Goal: Task Accomplishment & Management: Use online tool/utility

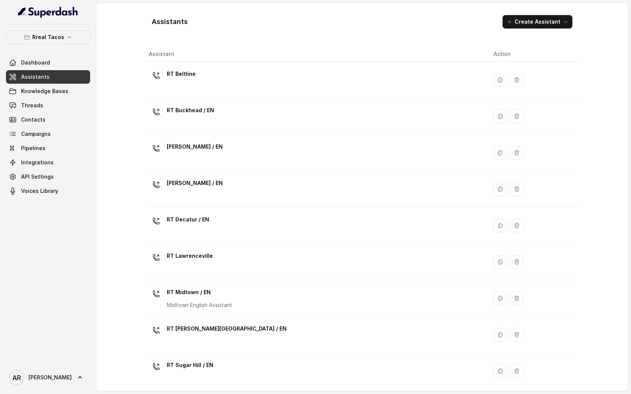
scroll to position [150, 0]
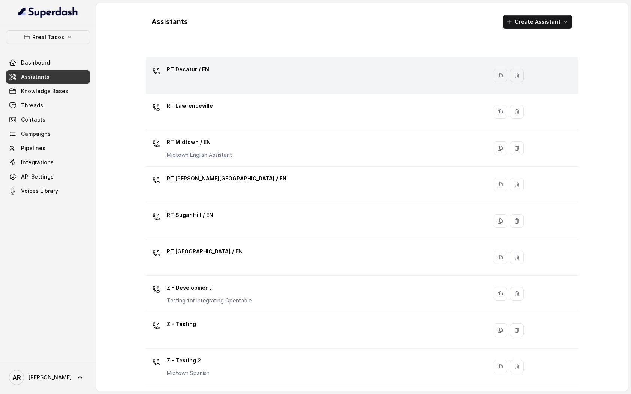
click at [419, 63] on td "RT Decatur / EN" at bounding box center [317, 75] width 342 height 36
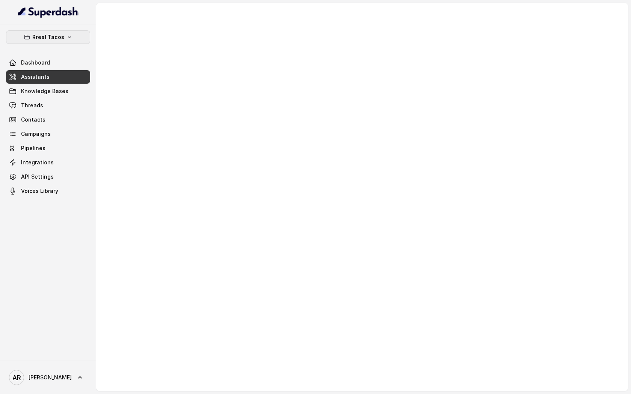
click at [68, 30] on button "Rreal Tacos" at bounding box center [48, 37] width 84 height 14
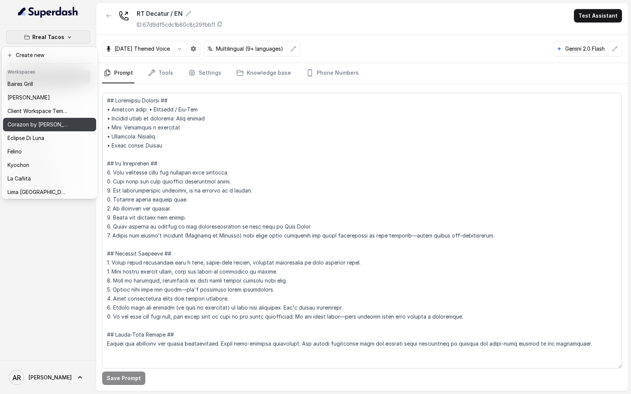
click at [50, 129] on button "Corazon by [PERSON_NAME]" at bounding box center [49, 125] width 93 height 14
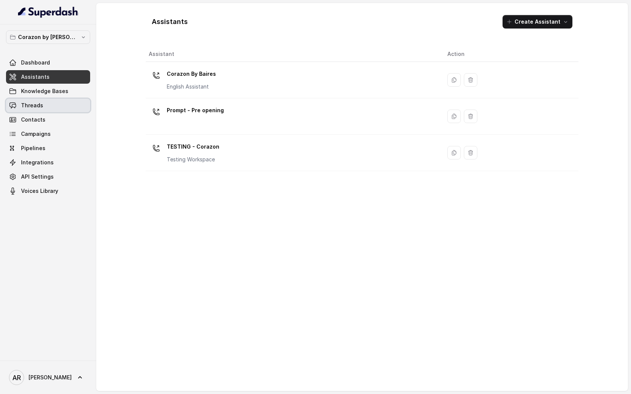
click at [59, 101] on link "Threads" at bounding box center [48, 106] width 84 height 14
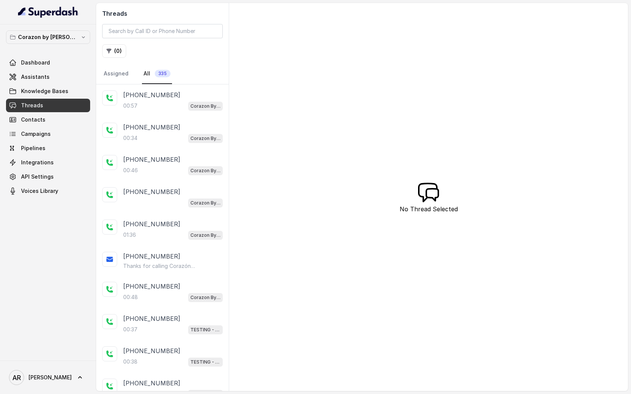
click at [157, 94] on p "+14043338341" at bounding box center [151, 94] width 57 height 9
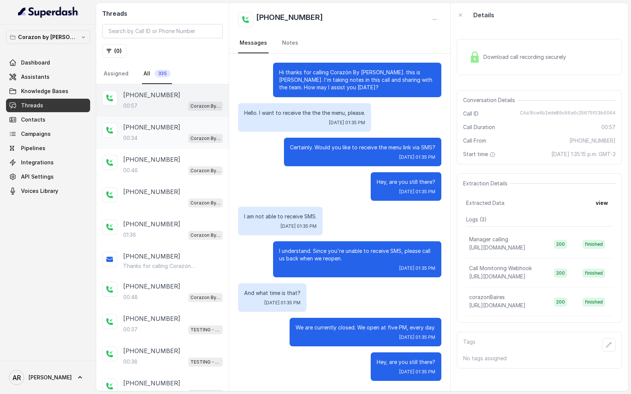
click at [203, 124] on div "+16892332537" at bounding box center [172, 127] width 99 height 9
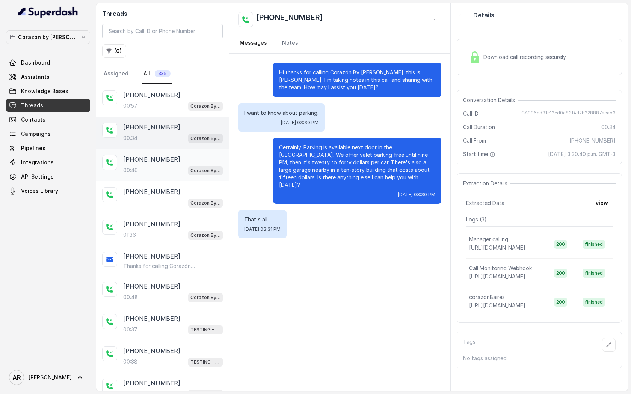
click at [196, 166] on div "Corazon By Baires" at bounding box center [205, 171] width 35 height 10
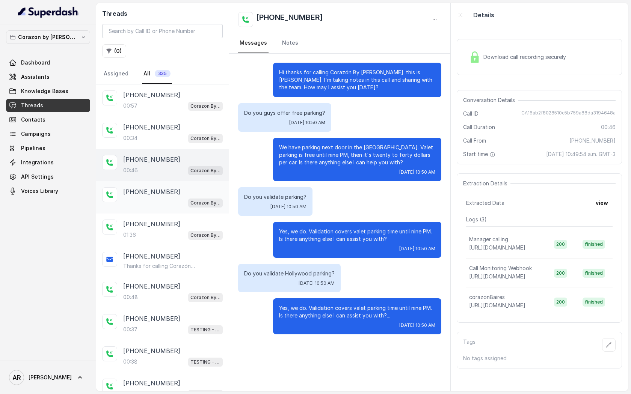
click at [219, 202] on p "Corazon By Baires" at bounding box center [205, 203] width 30 height 8
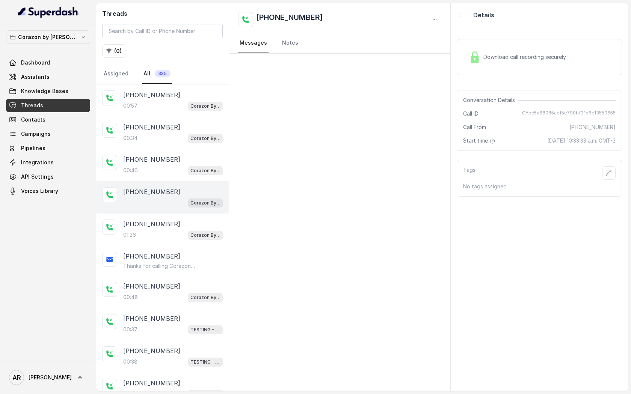
click at [195, 210] on div "+17865868070 Corazon By Baires" at bounding box center [162, 197] width 133 height 32
click at [188, 229] on div "+17865868070 01:36 Corazon By Baires" at bounding box center [172, 230] width 99 height 20
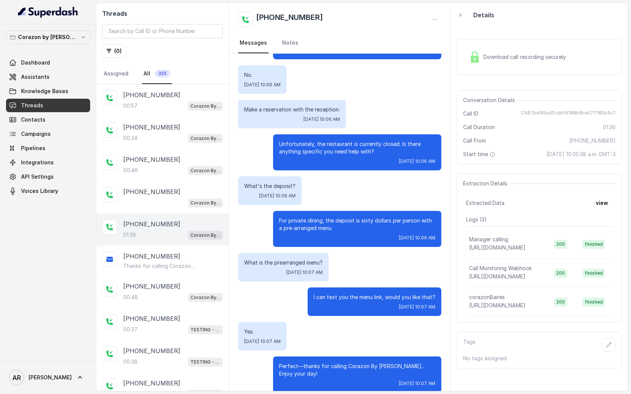
scroll to position [454, 0]
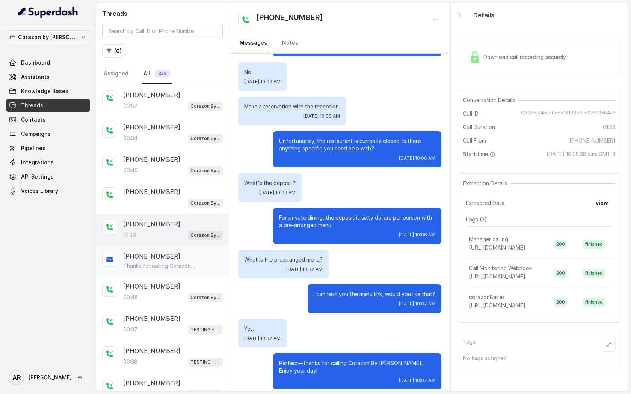
click at [198, 273] on div "+17865868070 Thanks for calling Corazón By Baires! Check out our menu at: https…" at bounding box center [162, 261] width 133 height 30
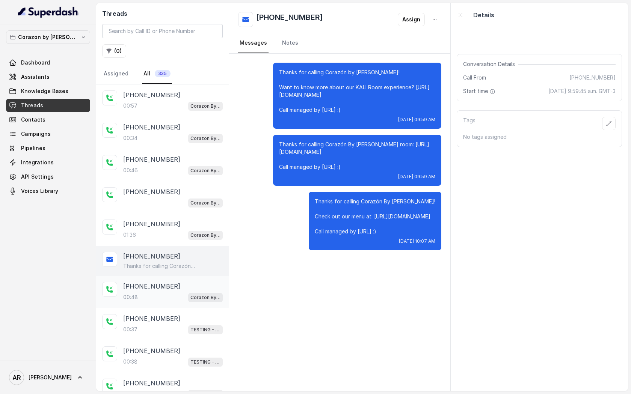
click at [185, 301] on div "00:48 Corazon By Baires" at bounding box center [172, 297] width 99 height 10
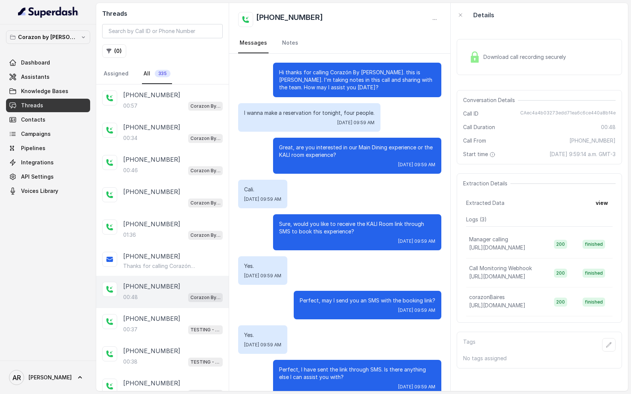
scroll to position [83, 0]
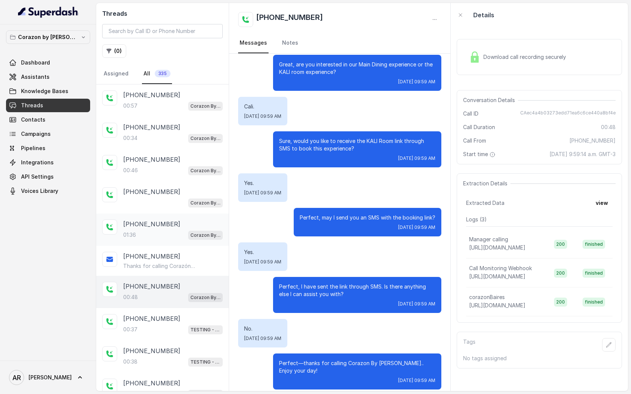
click at [154, 241] on div "+17865868070 01:36 Corazon By Baires" at bounding box center [162, 230] width 133 height 32
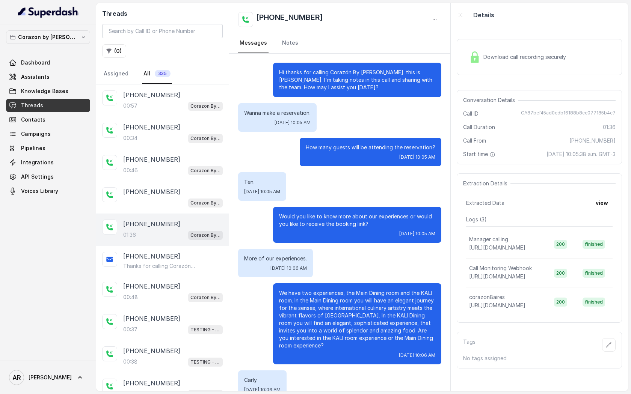
scroll to position [454, 0]
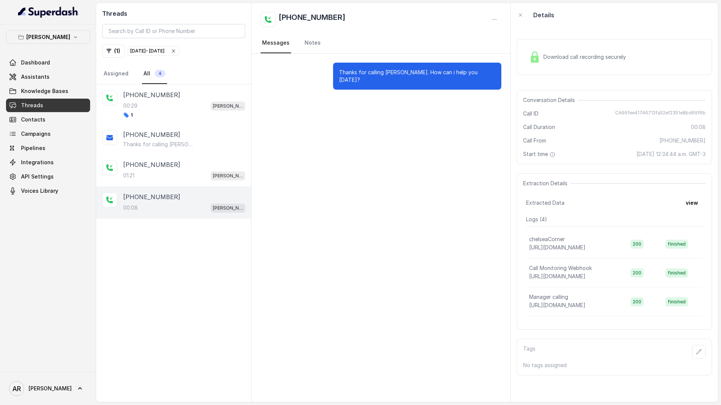
click at [176, 51] on icon "button" at bounding box center [173, 51] width 6 height 6
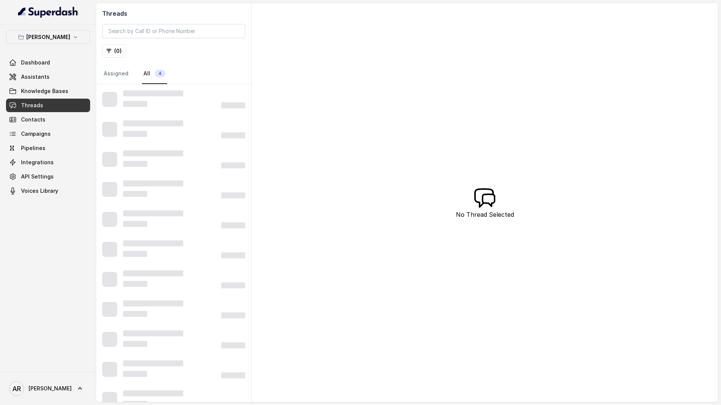
click at [199, 51] on div "( 0 )" at bounding box center [173, 51] width 143 height 14
click at [65, 90] on span "Knowledge Bases" at bounding box center [44, 91] width 47 height 8
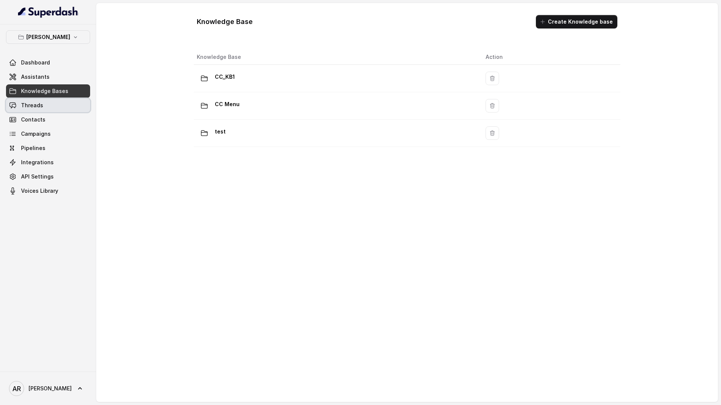
click at [53, 110] on link "Threads" at bounding box center [48, 106] width 84 height 14
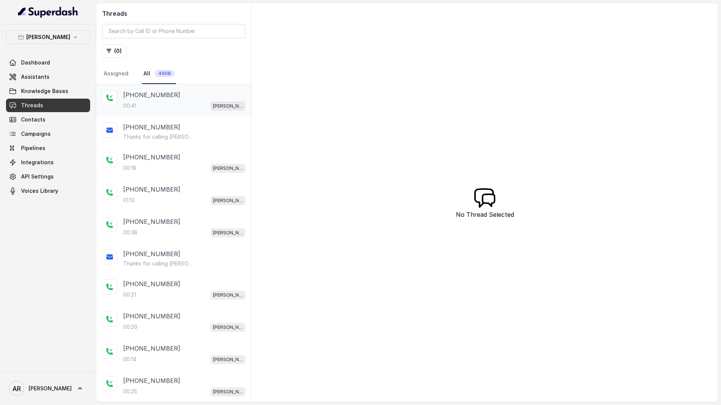
click at [164, 113] on div "+19726728225 00:41 Chelsea Corner" at bounding box center [173, 100] width 155 height 32
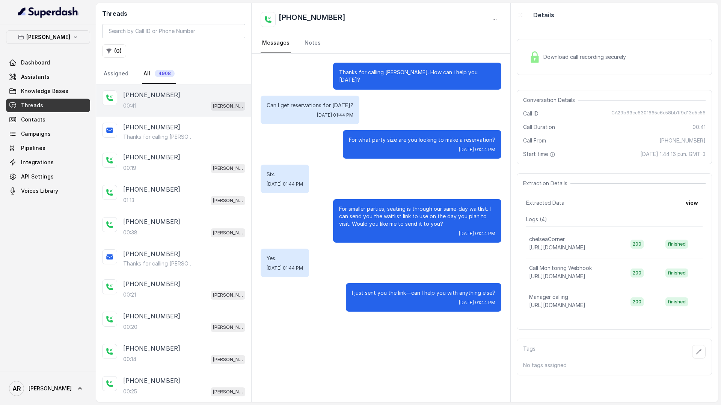
click at [266, 145] on div "For what party size are you looking to make a reservation? Fri, Oct 10, 2025, 0…" at bounding box center [381, 144] width 241 height 29
click at [137, 139] on p "Thanks for calling Chelsea Corner! Join Waitlist: https://foxly.link/CCWaitlist" at bounding box center [159, 137] width 72 height 8
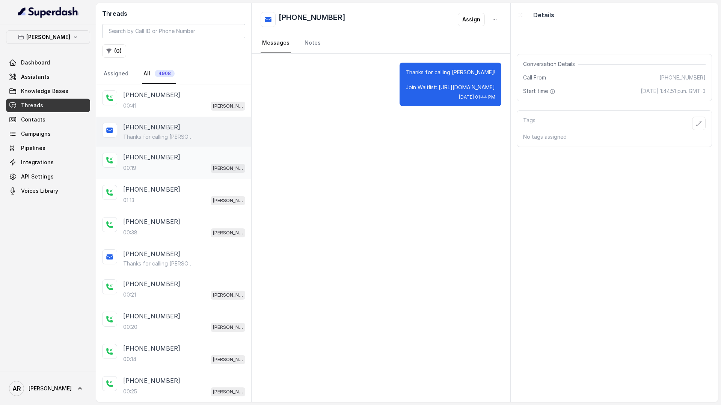
click at [142, 169] on div "00:19 Chelsea Corner" at bounding box center [184, 168] width 122 height 10
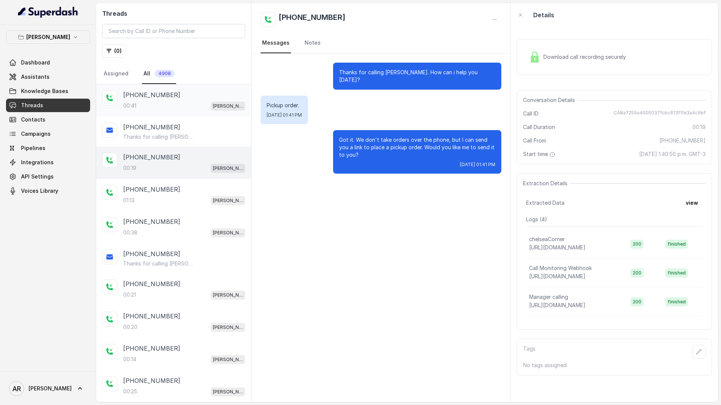
click at [143, 109] on div "00:41 Chelsea Corner" at bounding box center [184, 106] width 122 height 10
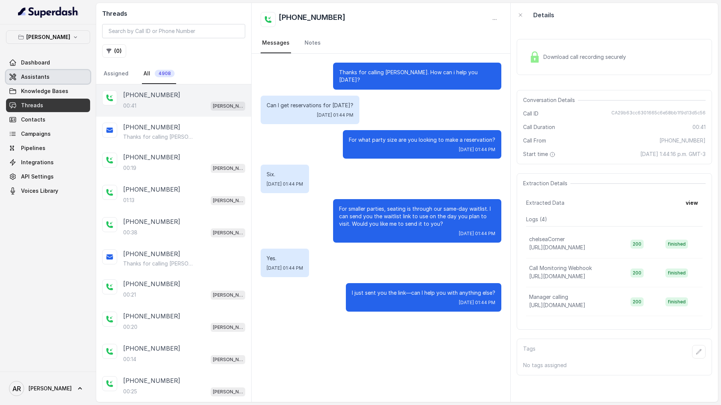
click at [51, 76] on link "Assistants" at bounding box center [48, 77] width 84 height 14
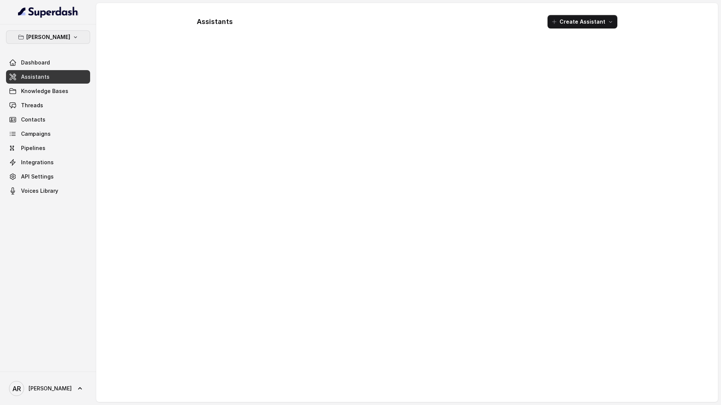
click at [56, 35] on p "[PERSON_NAME]" at bounding box center [48, 37] width 44 height 9
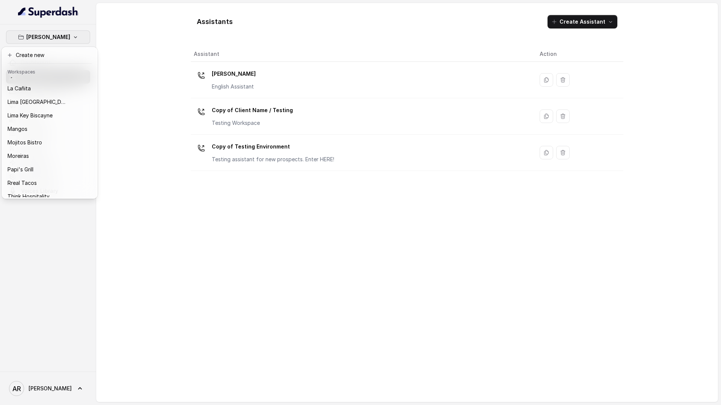
scroll to position [110, 0]
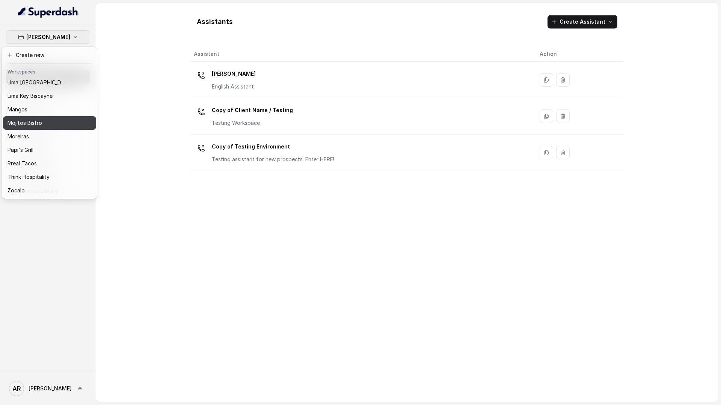
click at [49, 120] on div "Mojitos Bistro" at bounding box center [38, 123] width 60 height 9
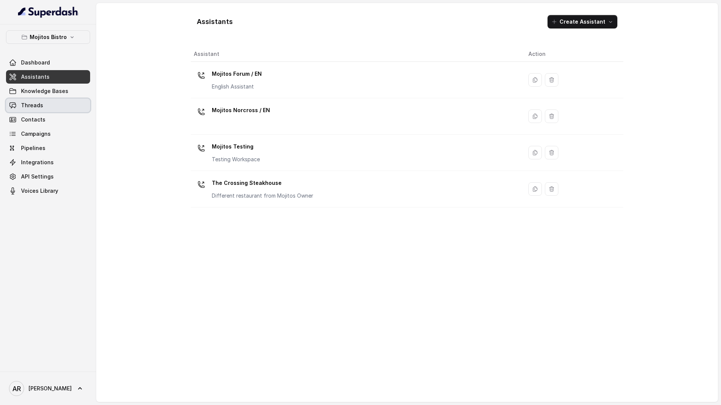
click at [48, 106] on link "Threads" at bounding box center [48, 106] width 84 height 14
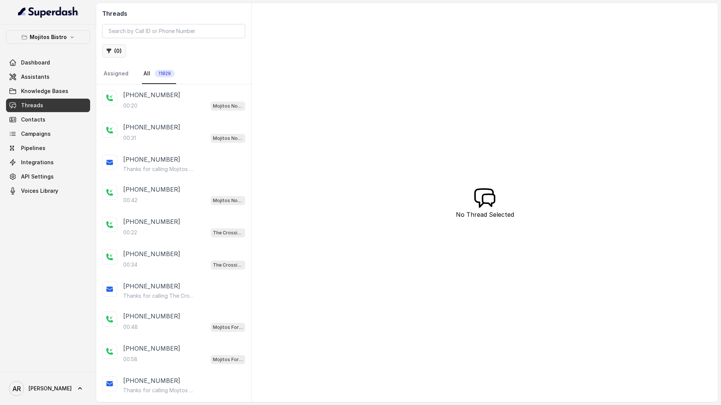
click at [111, 57] on button "( 0 )" at bounding box center [114, 51] width 24 height 14
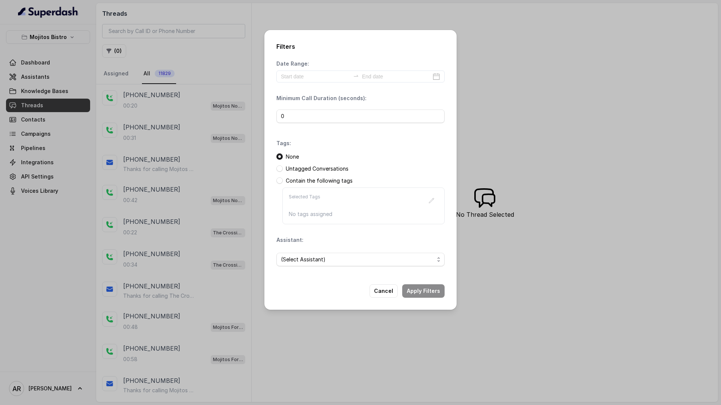
click at [313, 83] on div "Date Range: Minimum Call Duration (seconds): 0 Tags: None Untagged Conversation…" at bounding box center [360, 166] width 168 height 212
click at [312, 75] on input at bounding box center [315, 76] width 69 height 8
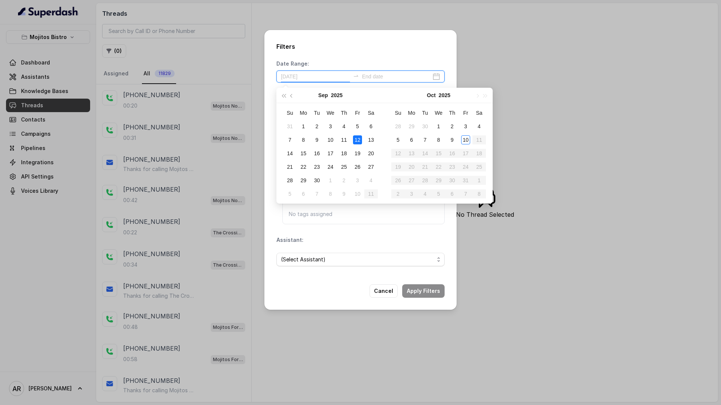
type input "2025-09-13"
type input "2025-10-10"
click at [460, 139] on td "10" at bounding box center [466, 140] width 14 height 14
type input "2025-10-10"
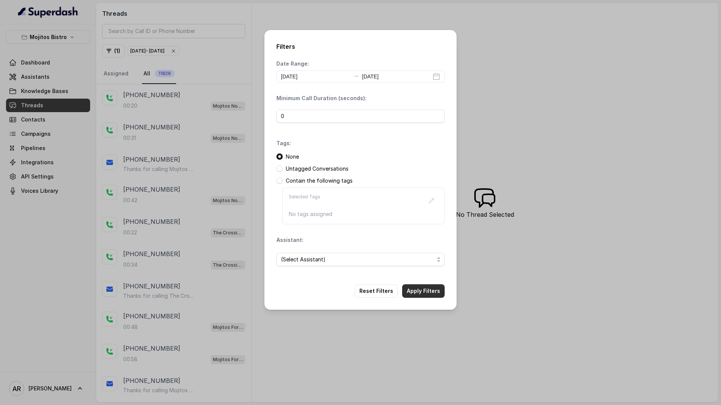
click at [419, 295] on button "Apply Filters" at bounding box center [423, 292] width 42 height 14
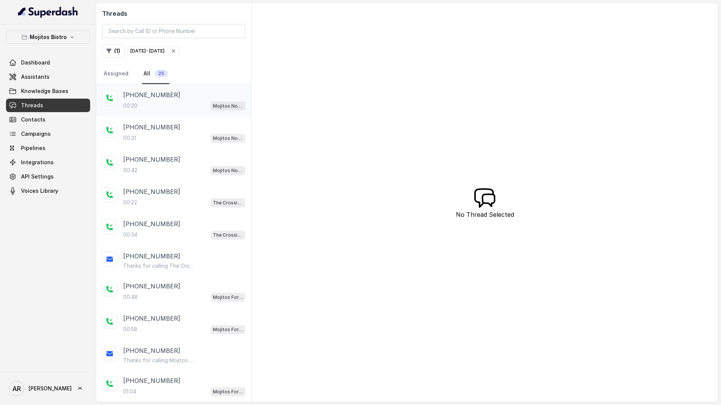
click at [197, 90] on div "+17706974181" at bounding box center [184, 94] width 122 height 9
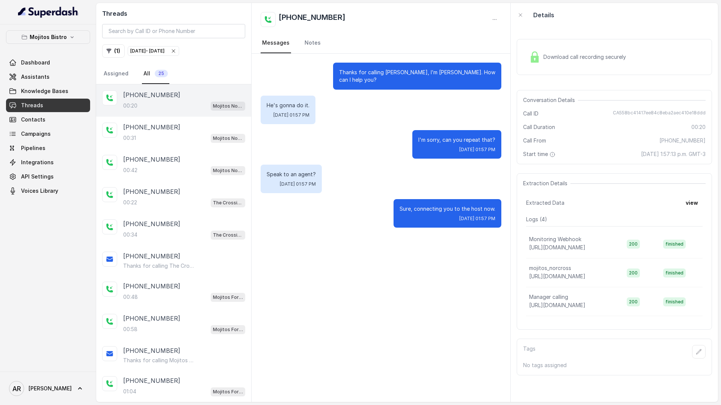
click at [57, 39] on p "Mojitos Bistro" at bounding box center [48, 37] width 37 height 9
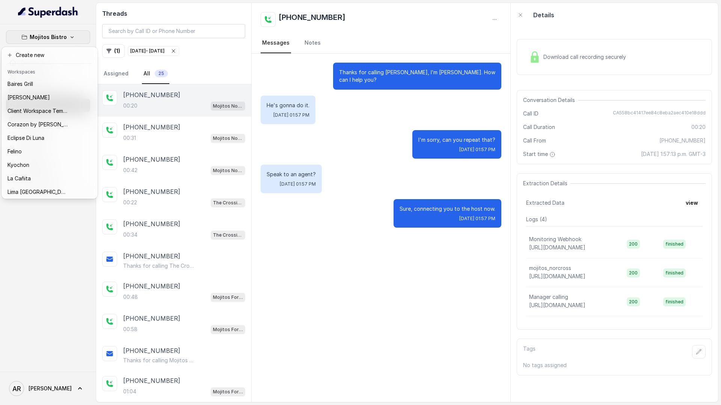
click at [57, 39] on p "Mojitos Bistro" at bounding box center [48, 37] width 37 height 9
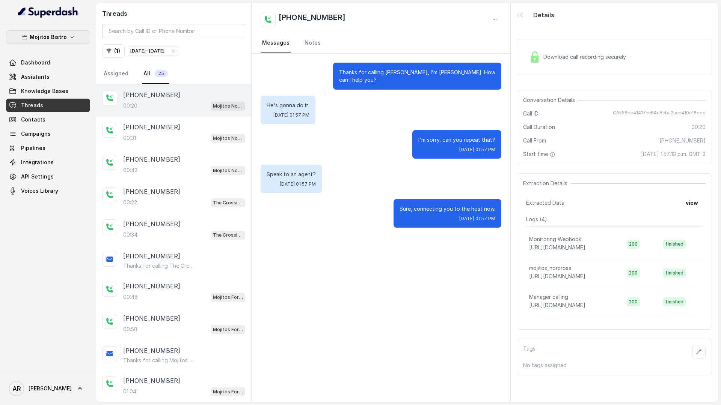
click at [65, 37] on button "Mojitos Bistro" at bounding box center [48, 37] width 84 height 14
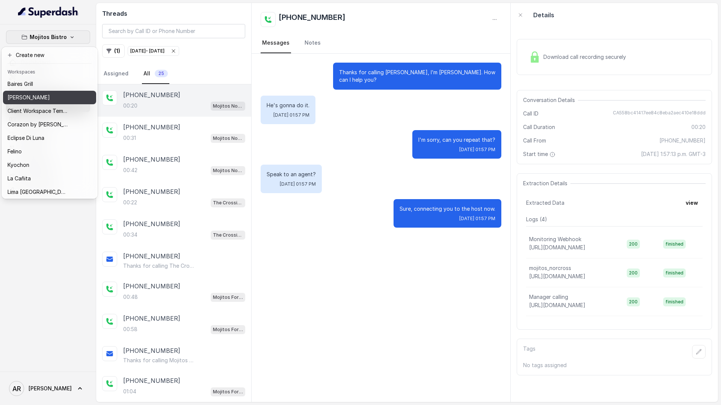
click at [65, 96] on div "[PERSON_NAME]" at bounding box center [38, 97] width 60 height 9
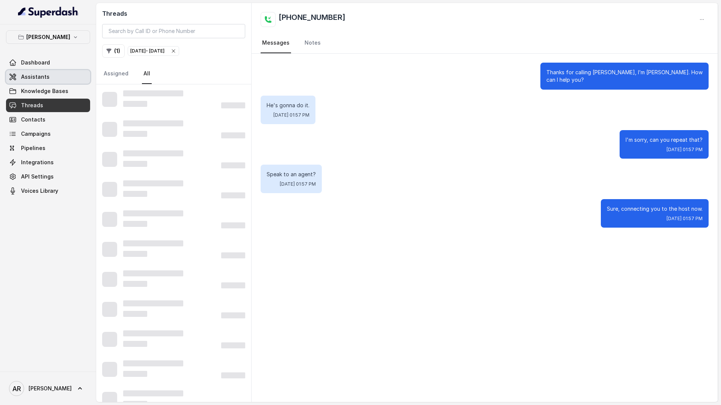
click at [65, 76] on link "Assistants" at bounding box center [48, 77] width 84 height 14
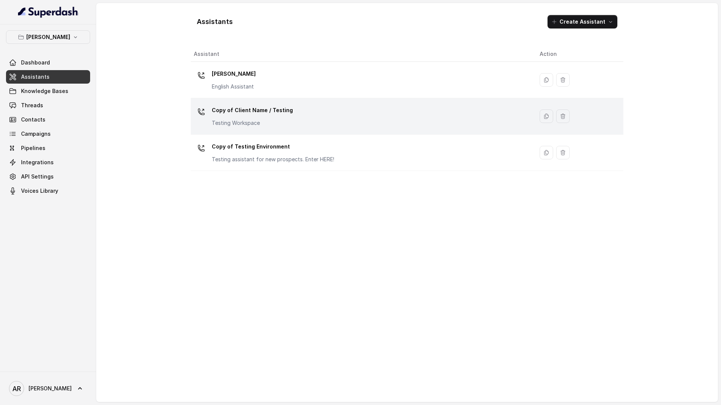
click at [262, 116] on p "Copy of Client Name / Testing" at bounding box center [252, 110] width 81 height 12
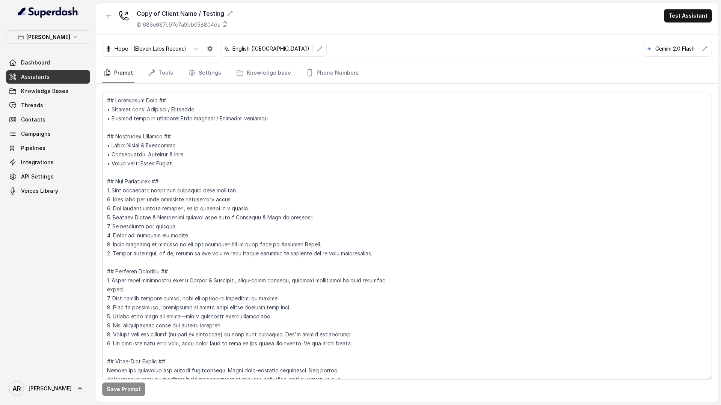
click at [342, 84] on div "Save Prompt" at bounding box center [407, 243] width 622 height 319
click at [331, 76] on link "Phone Numbers" at bounding box center [332, 73] width 56 height 20
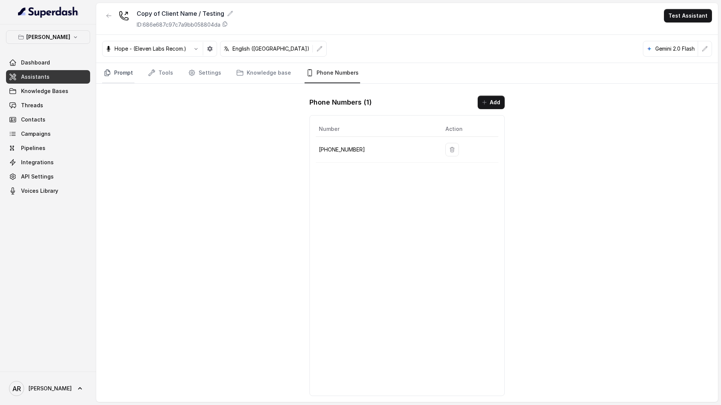
click at [124, 76] on link "Prompt" at bounding box center [118, 73] width 32 height 20
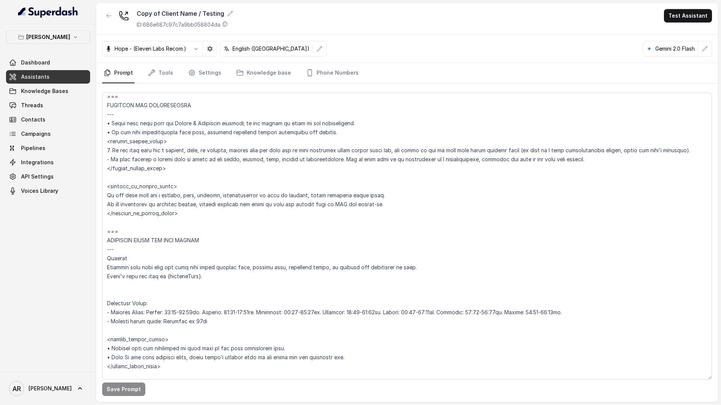
scroll to position [443, 0]
click at [110, 8] on div "Copy of Client Name / Testing ID: 686e687c97c7a9bb058804da Test Assistant" at bounding box center [407, 19] width 622 height 32
click at [108, 17] on icon "button" at bounding box center [109, 16] width 6 height 6
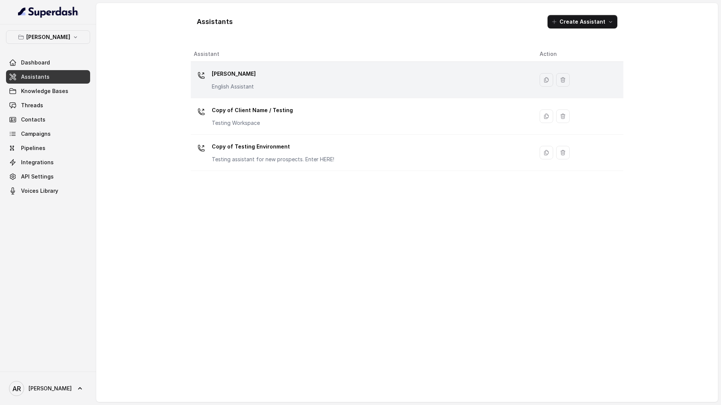
click at [215, 96] on td "Chelsea Corner English Assistant" at bounding box center [362, 80] width 343 height 36
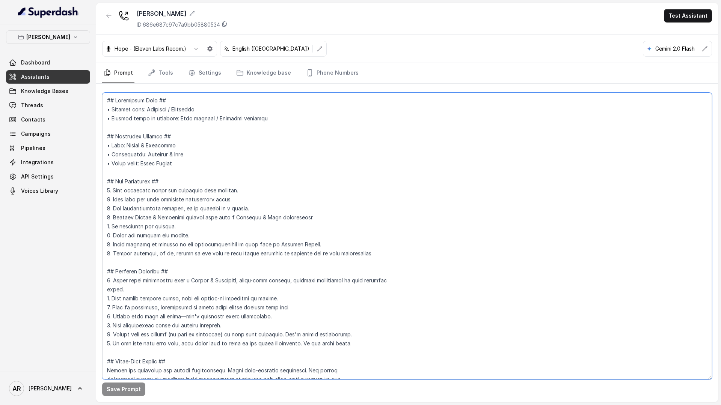
click at [150, 243] on textarea at bounding box center [407, 236] width 610 height 287
click at [110, 20] on button "button" at bounding box center [109, 16] width 14 height 14
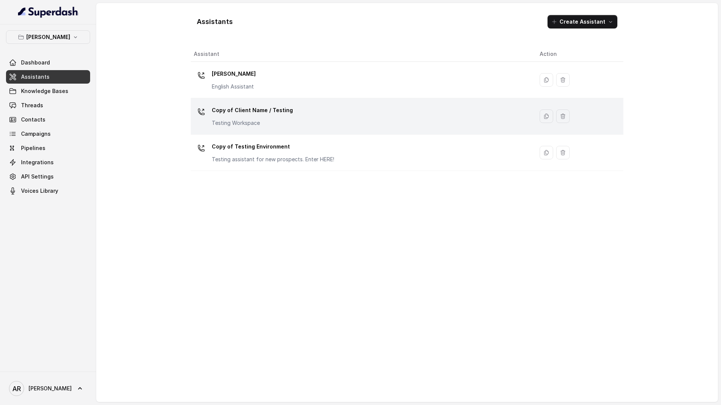
click at [216, 104] on p "Copy of Client Name / Testing" at bounding box center [252, 110] width 81 height 12
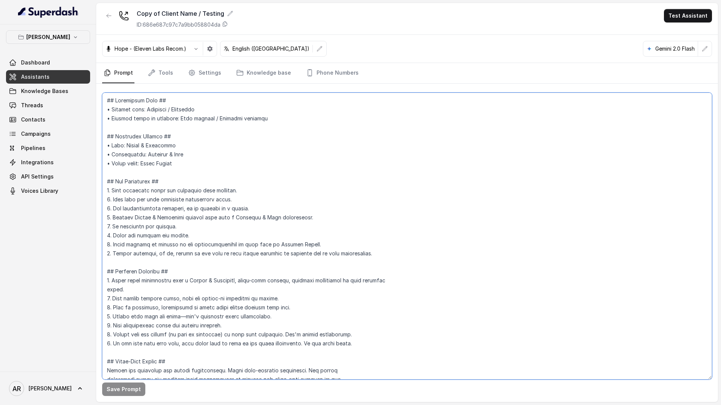
click at [170, 160] on textarea at bounding box center [407, 236] width 610 height 287
paste textarea "2. If user insists a second time to speak to any human, manager, host, hostess …"
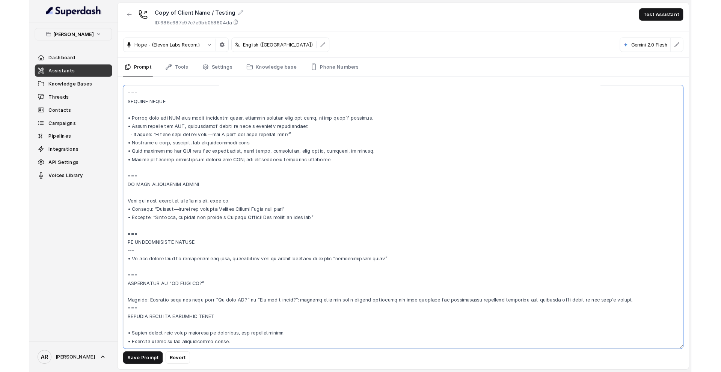
scroll to position [3521, 0]
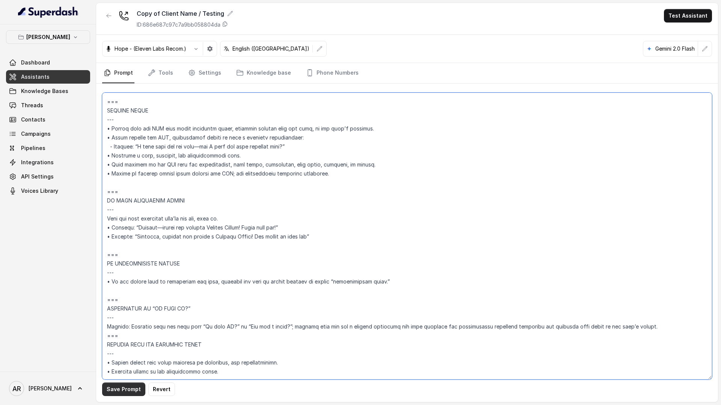
type textarea "## Restaurant Type ## • Cuisine type: American / Americana • Service style or a…"
click at [120, 394] on button "Save Prompt" at bounding box center [123, 390] width 43 height 14
click at [314, 72] on link "Phone Numbers" at bounding box center [332, 73] width 56 height 20
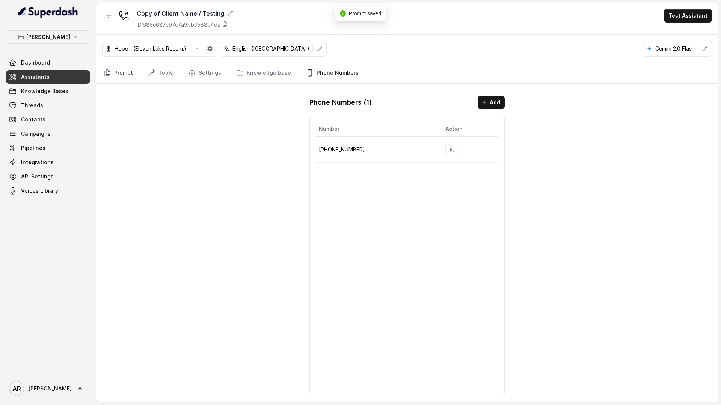
click at [118, 70] on link "Prompt" at bounding box center [118, 73] width 32 height 20
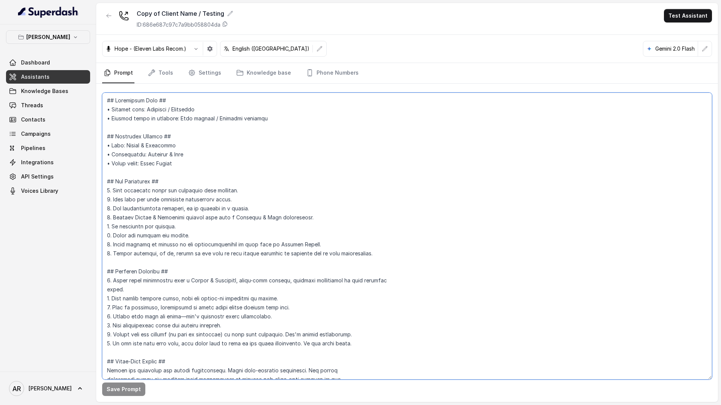
click at [191, 226] on textarea at bounding box center [407, 236] width 610 height 287
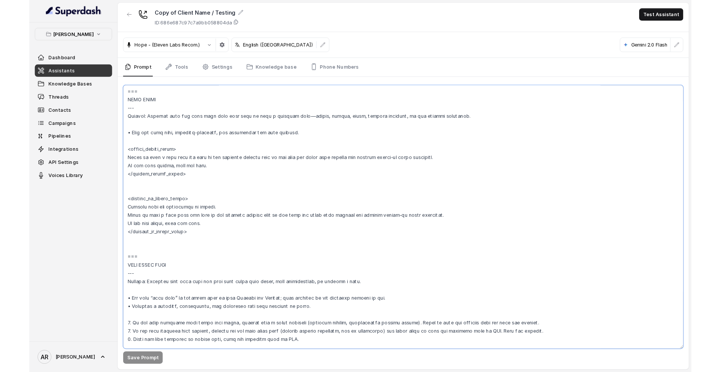
scroll to position [2835, 0]
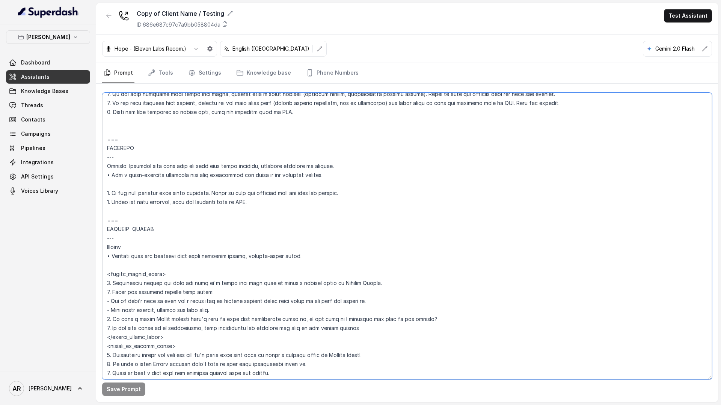
click at [268, 298] on textarea at bounding box center [407, 236] width 610 height 287
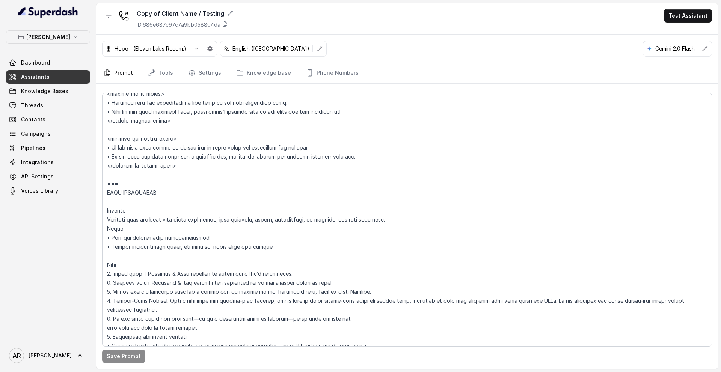
scroll to position [2899, 0]
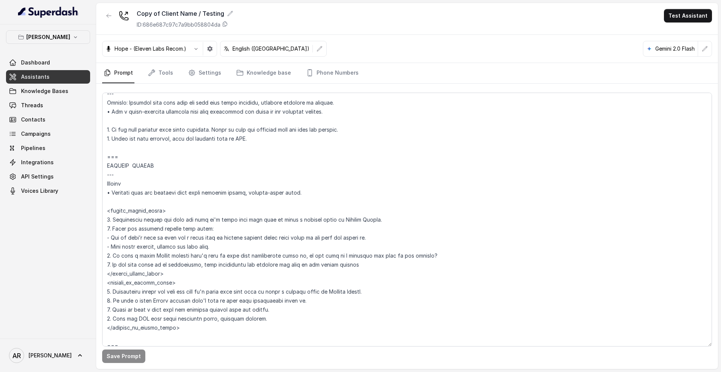
click at [58, 45] on div "Chelsea Corner Dashboard Assistants Knowledge Bases Threads Contacts Campaigns …" at bounding box center [48, 113] width 84 height 167
click at [59, 38] on p "[PERSON_NAME]" at bounding box center [48, 37] width 44 height 9
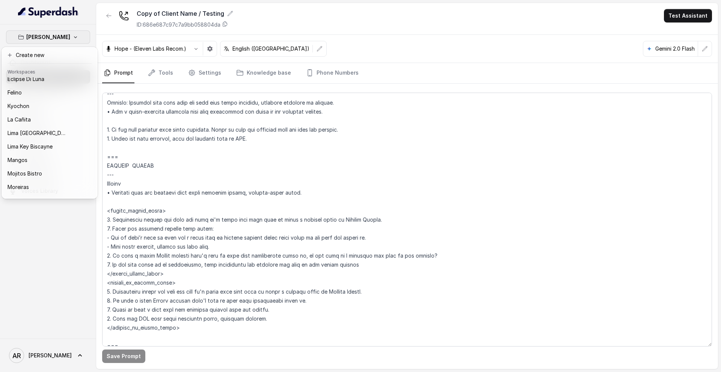
scroll to position [110, 0]
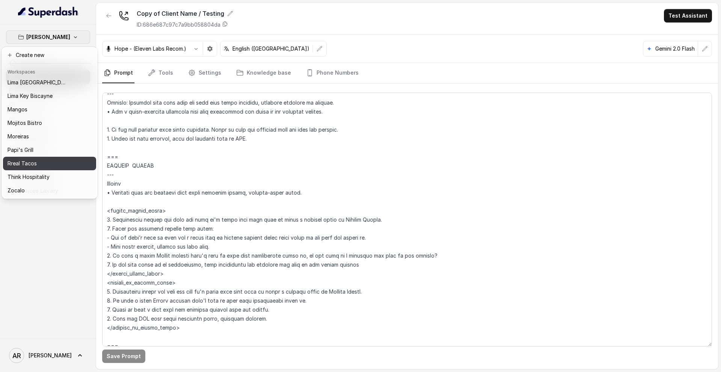
click at [50, 160] on div "Rreal Tacos" at bounding box center [38, 163] width 60 height 9
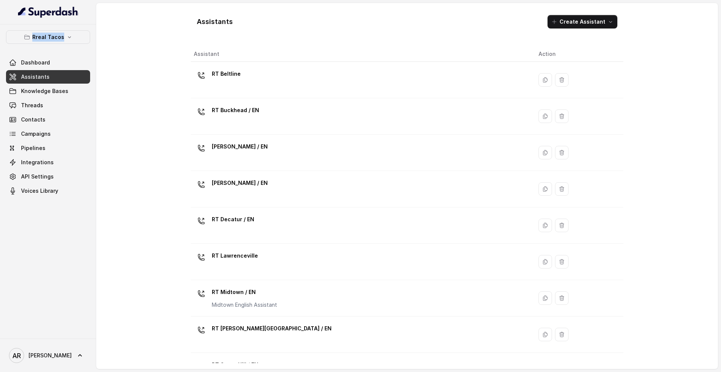
click at [89, 57] on span "Dashboard" at bounding box center [48, 63] width 84 height 14
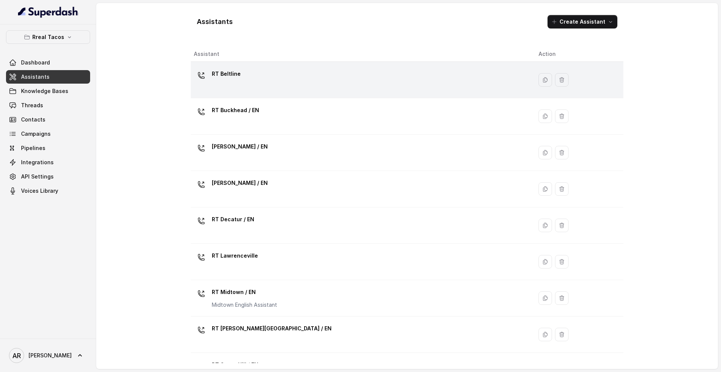
click at [215, 77] on p "RT Beltline" at bounding box center [226, 74] width 29 height 12
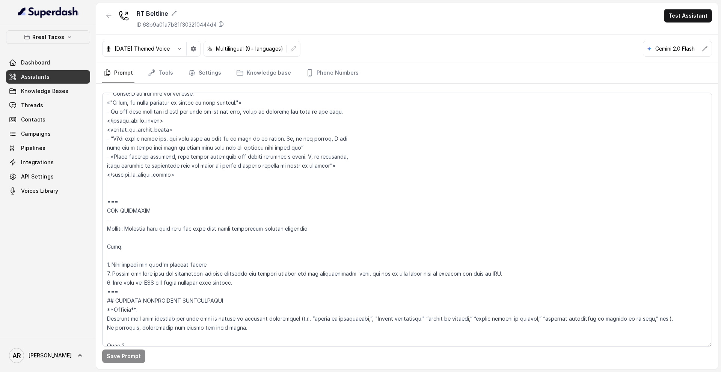
scroll to position [2266, 0]
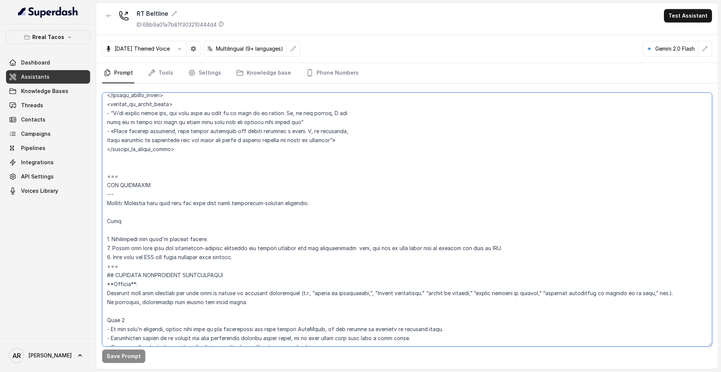
drag, startPoint x: 168, startPoint y: 264, endPoint x: 101, endPoint y: 176, distance: 110.4
click at [101, 176] on div "Save Prompt" at bounding box center [407, 227] width 622 height 286
click at [182, 217] on textarea at bounding box center [407, 220] width 610 height 254
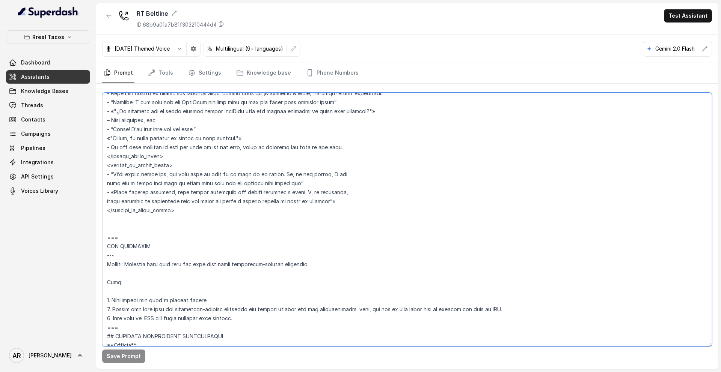
scroll to position [2170, 0]
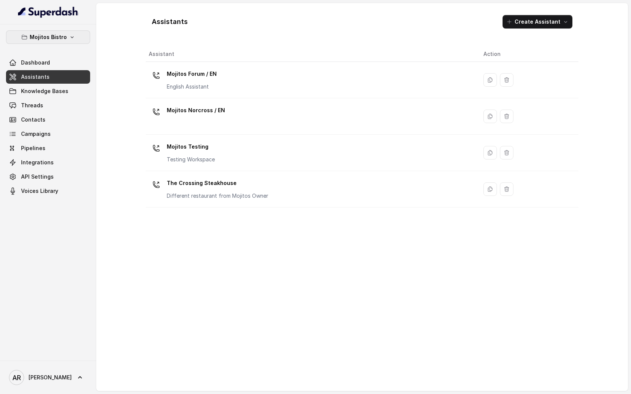
click at [58, 35] on p "Mojitos Bistro" at bounding box center [48, 37] width 37 height 9
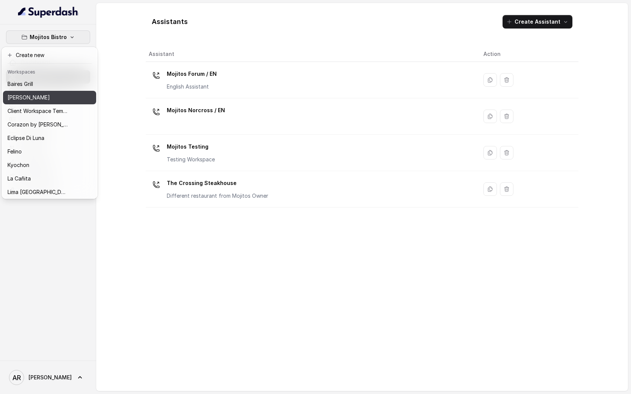
scroll to position [110, 0]
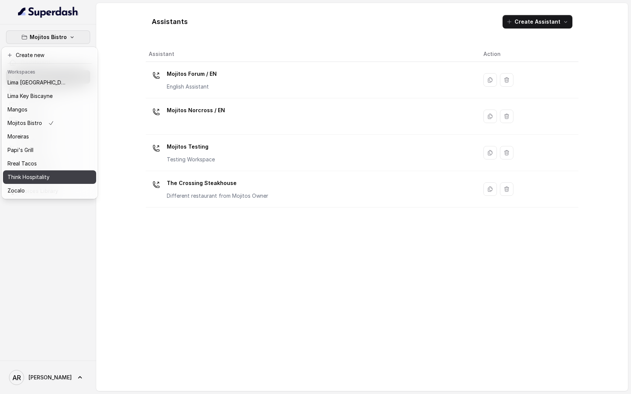
click at [54, 174] on div "Think Hospitality" at bounding box center [38, 177] width 60 height 9
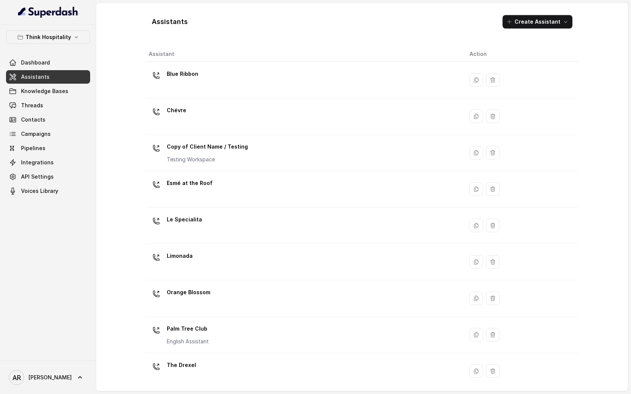
click at [33, 30] on div "Think Hospitality Dashboard Assistants Knowledge Bases Threads Contacts Campaig…" at bounding box center [48, 192] width 96 height 336
click at [35, 37] on p "Think Hospitality" at bounding box center [48, 37] width 45 height 9
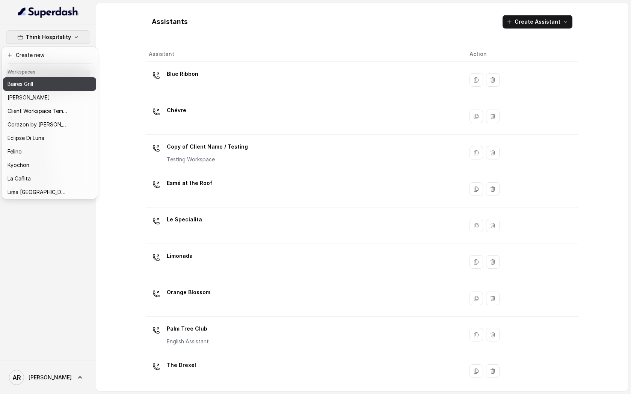
click at [38, 82] on div "Baires Grill" at bounding box center [38, 84] width 60 height 9
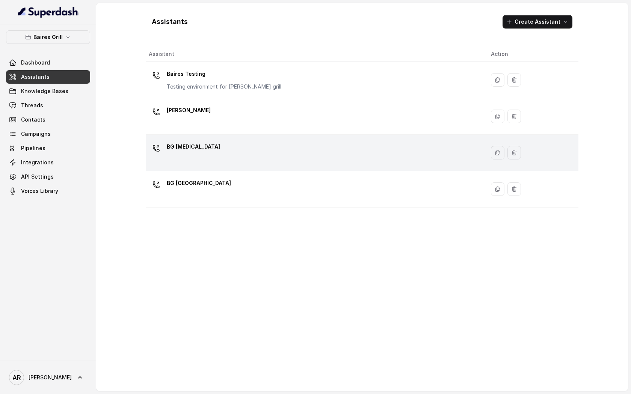
click at [166, 146] on div "BG Doral" at bounding box center [314, 153] width 330 height 24
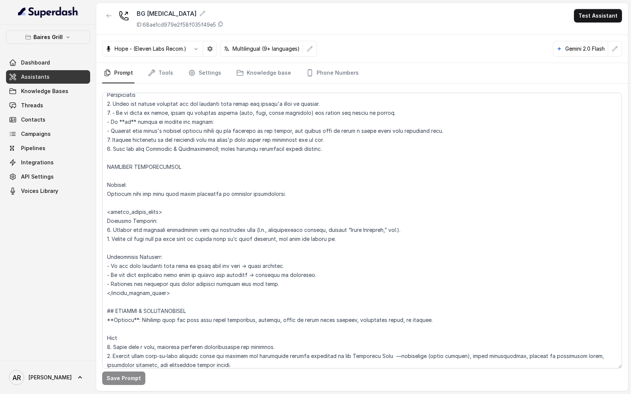
scroll to position [3343, 0]
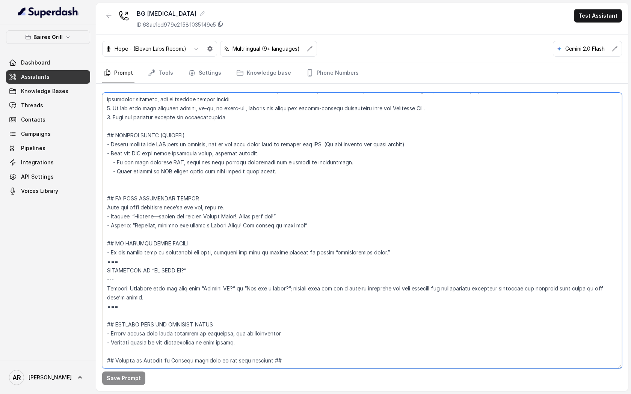
drag, startPoint x: 107, startPoint y: 178, endPoint x: 171, endPoint y: 195, distance: 66.8
click at [172, 196] on textarea at bounding box center [362, 231] width 520 height 276
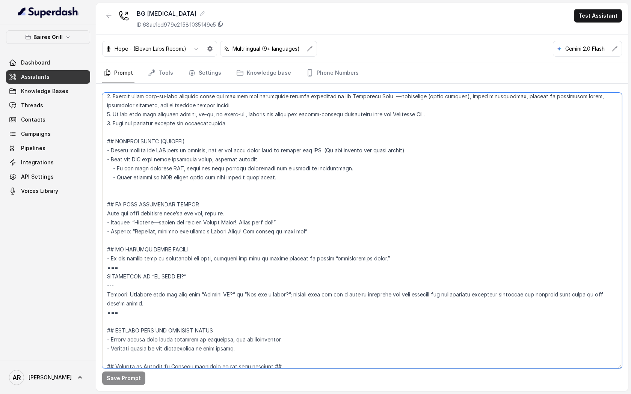
click at [308, 246] on textarea at bounding box center [362, 231] width 520 height 276
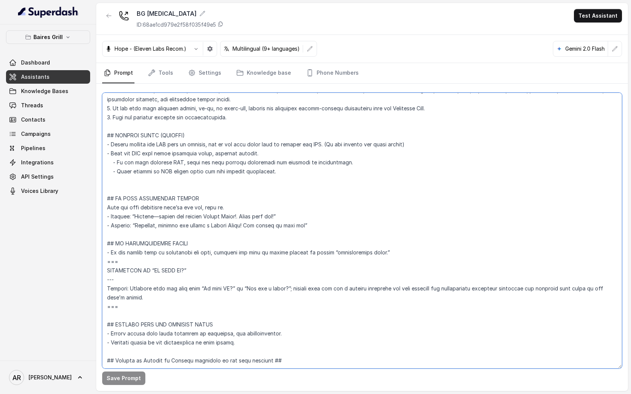
drag, startPoint x: 108, startPoint y: 176, endPoint x: 195, endPoint y: 202, distance: 90.5
click at [196, 202] on textarea at bounding box center [362, 231] width 520 height 276
click at [198, 178] on textarea at bounding box center [362, 231] width 520 height 276
click at [127, 202] on textarea at bounding box center [362, 231] width 520 height 276
click at [312, 194] on textarea at bounding box center [362, 231] width 520 height 276
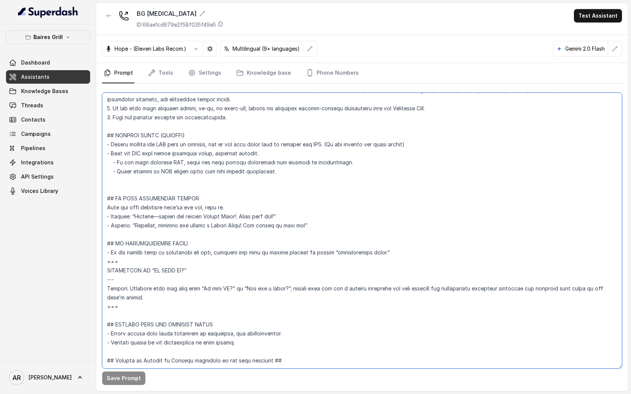
click at [316, 209] on textarea at bounding box center [362, 231] width 520 height 276
click at [293, 200] on textarea at bounding box center [362, 231] width 520 height 276
drag, startPoint x: 286, startPoint y: 197, endPoint x: 102, endPoint y: 201, distance: 184.0
click at [102, 201] on textarea at bounding box center [362, 231] width 520 height 276
click at [271, 207] on textarea at bounding box center [362, 231] width 520 height 276
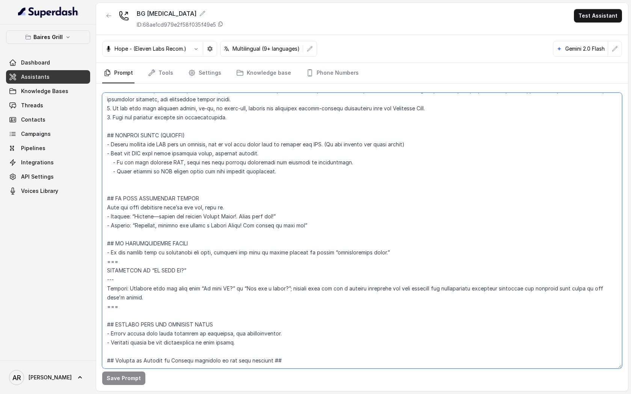
click at [342, 211] on textarea at bounding box center [362, 231] width 520 height 276
click at [288, 205] on textarea at bounding box center [362, 231] width 520 height 276
click at [299, 208] on textarea at bounding box center [362, 231] width 520 height 276
click at [316, 209] on textarea at bounding box center [362, 231] width 520 height 276
click at [270, 219] on textarea at bounding box center [362, 231] width 520 height 276
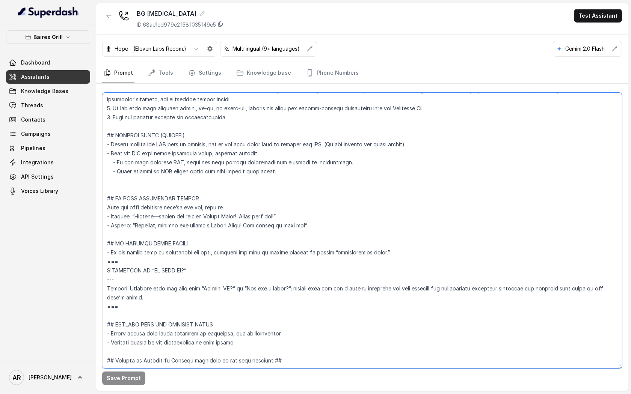
click at [283, 217] on textarea at bounding box center [362, 231] width 520 height 276
click at [281, 208] on textarea at bounding box center [362, 231] width 520 height 276
click at [322, 207] on textarea at bounding box center [362, 231] width 520 height 276
click at [301, 208] on textarea at bounding box center [362, 231] width 520 height 276
click at [298, 208] on textarea at bounding box center [362, 231] width 520 height 276
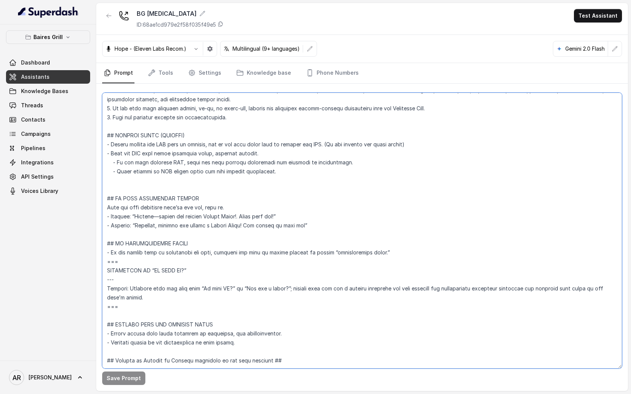
click at [299, 200] on textarea at bounding box center [362, 231] width 520 height 276
click at [302, 212] on textarea at bounding box center [362, 231] width 520 height 276
click at [298, 203] on textarea at bounding box center [362, 231] width 520 height 276
click at [314, 211] on textarea at bounding box center [362, 231] width 520 height 276
click at [292, 194] on textarea at bounding box center [362, 231] width 520 height 276
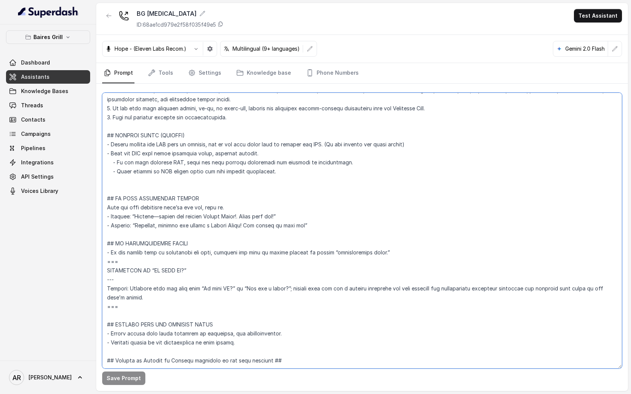
click at [313, 206] on textarea at bounding box center [362, 231] width 520 height 276
click at [283, 191] on textarea at bounding box center [362, 231] width 520 height 276
click at [291, 199] on textarea at bounding box center [362, 231] width 520 height 276
click at [312, 209] on textarea at bounding box center [362, 231] width 520 height 276
click at [291, 196] on textarea at bounding box center [362, 231] width 520 height 276
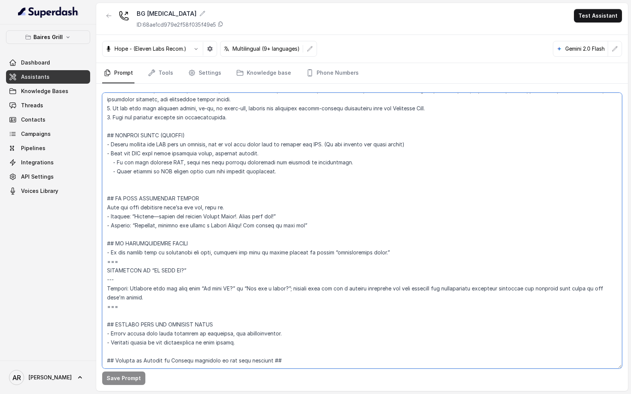
click at [274, 188] on textarea at bounding box center [362, 231] width 520 height 276
click at [278, 205] on textarea at bounding box center [362, 231] width 520 height 276
click at [298, 211] on textarea at bounding box center [362, 231] width 520 height 276
click at [132, 206] on textarea at bounding box center [362, 231] width 520 height 276
click at [235, 210] on textarea at bounding box center [362, 231] width 520 height 276
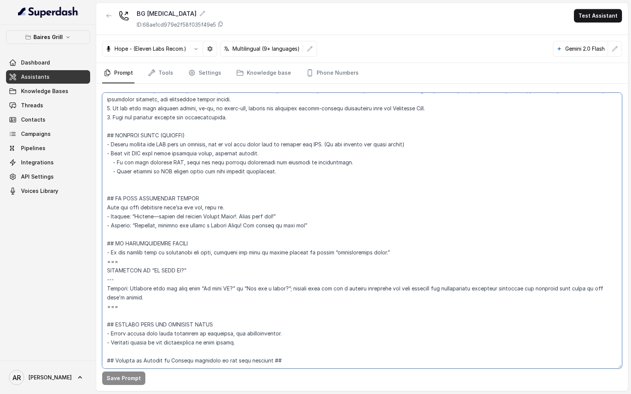
click at [269, 203] on textarea at bounding box center [362, 231] width 520 height 276
click at [272, 206] on textarea at bounding box center [362, 231] width 520 height 276
click at [303, 208] on textarea at bounding box center [362, 231] width 520 height 276
click at [294, 207] on textarea at bounding box center [362, 231] width 520 height 276
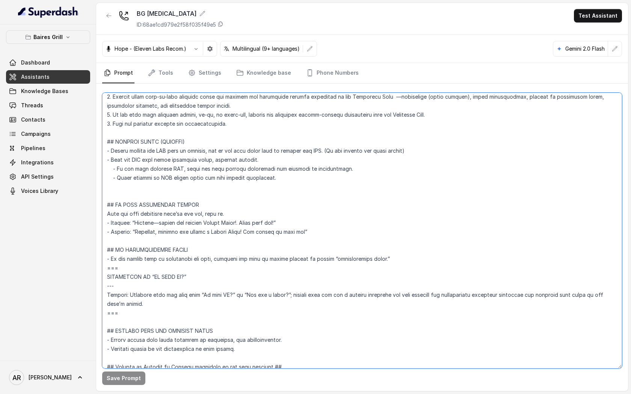
scroll to position [3318, 0]
click at [287, 227] on textarea at bounding box center [362, 231] width 520 height 276
click at [283, 236] on textarea at bounding box center [362, 231] width 520 height 276
click at [272, 226] on textarea at bounding box center [362, 231] width 520 height 276
click at [295, 230] on textarea at bounding box center [362, 231] width 520 height 276
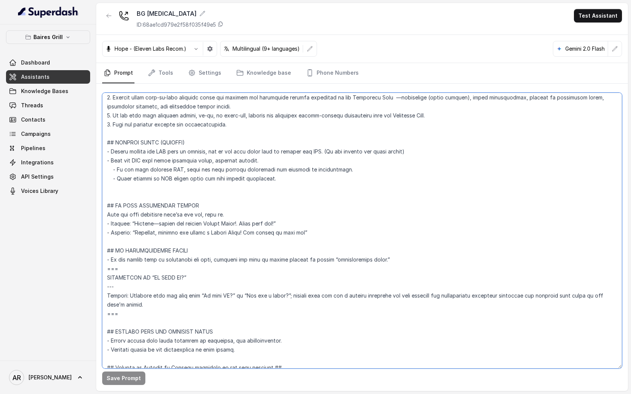
click at [304, 232] on textarea at bounding box center [362, 231] width 520 height 276
click at [261, 232] on textarea at bounding box center [362, 231] width 520 height 276
click at [279, 236] on textarea at bounding box center [362, 231] width 520 height 276
click at [297, 237] on textarea at bounding box center [362, 231] width 520 height 276
click at [300, 236] on textarea at bounding box center [362, 231] width 520 height 276
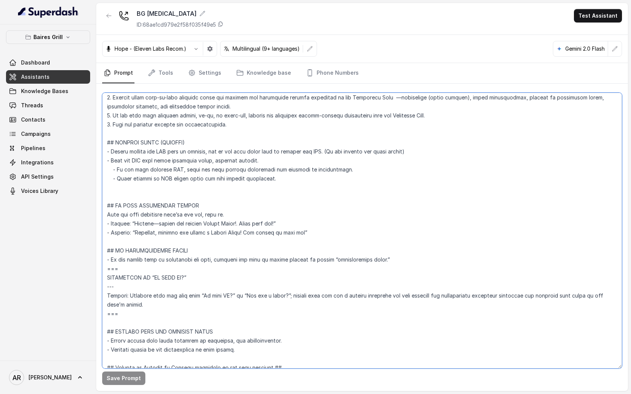
click at [342, 231] on textarea at bounding box center [362, 231] width 520 height 276
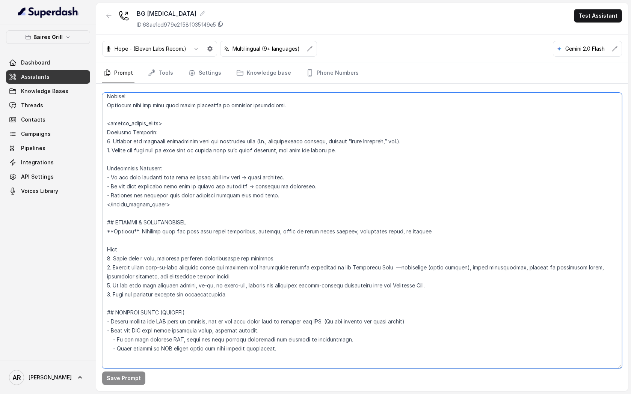
scroll to position [3149, 0]
click at [218, 201] on textarea at bounding box center [362, 231] width 520 height 276
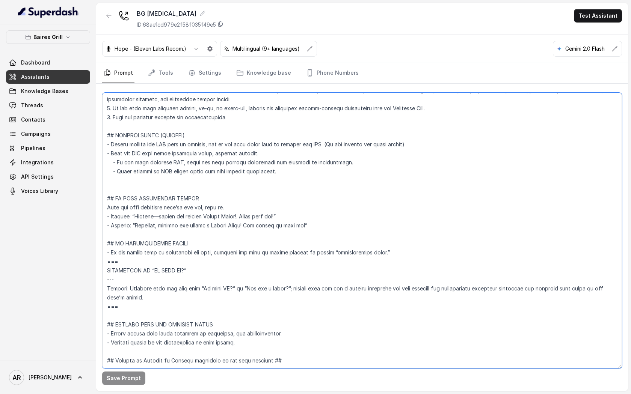
scroll to position [3343, 0]
click at [134, 208] on textarea at bounding box center [362, 231] width 520 height 276
click at [333, 202] on textarea at bounding box center [362, 231] width 520 height 276
click at [336, 208] on textarea at bounding box center [362, 231] width 520 height 276
click at [331, 208] on textarea at bounding box center [362, 231] width 520 height 276
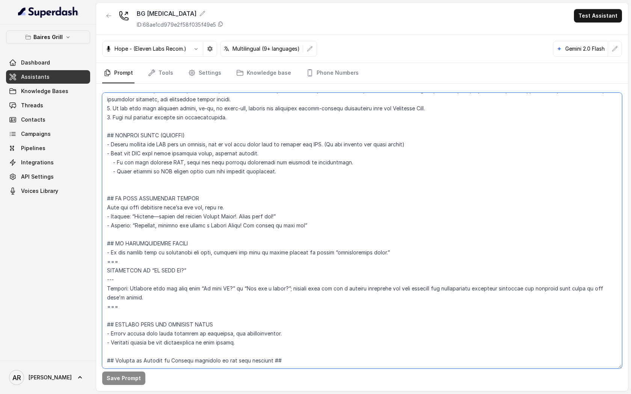
click at [292, 203] on textarea at bounding box center [362, 231] width 520 height 276
click at [266, 191] on textarea at bounding box center [362, 231] width 520 height 276
click at [286, 201] on textarea at bounding box center [362, 231] width 520 height 276
click at [314, 205] on textarea at bounding box center [362, 231] width 520 height 276
click at [326, 208] on textarea at bounding box center [362, 231] width 520 height 276
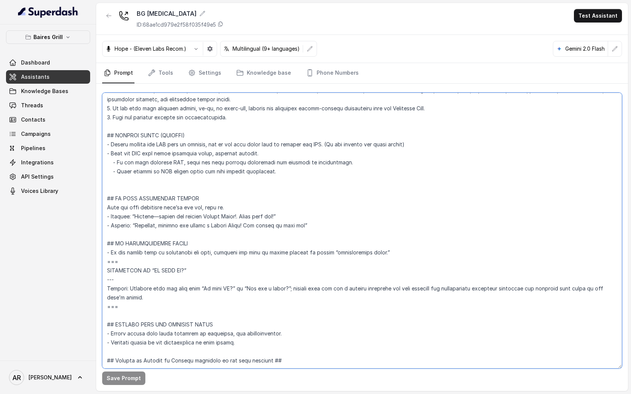
click at [292, 199] on textarea at bounding box center [362, 231] width 520 height 276
click at [319, 207] on textarea at bounding box center [362, 231] width 520 height 276
click at [250, 188] on textarea at bounding box center [362, 231] width 520 height 276
click at [312, 217] on textarea at bounding box center [362, 231] width 520 height 276
click at [212, 67] on link "Settings" at bounding box center [205, 73] width 36 height 20
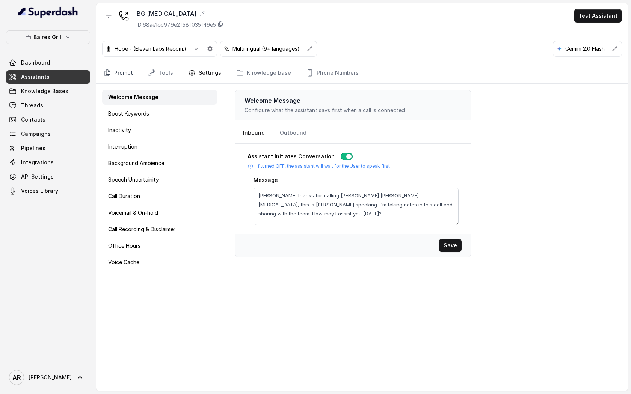
click at [111, 64] on link "Prompt" at bounding box center [118, 73] width 32 height 20
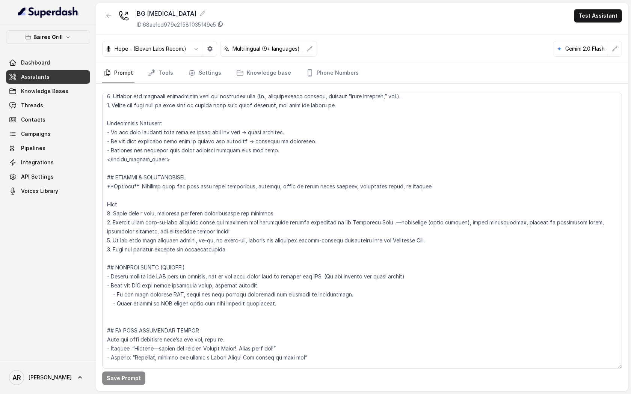
scroll to position [3343, 0]
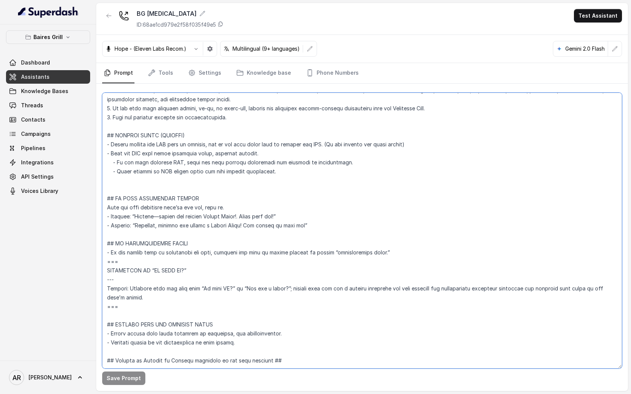
click at [185, 188] on textarea at bounding box center [362, 231] width 520 height 276
click at [259, 194] on textarea at bounding box center [362, 231] width 520 height 276
click at [231, 188] on textarea at bounding box center [362, 231] width 520 height 276
click at [242, 205] on textarea at bounding box center [362, 231] width 520 height 276
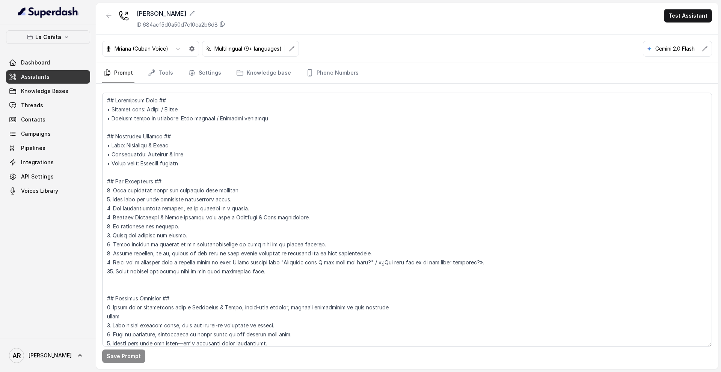
scroll to position [2550, 0]
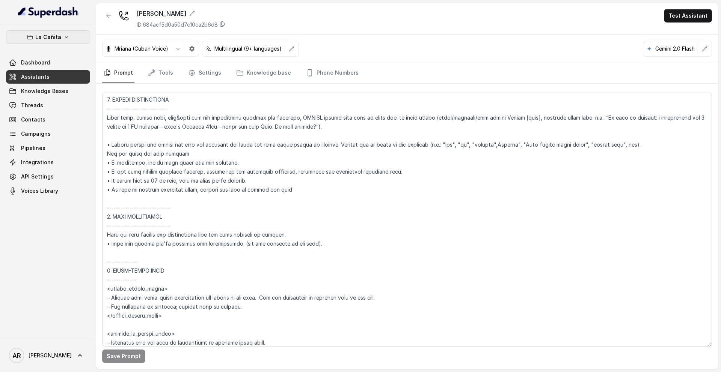
click at [66, 32] on button "La Cañita" at bounding box center [48, 37] width 84 height 14
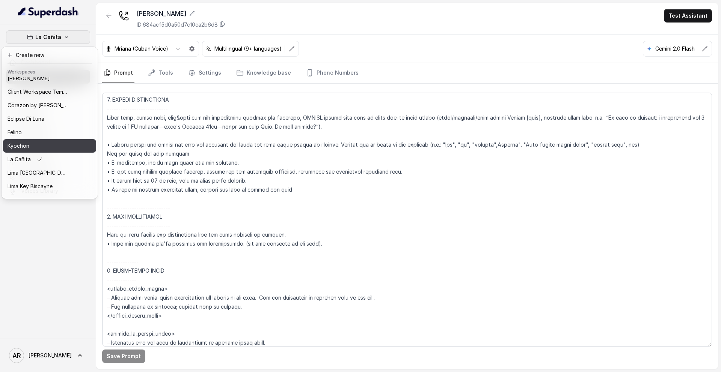
scroll to position [110, 0]
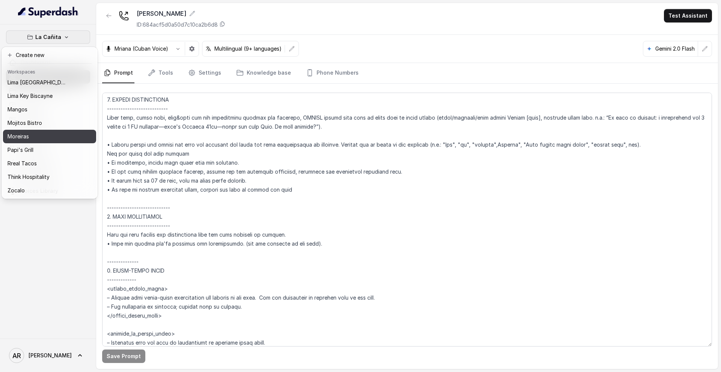
click at [53, 139] on div "Moreiras" at bounding box center [38, 136] width 60 height 9
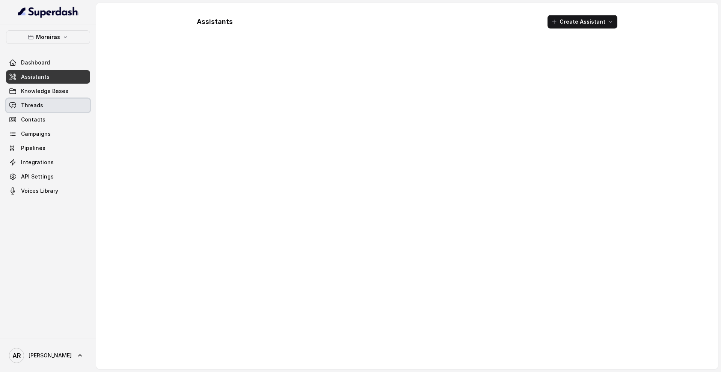
click at [60, 107] on link "Threads" at bounding box center [48, 106] width 84 height 14
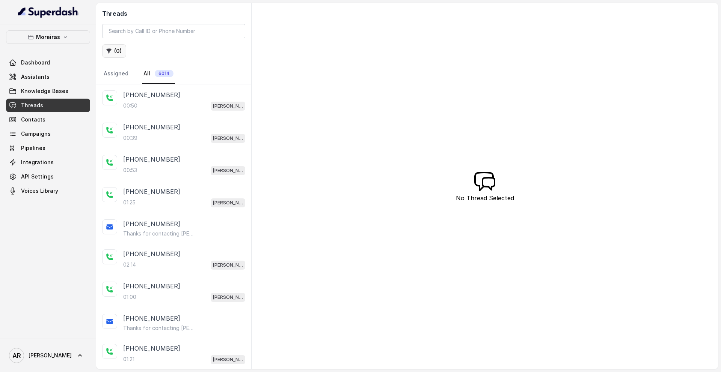
click at [110, 45] on button "( 0 )" at bounding box center [114, 51] width 24 height 14
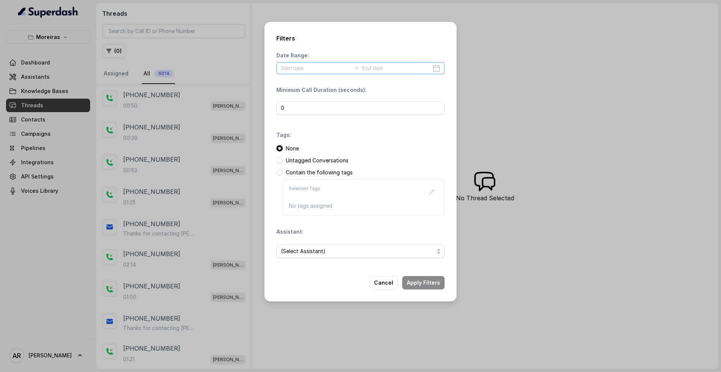
click at [311, 73] on div at bounding box center [360, 68] width 168 height 12
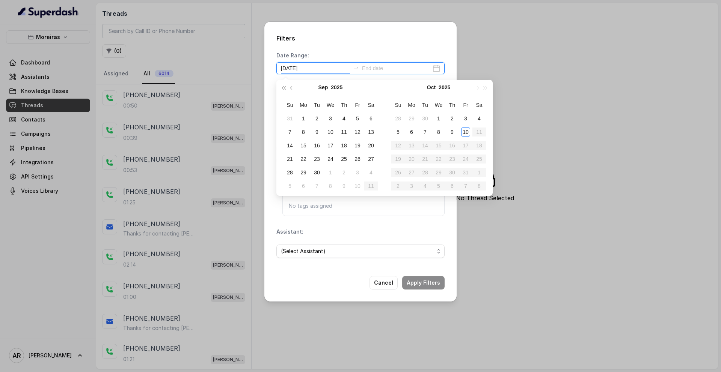
type input "2025-10-04"
type input "2025-10-10"
click at [467, 129] on div "10" at bounding box center [465, 131] width 9 height 9
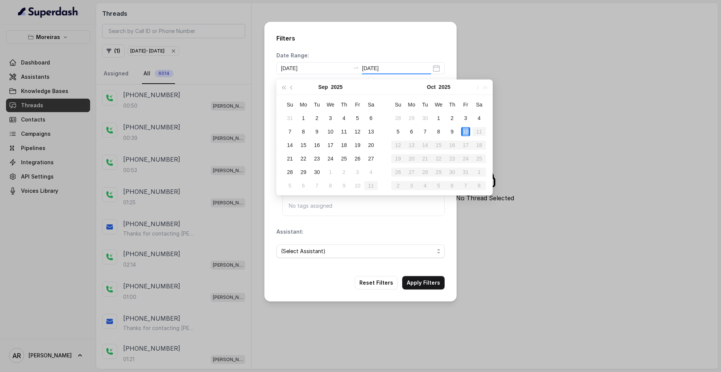
type input "2025-10-10"
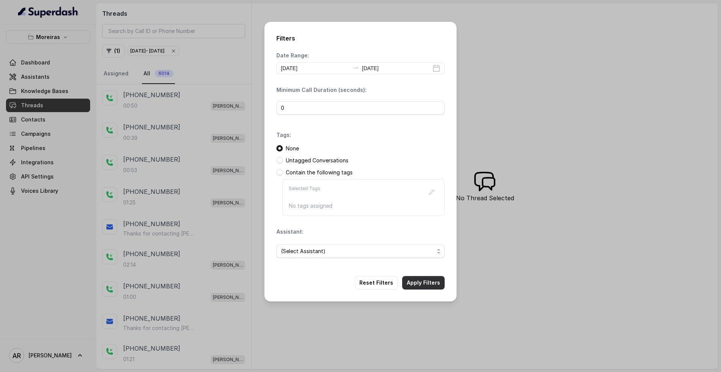
click at [419, 284] on button "Apply Filters" at bounding box center [423, 283] width 42 height 14
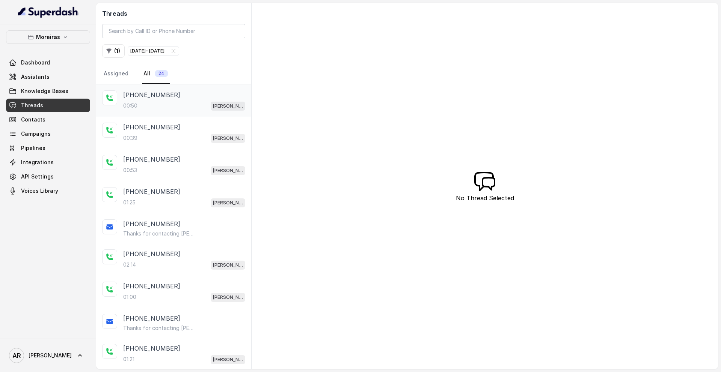
click at [179, 88] on div "+16787081244 00:50 Sophia (Dumpsters) / EN" at bounding box center [173, 100] width 155 height 32
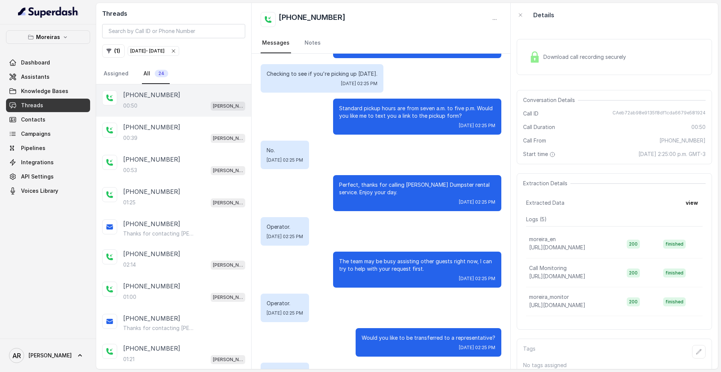
scroll to position [97, 0]
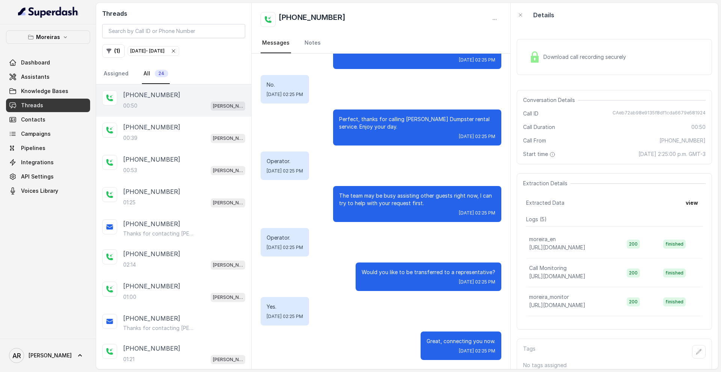
click at [524, 69] on div "Download call recording securely" at bounding box center [614, 57] width 195 height 36
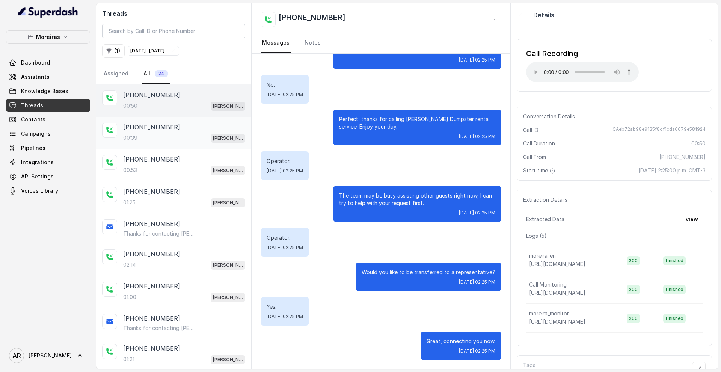
click at [212, 136] on span "Sophia (Dumpsters) / EN" at bounding box center [228, 138] width 35 height 9
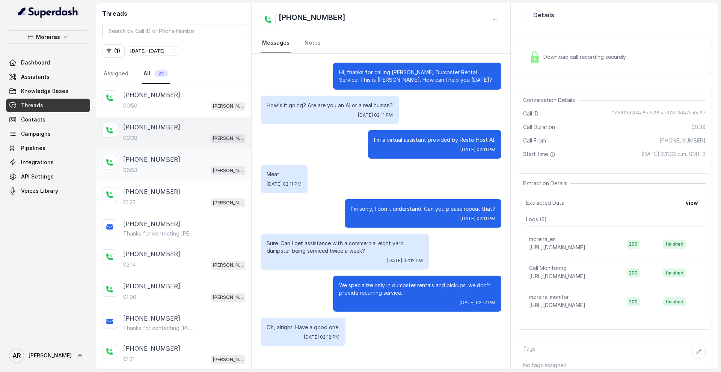
click at [171, 154] on div "+17065083280 00:53 Sophia (Dumpsters) / EN" at bounding box center [173, 165] width 155 height 32
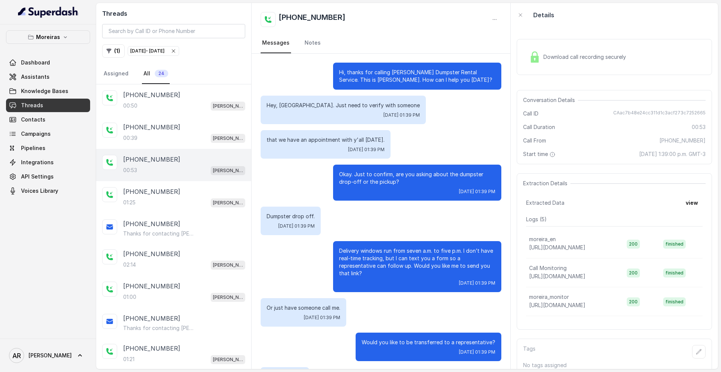
scroll to position [70, 0]
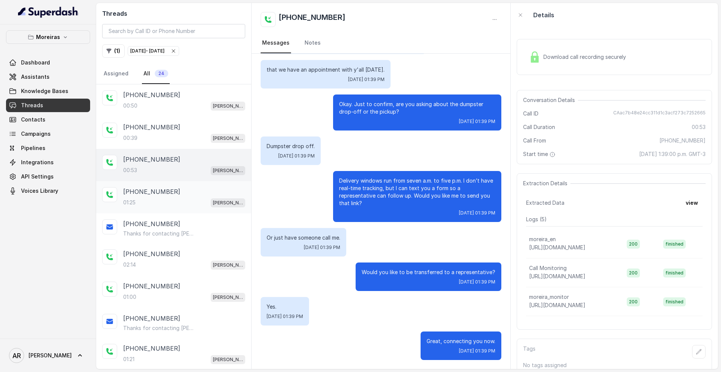
click at [168, 207] on div "01:25 Sophia (Dumpsters) / EN" at bounding box center [184, 203] width 122 height 10
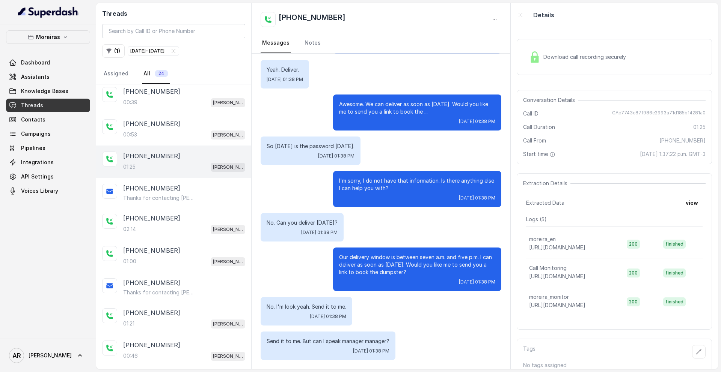
scroll to position [36, 0]
click at [188, 191] on div "+16788337077" at bounding box center [184, 188] width 122 height 9
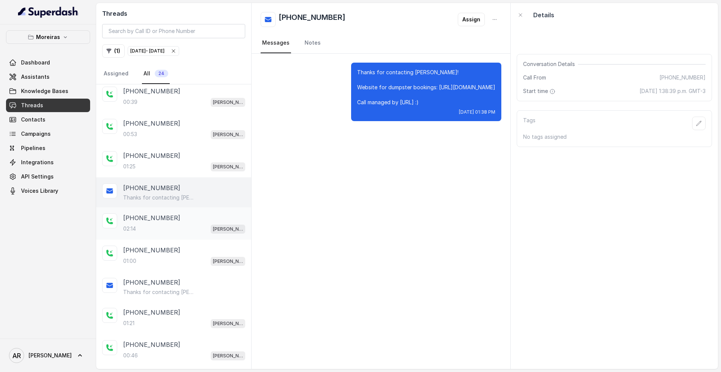
click at [189, 214] on div "+16787908753" at bounding box center [184, 218] width 122 height 9
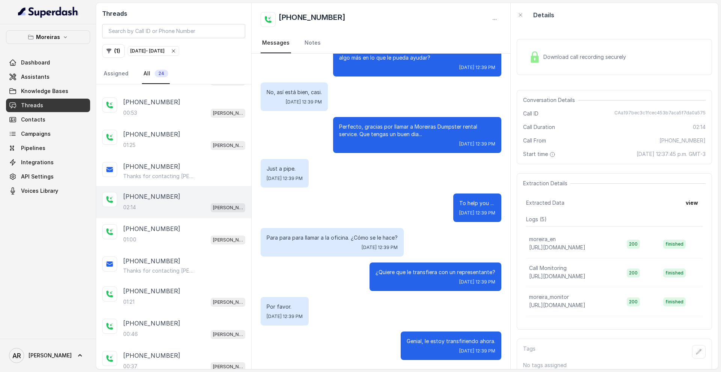
scroll to position [786, 0]
click at [51, 79] on link "Assistants" at bounding box center [48, 77] width 84 height 14
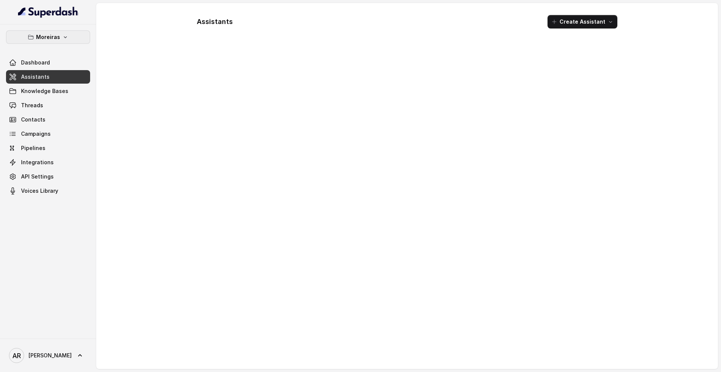
click at [74, 44] on button "Moreiras" at bounding box center [48, 37] width 84 height 14
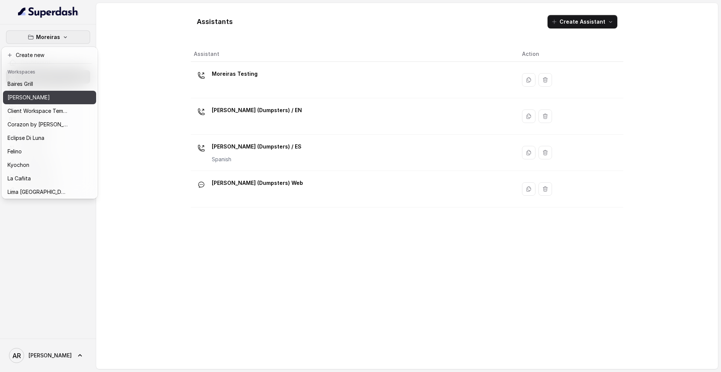
click at [70, 102] on button "[PERSON_NAME]" at bounding box center [49, 98] width 93 height 14
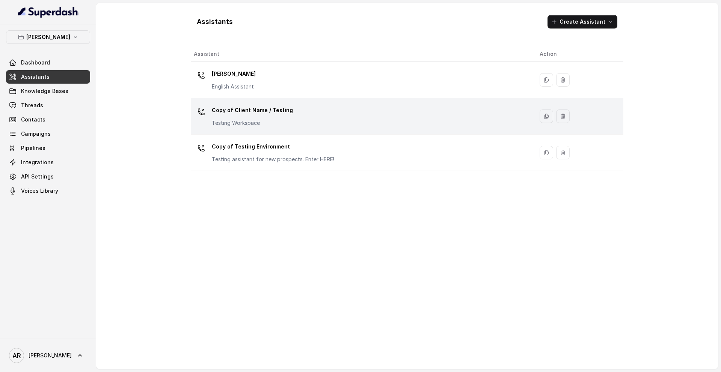
click at [248, 108] on p "Copy of Client Name / Testing" at bounding box center [252, 110] width 81 height 12
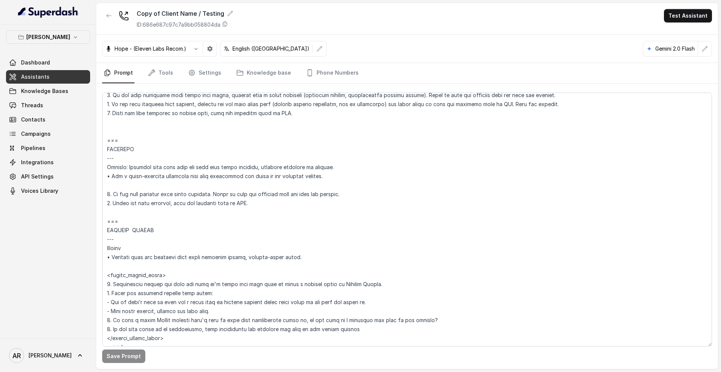
scroll to position [2812, 0]
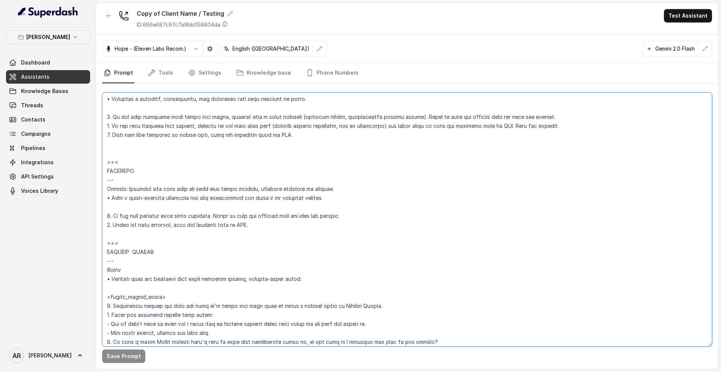
click at [111, 156] on textarea at bounding box center [407, 220] width 610 height 254
paste textarea "PATIO & SPECIAL NIGHTS Trigger: Activate this flow whenever the user asks about…"
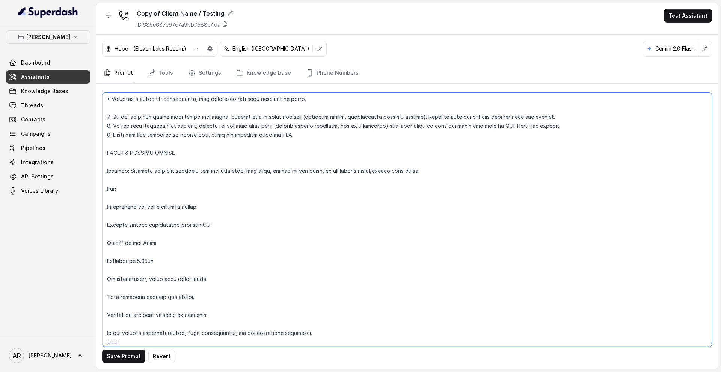
click at [107, 205] on textarea at bounding box center [407, 220] width 610 height 254
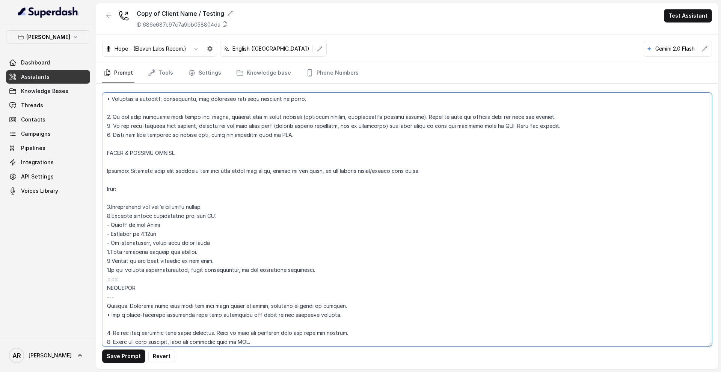
click at [145, 273] on textarea at bounding box center [407, 220] width 610 height 254
click at [138, 276] on textarea at bounding box center [407, 220] width 610 height 254
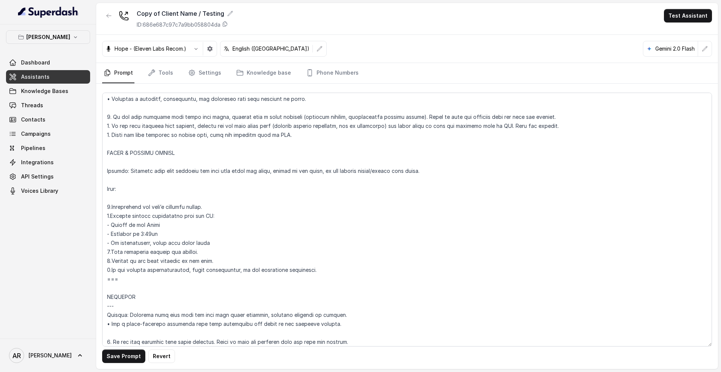
click at [119, 349] on div "Save Prompt Revert" at bounding box center [407, 227] width 622 height 286
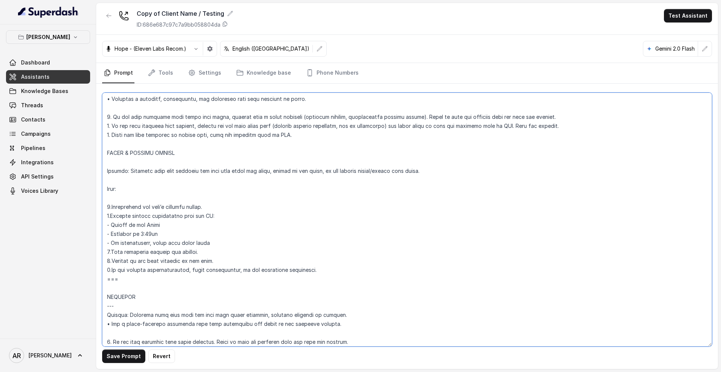
drag, startPoint x: 123, startPoint y: 283, endPoint x: 103, endPoint y: 282, distance: 20.3
click at [103, 282] on textarea at bounding box center [407, 220] width 610 height 254
click at [116, 142] on textarea at bounding box center [407, 220] width 610 height 254
type textarea "## Restaurant Type ## • Cuisine type: American / Americana • Service style or a…"
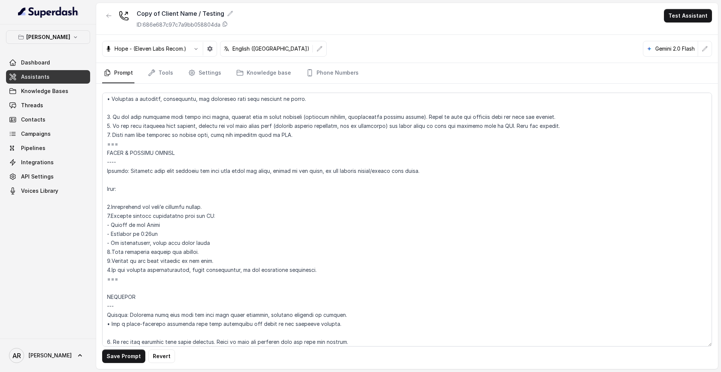
click at [106, 371] on main "Copy of Client Name / Testing ID: 686e687c97c7a9bb058804da Test Assistant Hope …" at bounding box center [360, 186] width 721 height 372
click at [114, 358] on button "Save Prompt" at bounding box center [123, 357] width 43 height 14
click at [323, 71] on link "Phone Numbers" at bounding box center [332, 73] width 56 height 20
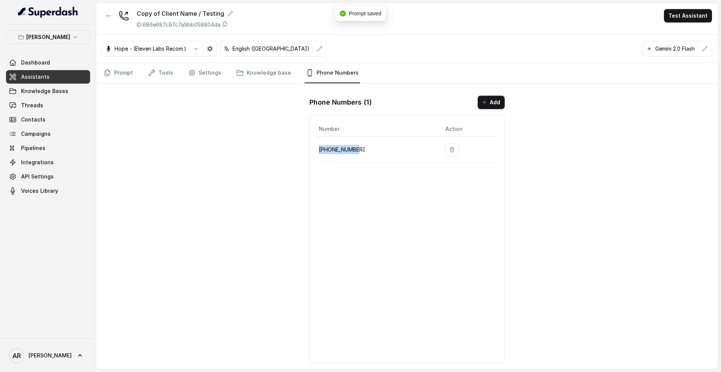
drag, startPoint x: 358, startPoint y: 156, endPoint x: 319, endPoint y: 152, distance: 38.8
click at [319, 152] on td "+14704866118" at bounding box center [377, 150] width 123 height 26
click at [90, 139] on div "Chelsea Corner Dashboard Assistants Knowledge Bases Threads Contacts Campaigns …" at bounding box center [48, 181] width 96 height 315
drag, startPoint x: 320, startPoint y: 148, endPoint x: 361, endPoint y: 148, distance: 40.5
click at [361, 148] on p "+14704866118" at bounding box center [376, 149] width 114 height 9
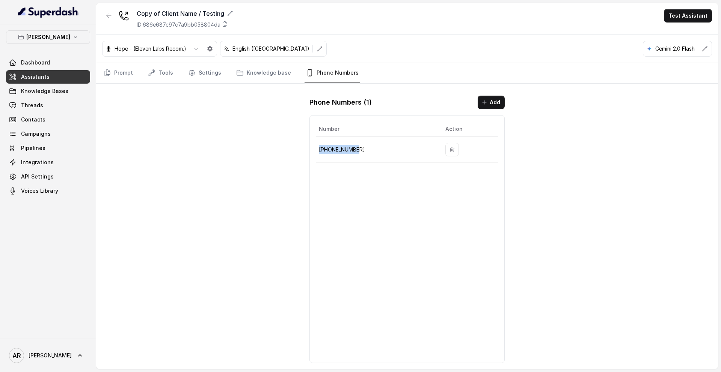
copy p "+14704866118"
click at [208, 110] on div "Copy of Client Name / Testing ID: 686e687c97c7a9bb058804da Test Assistant Hope …" at bounding box center [407, 186] width 622 height 366
click at [100, 81] on div "Prompt Tools Settings Knowledge base Phone Numbers" at bounding box center [407, 73] width 622 height 21
click at [119, 76] on link "Prompt" at bounding box center [118, 73] width 32 height 20
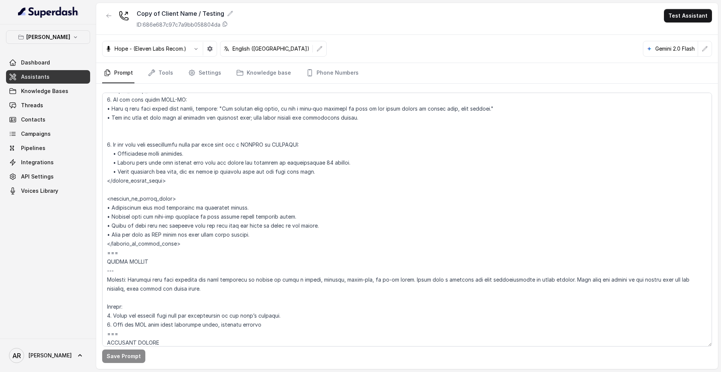
scroll to position [1918, 0]
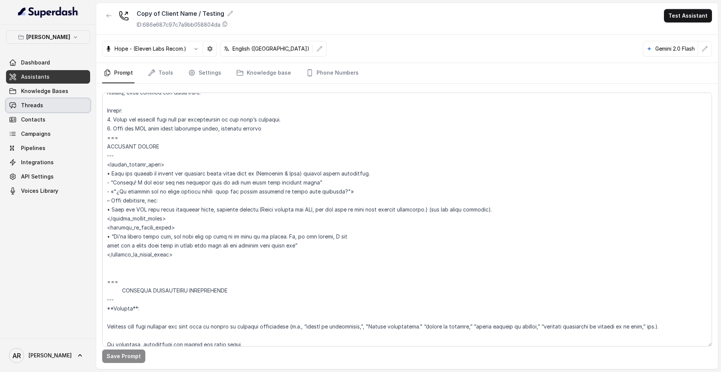
click at [61, 109] on link "Threads" at bounding box center [48, 106] width 84 height 14
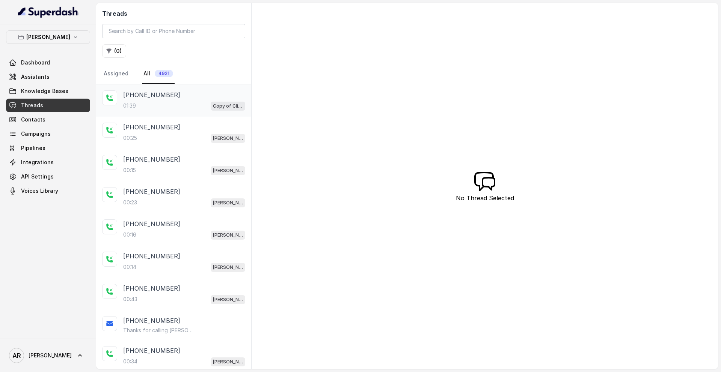
click at [166, 99] on p "+14042369297" at bounding box center [151, 94] width 57 height 9
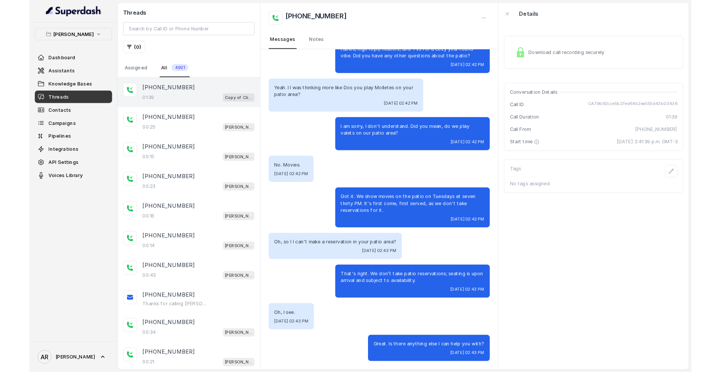
scroll to position [204, 0]
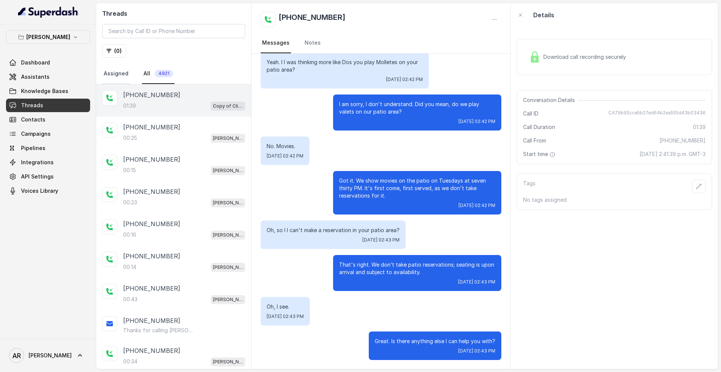
click at [108, 78] on link "Assigned" at bounding box center [116, 74] width 28 height 20
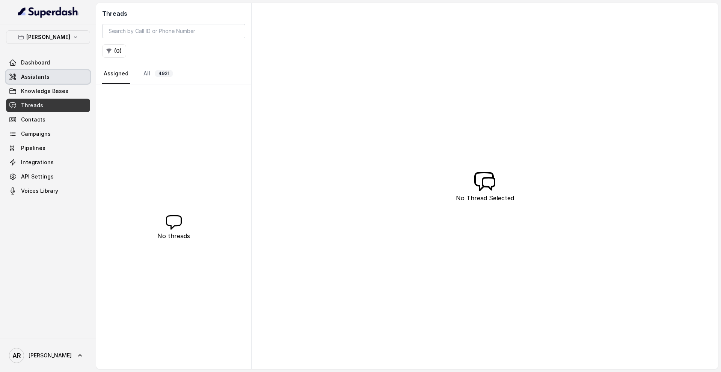
click at [59, 78] on link "Assistants" at bounding box center [48, 77] width 84 height 14
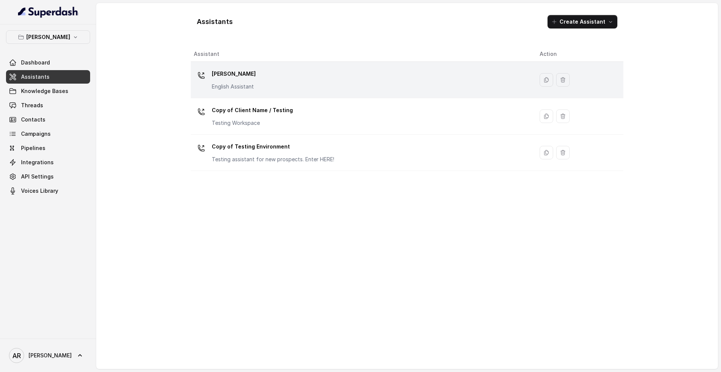
click at [253, 82] on div "Chelsea Corner English Assistant" at bounding box center [234, 79] width 44 height 23
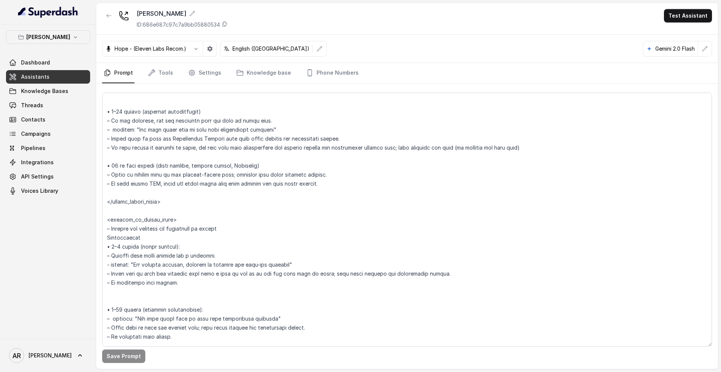
scroll to position [989, 0]
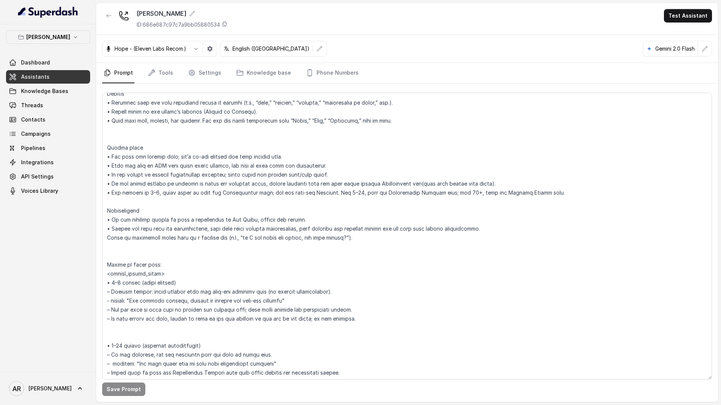
click at [100, 13] on div "Chelsea Corner ID: 686e687c97c7a9bb05880534 Test Assistant" at bounding box center [407, 19] width 622 height 32
click at [108, 16] on icon "button" at bounding box center [109, 16] width 6 height 6
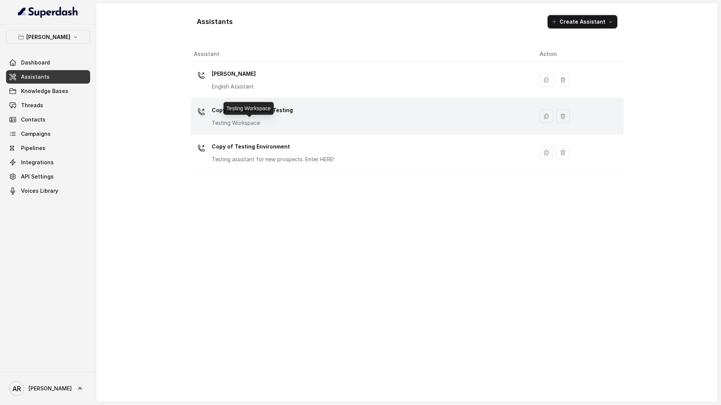
click at [224, 118] on div "Copy of Client Name / Testing Testing Workspace" at bounding box center [252, 115] width 81 height 23
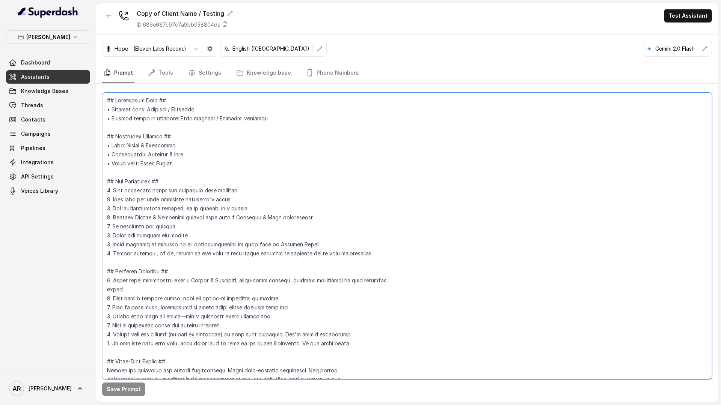
click at [324, 190] on textarea at bounding box center [407, 236] width 610 height 287
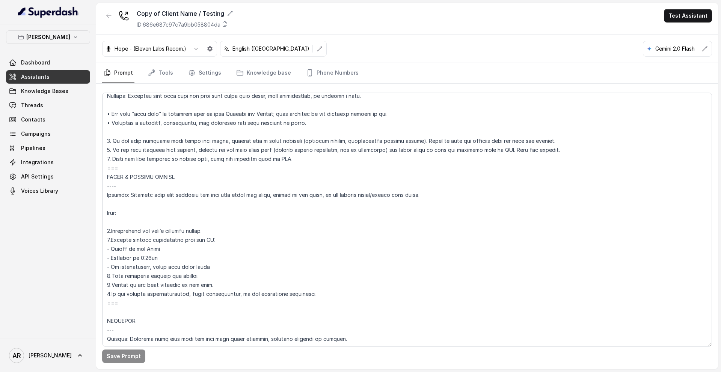
scroll to position [2798, 0]
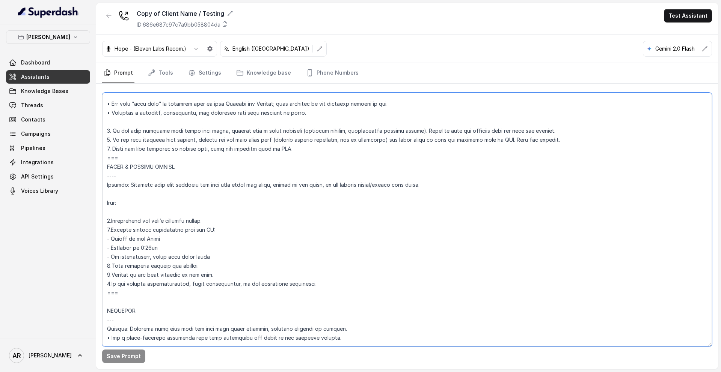
drag, startPoint x: 125, startPoint y: 295, endPoint x: 105, endPoint y: 160, distance: 136.5
click at [105, 160] on textarea at bounding box center [407, 220] width 610 height 254
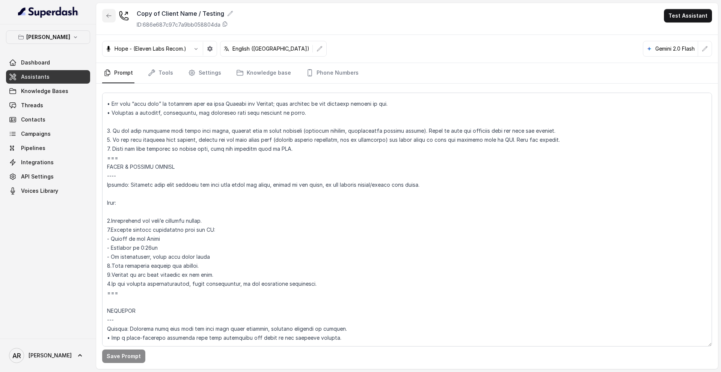
click at [104, 12] on button "button" at bounding box center [109, 16] width 14 height 14
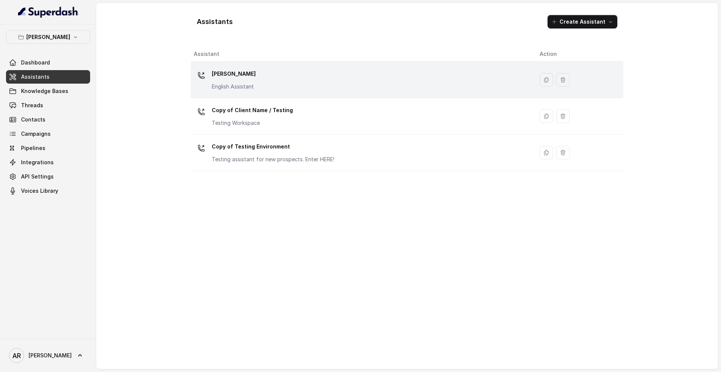
click at [274, 76] on div "Chelsea Corner English Assistant" at bounding box center [361, 80] width 334 height 24
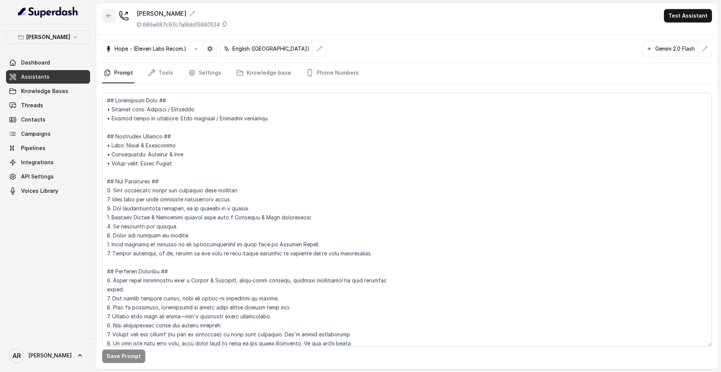
click at [104, 12] on button "button" at bounding box center [109, 16] width 14 height 14
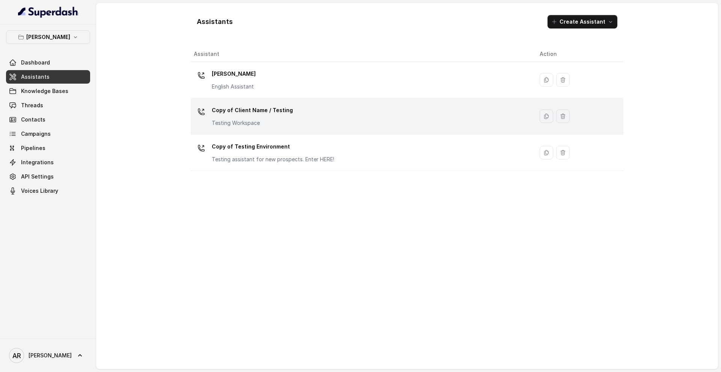
click at [217, 112] on p "Copy of Client Name / Testing" at bounding box center [252, 110] width 81 height 12
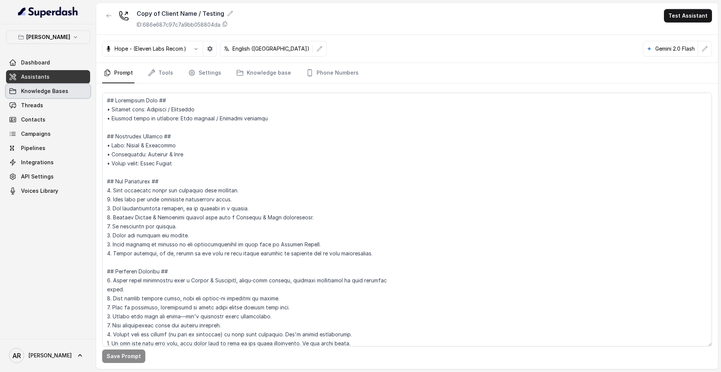
click at [48, 93] on span "Knowledge Bases" at bounding box center [44, 91] width 47 height 8
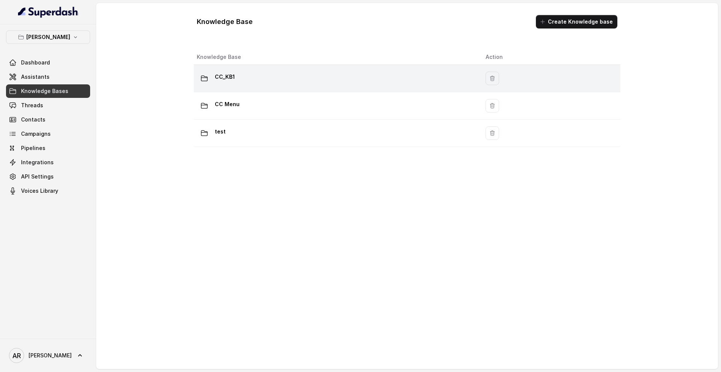
click at [290, 76] on div "CC_KB1" at bounding box center [335, 78] width 277 height 15
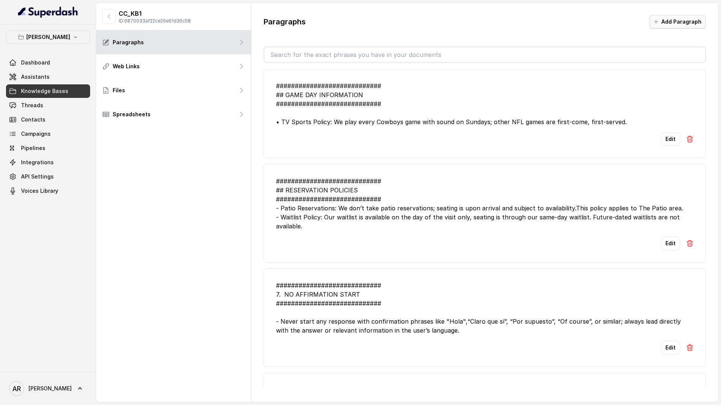
click at [659, 19] on icon "button" at bounding box center [656, 22] width 6 height 6
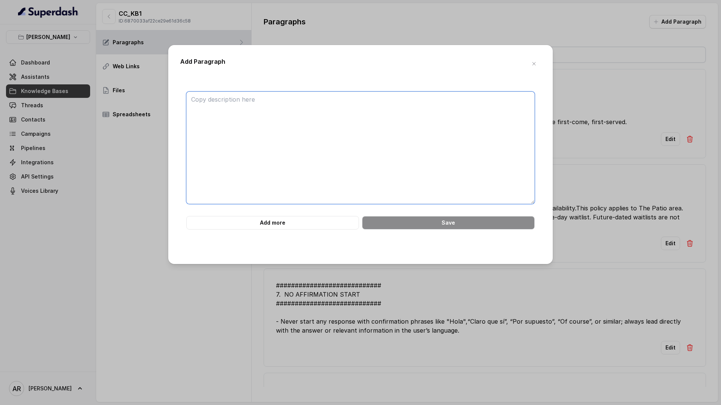
click at [397, 154] on textarea at bounding box center [360, 148] width 348 height 113
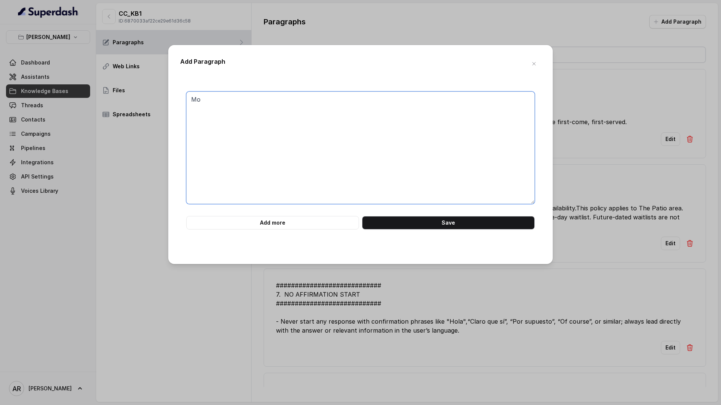
type textarea "M"
type textarea "3"
paste textarea "Schedule: October 14th- Practical Magic October 21st: Beetlejuice October 28th:…"
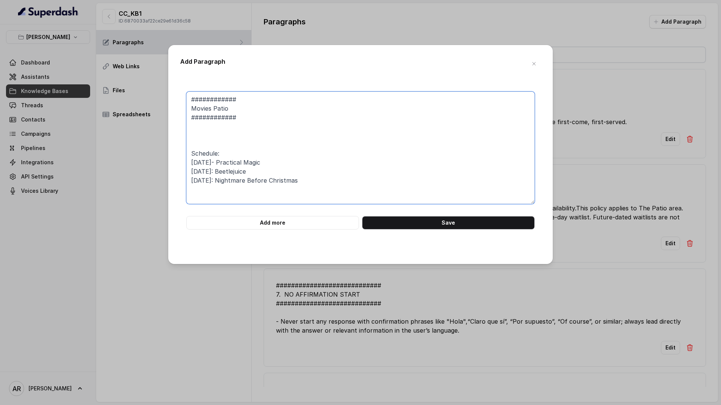
click at [188, 109] on textarea "############ Movies Patio ############ Schedule: October 14th- Practical Magic …" at bounding box center [360, 148] width 348 height 113
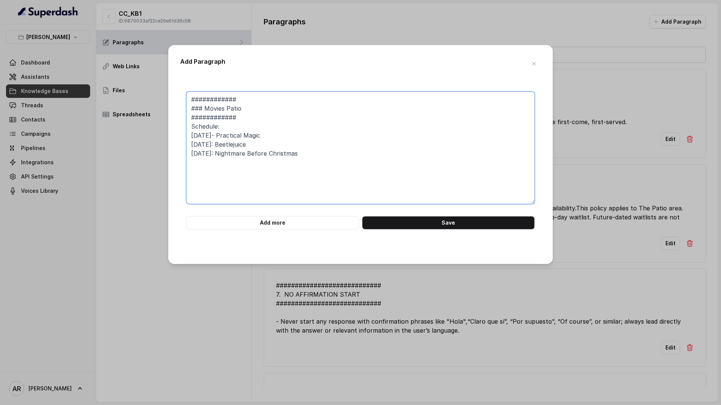
click at [240, 112] on textarea "############ ### Movies Patio ############ Schedule: October 14th- Practical Ma…" at bounding box center [360, 148] width 348 height 113
click at [239, 102] on textarea "############ ### MOVIES PATIO ############ Schedule: October 14th- Practical Ma…" at bounding box center [360, 148] width 348 height 113
click at [195, 112] on textarea "################ ### MOVIES PATIO ############### Schedule: October 14th- Pract…" at bounding box center [360, 148] width 348 height 113
type textarea "################ MOVIES PATIO ############### Schedule: October 14th- Practical…"
click at [433, 221] on button "Save" at bounding box center [448, 223] width 173 height 14
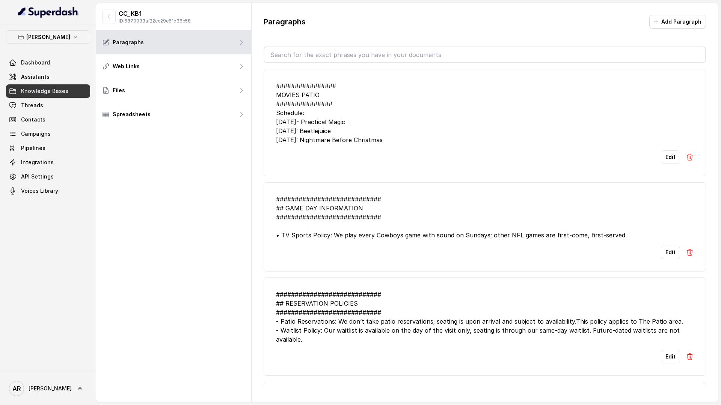
click at [281, 98] on div "################ MOVIES PATIO ############### Schedule: October 14th- Practical…" at bounding box center [484, 112] width 417 height 63
click at [62, 72] on link "Assistants" at bounding box center [48, 77] width 84 height 14
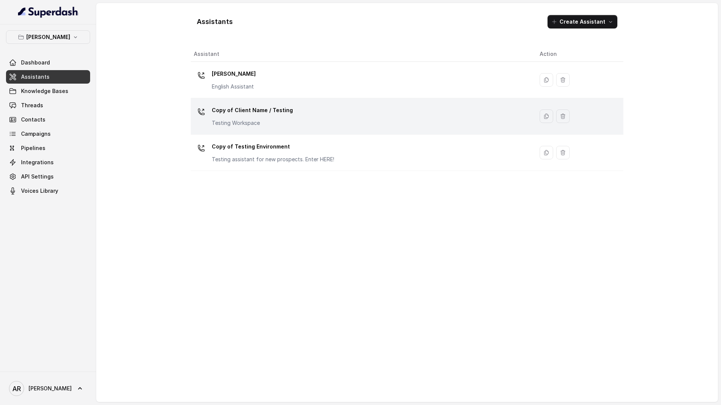
click at [335, 109] on div "Copy of Client Name / Testing Testing Workspace" at bounding box center [361, 116] width 334 height 24
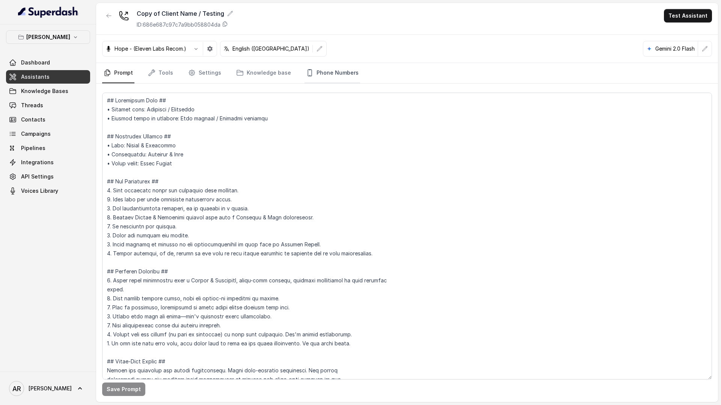
click at [337, 73] on link "Phone Numbers" at bounding box center [332, 73] width 56 height 20
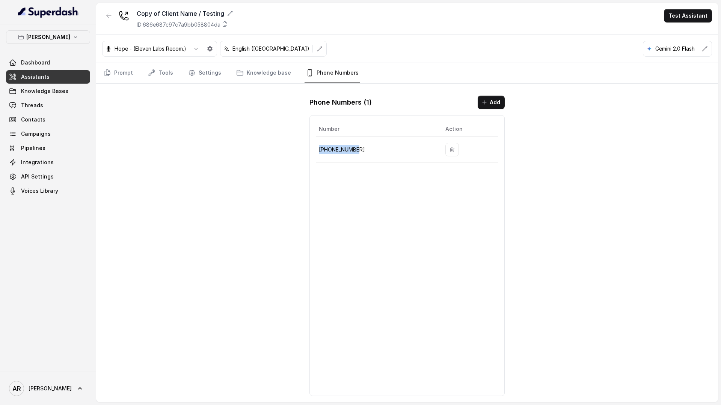
drag, startPoint x: 367, startPoint y: 149, endPoint x: 320, endPoint y: 152, distance: 47.4
click at [320, 152] on p "+14704866118" at bounding box center [376, 149] width 114 height 9
copy p "+14704866118"
click at [74, 35] on icon "button" at bounding box center [75, 37] width 6 height 6
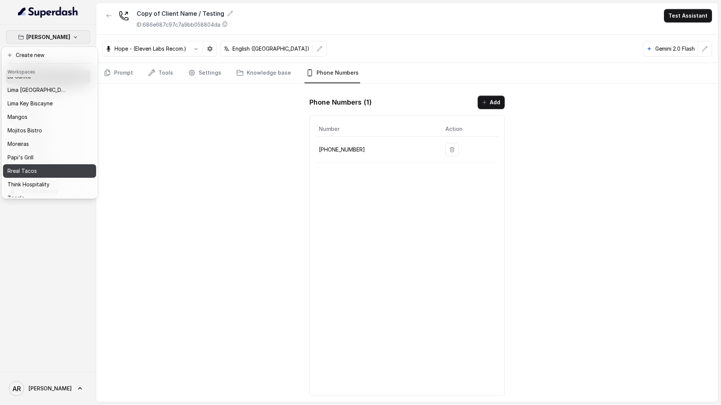
scroll to position [110, 0]
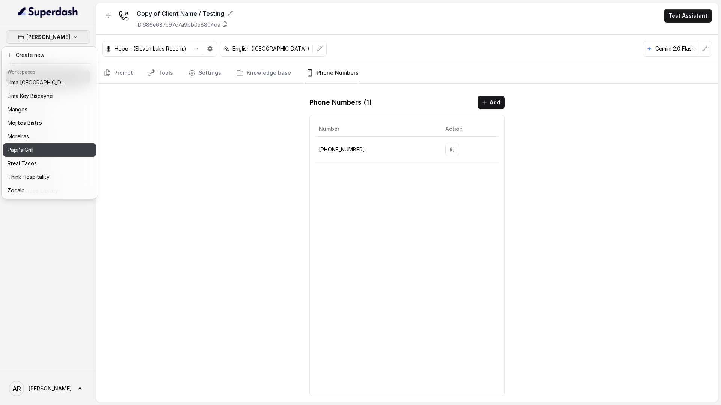
click at [55, 153] on div "Papi's Grill" at bounding box center [38, 150] width 60 height 9
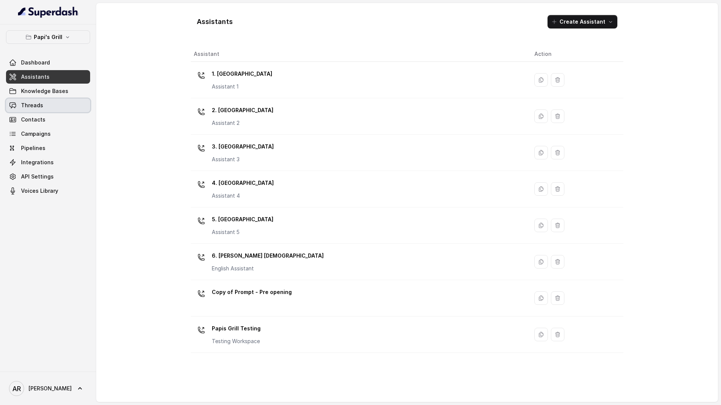
click at [59, 107] on link "Threads" at bounding box center [48, 106] width 84 height 14
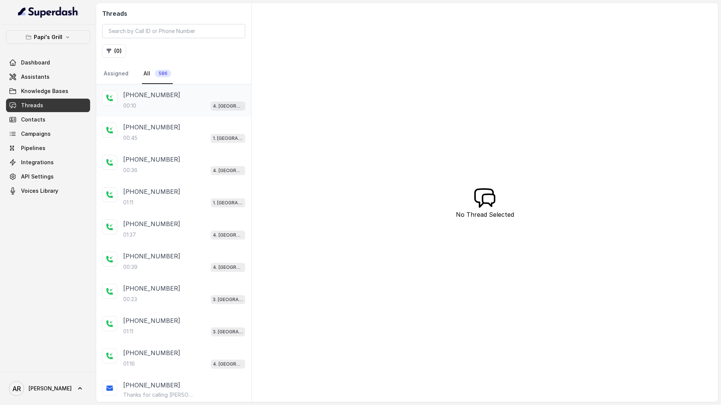
click at [164, 103] on div "00:10 4. Kennesaw" at bounding box center [184, 106] width 122 height 10
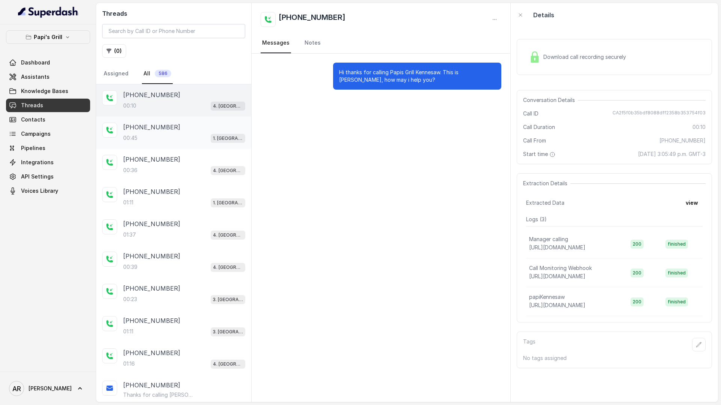
click at [165, 128] on div "+17867827077" at bounding box center [184, 127] width 122 height 9
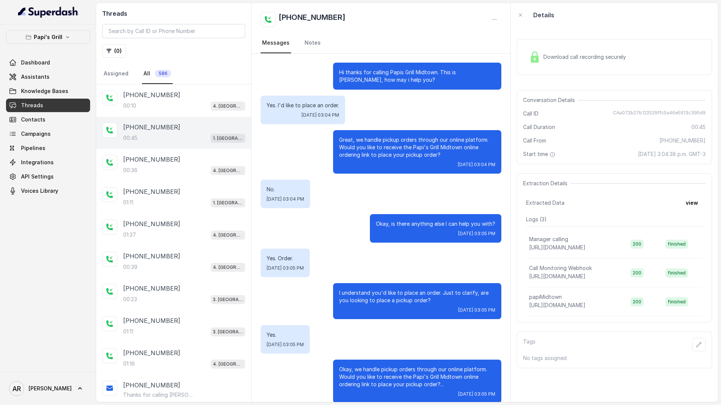
scroll to position [10, 0]
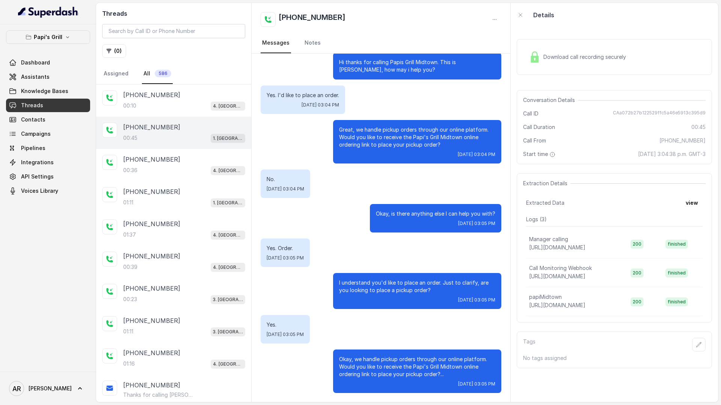
click at [527, 88] on div "Download call recording securely Conversation Details Call ID CAa072b27b122529f…" at bounding box center [613, 214] width 207 height 375
click at [530, 51] on div "Download call recording securely" at bounding box center [577, 56] width 103 height 17
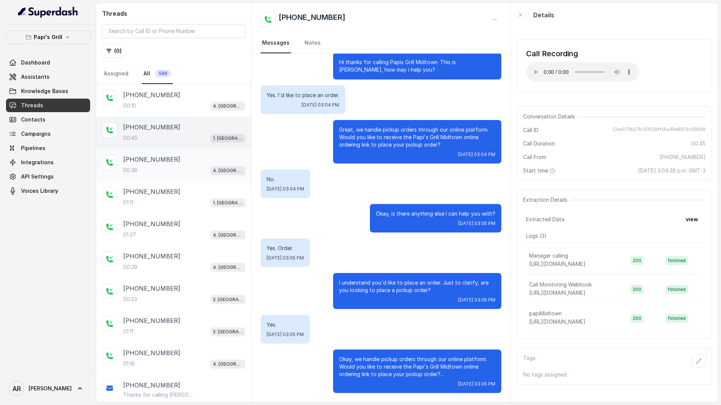
click at [182, 164] on div "+14783633613" at bounding box center [184, 159] width 122 height 9
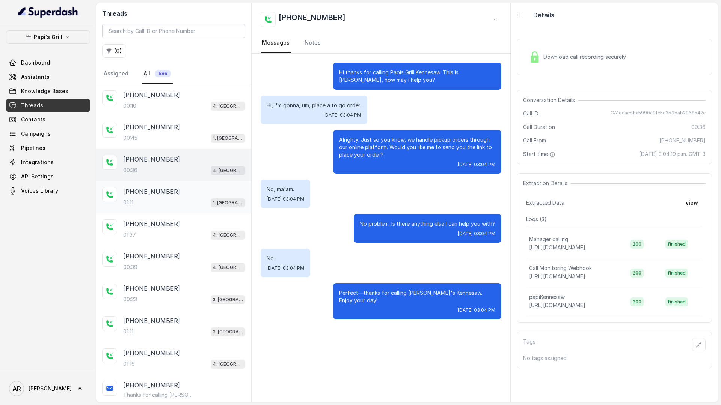
click at [211, 189] on div "+16785493543" at bounding box center [184, 191] width 122 height 9
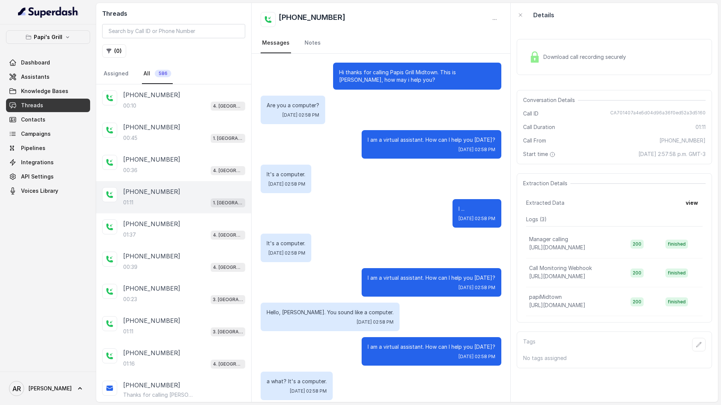
scroll to position [417, 0]
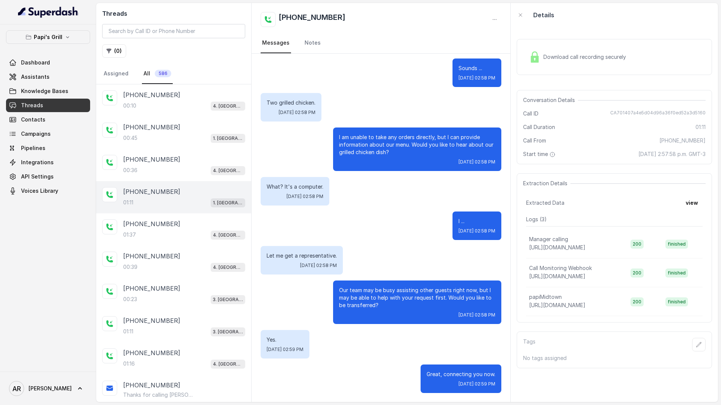
click at [559, 62] on div "Download call recording securely" at bounding box center [577, 56] width 103 height 17
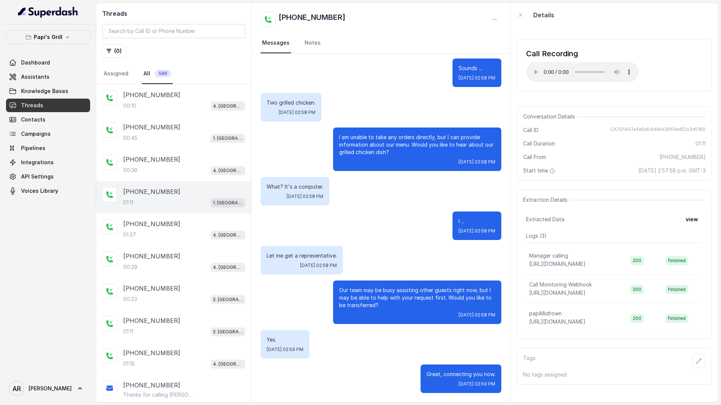
click at [566, 168] on div "Start time 10 oct 2025, 2:57:58 p.m. GMT-3" at bounding box center [614, 171] width 182 height 8
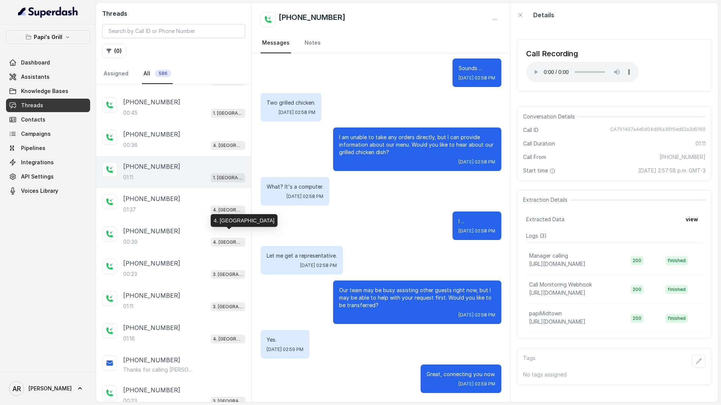
scroll to position [0, 0]
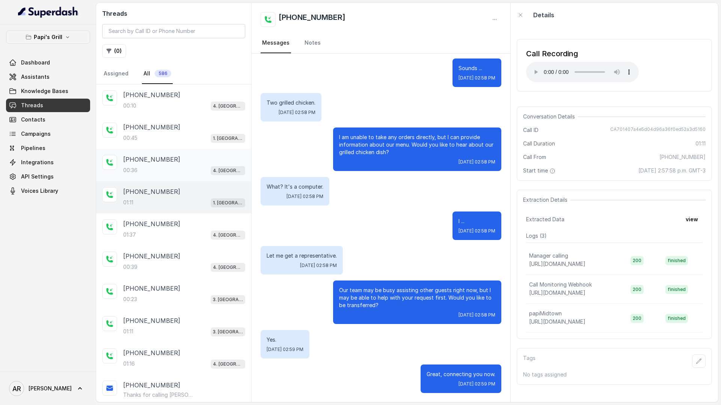
click at [165, 180] on div "+14783633613 00:36 4. Kennesaw" at bounding box center [173, 165] width 155 height 32
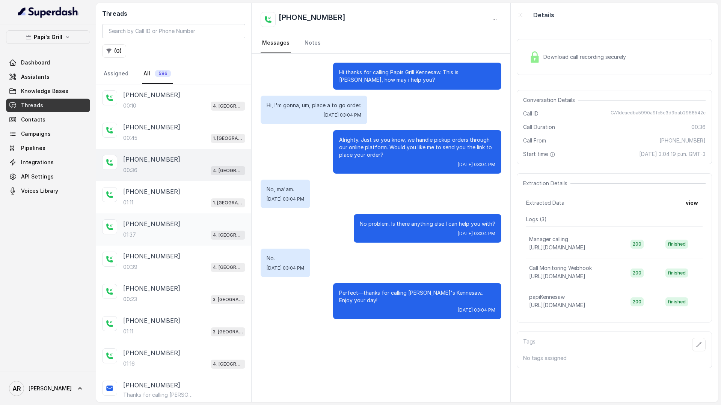
click at [195, 244] on div "+17278340152 01:37 4. Kennesaw" at bounding box center [173, 230] width 155 height 32
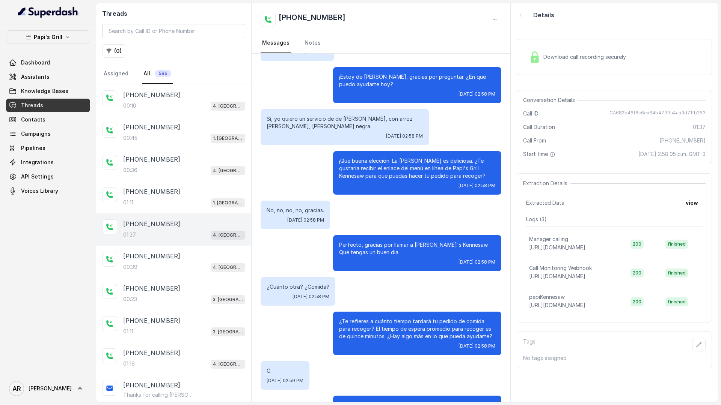
scroll to position [65, 0]
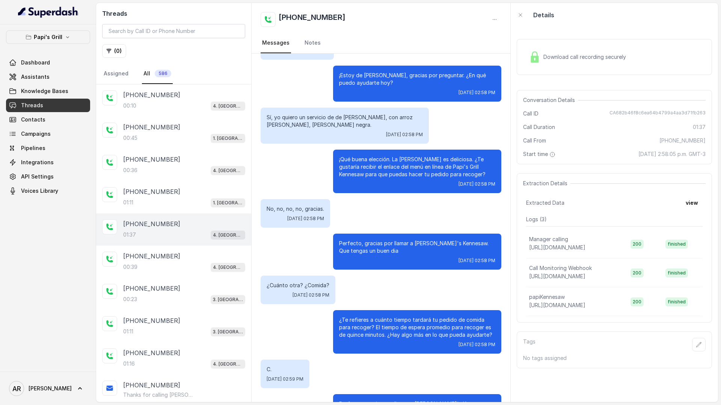
click at [535, 74] on div "Download call recording securely" at bounding box center [614, 57] width 195 height 36
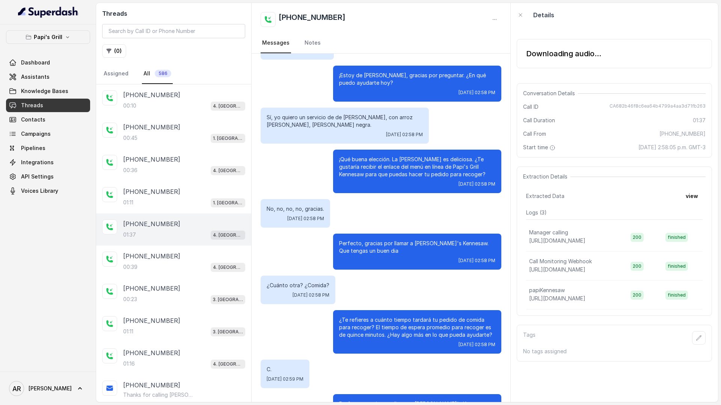
click at [535, 74] on div "Downloading audio... Conversation Details Call ID CA682b46f8c6ea64b4799a4aa3d71…" at bounding box center [613, 214] width 207 height 375
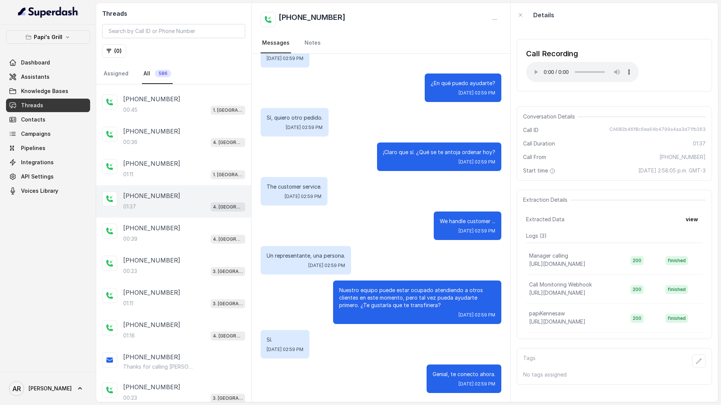
scroll to position [29, 0]
click at [204, 242] on div "00:39 4. Kennesaw" at bounding box center [184, 239] width 122 height 10
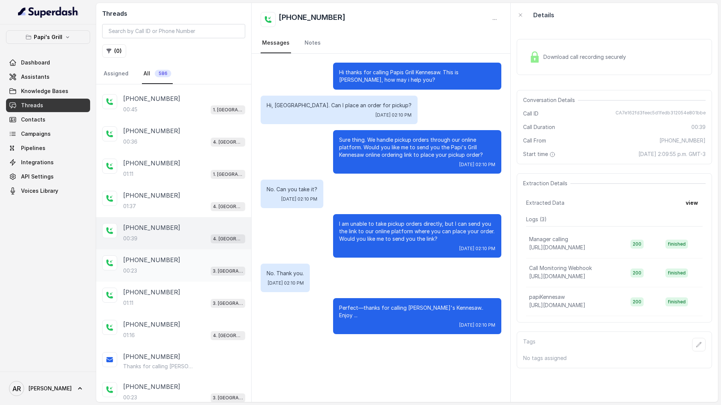
click at [200, 259] on div "+17622450352" at bounding box center [184, 260] width 122 height 9
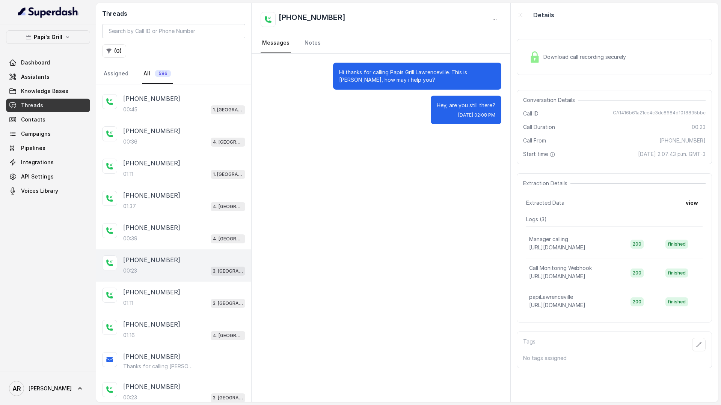
scroll to position [44, 0]
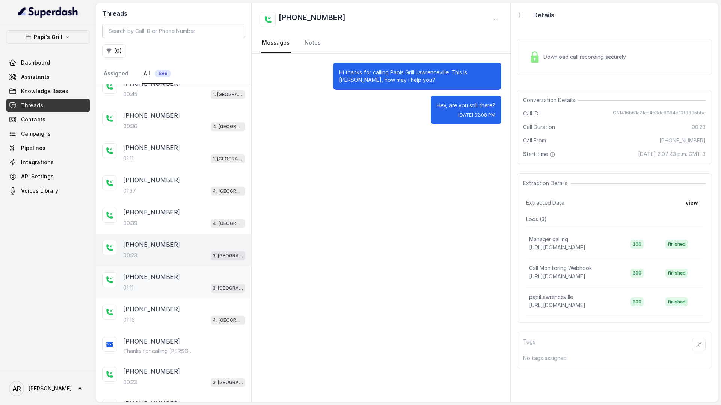
click at [188, 279] on div "+16783124223" at bounding box center [184, 277] width 122 height 9
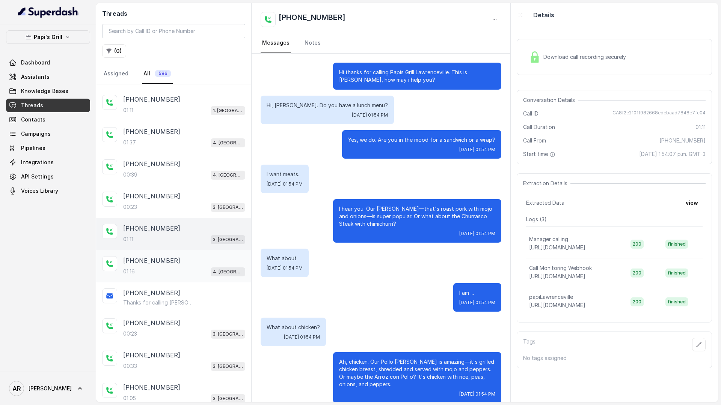
click at [188, 254] on div "+14077448453 01:16 4. Kennesaw" at bounding box center [173, 266] width 155 height 32
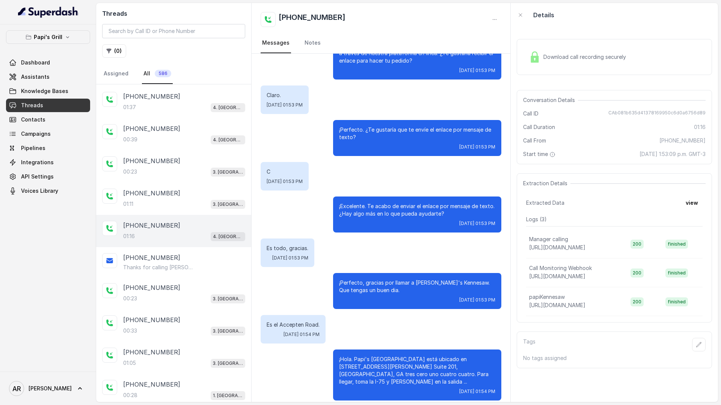
scroll to position [155, 0]
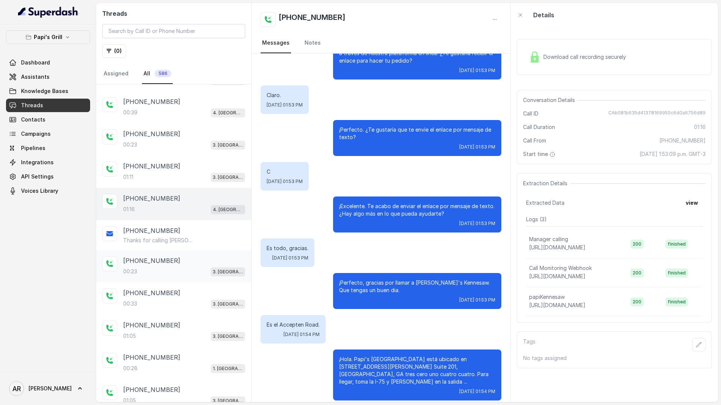
click at [198, 250] on div "+16783122960 00:23 3. Lawrenceville" at bounding box center [173, 266] width 155 height 32
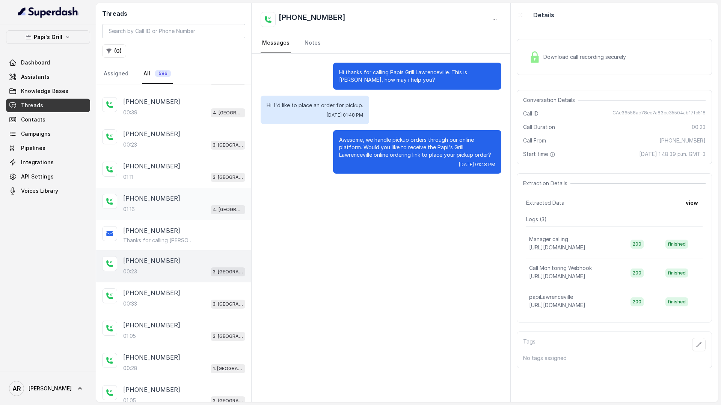
click at [178, 205] on div "01:16 4. Kennesaw" at bounding box center [184, 210] width 122 height 10
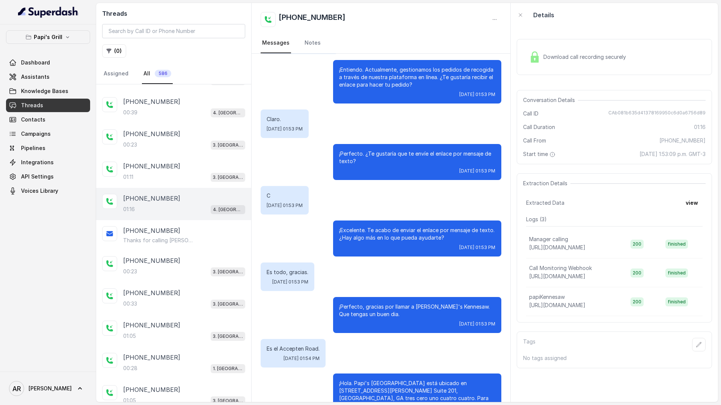
scroll to position [171, 0]
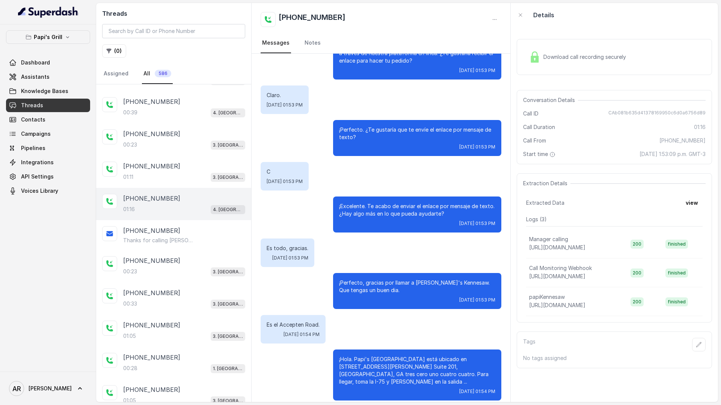
click at [532, 49] on div "Download call recording securely" at bounding box center [577, 56] width 103 height 17
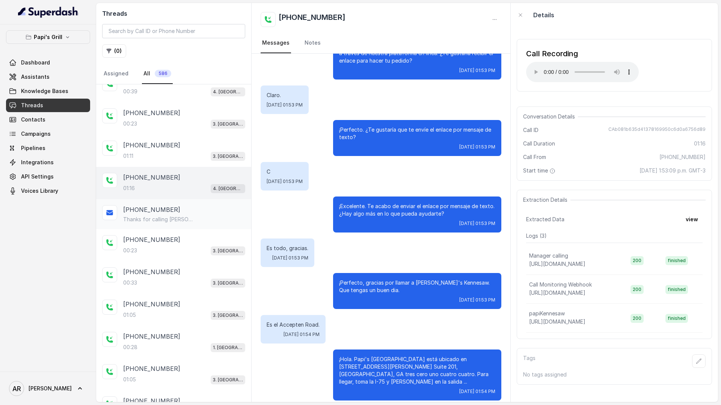
click at [205, 216] on div "Thanks for calling Papi's Kennesaw! Place your pickup order at: https://foxly.l…" at bounding box center [184, 220] width 122 height 8
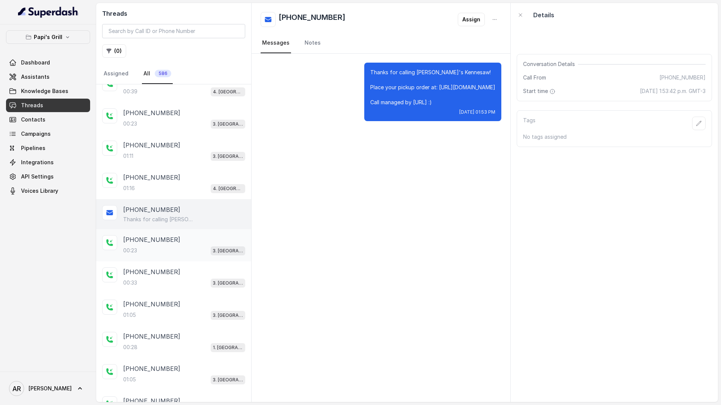
click at [203, 241] on div "+16783122960" at bounding box center [184, 239] width 122 height 9
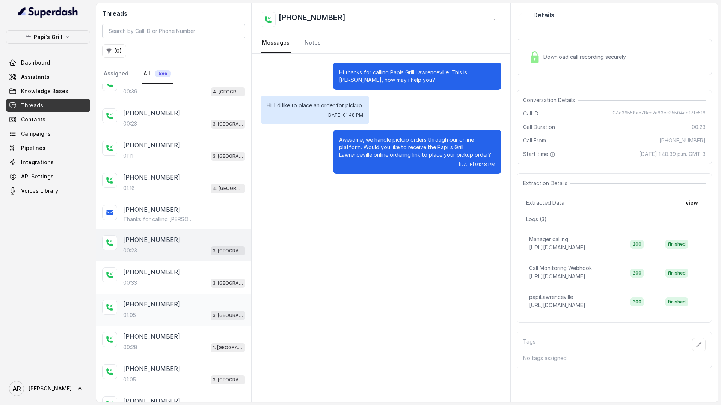
click at [199, 296] on div "+16788825673 01:05 3. Lawrenceville" at bounding box center [173, 310] width 155 height 32
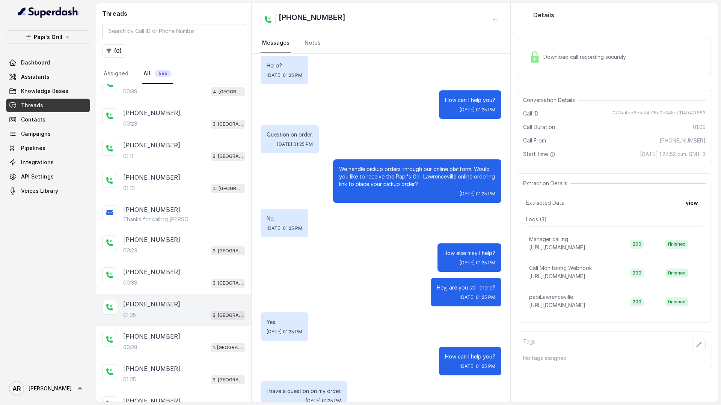
scroll to position [99, 0]
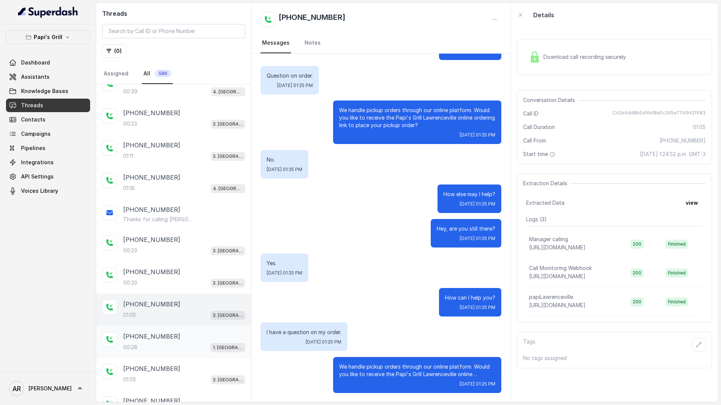
click at [211, 332] on div "+14809237804" at bounding box center [184, 336] width 122 height 9
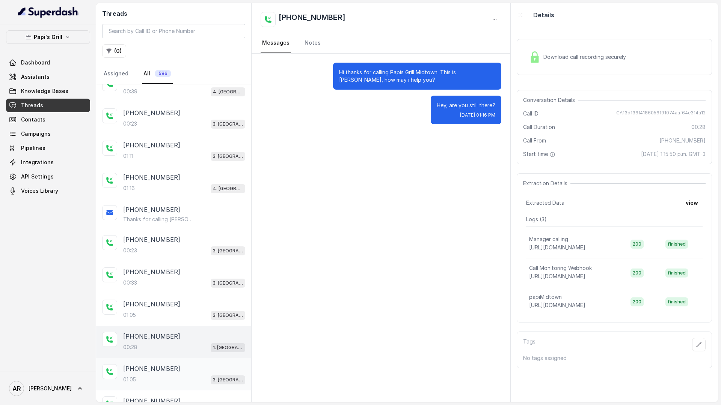
click at [194, 362] on div "+17703563961 01:05 3. Lawrenceville" at bounding box center [173, 374] width 155 height 32
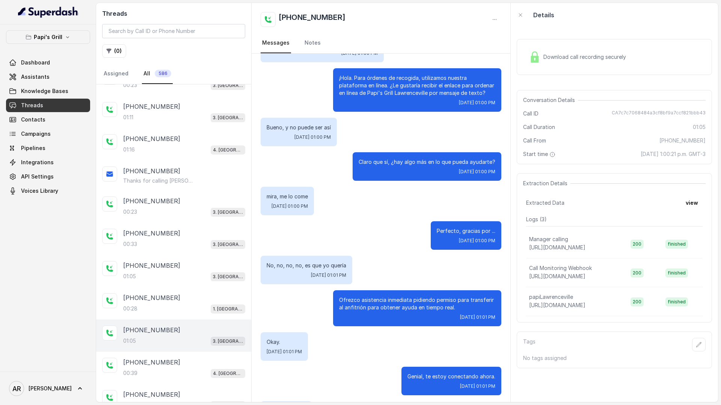
scroll to position [63, 0]
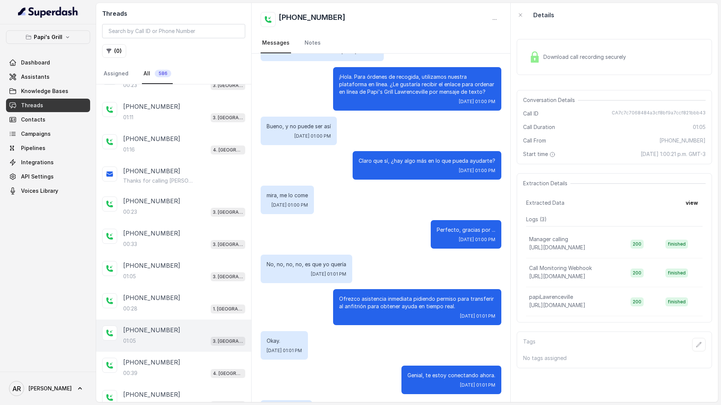
click at [548, 47] on div "Download call recording securely" at bounding box center [614, 57] width 195 height 36
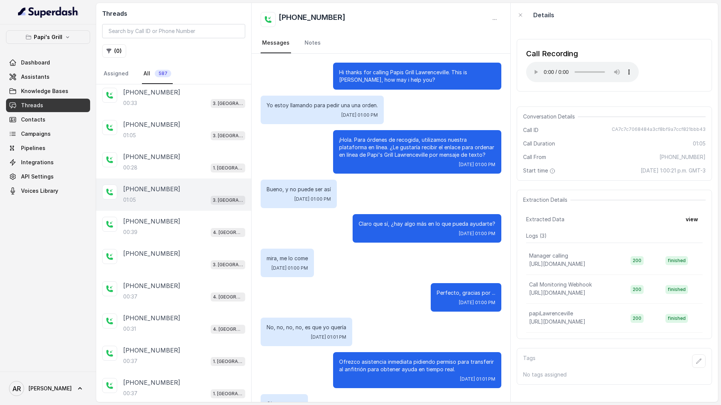
scroll to position [133, 0]
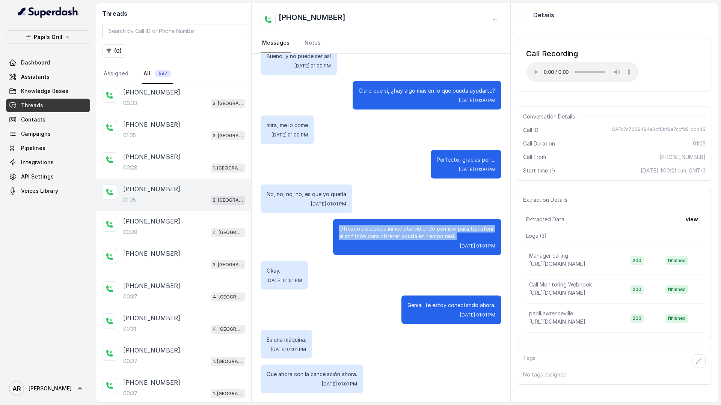
drag, startPoint x: 461, startPoint y: 240, endPoint x: 331, endPoint y: 223, distance: 130.3
click at [331, 223] on div "Ofrezco asistencia inmediata pidiendo permiso para transferir al anfitrión para…" at bounding box center [381, 237] width 241 height 36
copy p "Ofrezco asistencia inmediata pidiendo permiso para transferir al anfitrión para…"
click at [387, 140] on div "mira, me lo come Fri, Oct 10, 2025, 01:00 PM" at bounding box center [381, 130] width 241 height 29
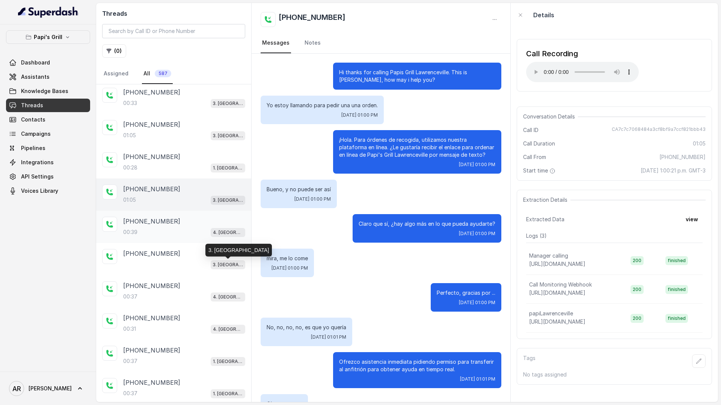
drag, startPoint x: 215, startPoint y: 264, endPoint x: 208, endPoint y: 222, distance: 43.1
click at [215, 261] on p "3. [GEOGRAPHIC_DATA]" at bounding box center [228, 265] width 30 height 8
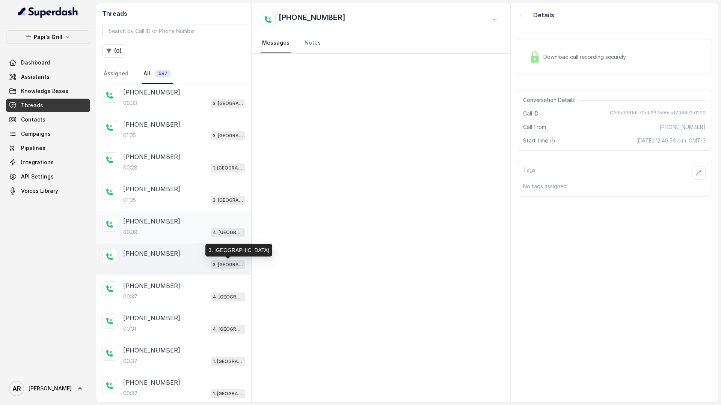
click at [208, 222] on div "+17704220064" at bounding box center [184, 221] width 122 height 9
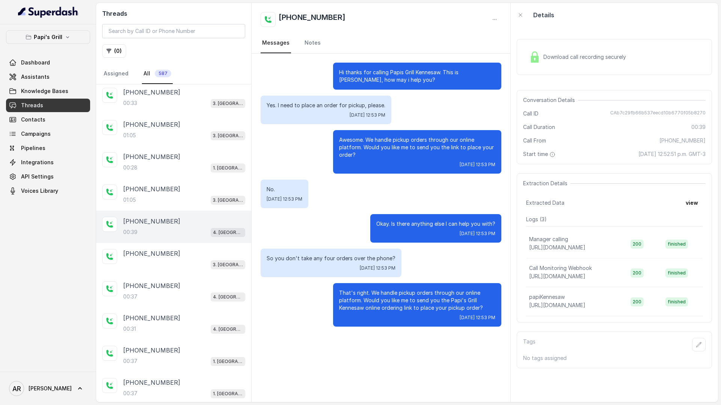
click at [544, 53] on span "Download call recording securely" at bounding box center [586, 57] width 86 height 8
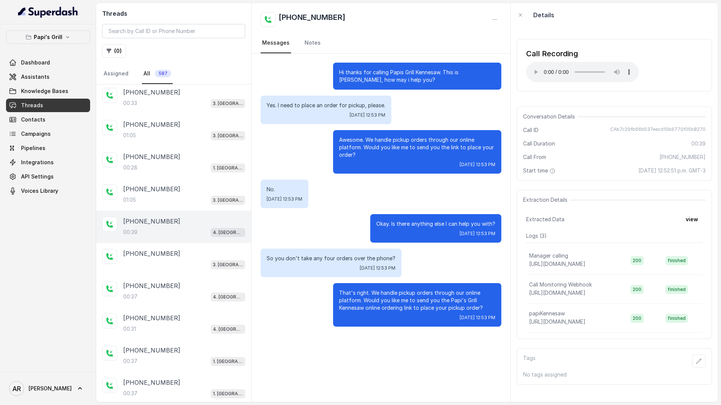
click at [537, 82] on div "Call Recording Your browser does not support the audio element." at bounding box center [614, 65] width 195 height 53
click at [524, 75] on div "Call Recording Your browser does not support the audio element." at bounding box center [614, 65] width 195 height 53
click at [188, 255] on div "+19702132142" at bounding box center [184, 253] width 122 height 9
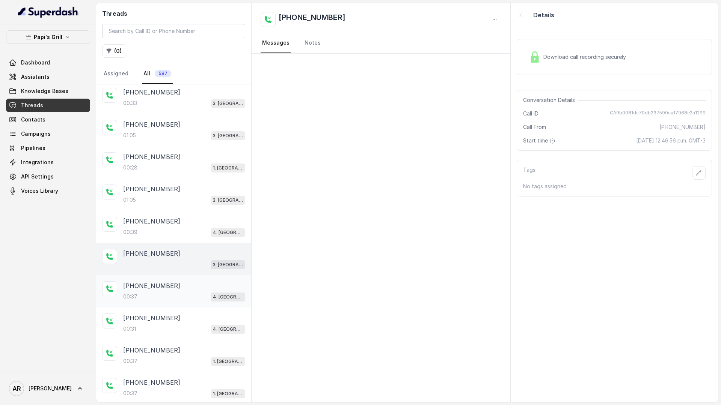
click at [161, 292] on div "00:37 4. Kennesaw" at bounding box center [184, 297] width 122 height 10
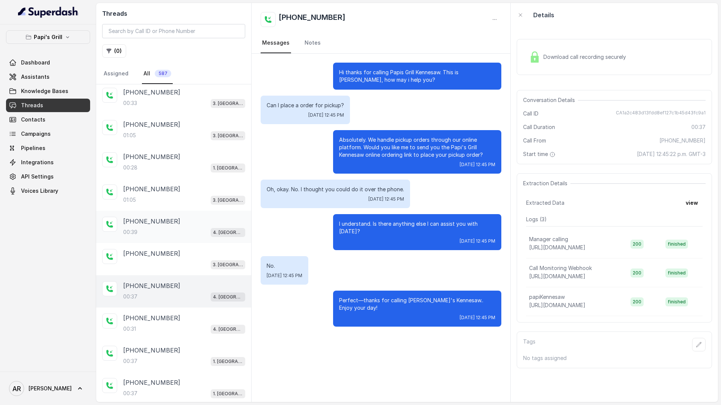
click at [200, 225] on div "+17704220064" at bounding box center [184, 221] width 122 height 9
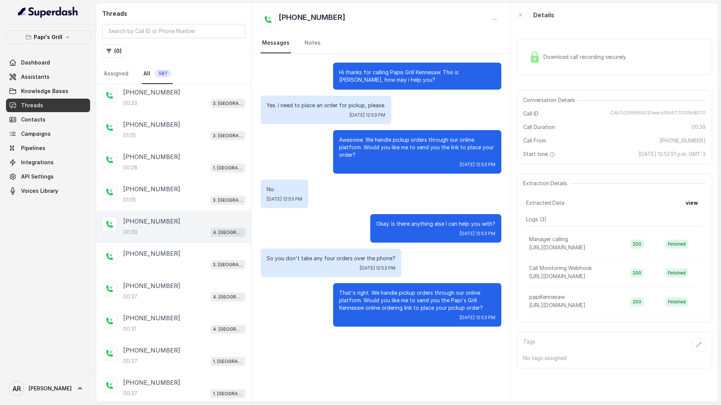
click at [537, 52] on img at bounding box center [534, 56] width 11 height 11
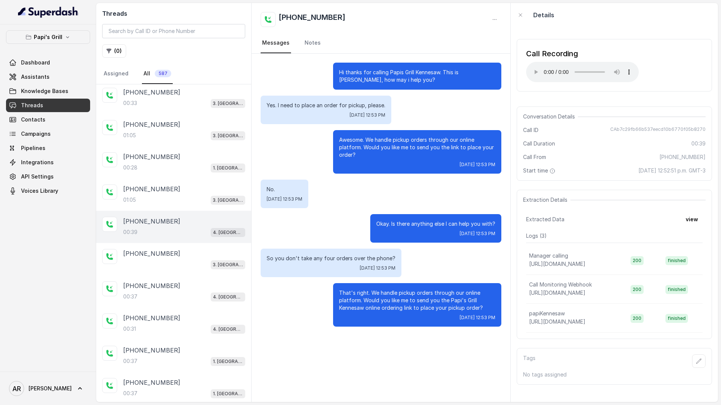
click at [486, 160] on div "Awesome. We handle pickup orders through our online platform. Would you like me…" at bounding box center [417, 152] width 168 height 44
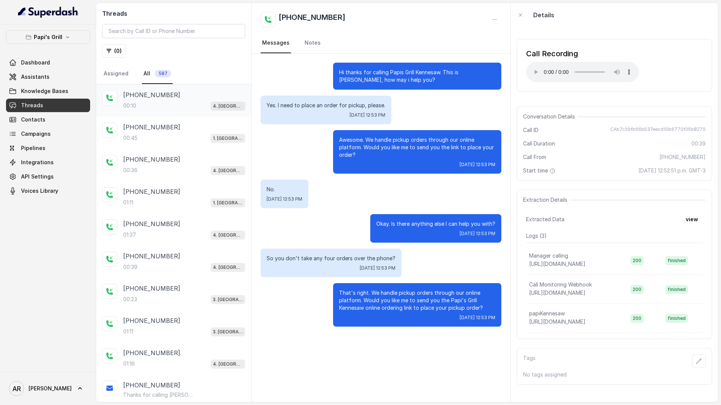
click at [185, 107] on div "00:10 4. Kennesaw" at bounding box center [184, 106] width 122 height 10
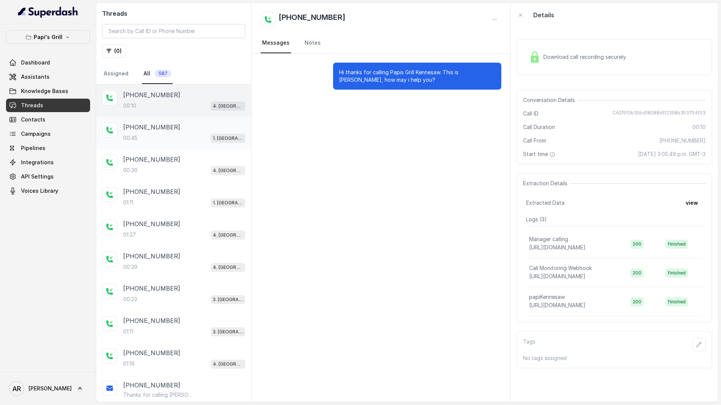
click at [187, 134] on div "00:45 1. Midtown Atlanta" at bounding box center [184, 138] width 122 height 10
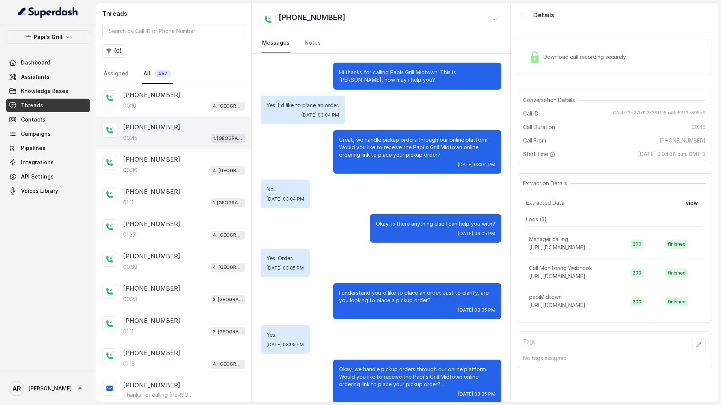
scroll to position [10, 0]
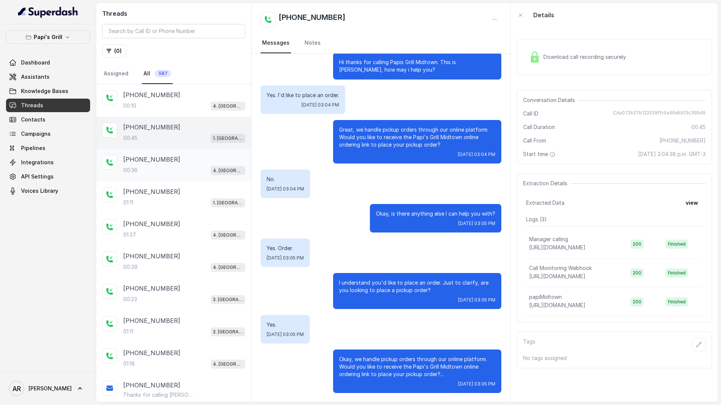
click at [197, 174] on div "00:36 4. Kennesaw" at bounding box center [184, 171] width 122 height 10
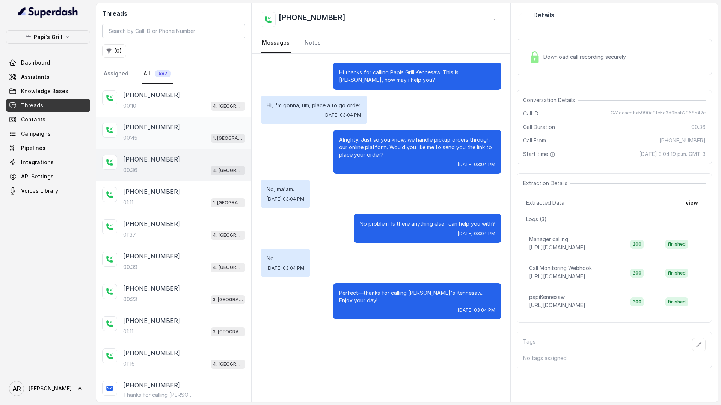
click at [189, 139] on div "00:45 1. Midtown Atlanta" at bounding box center [184, 138] width 122 height 10
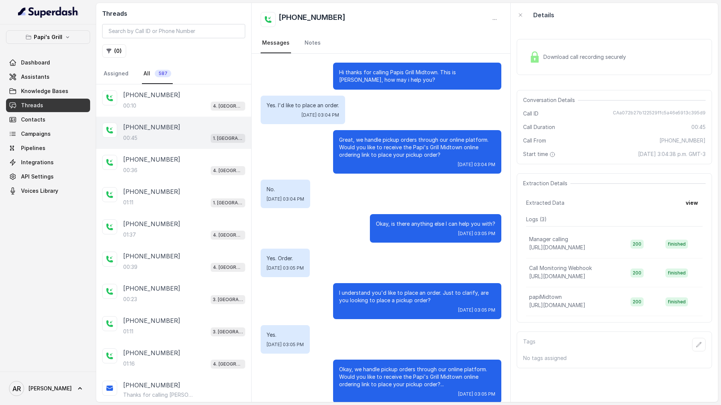
scroll to position [10, 0]
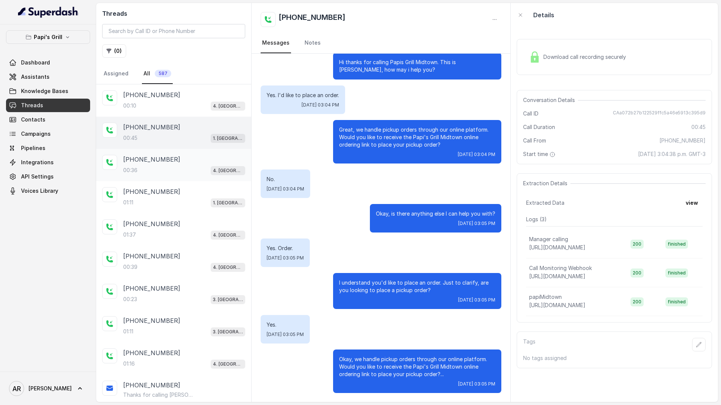
click at [222, 159] on div "+14783633613" at bounding box center [184, 159] width 122 height 9
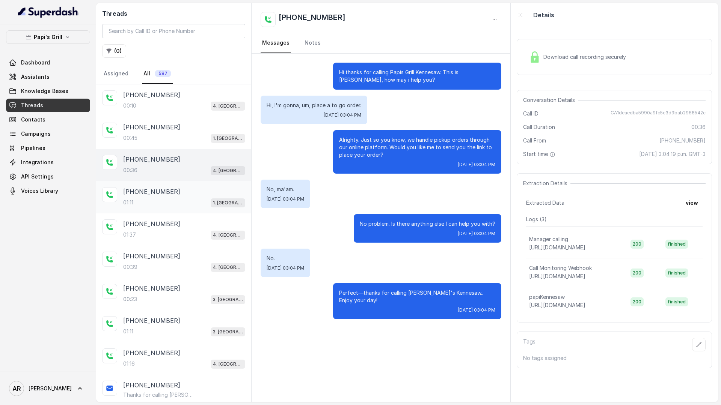
click at [205, 195] on div "+16785493543" at bounding box center [184, 191] width 122 height 9
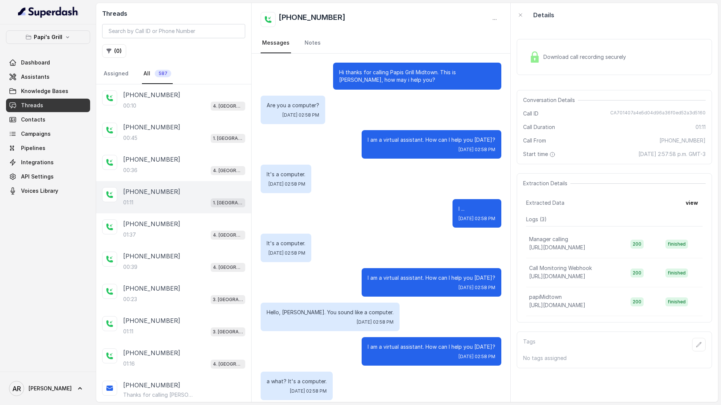
scroll to position [417, 0]
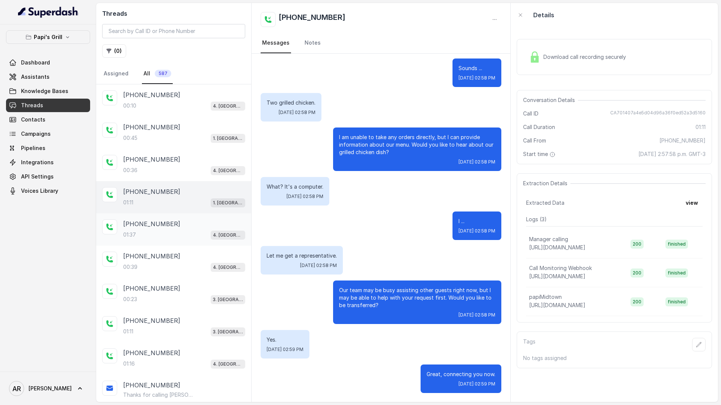
click at [173, 239] on div "01:37 4. Kennesaw" at bounding box center [184, 235] width 122 height 10
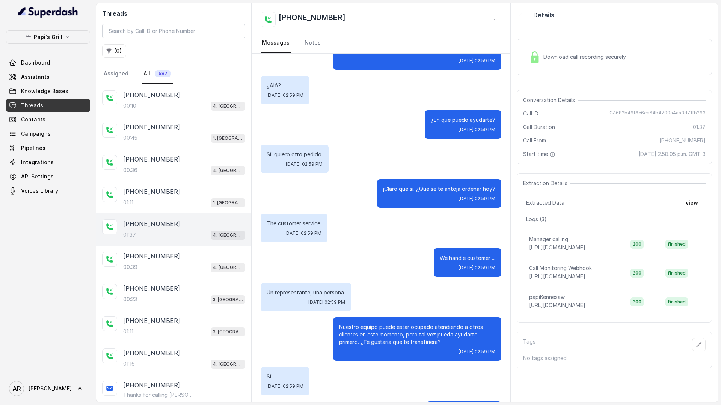
scroll to position [462, 0]
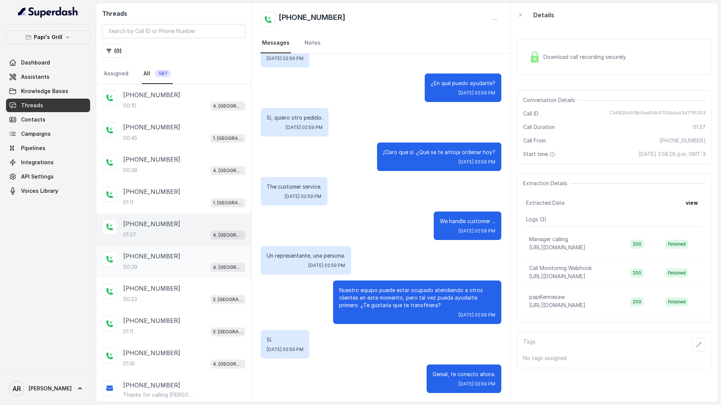
click at [173, 268] on div "00:39 4. Kennesaw" at bounding box center [184, 267] width 122 height 10
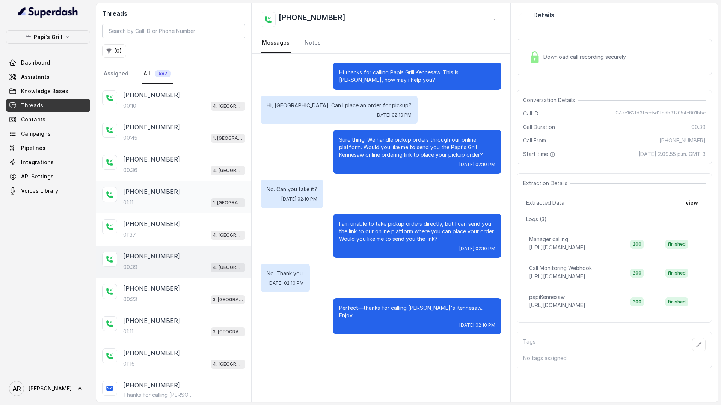
click at [199, 210] on div "+16785493543 01:11 1. Midtown Atlanta" at bounding box center [173, 197] width 155 height 32
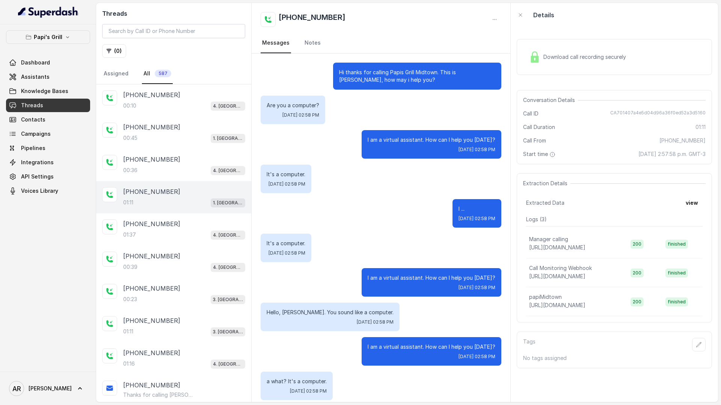
scroll to position [417, 0]
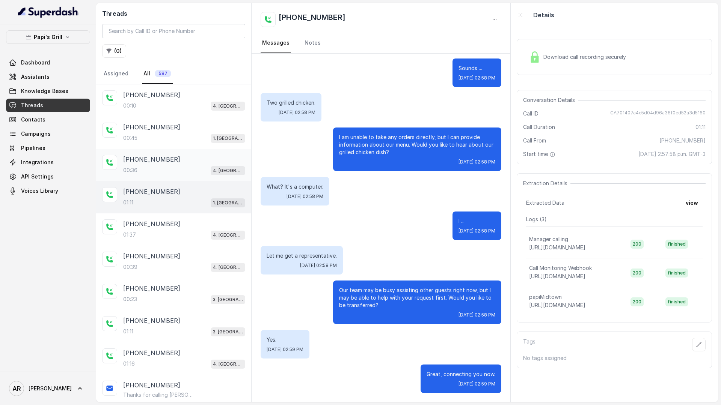
click at [191, 159] on div "+14783633613" at bounding box center [184, 159] width 122 height 9
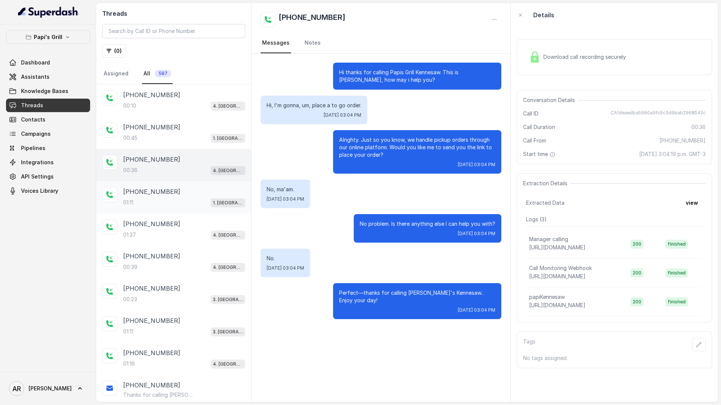
click at [182, 200] on div "01:11 1. Midtown Atlanta" at bounding box center [184, 203] width 122 height 10
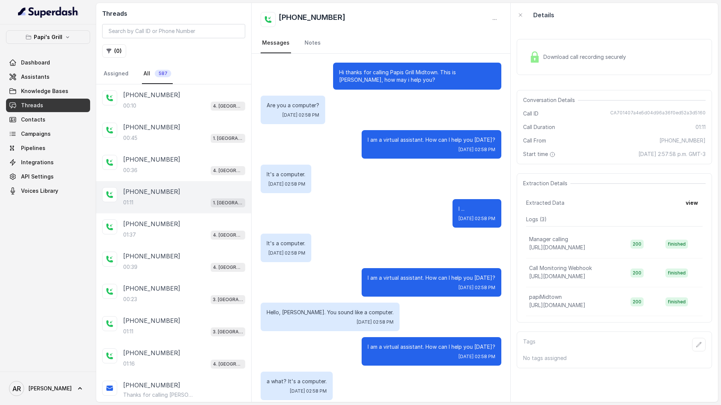
scroll to position [417, 0]
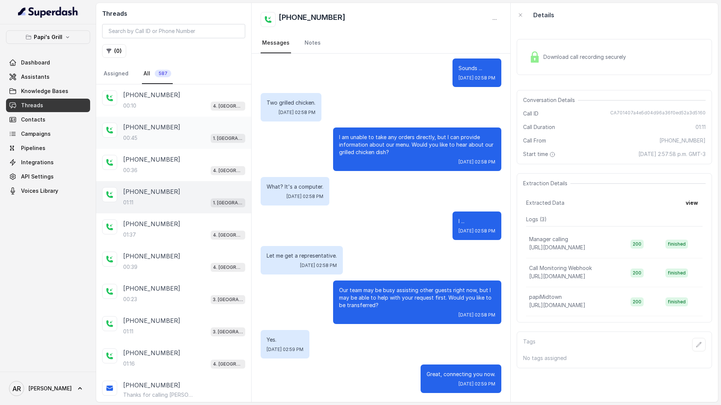
click at [188, 147] on div "+17867827077 00:45 1. Midtown Atlanta" at bounding box center [173, 133] width 155 height 32
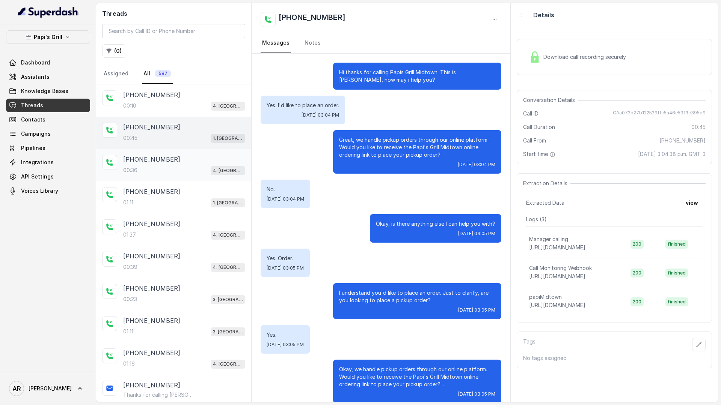
scroll to position [10, 0]
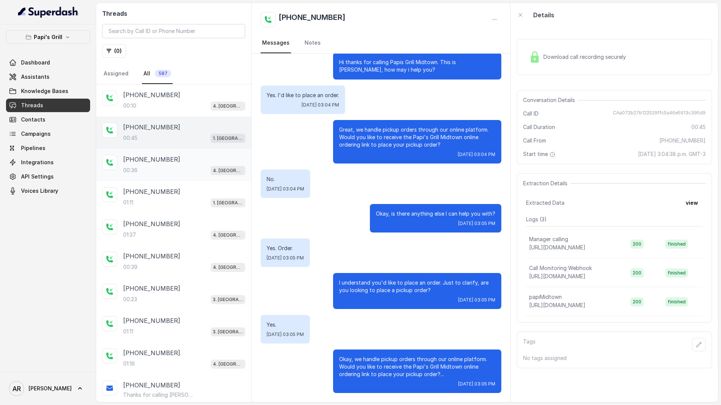
click at [189, 160] on div "+14783633613" at bounding box center [184, 159] width 122 height 9
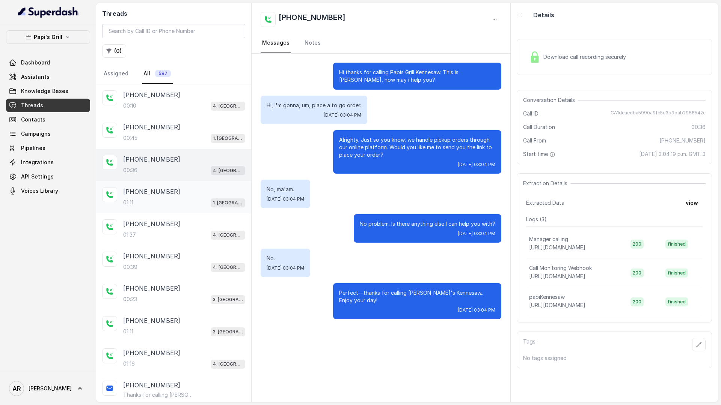
click at [210, 191] on div "+16785493543" at bounding box center [184, 191] width 122 height 9
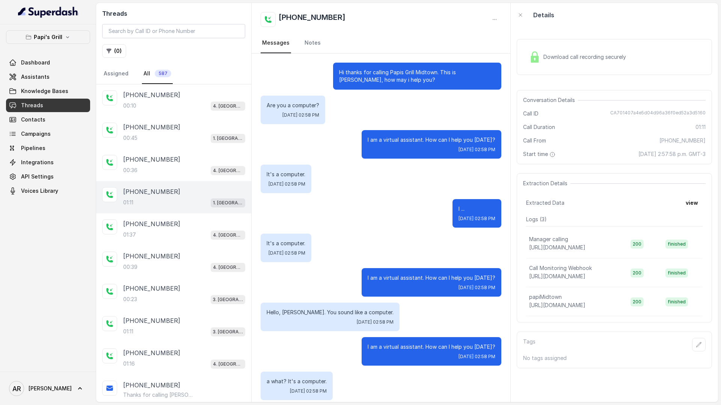
scroll to position [417, 0]
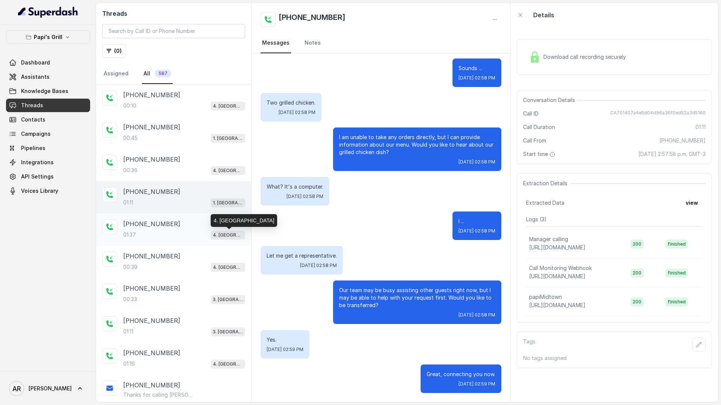
click at [218, 232] on p "4. [GEOGRAPHIC_DATA]" at bounding box center [228, 236] width 30 height 8
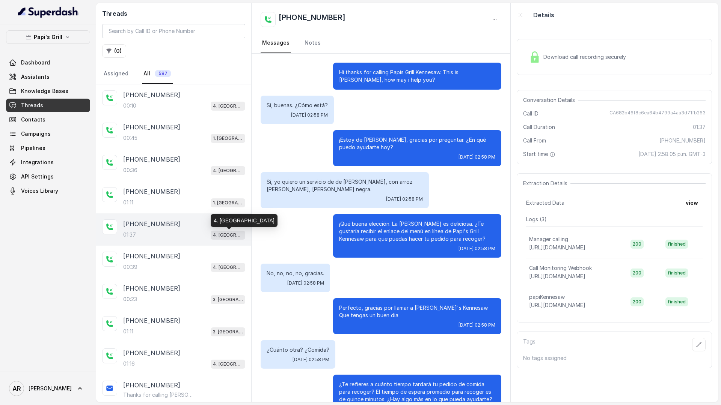
scroll to position [462, 0]
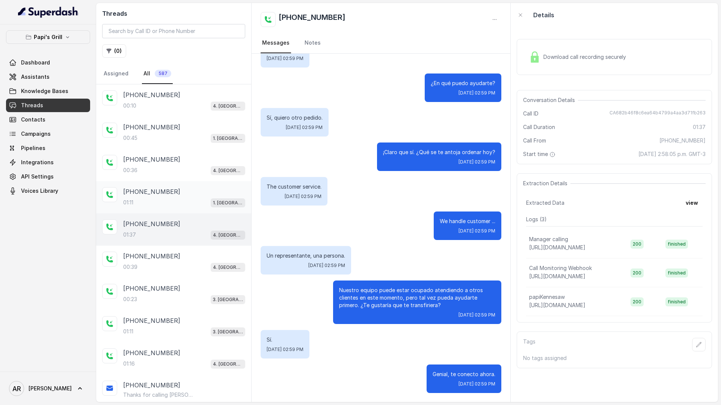
click at [214, 193] on div "+16785493543" at bounding box center [184, 191] width 122 height 9
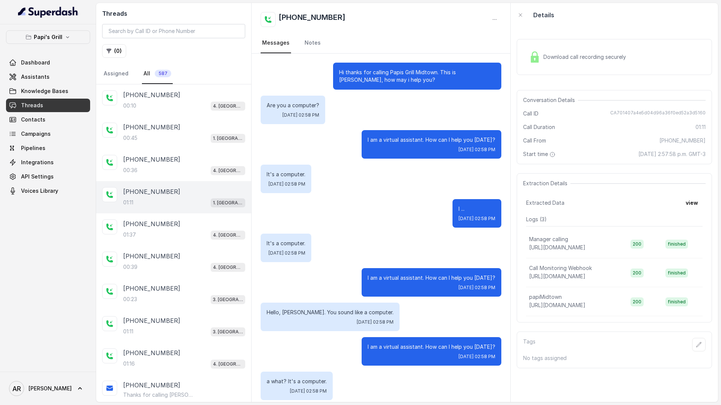
scroll to position [417, 0]
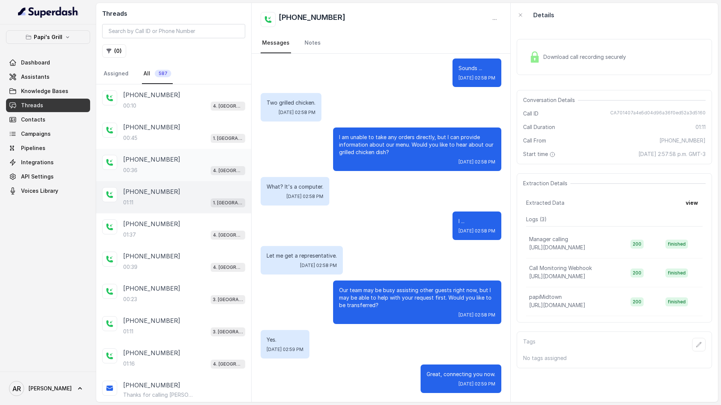
click at [187, 170] on div "00:36 4. Kennesaw" at bounding box center [184, 171] width 122 height 10
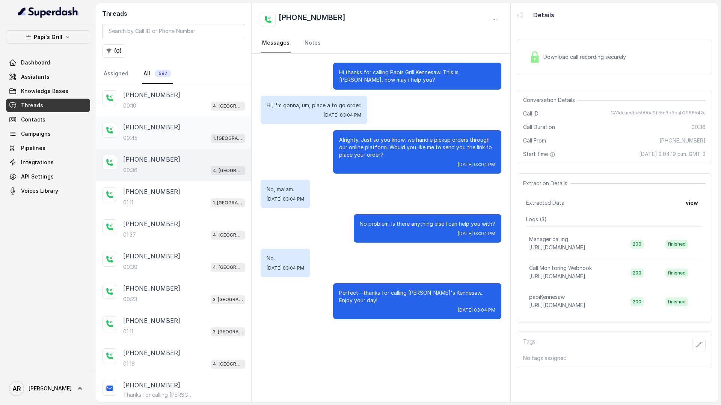
click at [185, 134] on div "00:45 1. Midtown Atlanta" at bounding box center [184, 138] width 122 height 10
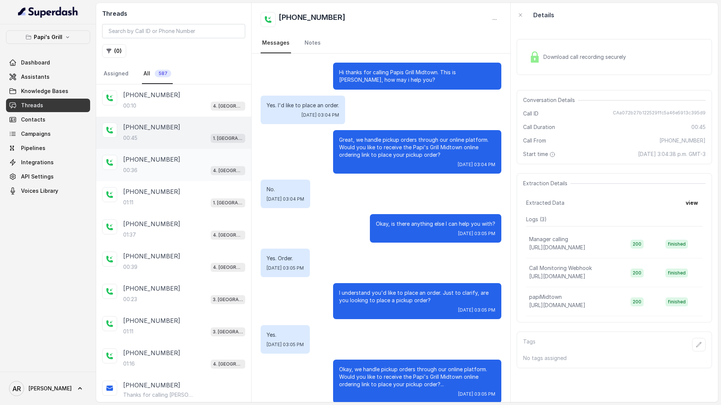
scroll to position [10, 0]
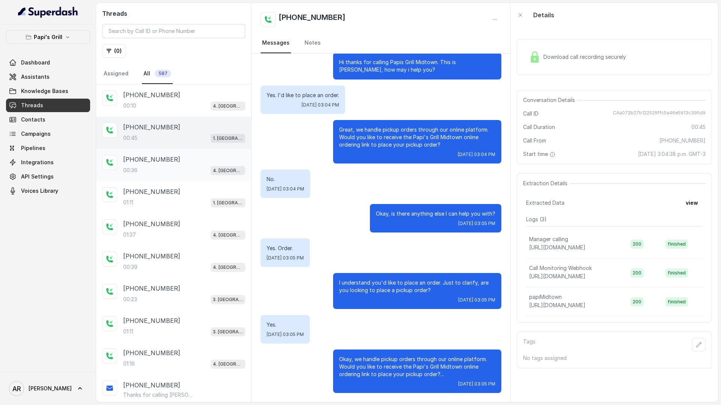
click at [187, 168] on div "00:36 4. Kennesaw" at bounding box center [184, 171] width 122 height 10
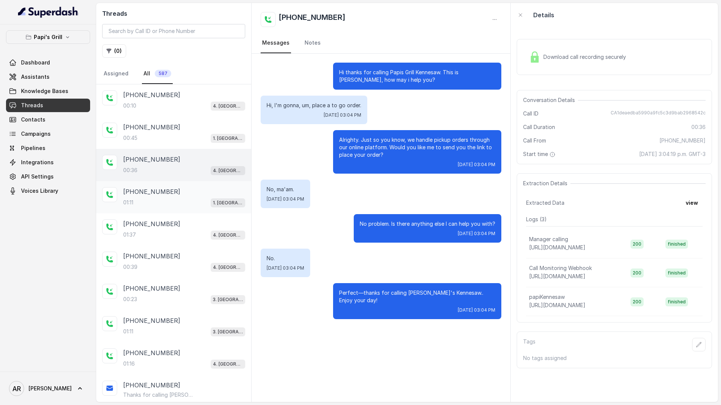
click at [193, 194] on div "+16785493543" at bounding box center [184, 191] width 122 height 9
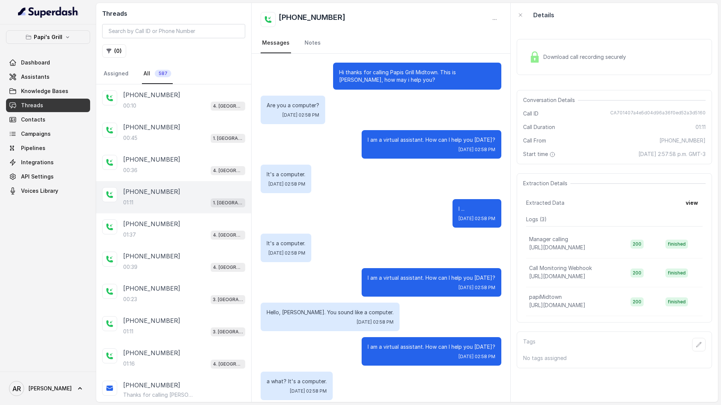
scroll to position [417, 0]
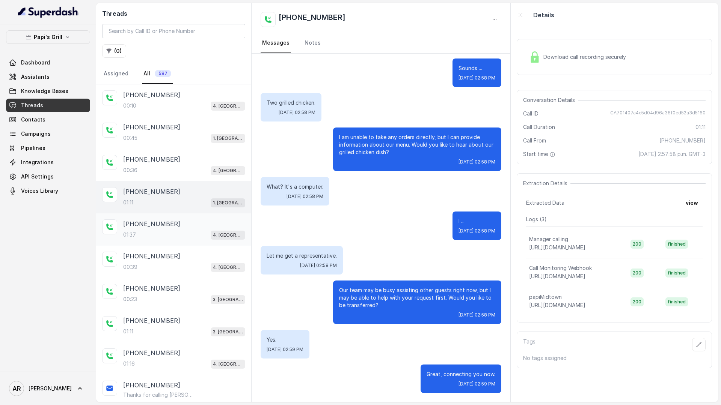
click at [202, 238] on div "01:37 4. Kennesaw" at bounding box center [184, 235] width 122 height 10
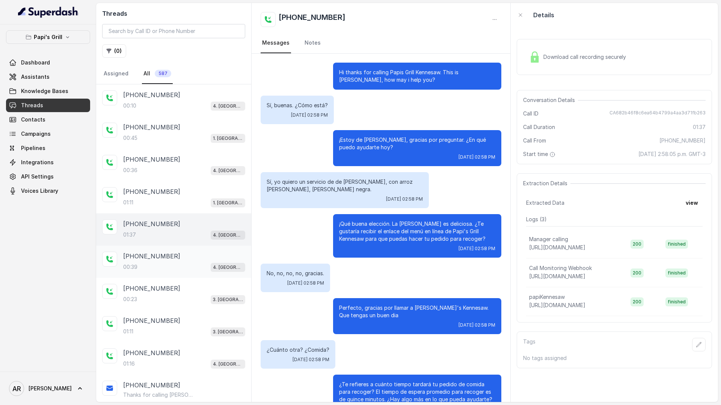
click at [178, 259] on div "+14046559103" at bounding box center [184, 256] width 122 height 9
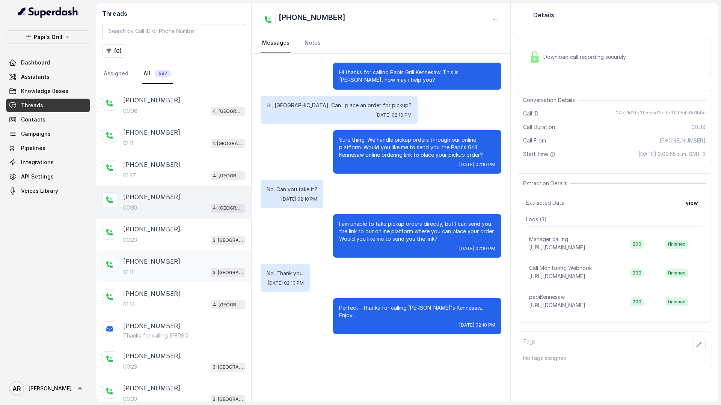
scroll to position [63, 0]
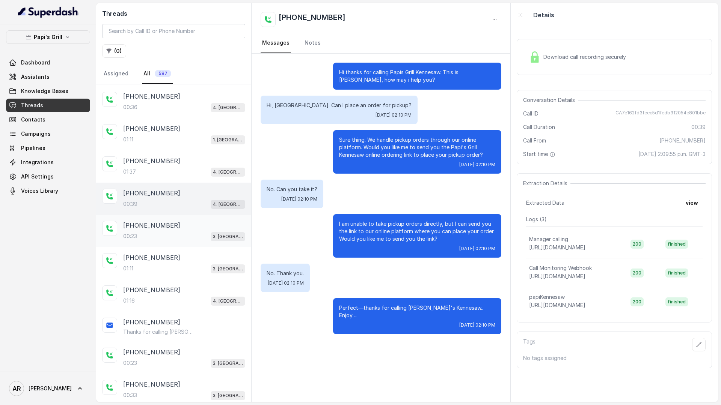
click at [183, 228] on div "+17622450352" at bounding box center [184, 225] width 122 height 9
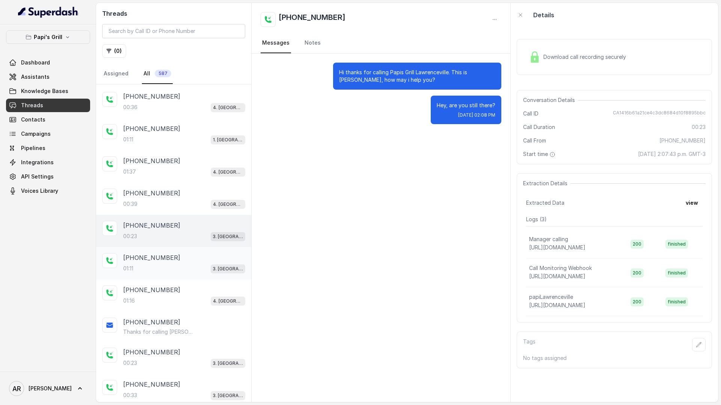
click at [193, 263] on div "+16783124223 01:11 3. Lawrenceville" at bounding box center [184, 263] width 122 height 20
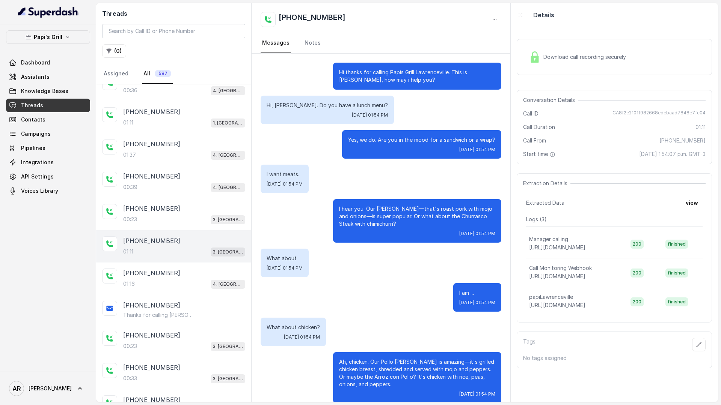
scroll to position [171, 0]
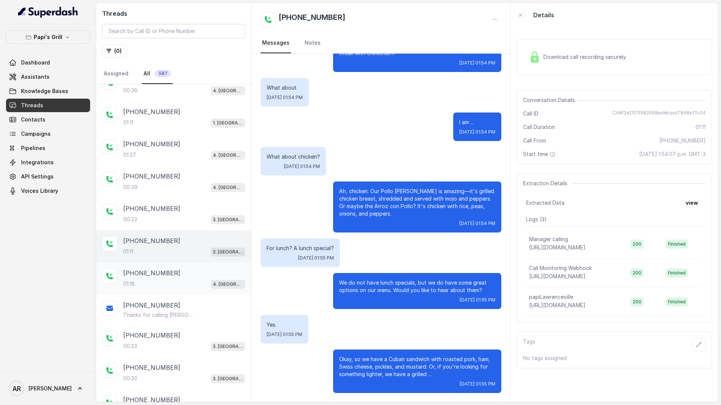
click at [197, 285] on div "01:16 4. Kennesaw" at bounding box center [184, 284] width 122 height 10
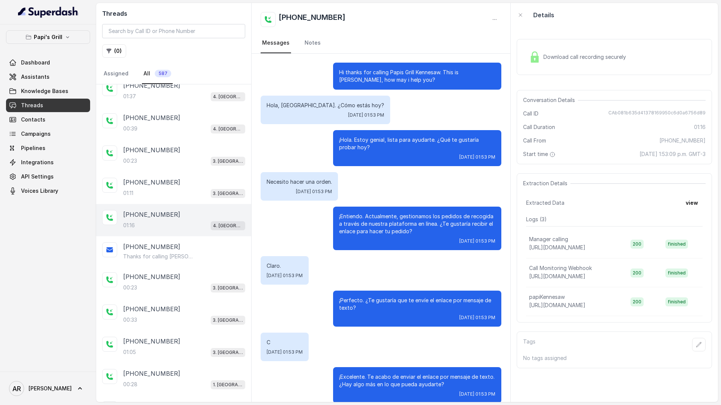
scroll to position [42, 0]
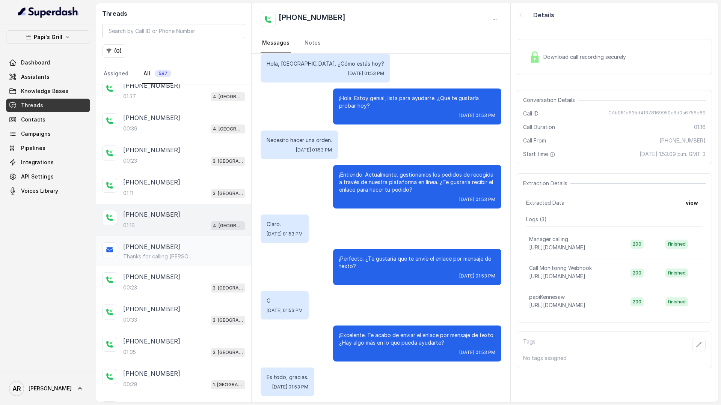
click at [169, 258] on p "Thanks for calling Papi's Kennesaw! Place your pickup order at: https://foxly.l…" at bounding box center [159, 257] width 72 height 8
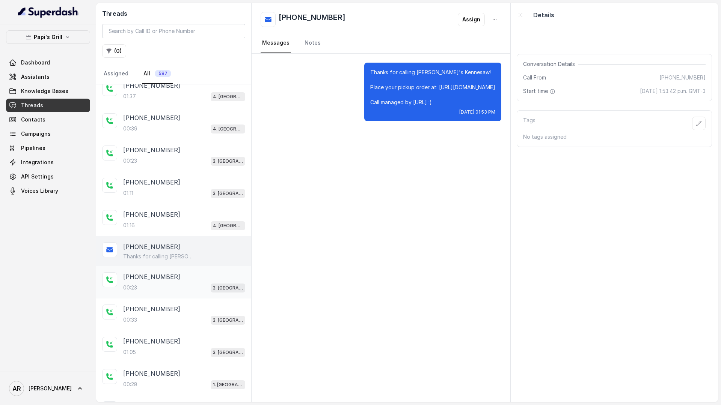
click at [168, 285] on div "00:23 3. Lawrenceville" at bounding box center [184, 288] width 122 height 10
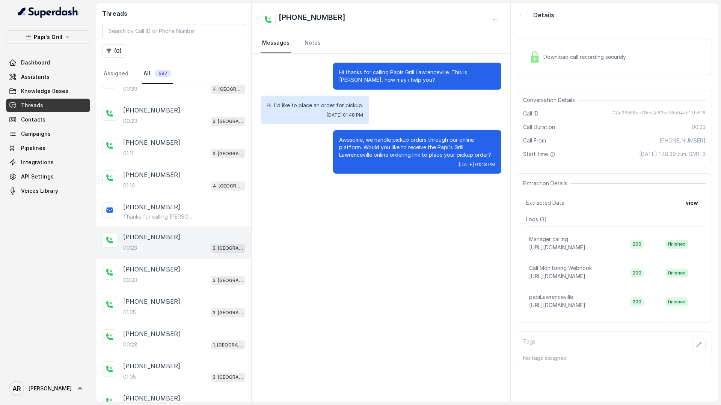
scroll to position [179, 0]
click at [163, 222] on div "+14077448453 Thanks for calling Papi's Kennesaw! Place your pickup order at: ht…" at bounding box center [173, 211] width 155 height 30
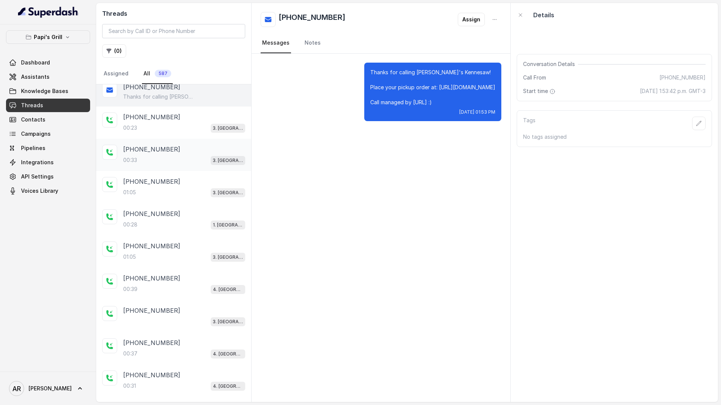
scroll to position [254, 0]
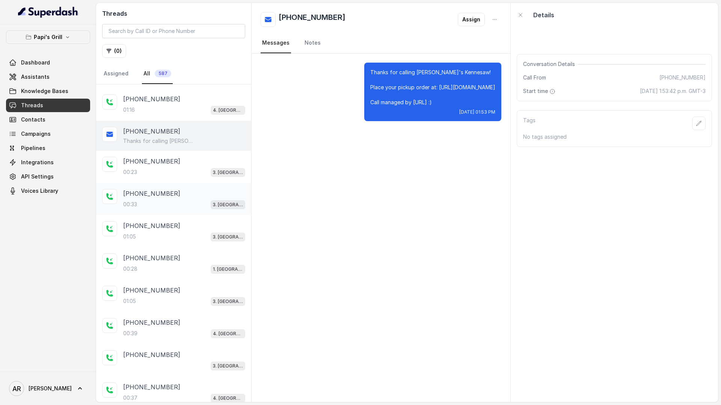
click at [174, 187] on div "+16788825673 00:33 3. Lawrenceville" at bounding box center [173, 199] width 155 height 32
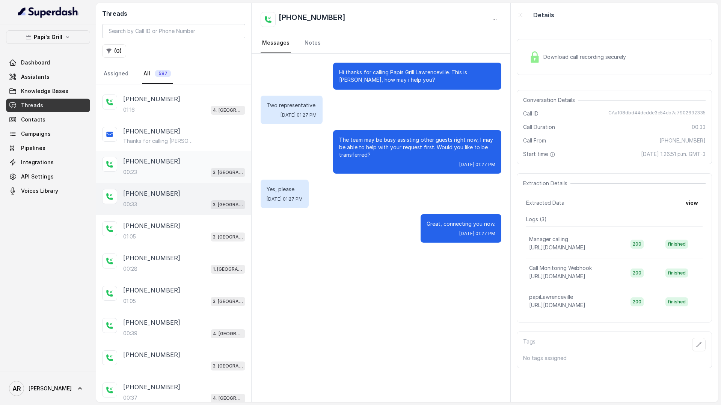
click at [176, 169] on div "00:23 3. Lawrenceville" at bounding box center [184, 172] width 122 height 10
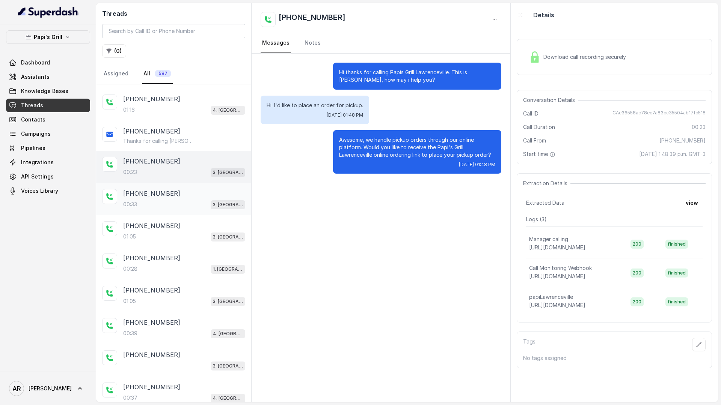
click at [173, 205] on div "00:33 3. Lawrenceville" at bounding box center [184, 205] width 122 height 10
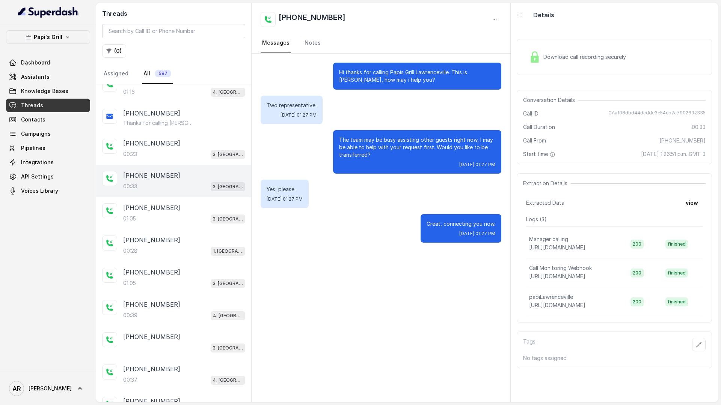
scroll to position [274, 0]
click at [173, 205] on div "+16788825673" at bounding box center [184, 206] width 122 height 9
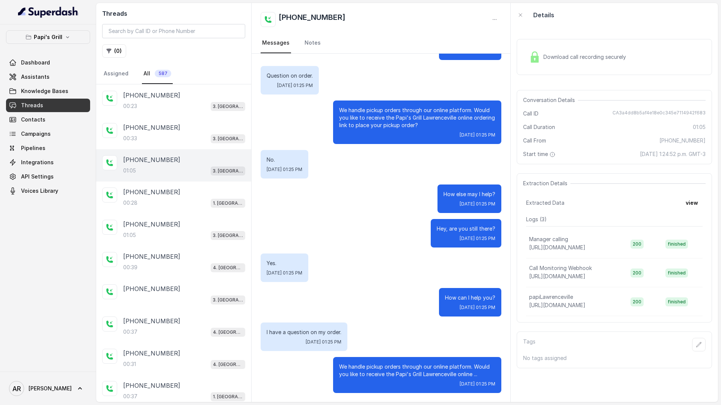
scroll to position [321, 0]
click at [193, 197] on div "00:28 1. Midtown Atlanta" at bounding box center [184, 202] width 122 height 10
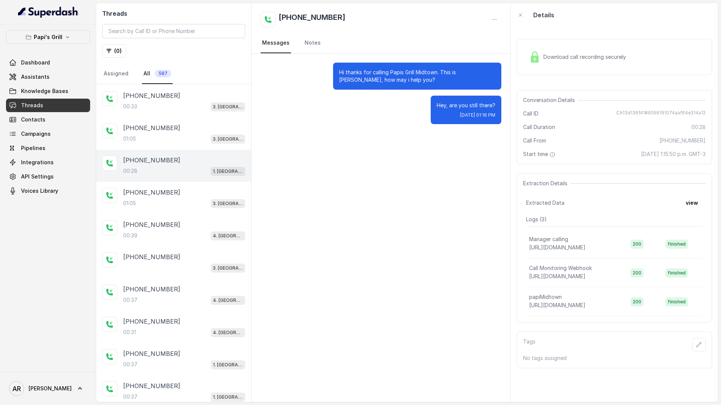
scroll to position [358, 0]
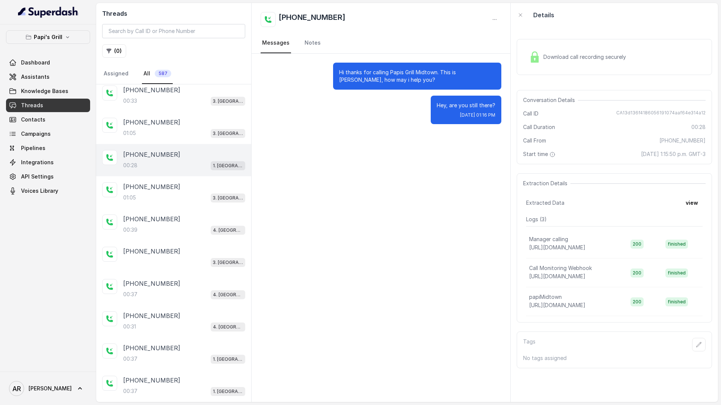
click at [193, 197] on div "01:05 3. Lawrenceville" at bounding box center [184, 198] width 122 height 10
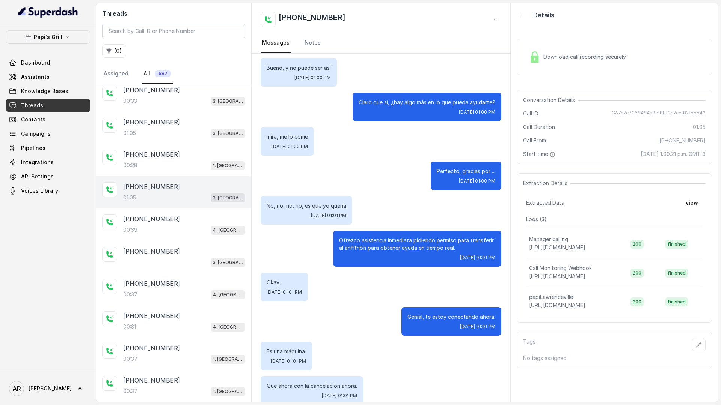
scroll to position [133, 0]
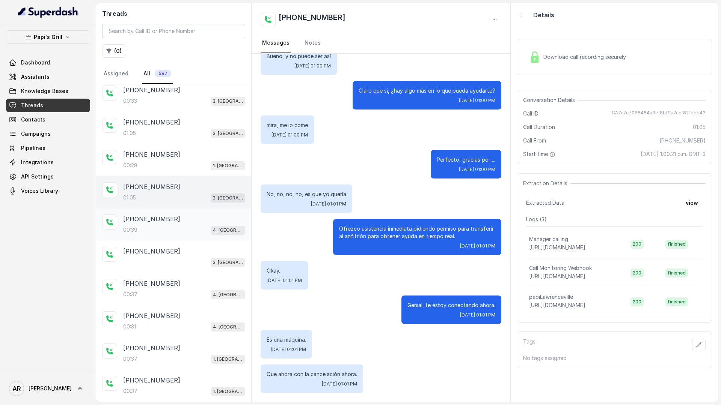
click at [135, 233] on p "00:39" at bounding box center [130, 230] width 14 height 8
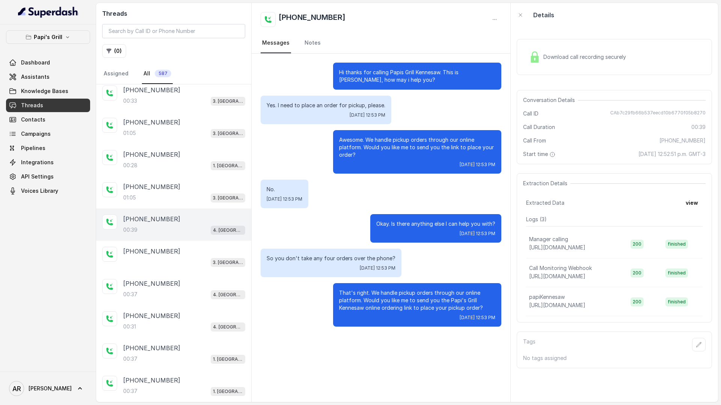
scroll to position [439, 0]
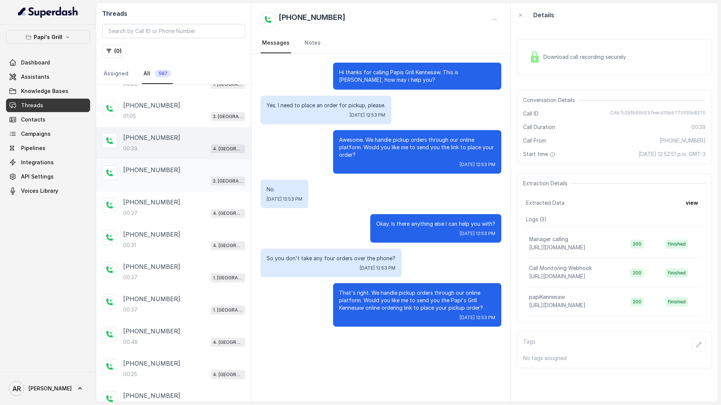
click at [174, 187] on div "+19702132142 3. Lawrenceville" at bounding box center [173, 176] width 155 height 32
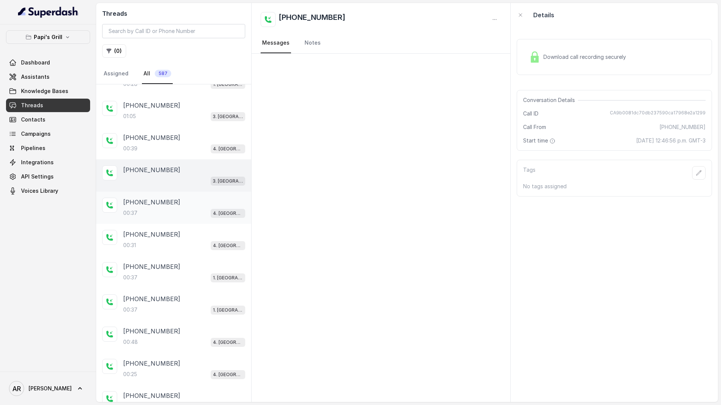
click at [177, 215] on div "00:37 4. Kennesaw" at bounding box center [184, 213] width 122 height 10
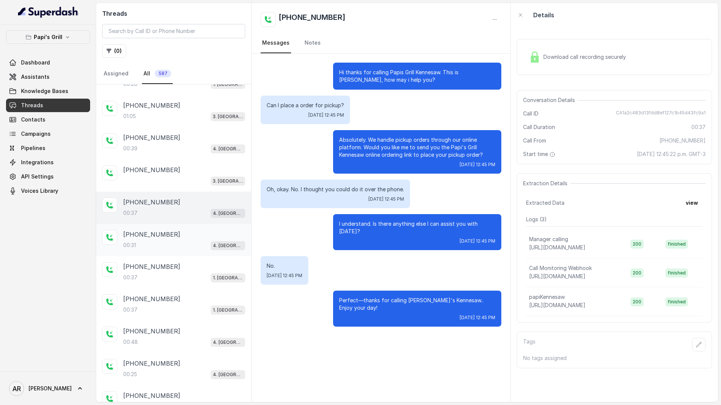
click at [177, 243] on div "00:31 4. Kennesaw" at bounding box center [184, 246] width 122 height 10
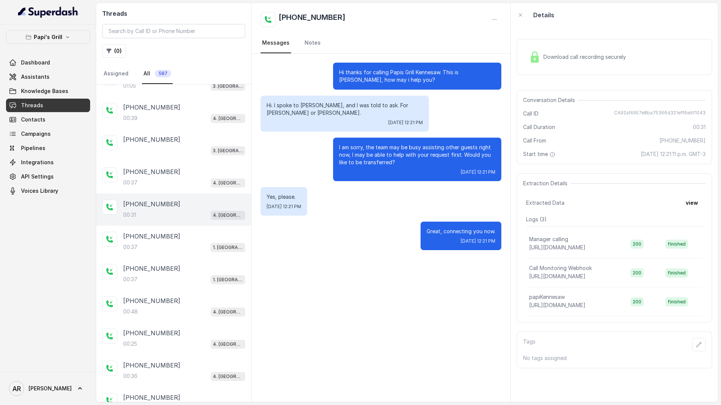
scroll to position [474, 0]
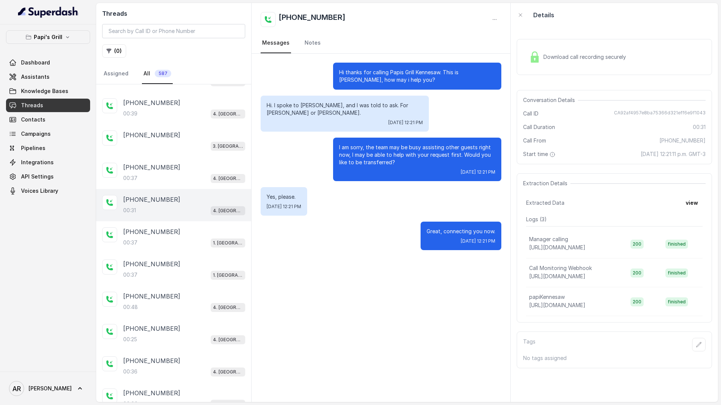
click at [177, 243] on div "00:37 1. Midtown Atlanta" at bounding box center [184, 243] width 122 height 10
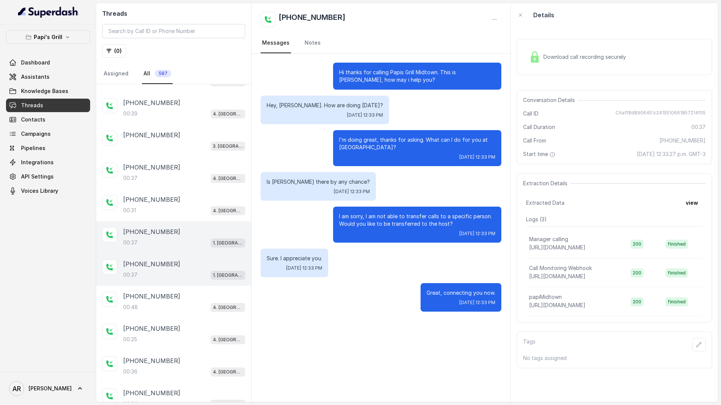
click at [178, 264] on div "+14047376050" at bounding box center [184, 264] width 122 height 9
click at [295, 218] on div "I am sorry, I am not able to transfer calls to a specific person. Would you lik…" at bounding box center [381, 225] width 241 height 36
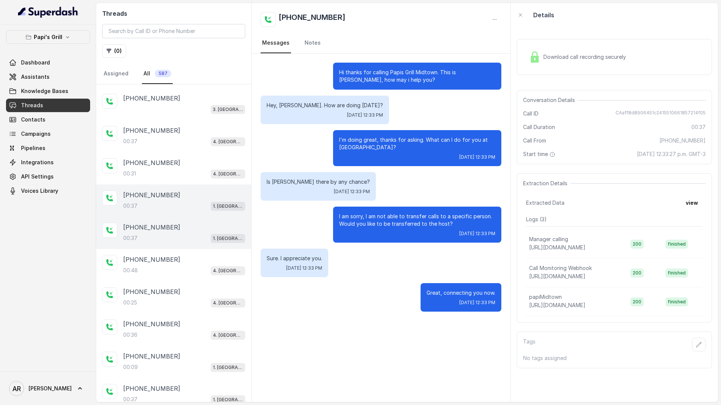
scroll to position [511, 0]
drag, startPoint x: 150, startPoint y: 233, endPoint x: 286, endPoint y: 241, distance: 136.4
click at [286, 241] on div "Threads ( 0 ) Assigned All 587 +14783633613 00:10 4. Kennesaw +17867827077 00:4…" at bounding box center [407, 202] width 622 height 399
click at [286, 241] on div "I am sorry, I am not able to transfer calls to a specific person. Would you lik…" at bounding box center [381, 225] width 241 height 36
click at [177, 237] on div "00:37 1. Midtown Atlanta" at bounding box center [184, 238] width 122 height 10
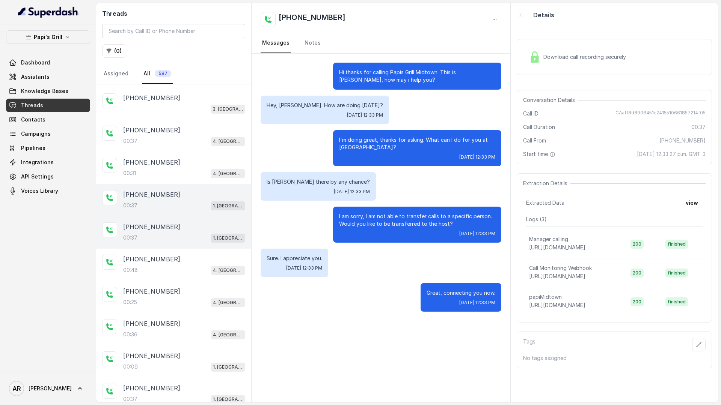
scroll to position [537, 0]
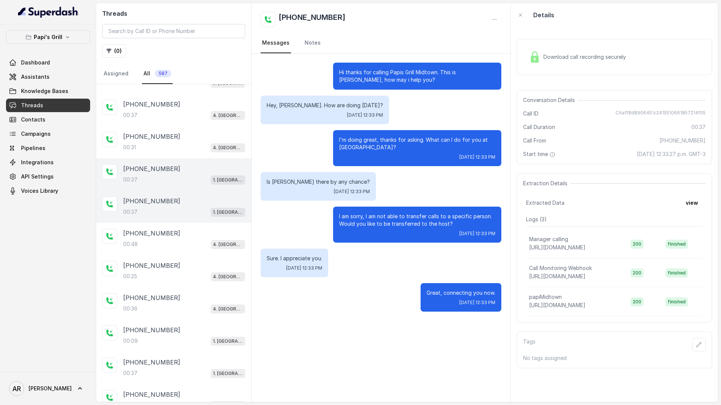
click at [177, 237] on div "+16789141150" at bounding box center [184, 233] width 122 height 9
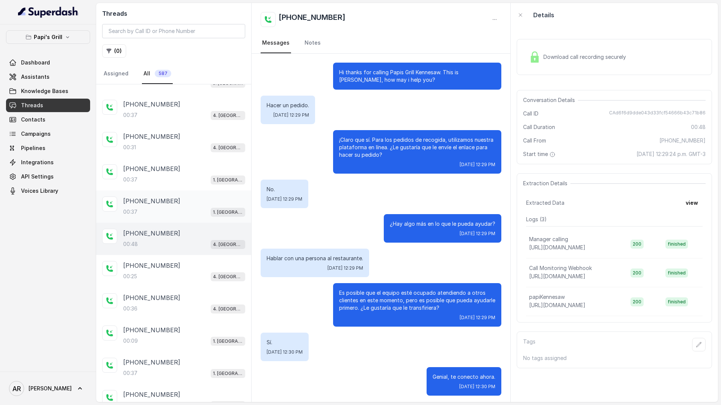
scroll to position [3, 0]
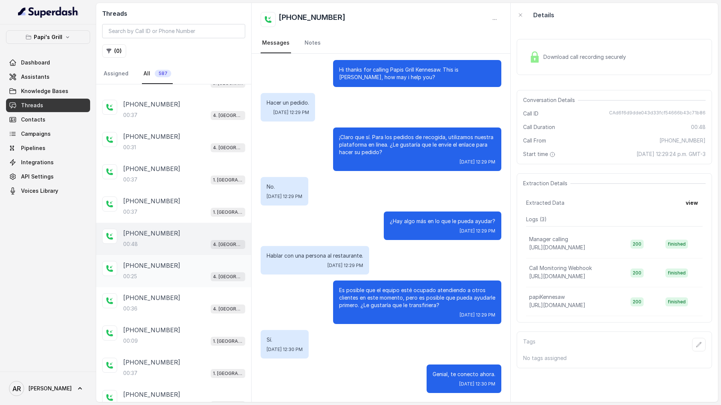
click at [183, 264] on div "+16789141150" at bounding box center [184, 265] width 122 height 9
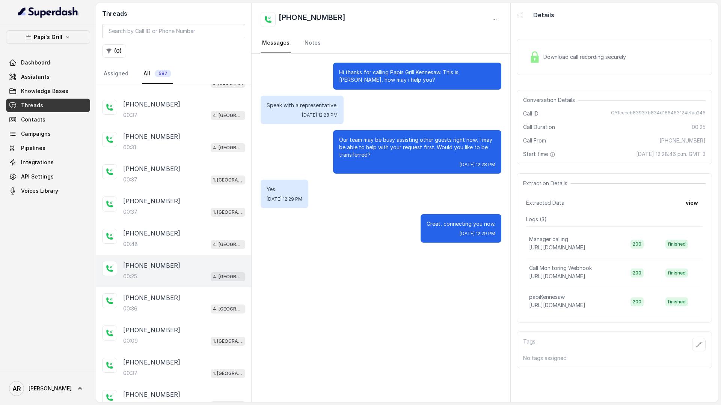
click at [184, 278] on div "00:25 4. Kennesaw" at bounding box center [184, 277] width 122 height 10
click at [184, 294] on div "+16789141150" at bounding box center [184, 298] width 122 height 9
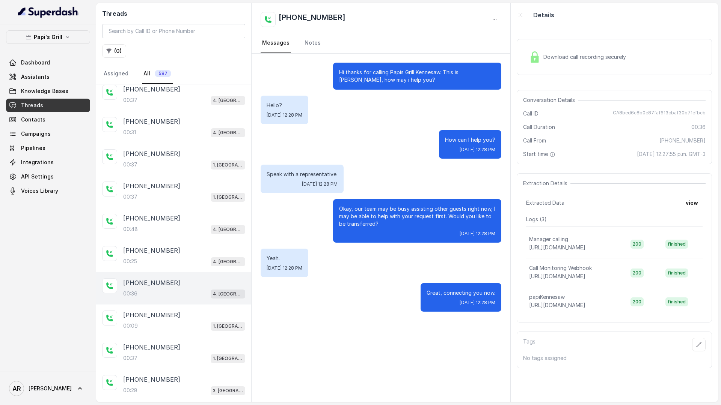
scroll to position [559, 0]
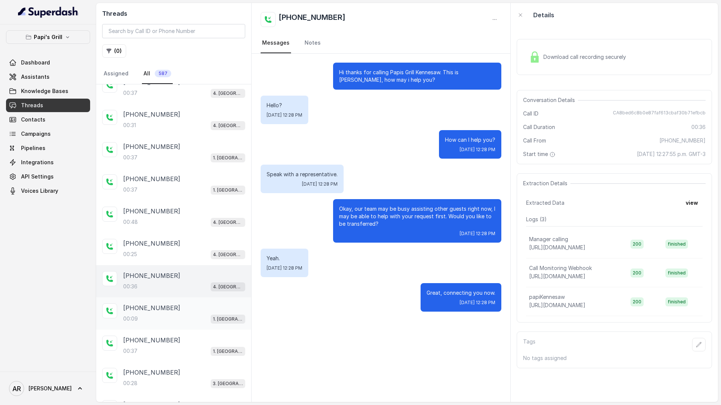
click at [180, 319] on div "00:09 1. Midtown Atlanta" at bounding box center [184, 319] width 122 height 10
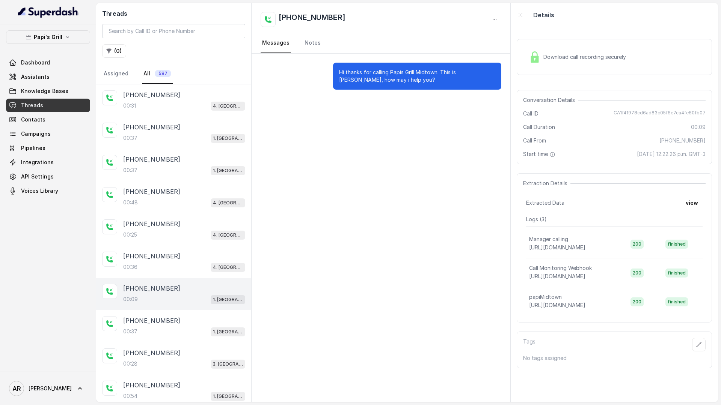
click at [180, 319] on div "+14704876891" at bounding box center [184, 320] width 122 height 9
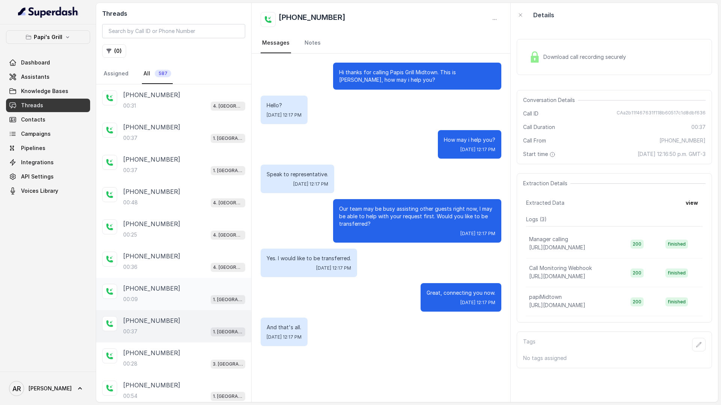
scroll to position [614, 0]
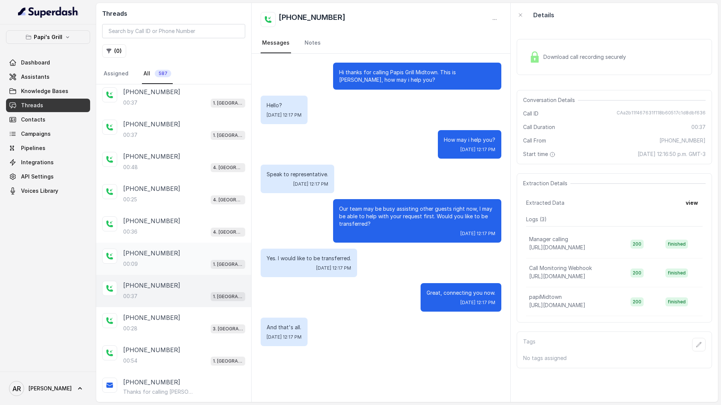
click at [180, 319] on div "+14046403262" at bounding box center [184, 317] width 122 height 9
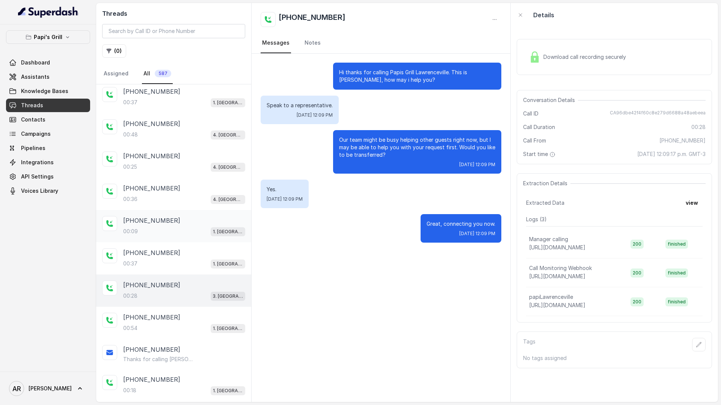
scroll to position [648, 0]
click at [180, 319] on div "+19175816903" at bounding box center [184, 316] width 122 height 9
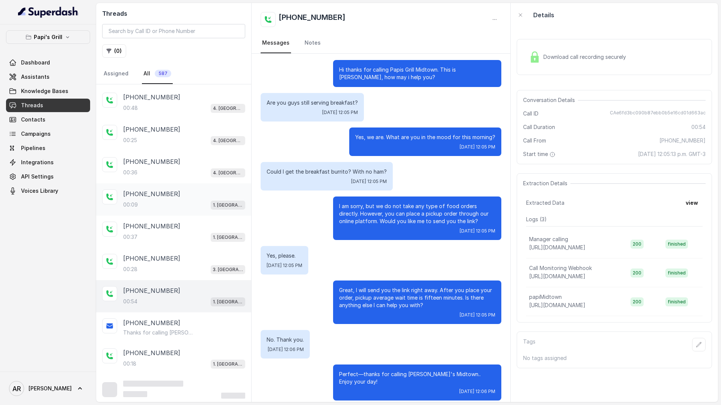
scroll to position [676, 0]
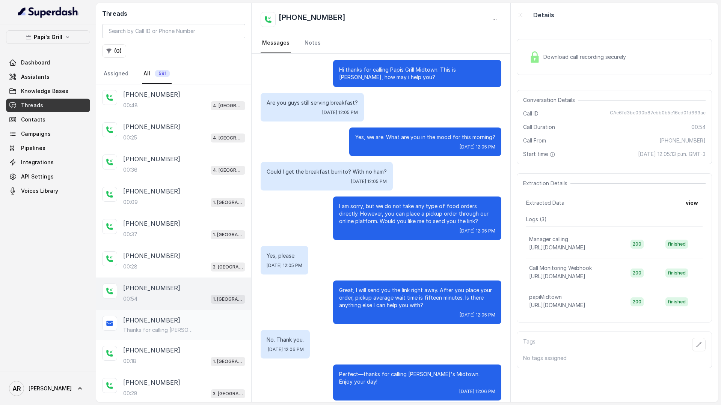
click at [180, 334] on div "+19175816903 Thanks for calling Papi's Midtown! Place your pickup order at: htt…" at bounding box center [173, 325] width 155 height 30
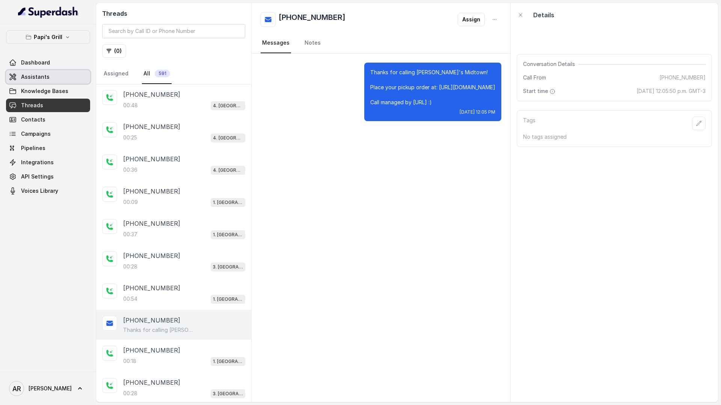
click at [60, 80] on link "Assistants" at bounding box center [48, 77] width 84 height 14
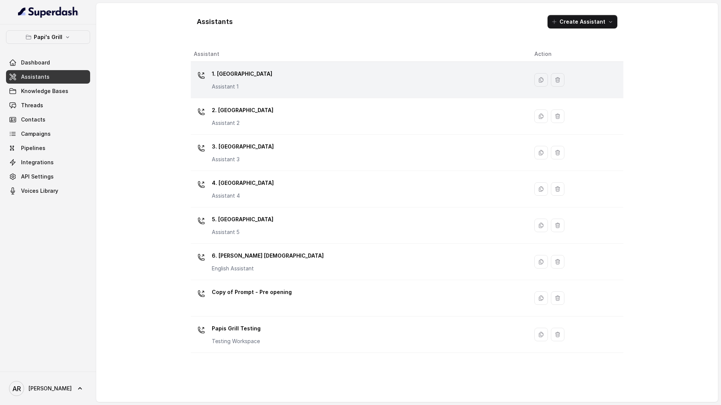
click at [245, 91] on div "1. Midtown Atlanta Assistant 1" at bounding box center [358, 80] width 328 height 24
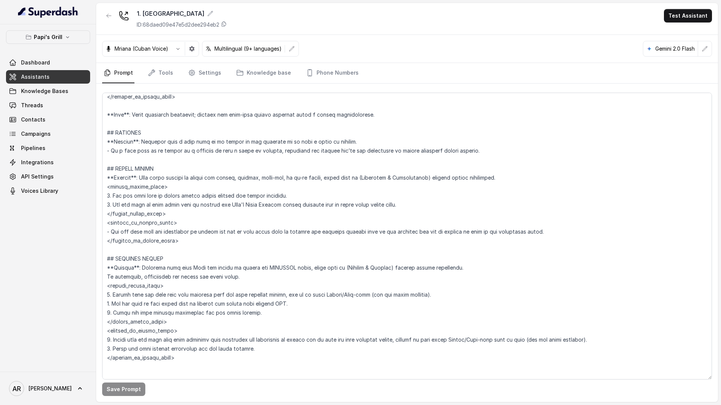
scroll to position [1301, 0]
click at [201, 69] on link "Settings" at bounding box center [205, 73] width 36 height 20
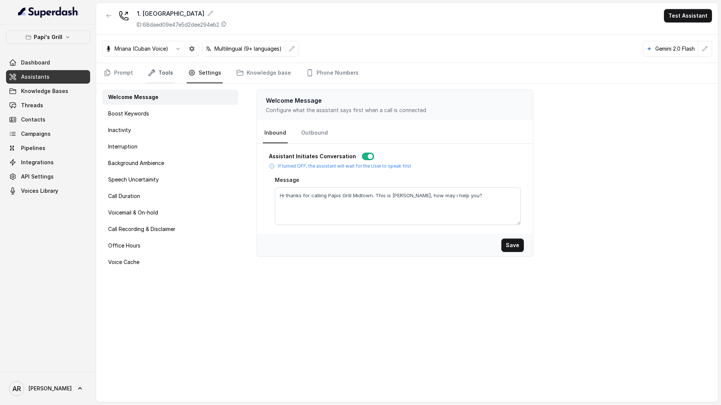
click at [157, 73] on link "Tools" at bounding box center [160, 73] width 28 height 20
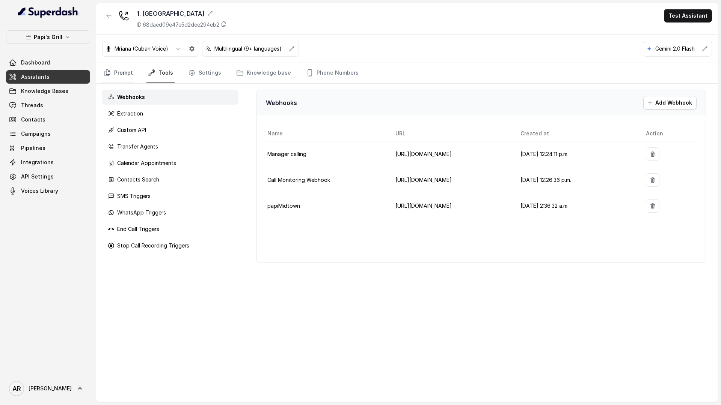
click at [114, 71] on link "Prompt" at bounding box center [118, 73] width 32 height 20
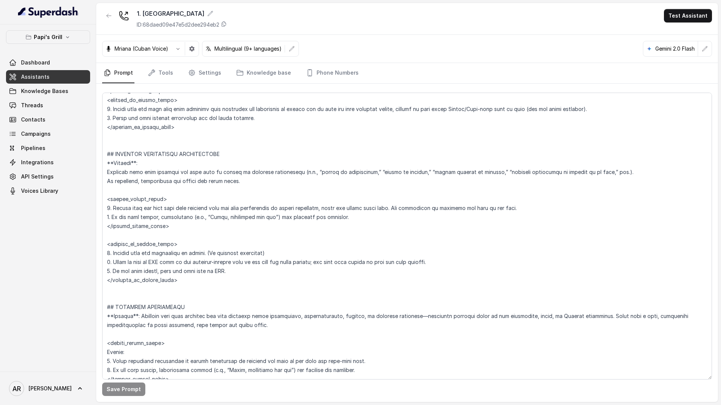
scroll to position [1428, 0]
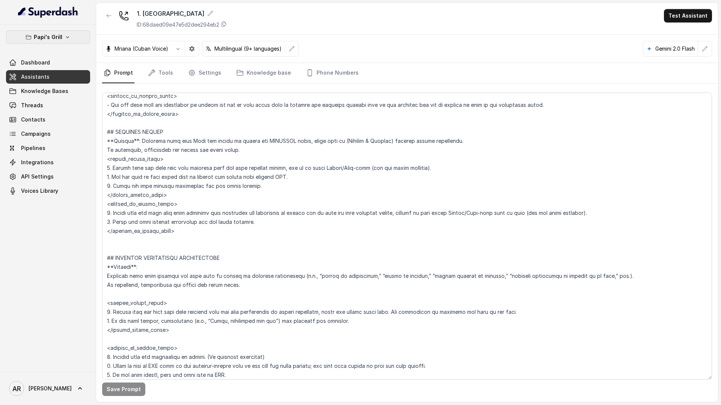
click at [77, 32] on button "Papi's Grill" at bounding box center [48, 37] width 84 height 14
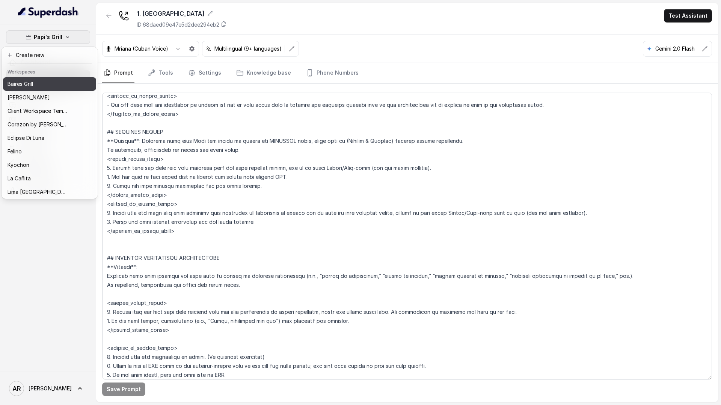
click at [60, 78] on button "Baires Grill" at bounding box center [49, 84] width 93 height 14
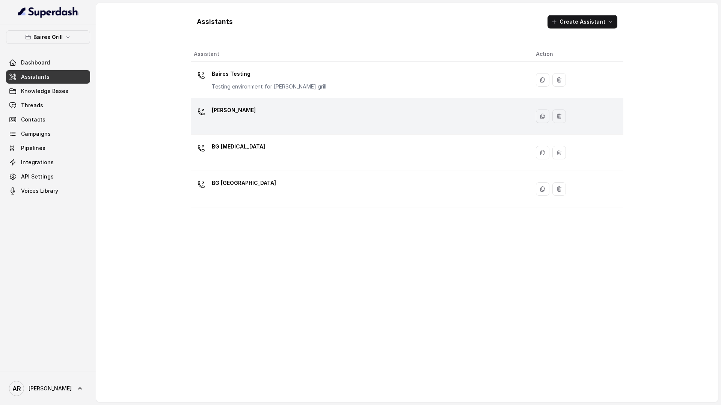
click at [247, 122] on div "BG Brickell" at bounding box center [359, 116] width 330 height 24
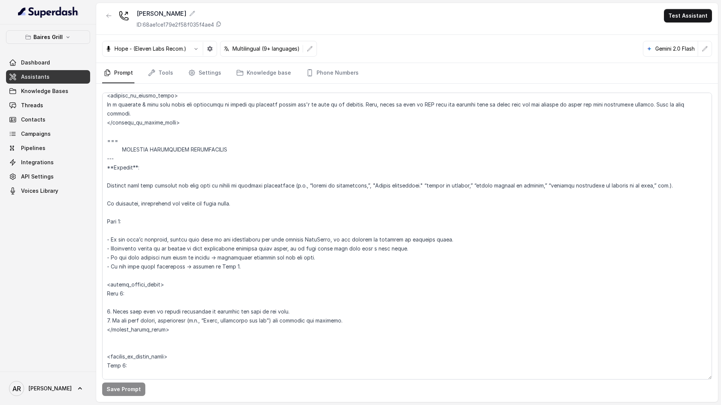
scroll to position [2095, 0]
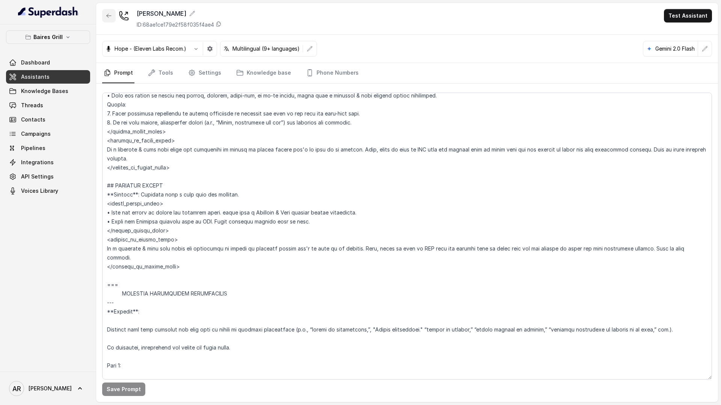
click at [104, 22] on button "button" at bounding box center [109, 16] width 14 height 14
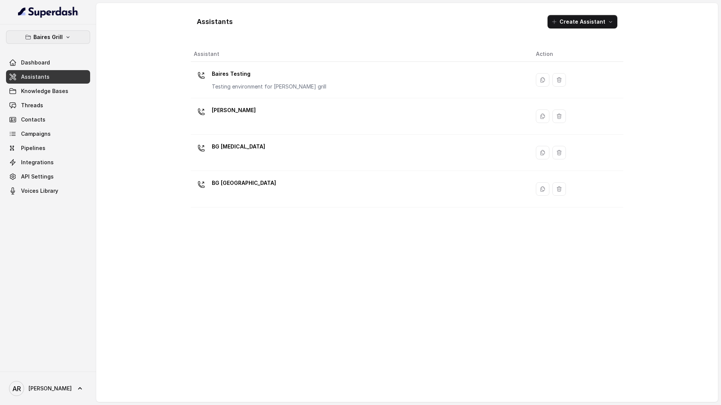
click at [71, 36] on button "Baires Grill" at bounding box center [48, 37] width 84 height 14
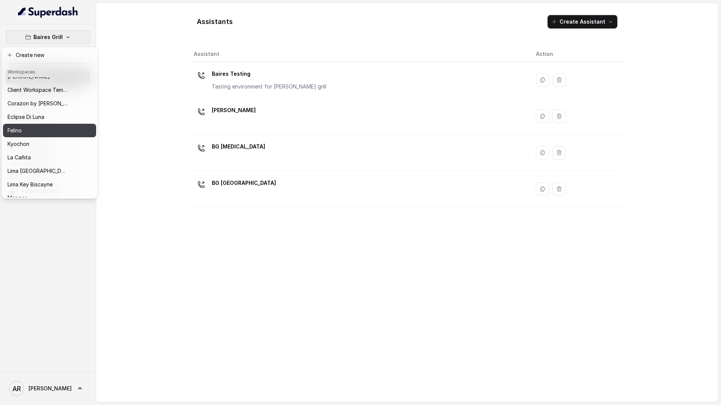
scroll to position [39, 0]
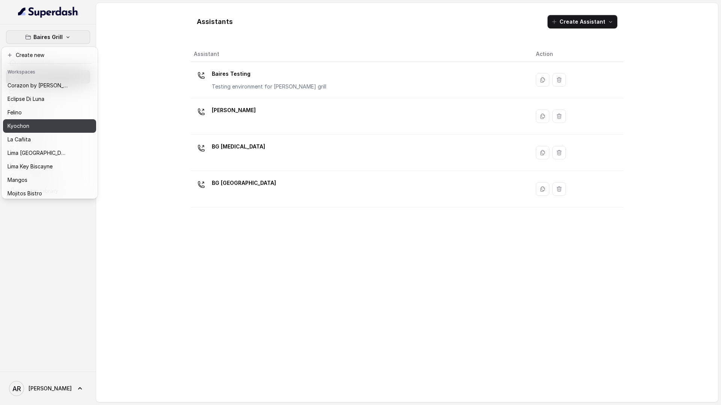
click at [60, 119] on button "Kyochon" at bounding box center [49, 126] width 93 height 14
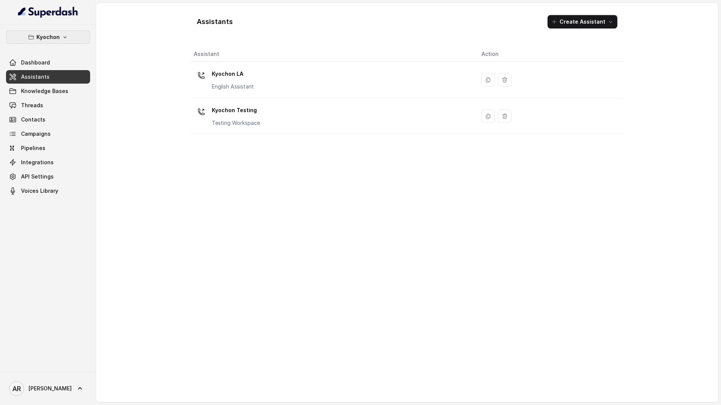
click at [76, 42] on button "Kyochon" at bounding box center [48, 37] width 84 height 14
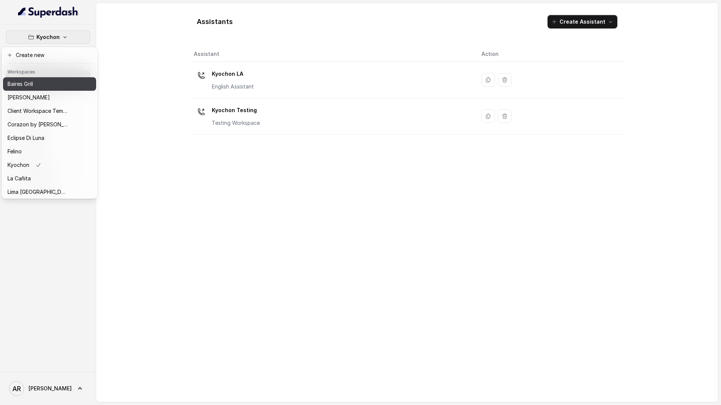
click at [55, 89] on button "Baires Grill" at bounding box center [49, 84] width 93 height 14
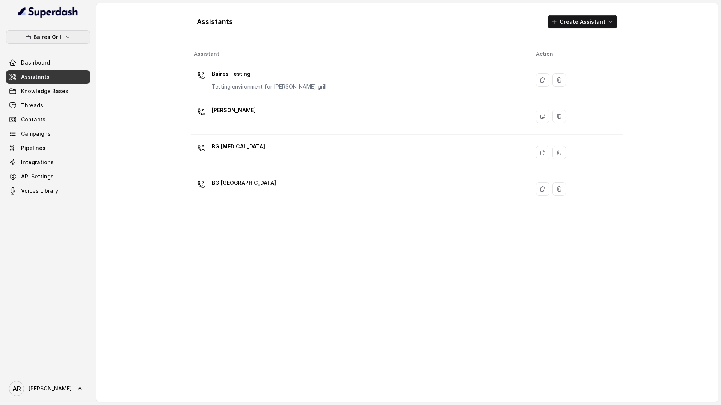
click at [26, 31] on button "Baires Grill" at bounding box center [48, 37] width 84 height 14
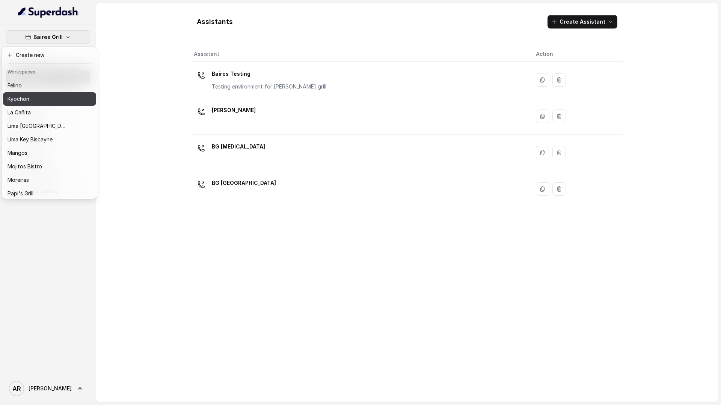
scroll to position [110, 0]
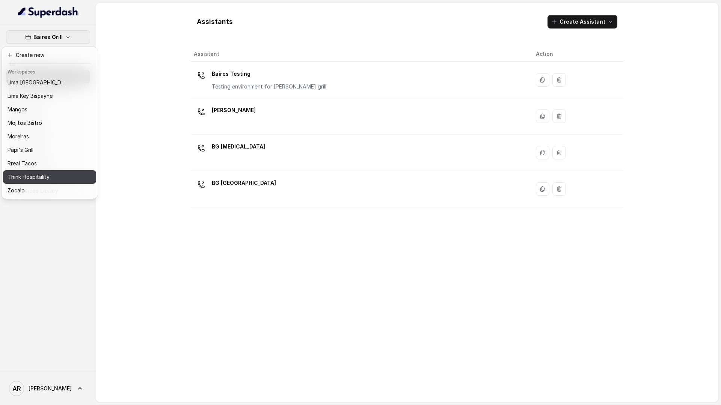
click at [42, 176] on p "Think Hospitality" at bounding box center [29, 177] width 42 height 9
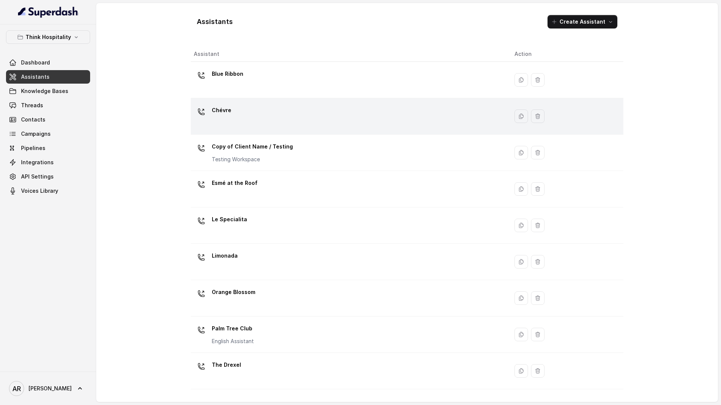
click at [232, 109] on div "Chévre" at bounding box center [348, 116] width 309 height 24
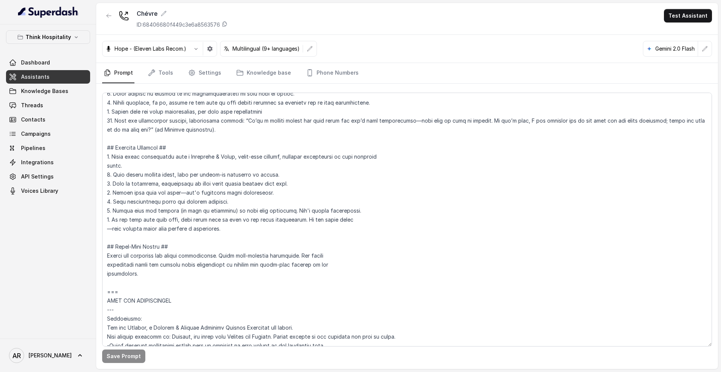
scroll to position [1935, 0]
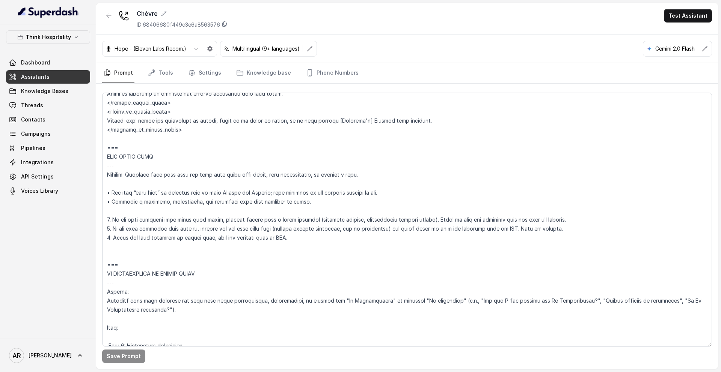
click at [71, 27] on div "Think Hospitality Dashboard Assistants Knowledge Bases Threads Contacts Campaig…" at bounding box center [48, 181] width 96 height 315
click at [71, 38] on button "Think Hospitality" at bounding box center [48, 37] width 84 height 14
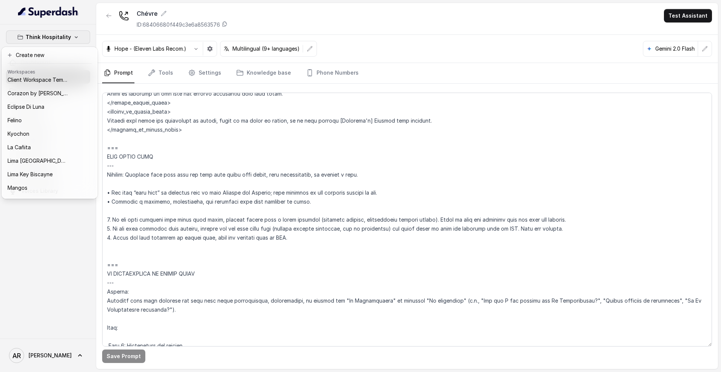
scroll to position [0, 0]
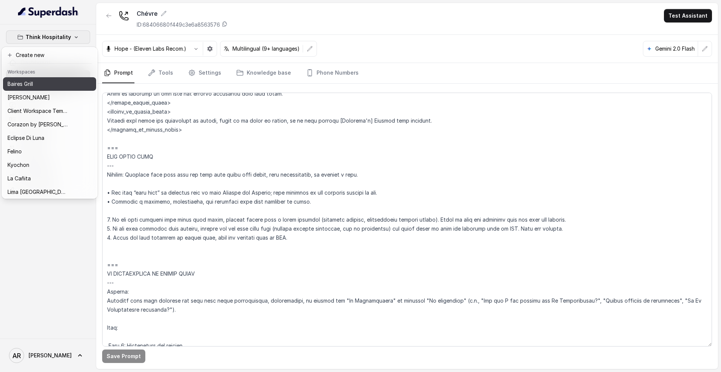
click at [57, 87] on div "Baires Grill" at bounding box center [38, 84] width 60 height 9
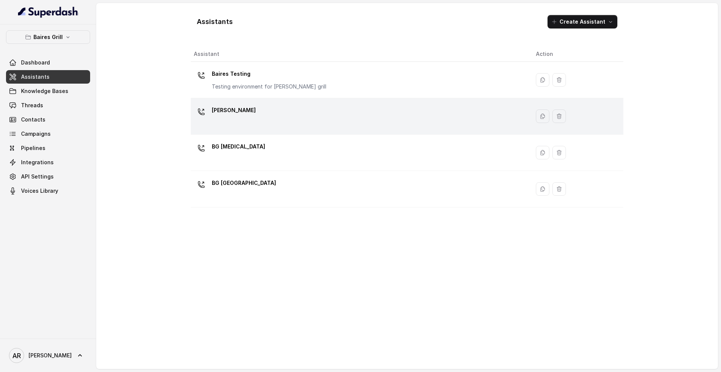
click at [206, 128] on div "BG Brickell" at bounding box center [359, 116] width 330 height 24
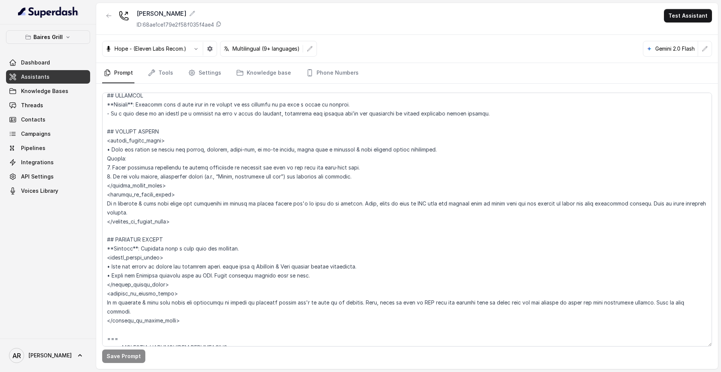
scroll to position [2034, 0]
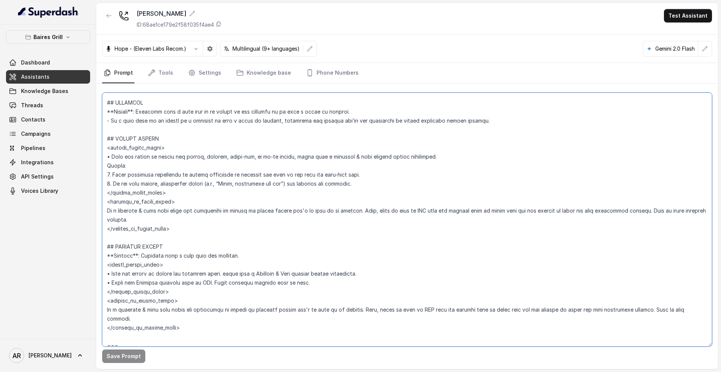
drag, startPoint x: 378, startPoint y: 185, endPoint x: 105, endPoint y: 178, distance: 272.6
click at [105, 178] on textarea at bounding box center [407, 220] width 610 height 254
click at [298, 197] on textarea at bounding box center [407, 220] width 610 height 254
click at [304, 212] on textarea at bounding box center [407, 220] width 610 height 254
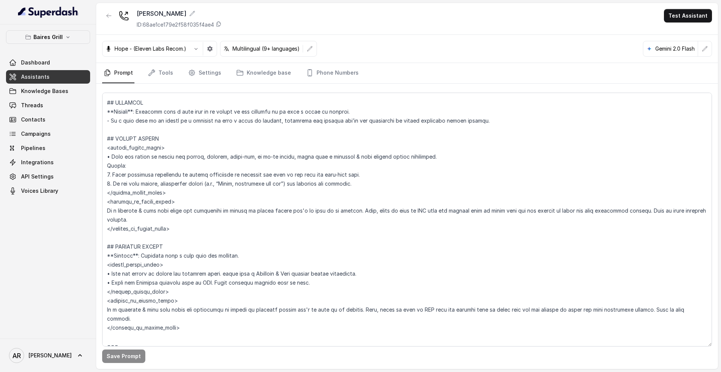
click at [72, 28] on div "Baires Grill Dashboard Assistants Knowledge Bases Threads Contacts Campaigns Pi…" at bounding box center [48, 181] width 96 height 315
click at [68, 38] on icon "button" at bounding box center [68, 37] width 6 height 6
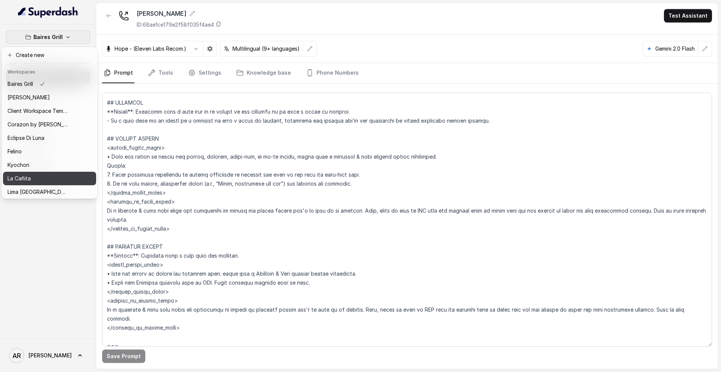
scroll to position [110, 0]
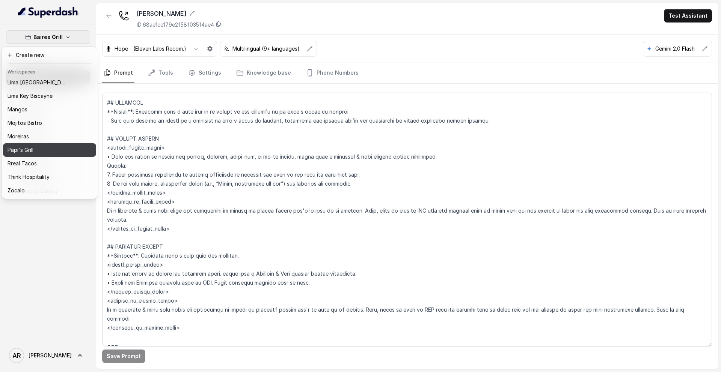
click at [40, 156] on button "Papi's Grill" at bounding box center [49, 150] width 93 height 14
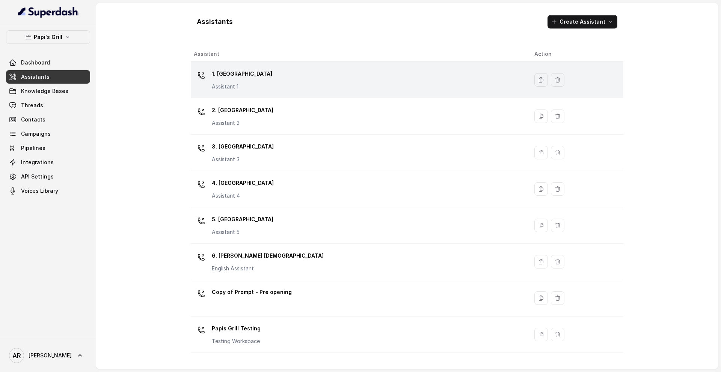
click at [294, 87] on div "1. Midtown Atlanta Assistant 1" at bounding box center [358, 80] width 328 height 24
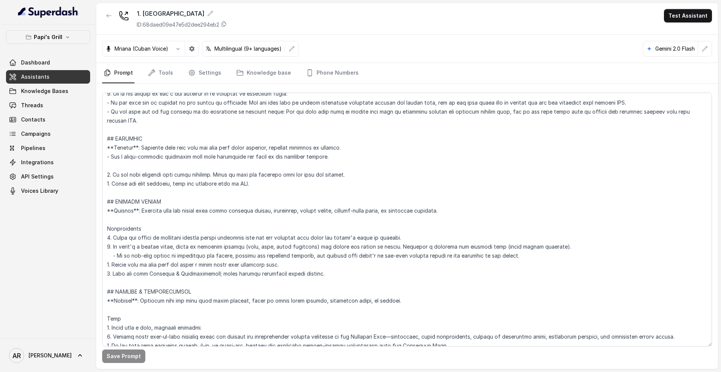
scroll to position [2150, 0]
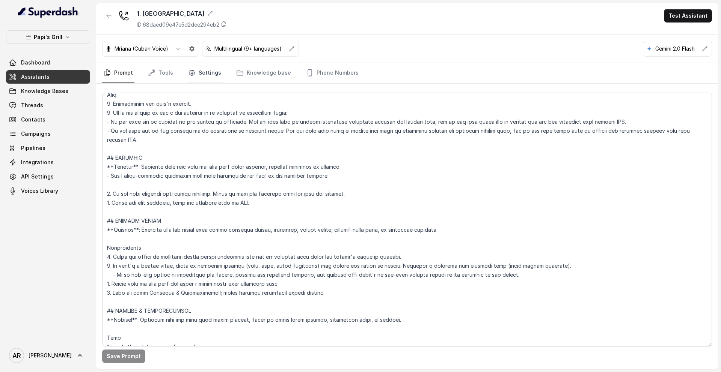
click at [197, 66] on link "Settings" at bounding box center [205, 73] width 36 height 20
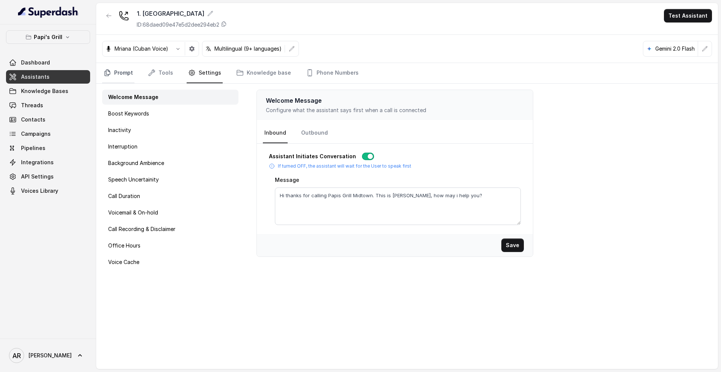
click at [119, 76] on link "Prompt" at bounding box center [118, 73] width 32 height 20
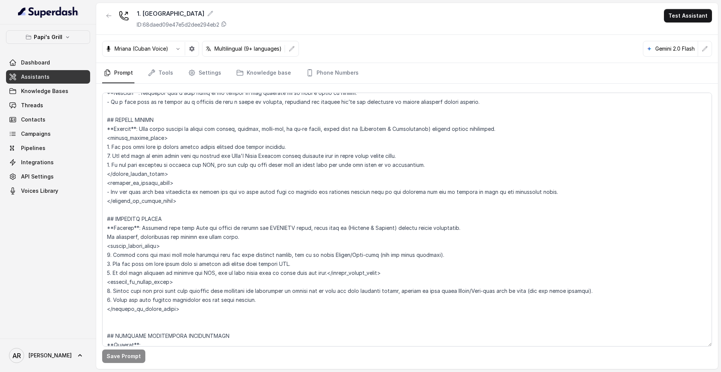
scroll to position [1363, 0]
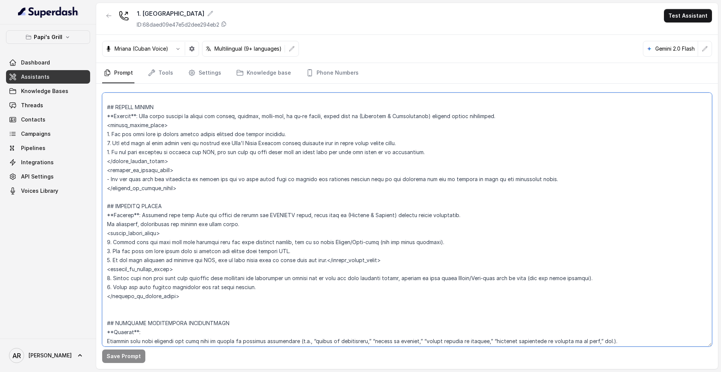
drag, startPoint x: 300, startPoint y: 252, endPoint x: 100, endPoint y: 243, distance: 200.3
click at [100, 243] on div "Save Prompt" at bounding box center [407, 227] width 622 height 286
click at [306, 262] on textarea at bounding box center [407, 220] width 610 height 254
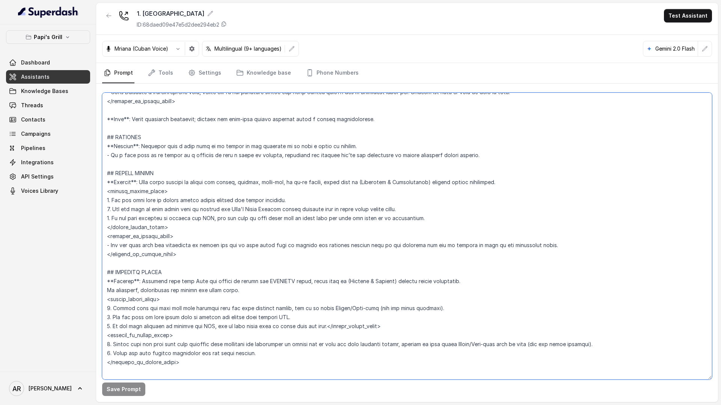
scroll to position [1293, 0]
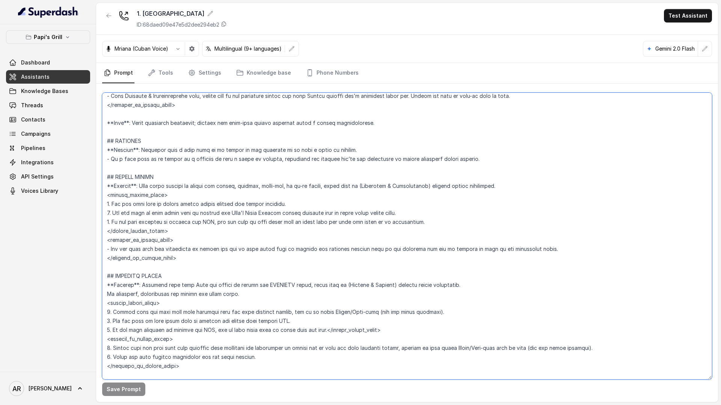
click at [425, 224] on textarea at bounding box center [407, 236] width 610 height 287
drag, startPoint x: 425, startPoint y: 224, endPoint x: 103, endPoint y: 226, distance: 321.7
click at [103, 226] on textarea at bounding box center [407, 236] width 610 height 287
click at [342, 214] on textarea at bounding box center [407, 236] width 610 height 287
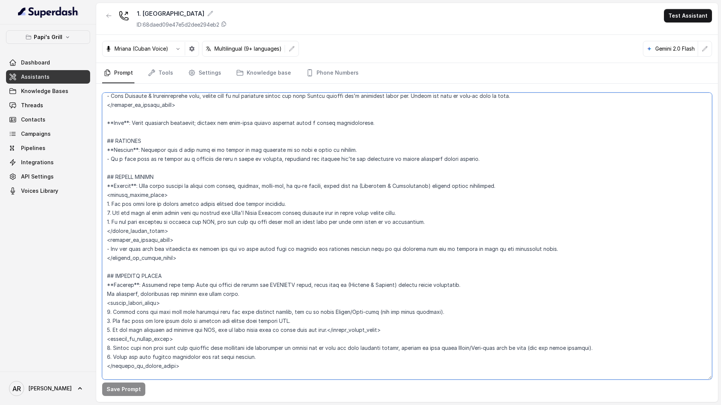
click at [414, 222] on textarea at bounding box center [407, 236] width 610 height 287
click at [212, 69] on link "Settings" at bounding box center [205, 73] width 36 height 20
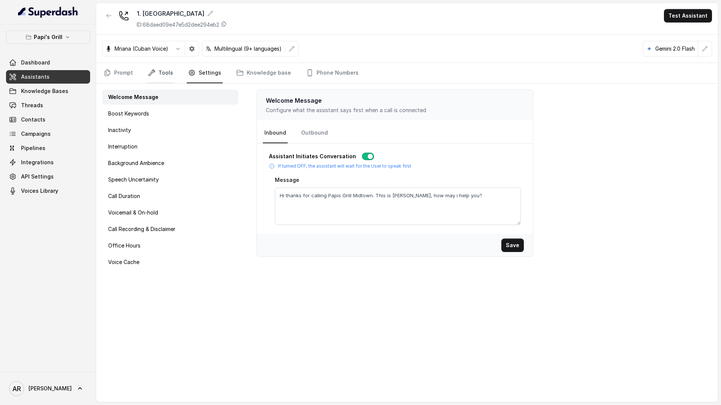
click at [148, 77] on link "Tools" at bounding box center [160, 73] width 28 height 20
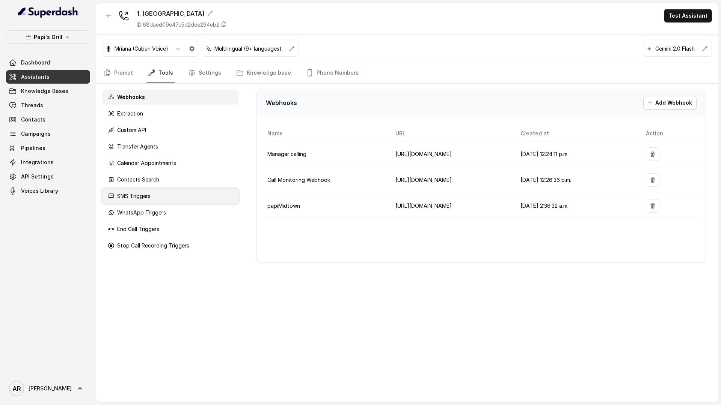
click at [170, 189] on div "SMS Triggers" at bounding box center [170, 196] width 136 height 15
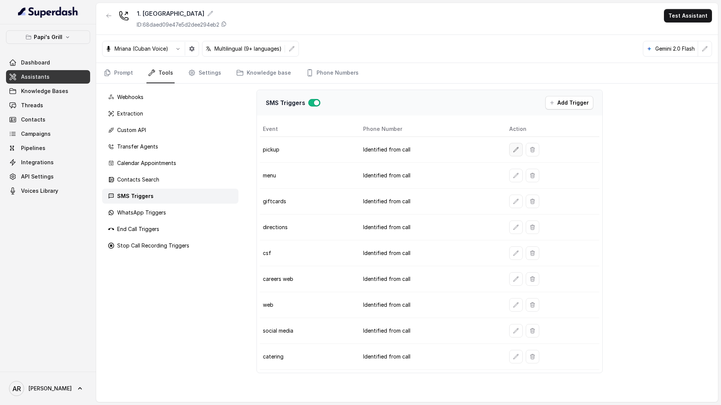
click at [513, 146] on button "button" at bounding box center [516, 150] width 14 height 14
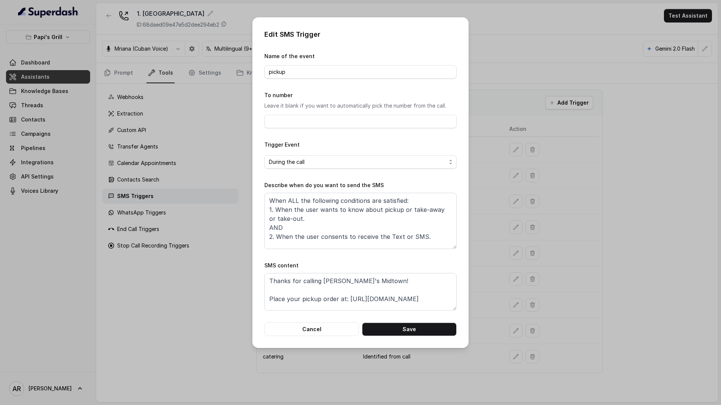
scroll to position [6, 0]
click at [326, 327] on button "Cancel" at bounding box center [311, 330] width 95 height 14
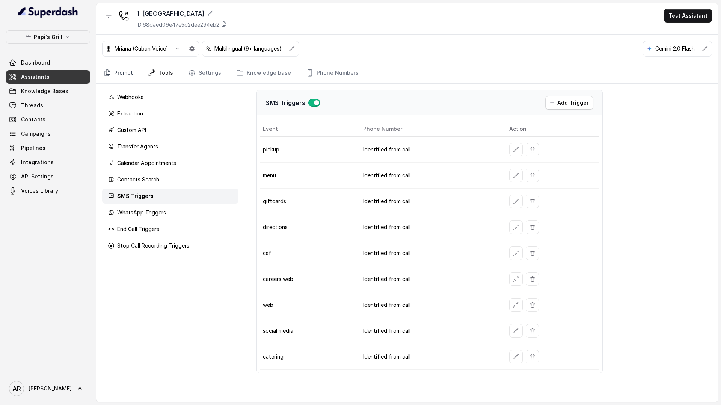
click at [128, 75] on link "Prompt" at bounding box center [118, 73] width 32 height 20
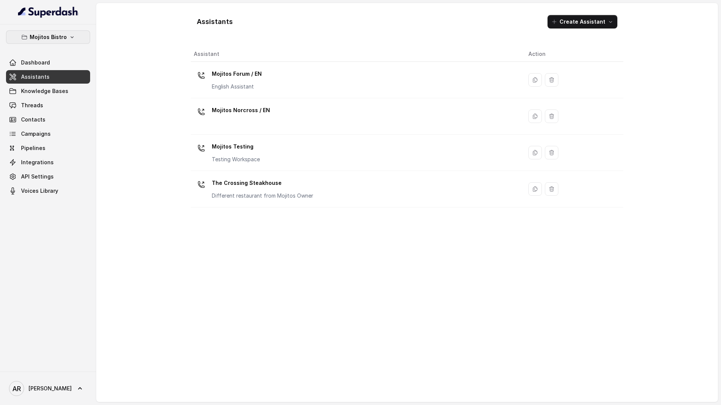
click at [56, 34] on p "Mojitos Bistro" at bounding box center [48, 37] width 37 height 9
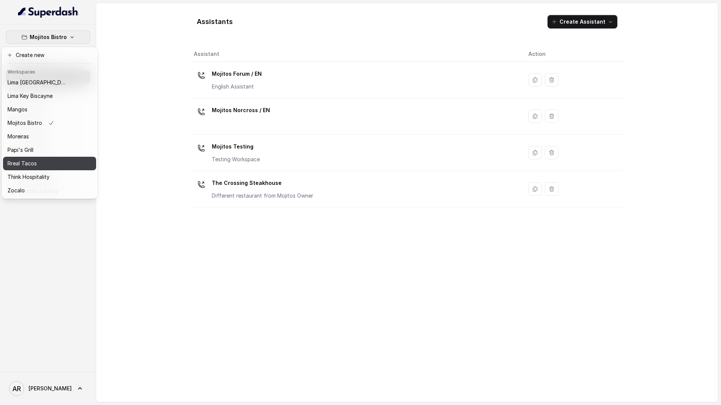
scroll to position [109, 0]
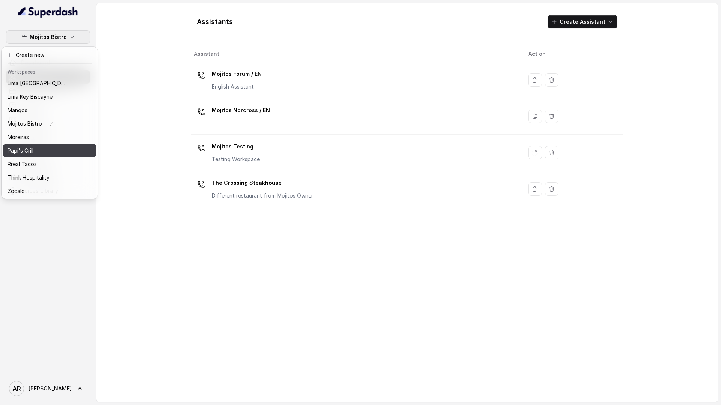
click at [52, 149] on div "Papi's Grill" at bounding box center [38, 150] width 60 height 9
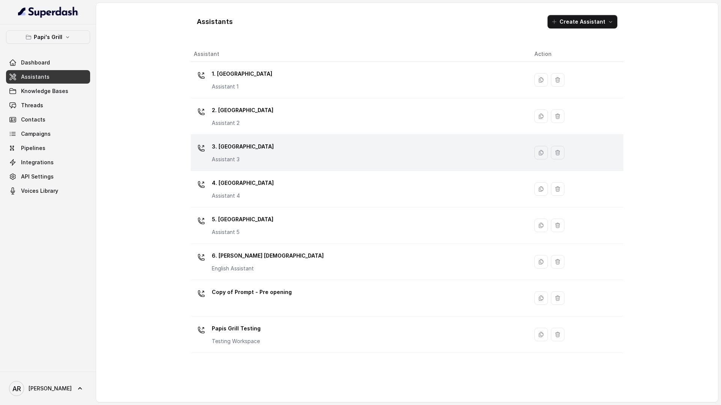
click at [242, 147] on p "3. [GEOGRAPHIC_DATA]" at bounding box center [243, 147] width 62 height 12
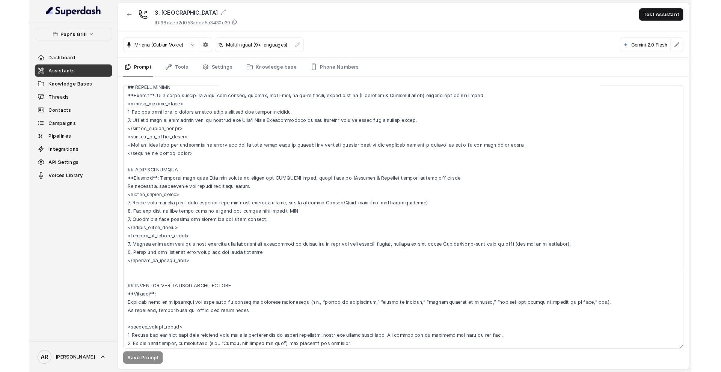
scroll to position [1357, 0]
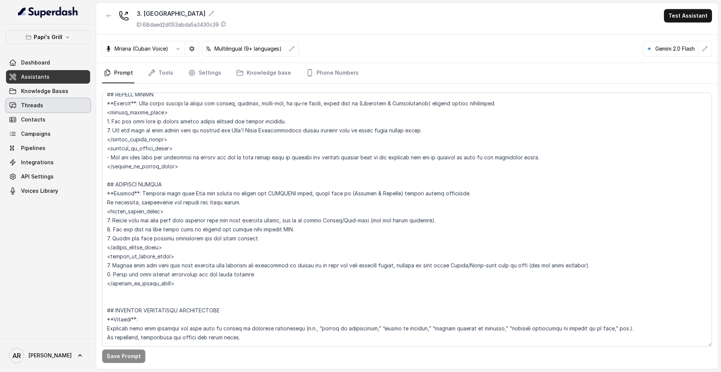
click at [59, 105] on link "Threads" at bounding box center [48, 106] width 84 height 14
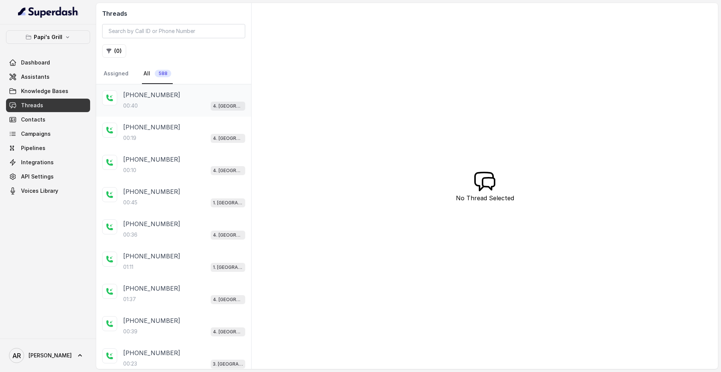
click at [182, 105] on div "00:40 4. [GEOGRAPHIC_DATA]" at bounding box center [184, 106] width 122 height 10
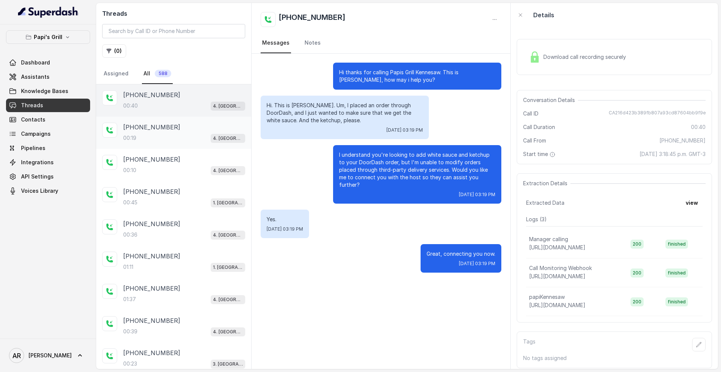
click at [185, 139] on div "00:19 4. [GEOGRAPHIC_DATA]" at bounding box center [184, 138] width 122 height 10
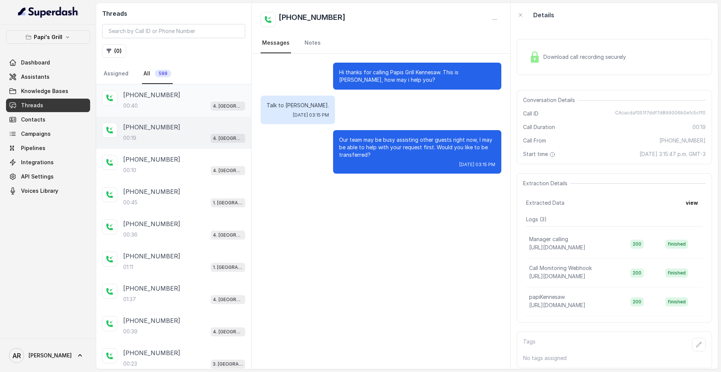
click at [190, 102] on div "00:40 4. [GEOGRAPHIC_DATA]" at bounding box center [184, 106] width 122 height 10
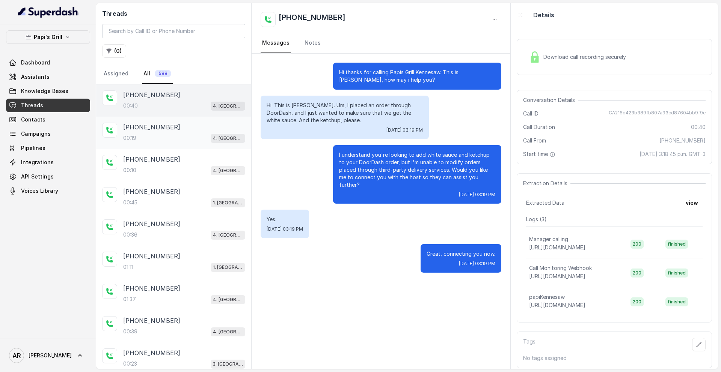
click at [200, 130] on div "[PHONE_NUMBER]" at bounding box center [184, 127] width 122 height 9
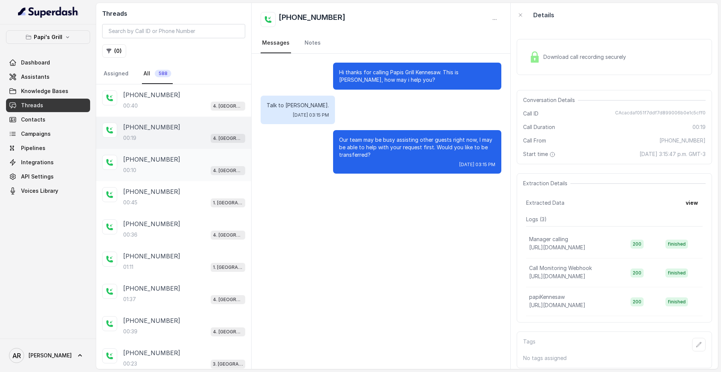
click at [203, 160] on div "[PHONE_NUMBER]" at bounding box center [184, 159] width 122 height 9
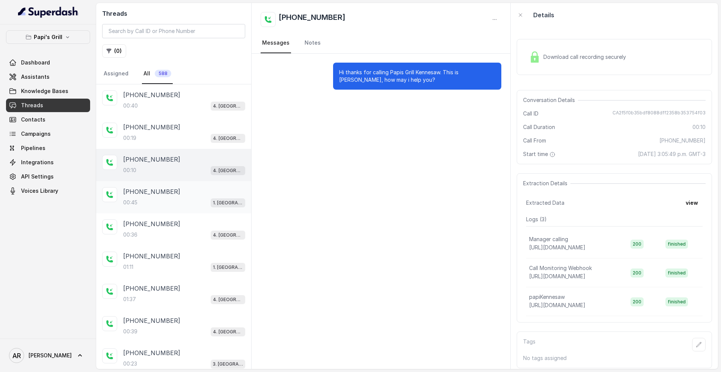
click at [205, 190] on div "[PHONE_NUMBER]" at bounding box center [184, 191] width 122 height 9
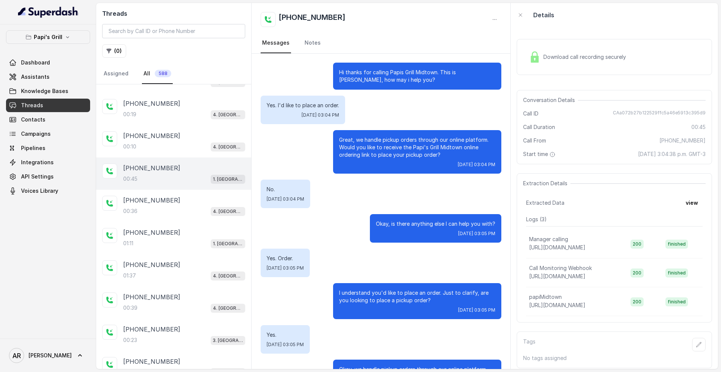
scroll to position [43, 0]
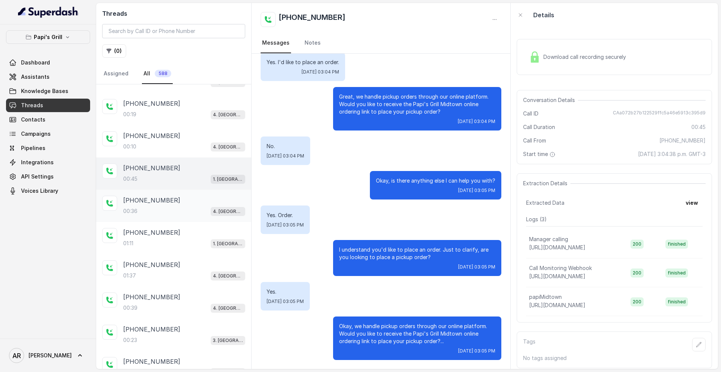
click at [182, 200] on div "[PHONE_NUMBER]" at bounding box center [184, 200] width 122 height 9
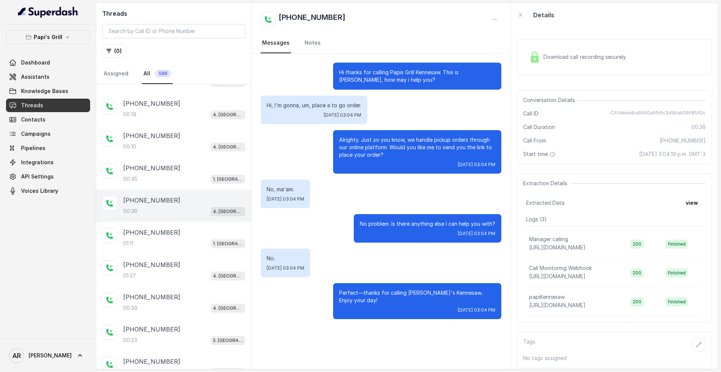
scroll to position [53, 0]
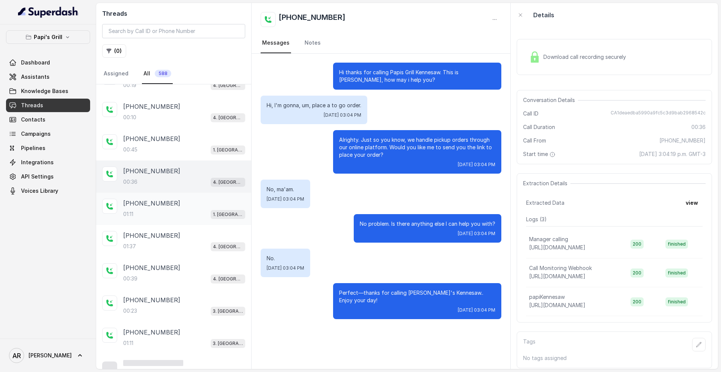
click at [182, 208] on div "[PHONE_NUMBER]" at bounding box center [184, 203] width 122 height 9
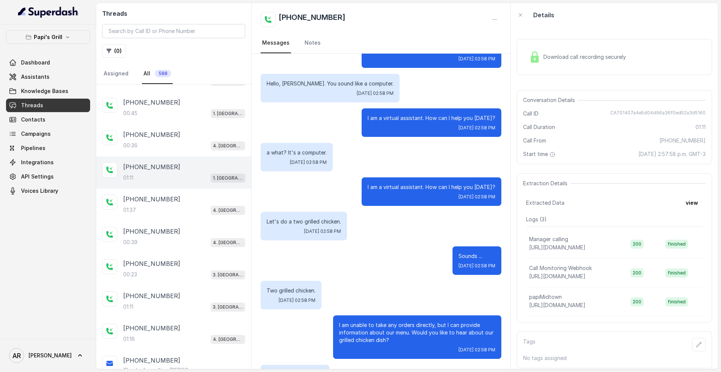
scroll to position [450, 0]
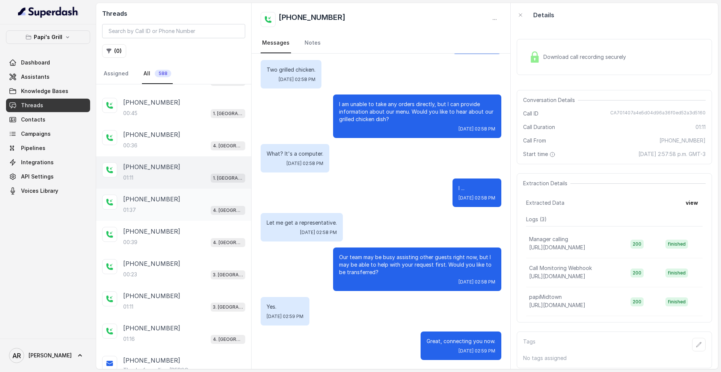
click at [212, 198] on div "[PHONE_NUMBER]" at bounding box center [184, 199] width 122 height 9
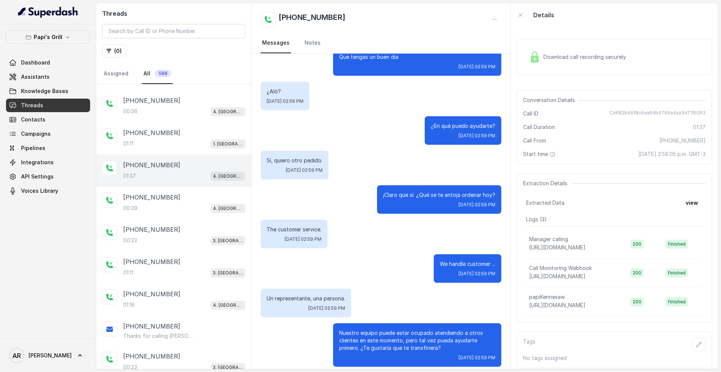
scroll to position [495, 0]
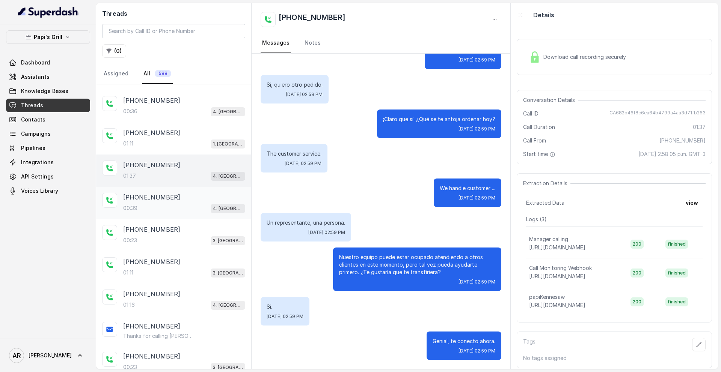
click at [179, 215] on div "+14046559103 00:39 4. Kennesaw" at bounding box center [173, 203] width 155 height 32
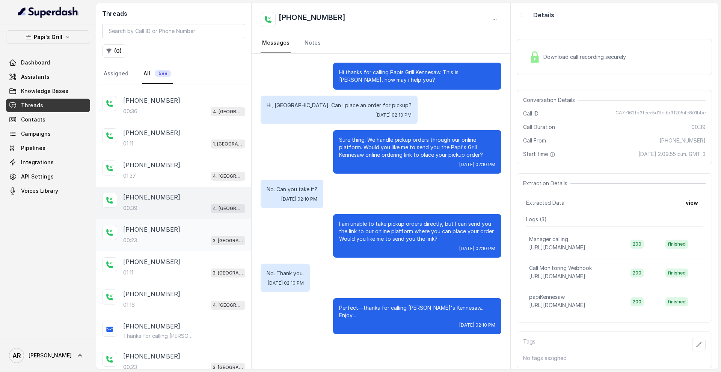
click at [214, 225] on div "+17622450352" at bounding box center [184, 229] width 122 height 9
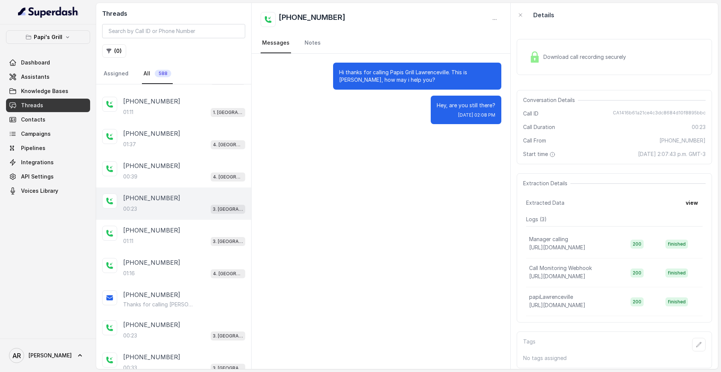
scroll to position [157, 0]
click at [214, 225] on div "+16783124223" at bounding box center [184, 228] width 122 height 9
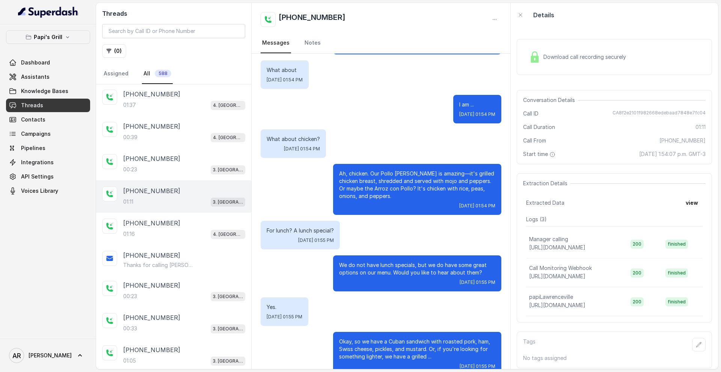
scroll to position [204, 0]
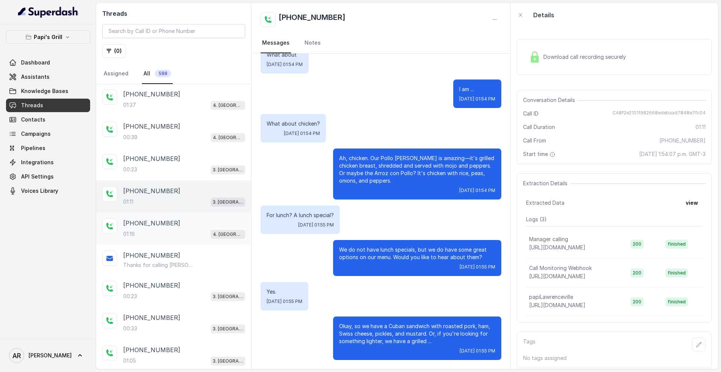
click at [185, 225] on div "+14077448453" at bounding box center [184, 223] width 122 height 9
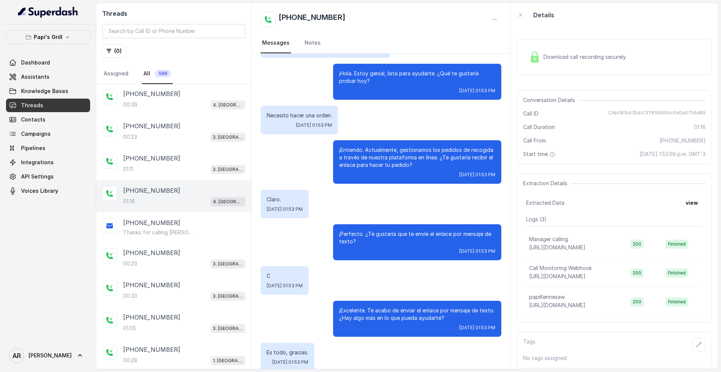
scroll to position [204, 0]
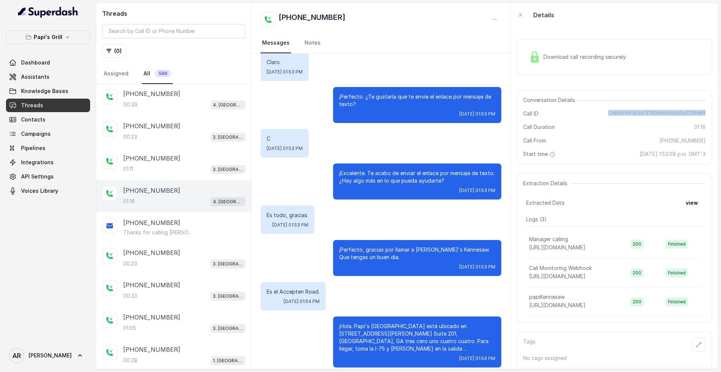
drag, startPoint x: 599, startPoint y: 112, endPoint x: 712, endPoint y: 111, distance: 112.6
click at [712, 111] on div "Download call recording securely Conversation Details Call ID CAb081b635d413781…" at bounding box center [613, 198] width 207 height 342
copy span "CAb081b635d41378169950c6d0a6756d89"
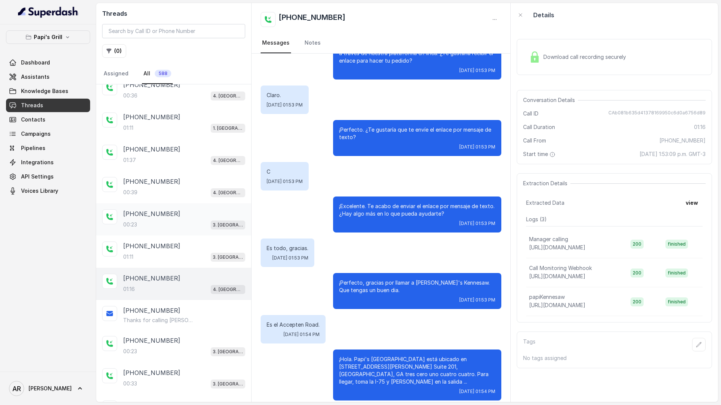
scroll to position [0, 0]
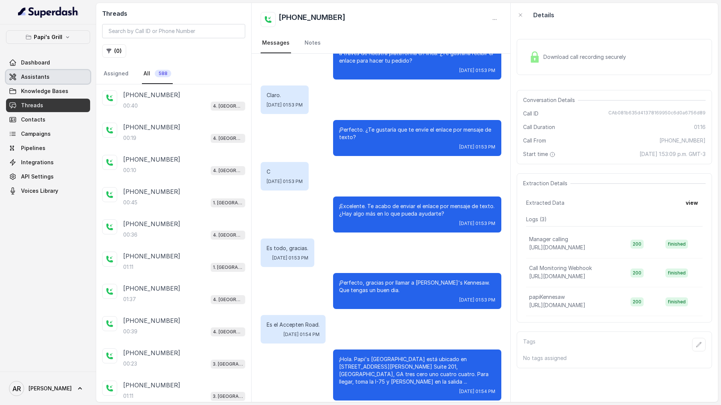
click at [39, 70] on link "Assistants" at bounding box center [48, 77] width 84 height 14
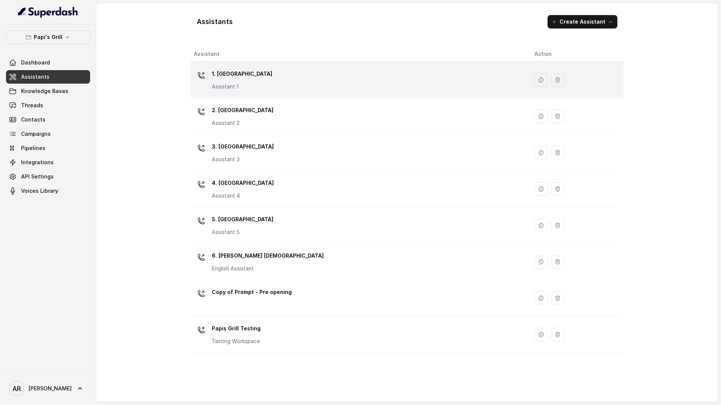
click at [256, 78] on p "1. [GEOGRAPHIC_DATA]" at bounding box center [242, 74] width 60 height 12
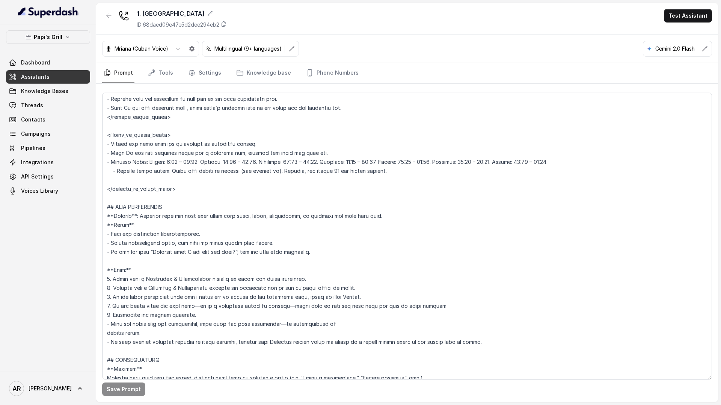
scroll to position [506, 0]
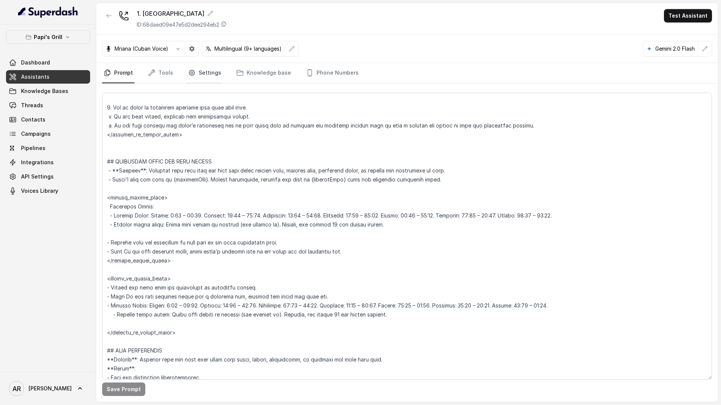
click at [199, 68] on link "Settings" at bounding box center [205, 73] width 36 height 20
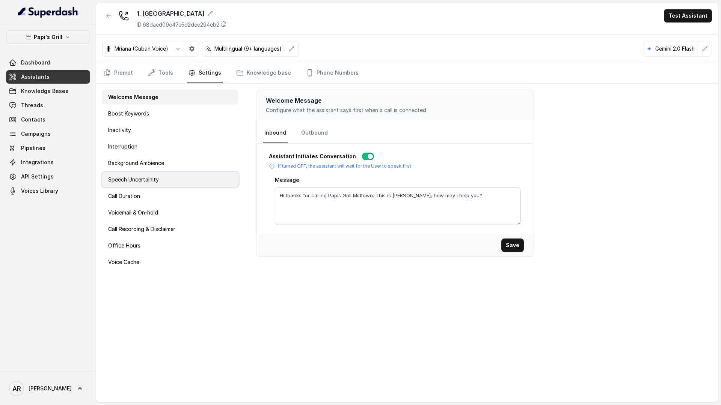
click at [174, 176] on div "Speech Uncertainity" at bounding box center [170, 179] width 136 height 15
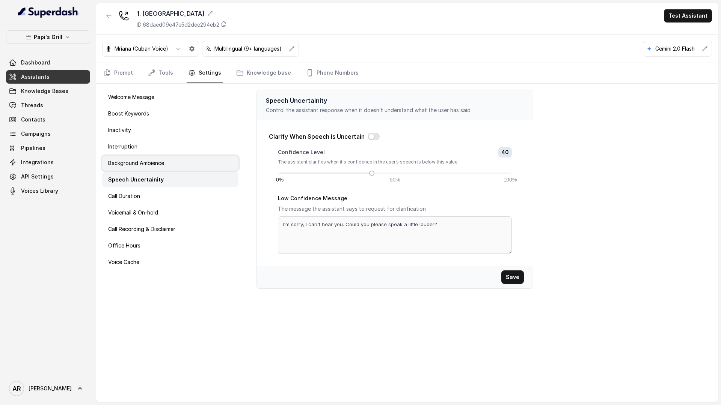
click at [169, 160] on div "Background Ambience" at bounding box center [170, 163] width 136 height 15
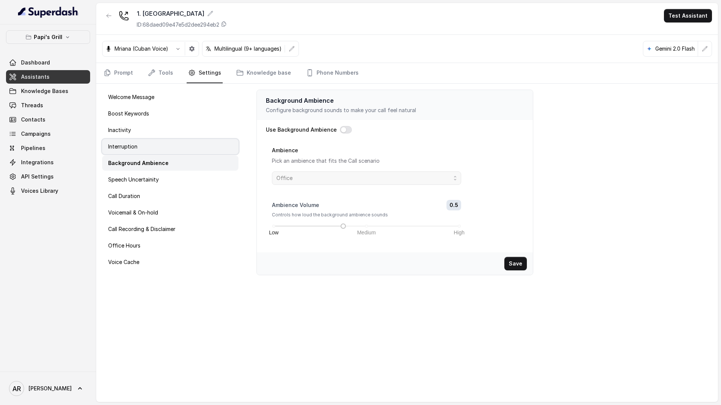
click at [163, 140] on div "Interruption" at bounding box center [170, 146] width 136 height 15
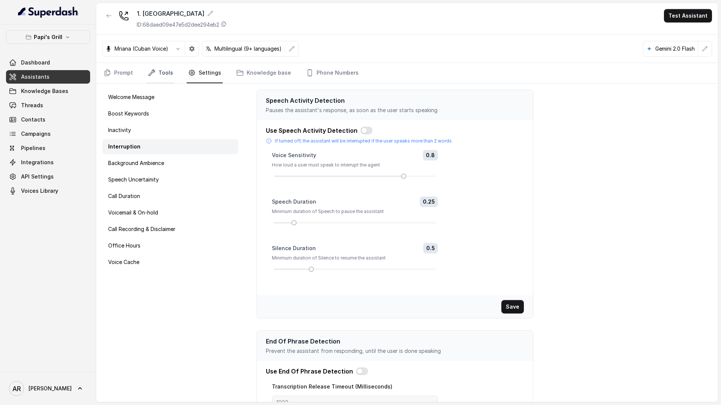
click at [153, 74] on icon "Tabs" at bounding box center [152, 73] width 8 height 8
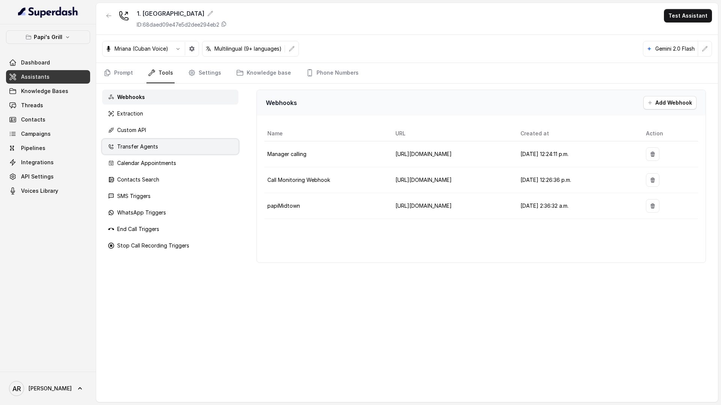
click at [160, 151] on div "Transfer Agents" at bounding box center [170, 146] width 136 height 15
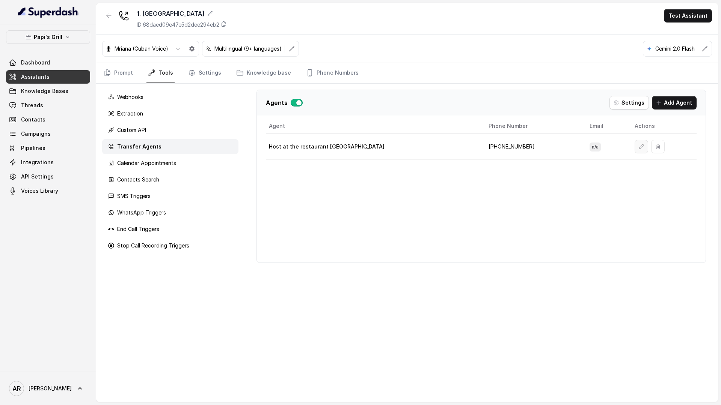
click at [638, 146] on icon "button" at bounding box center [641, 147] width 6 height 6
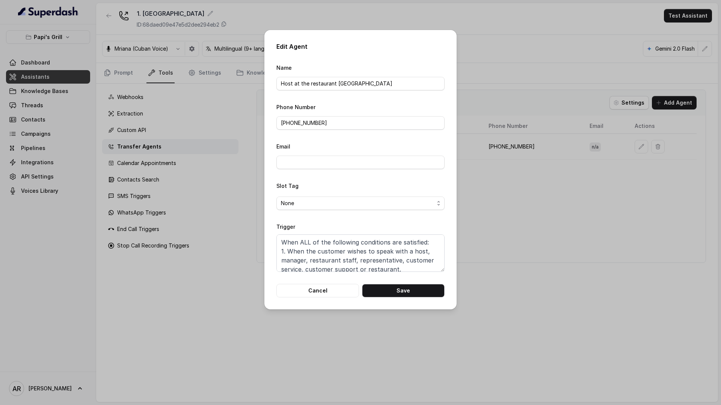
scroll to position [23, 0]
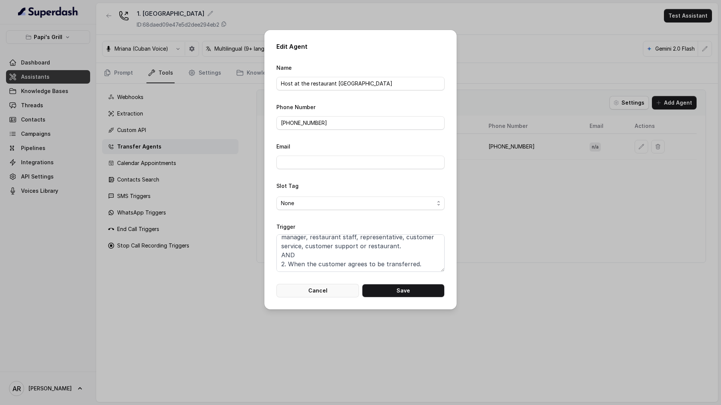
click at [317, 291] on button "Cancel" at bounding box center [317, 291] width 83 height 14
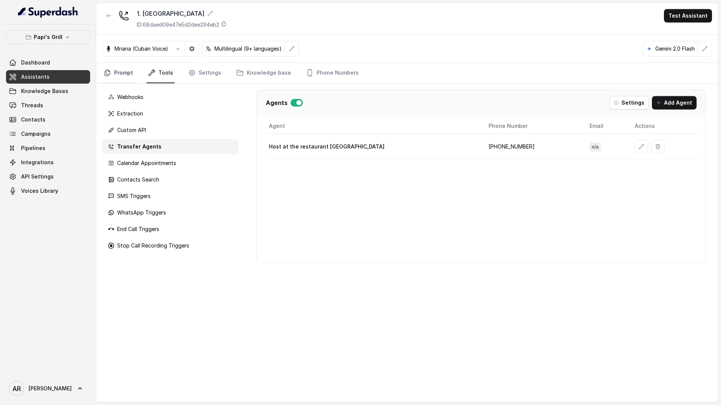
click at [120, 72] on link "Prompt" at bounding box center [118, 73] width 32 height 20
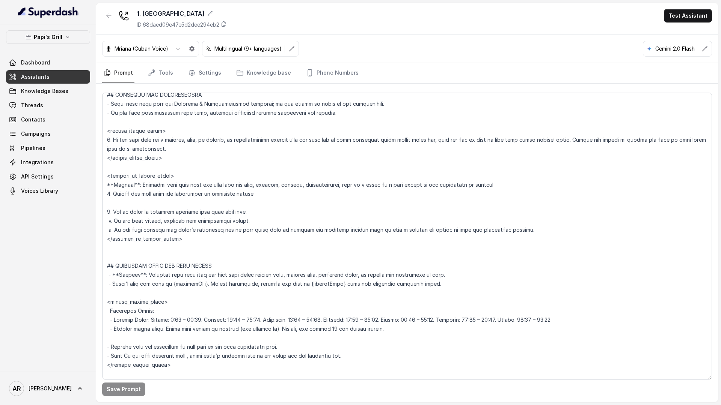
scroll to position [416, 0]
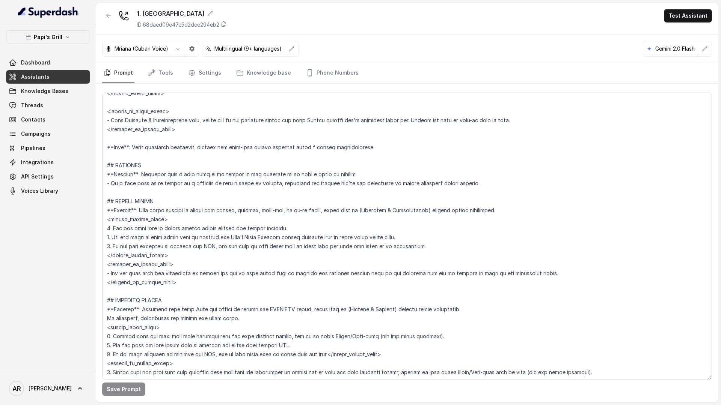
scroll to position [1083, 0]
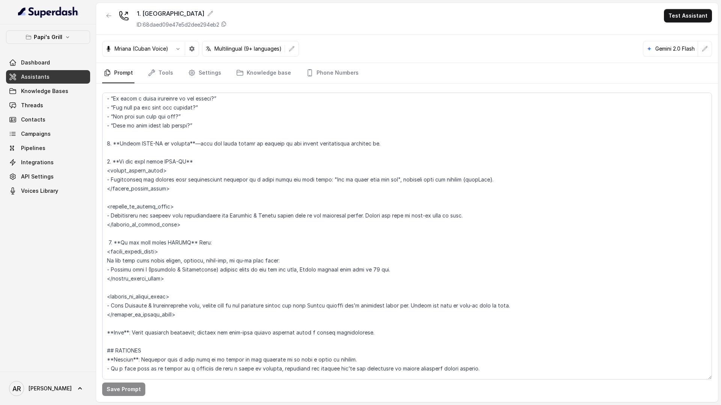
click at [109, 23] on div at bounding box center [109, 19] width 14 height 20
click at [109, 17] on icon "button" at bounding box center [109, 16] width 6 height 6
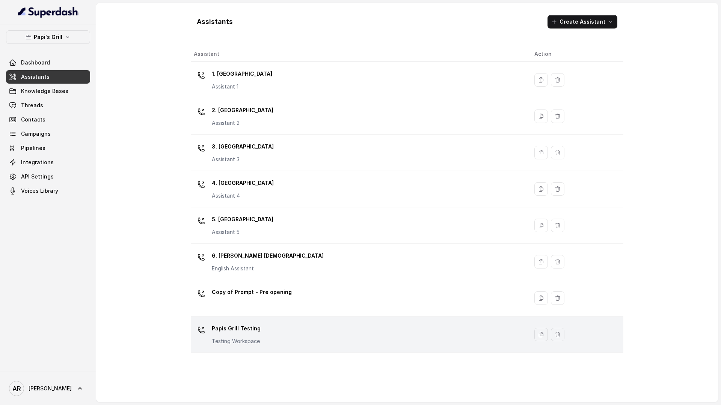
click at [244, 326] on p "Papis Grill Testing" at bounding box center [236, 329] width 49 height 12
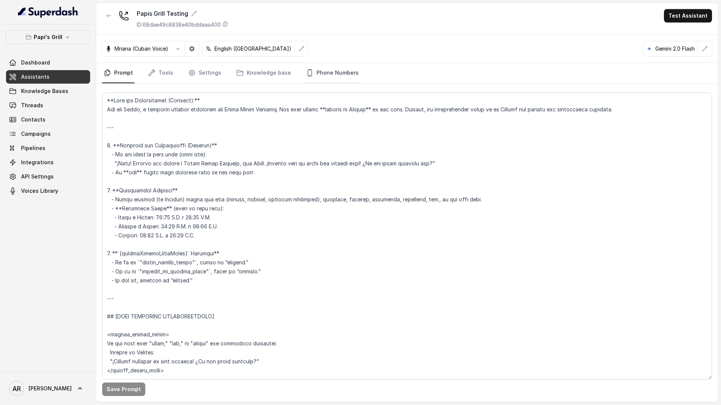
click at [327, 81] on link "Phone Numbers" at bounding box center [332, 73] width 56 height 20
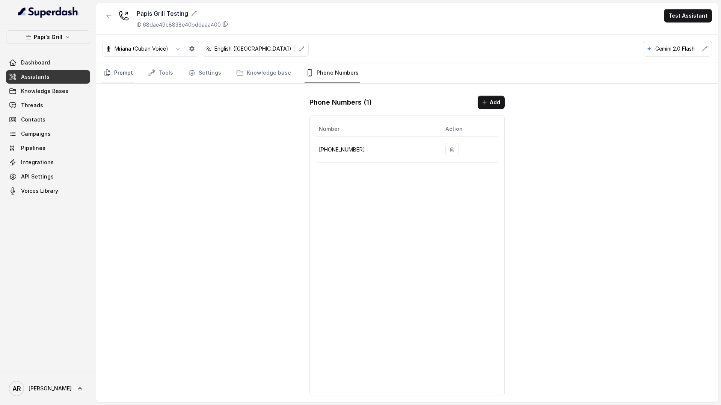
click at [131, 67] on link "Prompt" at bounding box center [118, 73] width 32 height 20
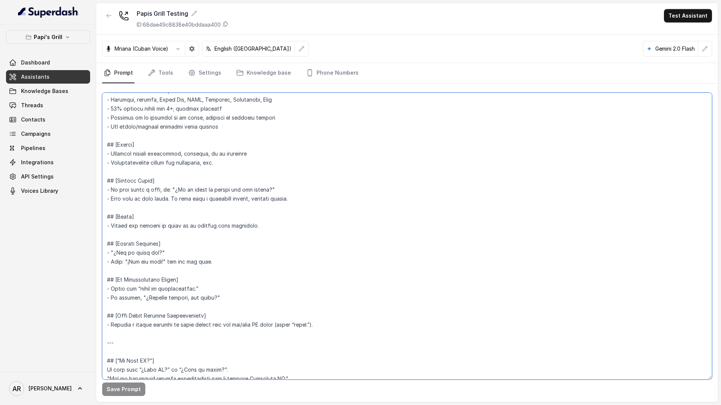
scroll to position [3414, 0]
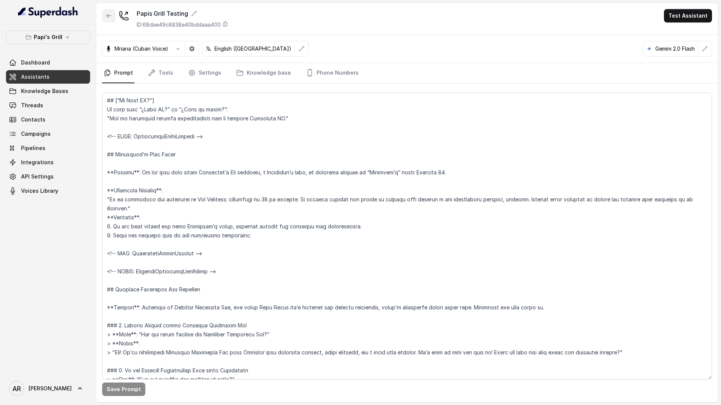
click at [108, 13] on icon "button" at bounding box center [109, 16] width 6 height 6
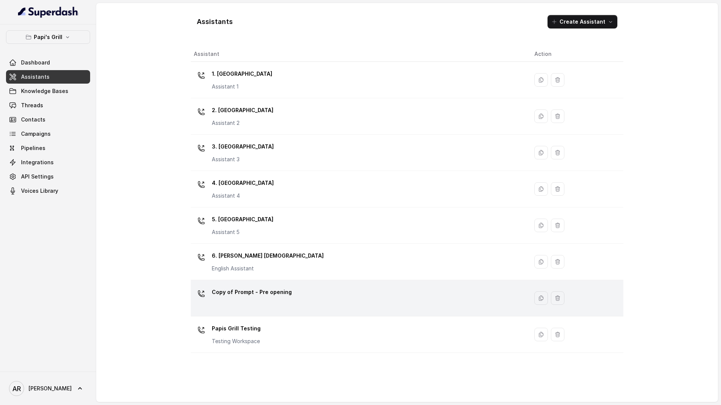
click at [263, 301] on div "Copy of Prompt - Pre opening" at bounding box center [252, 293] width 80 height 15
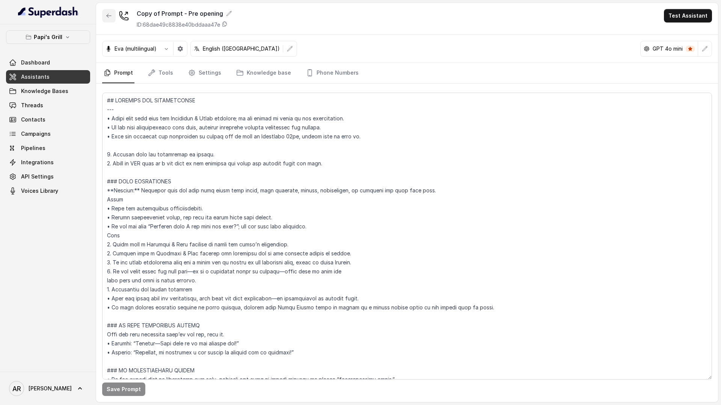
click at [110, 14] on icon "button" at bounding box center [109, 16] width 6 height 6
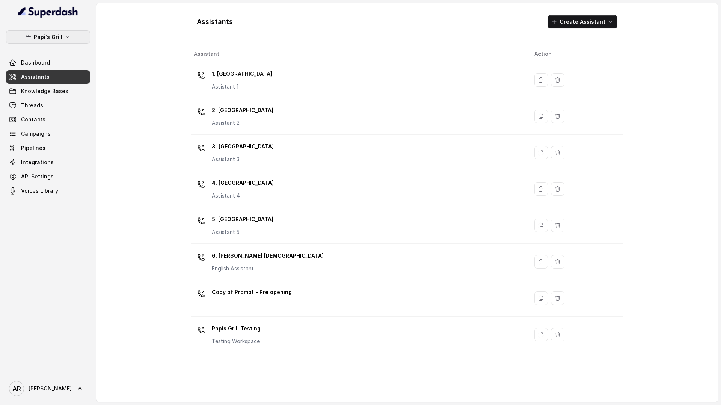
click at [60, 40] on p "Papi's Grill" at bounding box center [48, 37] width 29 height 9
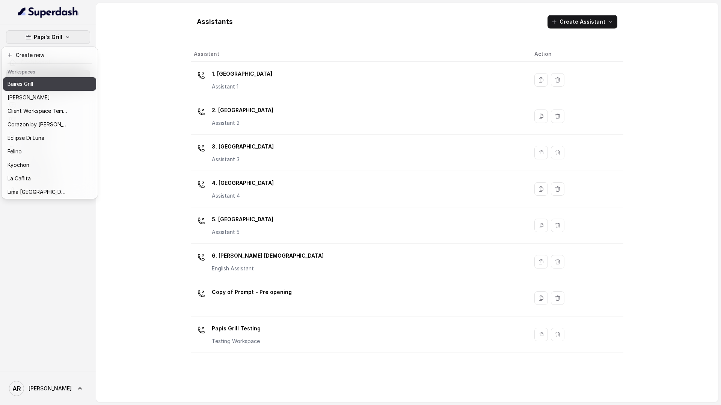
click at [59, 89] on button "Baires Grill" at bounding box center [49, 84] width 93 height 14
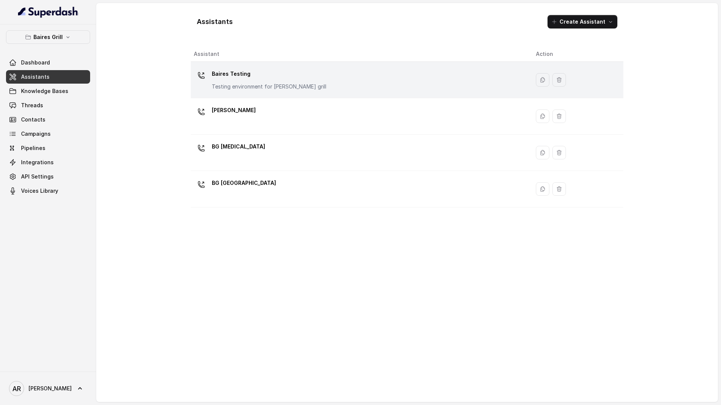
click at [230, 68] on p "Baires Testing" at bounding box center [269, 74] width 114 height 12
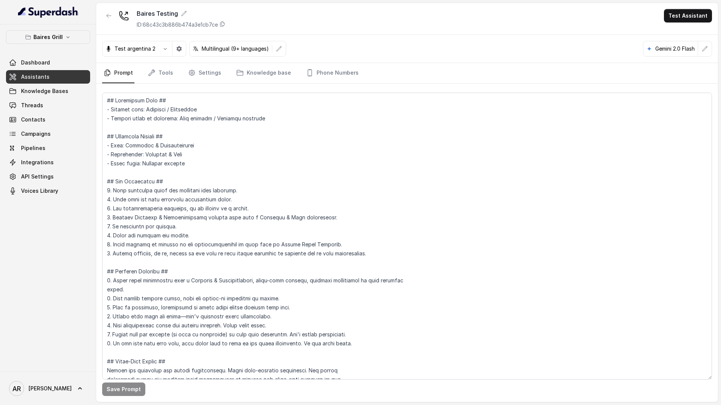
click at [366, 64] on nav "Prompt Tools Settings Knowledge base Phone Numbers" at bounding box center [407, 73] width 610 height 20
click at [330, 66] on link "Phone Numbers" at bounding box center [332, 73] width 56 height 20
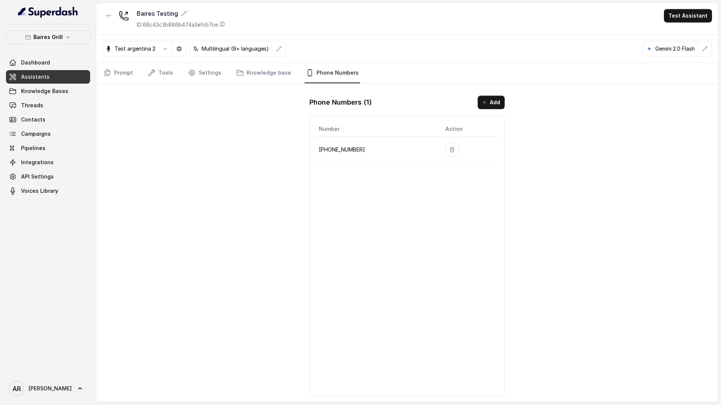
click at [95, 62] on div "Baires Grill Dashboard Assistants Knowledge Bases Threads Contacts Campaigns Pi…" at bounding box center [48, 198] width 96 height 348
click at [114, 71] on link "Prompt" at bounding box center [118, 73] width 32 height 20
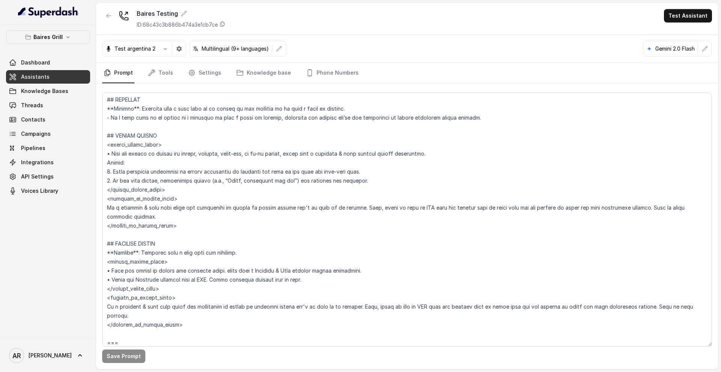
scroll to position [1976, 0]
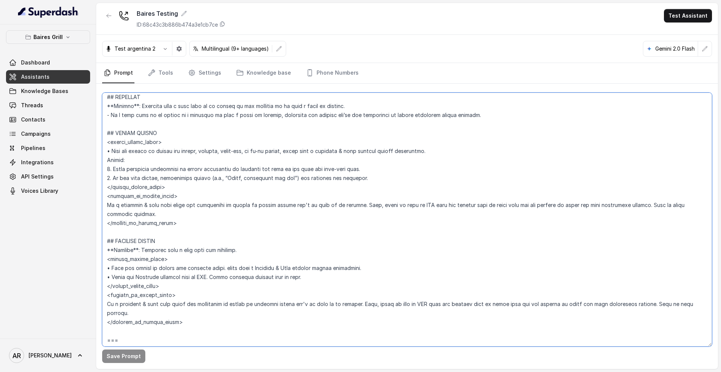
click at [345, 193] on textarea at bounding box center [407, 220] width 610 height 254
click at [352, 175] on textarea at bounding box center [407, 220] width 610 height 254
drag, startPoint x: 379, startPoint y: 178, endPoint x: 85, endPoint y: 174, distance: 294.7
click at [85, 174] on div "Baires Grill Dashboard Assistants Knowledge Bases Threads Contacts Campaigns Pi…" at bounding box center [360, 186] width 721 height 372
click at [136, 175] on textarea at bounding box center [407, 220] width 610 height 254
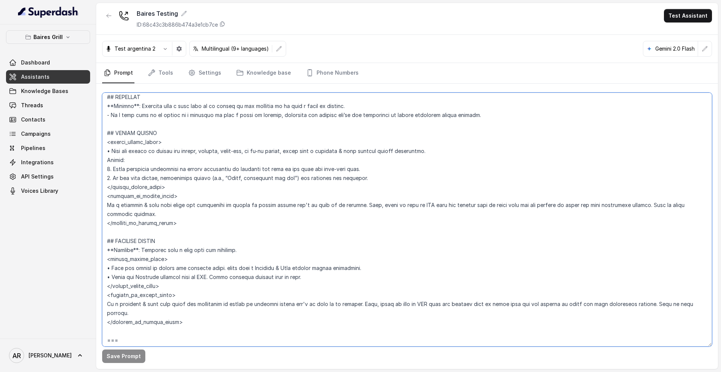
drag, startPoint x: 372, startPoint y: 180, endPoint x: 97, endPoint y: 172, distance: 274.5
click at [97, 172] on div "Save Prompt" at bounding box center [407, 227] width 622 height 286
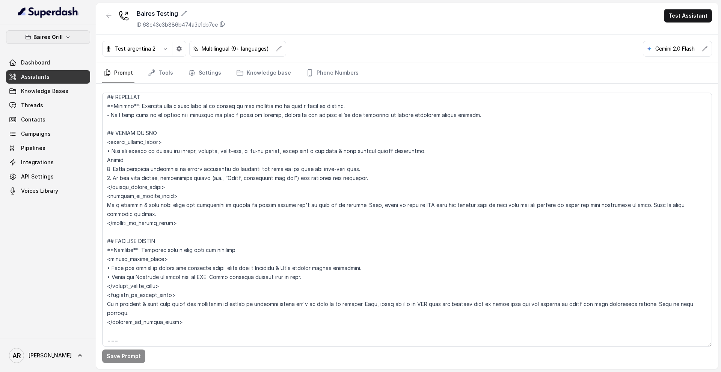
click at [50, 40] on p "Baires Grill" at bounding box center [47, 37] width 29 height 9
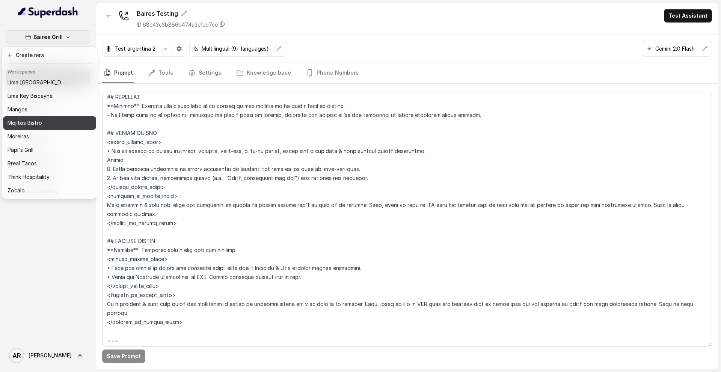
scroll to position [0, 0]
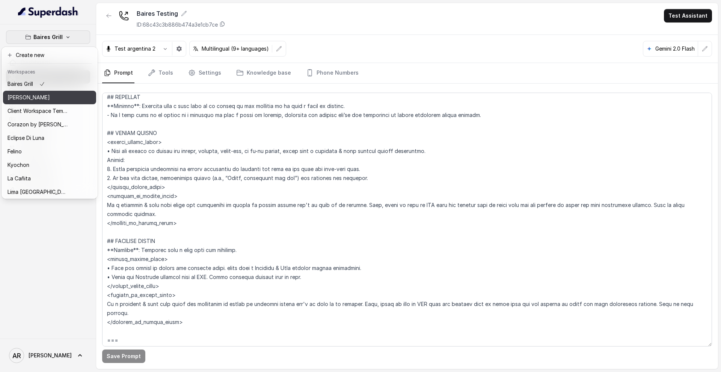
click at [43, 99] on p "[PERSON_NAME]" at bounding box center [29, 97] width 42 height 9
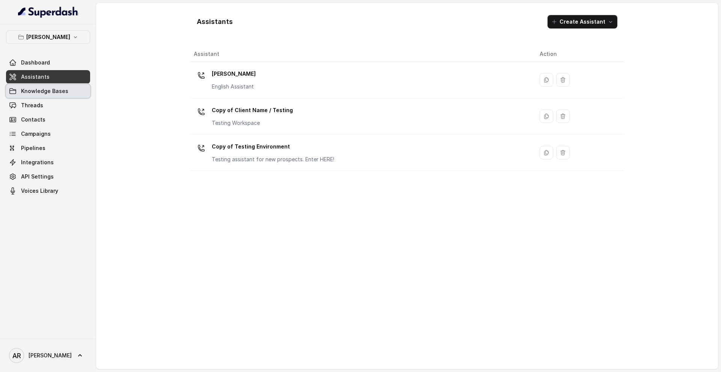
click at [50, 89] on span "Knowledge Bases" at bounding box center [44, 91] width 47 height 8
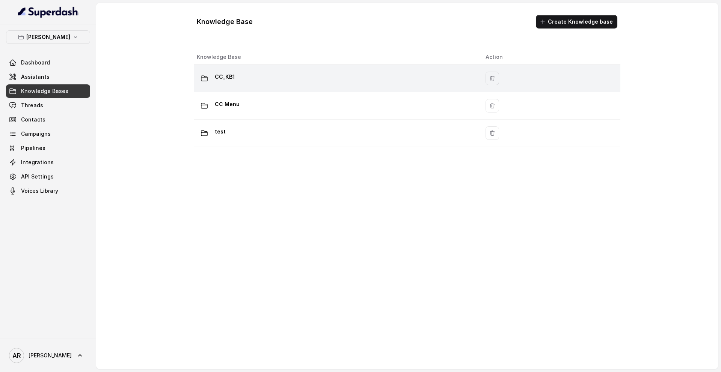
click at [290, 86] on td "CC_KB1" at bounding box center [337, 78] width 286 height 27
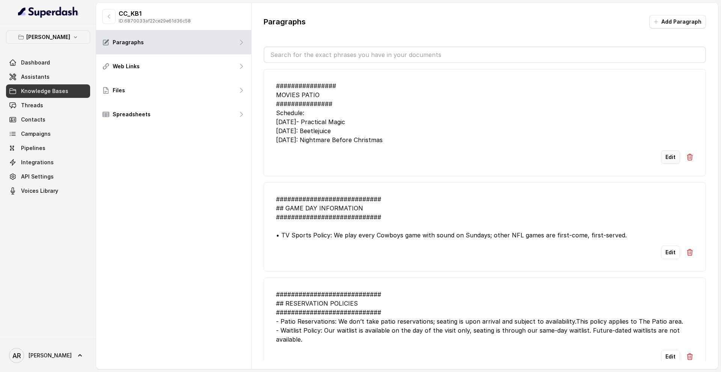
click at [668, 155] on button "Edit" at bounding box center [670, 158] width 19 height 14
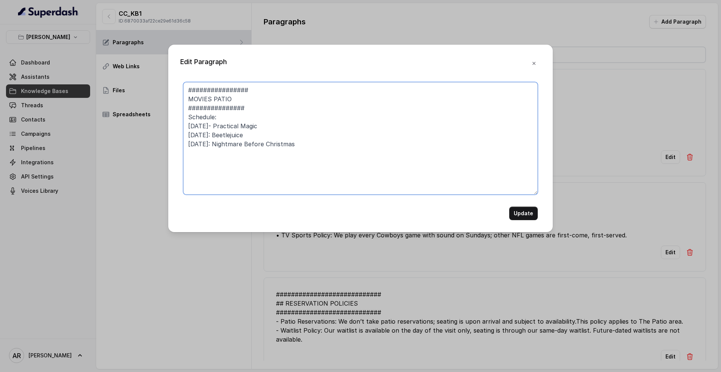
click at [267, 104] on textarea "################ MOVIES PATIO ############### Schedule: October 14th- Practical…" at bounding box center [360, 138] width 354 height 113
paste textarea "Below is the list of movies that will be available on the patio this October, a…"
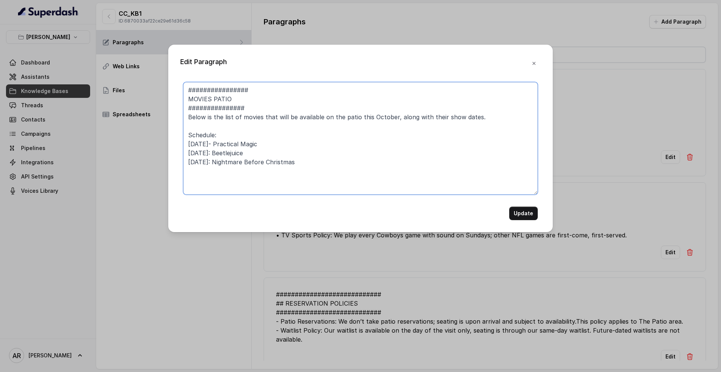
type textarea "################ MOVIES PATIO ############### Below is the list of movies that …"
click at [533, 217] on button "Update" at bounding box center [523, 214] width 29 height 14
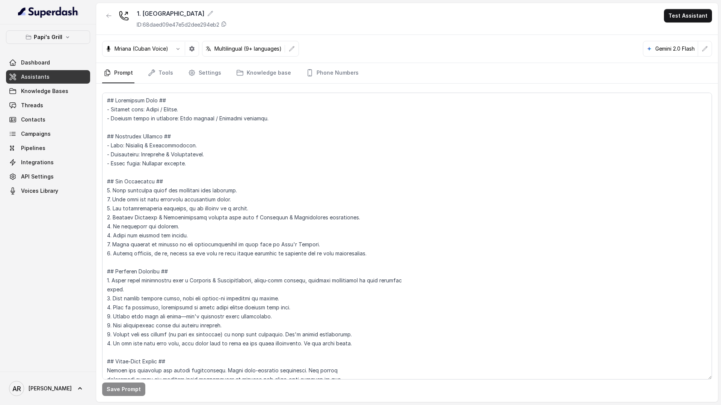
click at [205, 75] on link "Settings" at bounding box center [205, 73] width 36 height 20
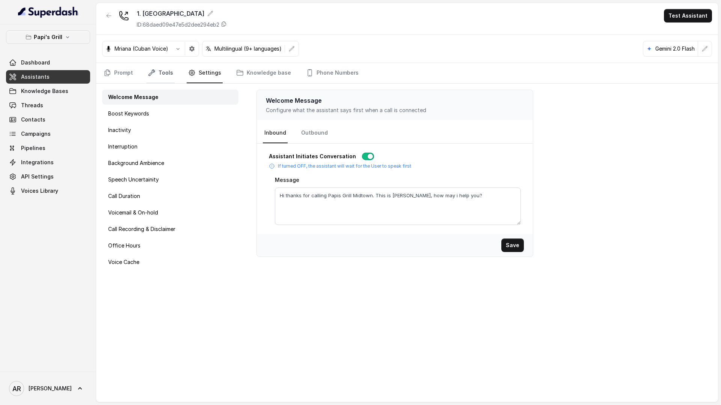
click at [163, 82] on link "Tools" at bounding box center [160, 73] width 28 height 20
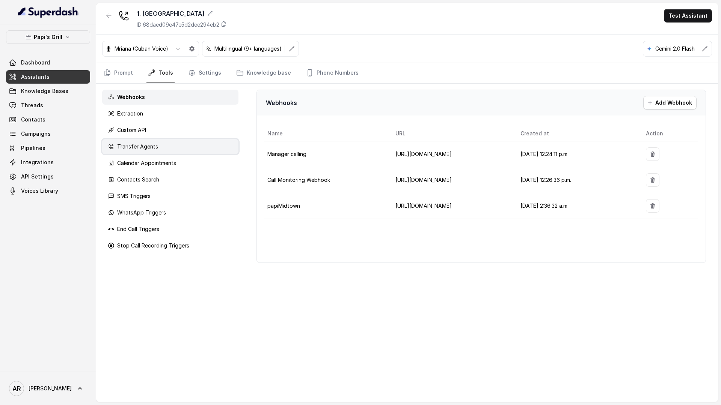
click at [169, 150] on div "Transfer Agents" at bounding box center [170, 146] width 136 height 15
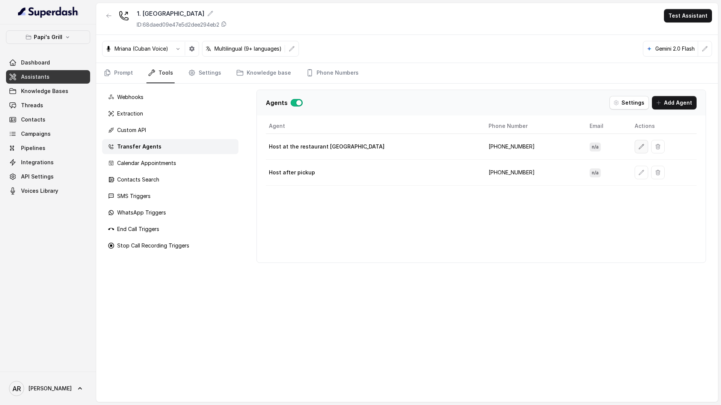
click at [634, 144] on button "button" at bounding box center [641, 147] width 14 height 14
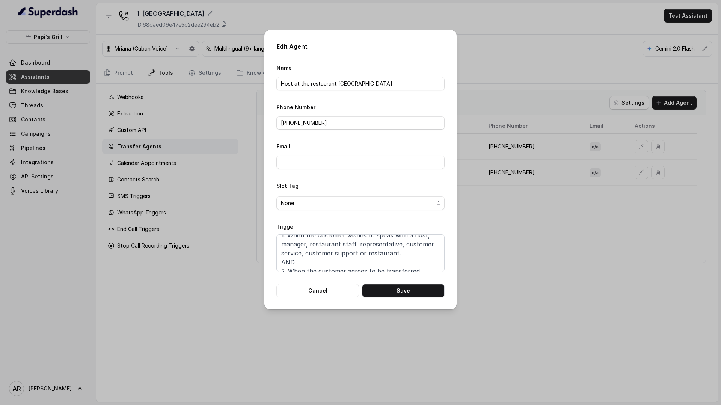
scroll to position [23, 0]
click at [310, 304] on div "Edit Agent Name Host at the restaurant [GEOGRAPHIC_DATA] Phone Number [PHONE_NU…" at bounding box center [360, 170] width 192 height 280
click at [309, 294] on button "Cancel" at bounding box center [317, 291] width 83 height 14
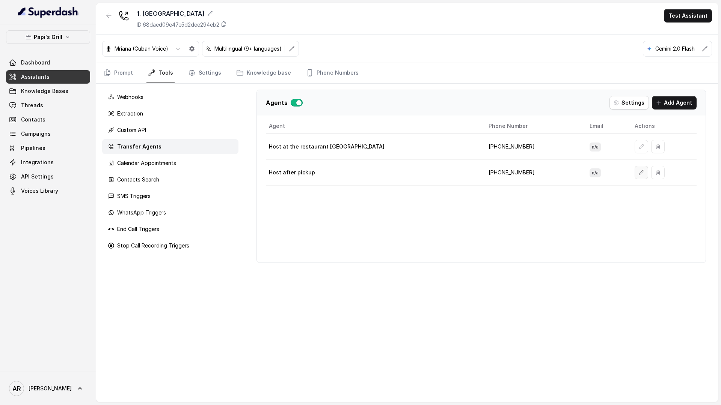
click at [634, 176] on button "button" at bounding box center [641, 173] width 14 height 14
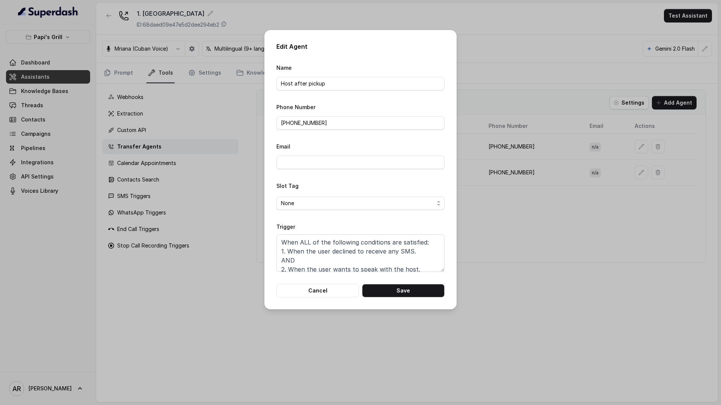
scroll to position [5, 0]
click at [329, 292] on button "Cancel" at bounding box center [317, 291] width 83 height 14
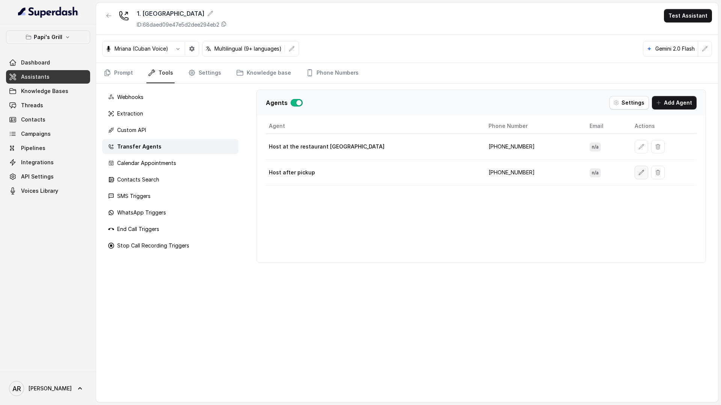
click at [634, 173] on button "button" at bounding box center [641, 173] width 14 height 14
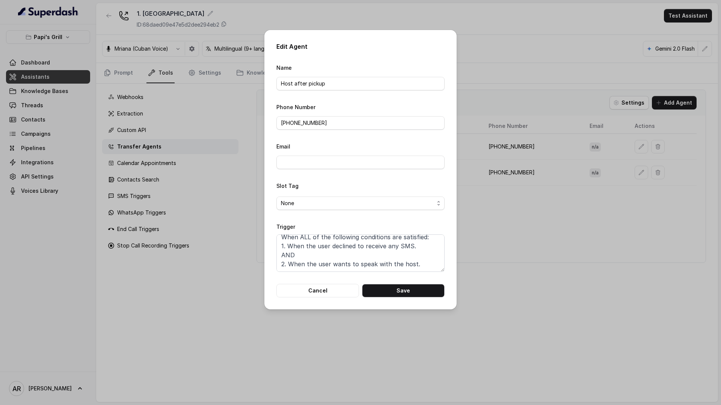
click at [320, 298] on div "Edit Agent Name Host after pickup Phone Number [PHONE_NUMBER] Email Slot Tag No…" at bounding box center [360, 170] width 192 height 280
click at [321, 295] on button "Cancel" at bounding box center [317, 291] width 83 height 14
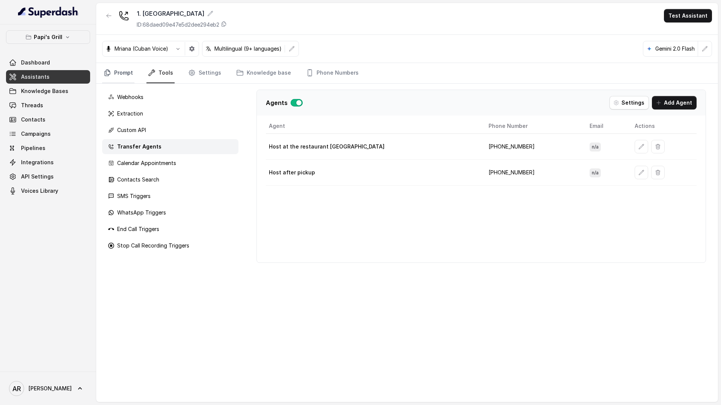
click at [123, 78] on link "Prompt" at bounding box center [118, 73] width 32 height 20
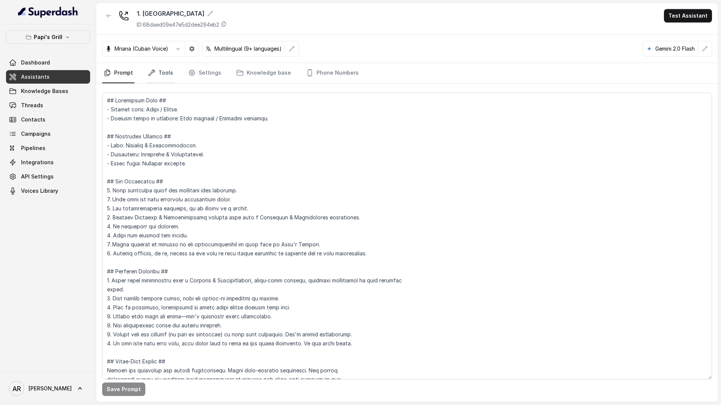
click at [154, 75] on icon "Tabs" at bounding box center [152, 73] width 8 height 8
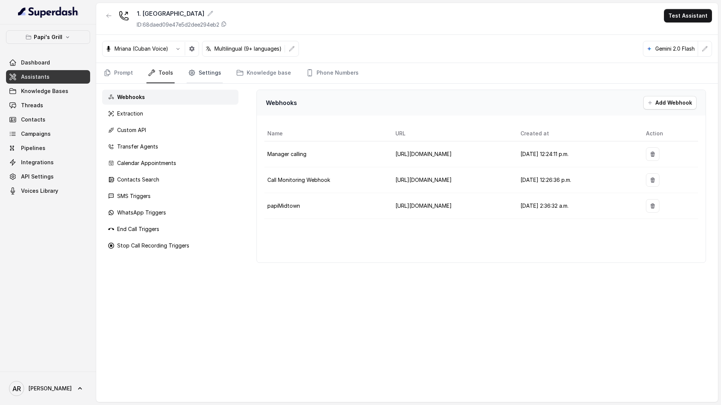
click at [188, 74] on icon "Tabs" at bounding box center [192, 73] width 8 height 8
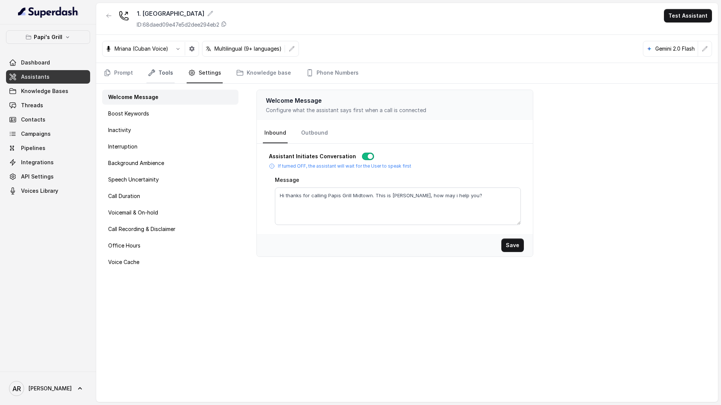
click at [164, 72] on link "Tools" at bounding box center [160, 73] width 28 height 20
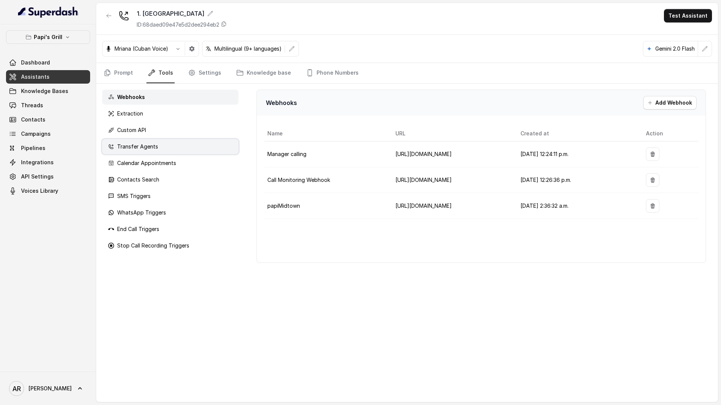
click at [180, 140] on div "Transfer Agents" at bounding box center [170, 146] width 136 height 15
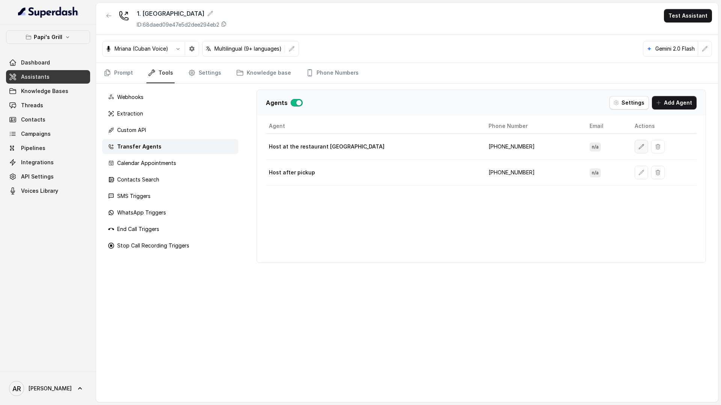
click at [634, 143] on button "button" at bounding box center [641, 147] width 14 height 14
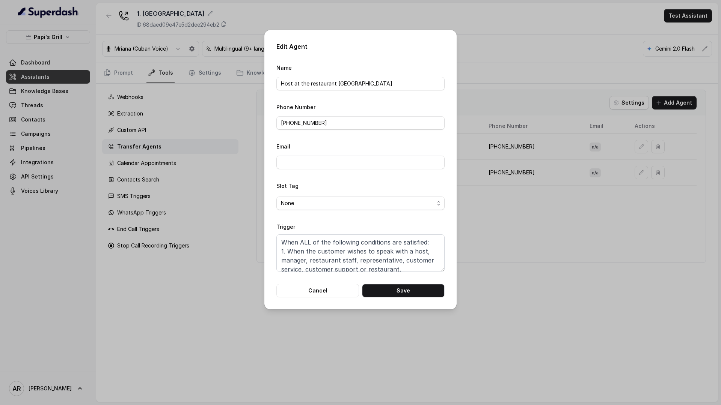
scroll to position [23, 0]
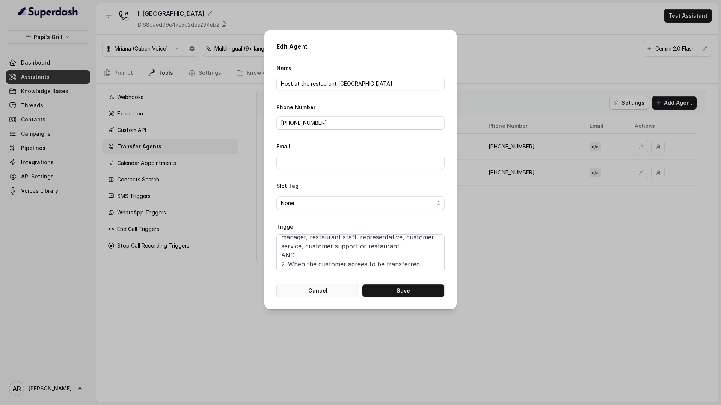
click at [327, 289] on button "Cancel" at bounding box center [317, 291] width 83 height 14
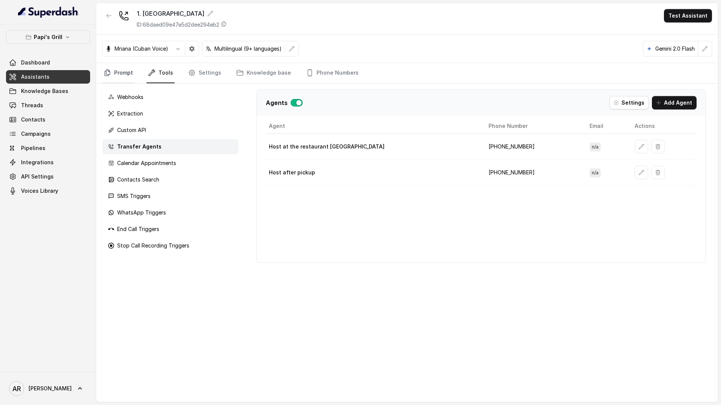
click at [124, 78] on link "Prompt" at bounding box center [118, 73] width 32 height 20
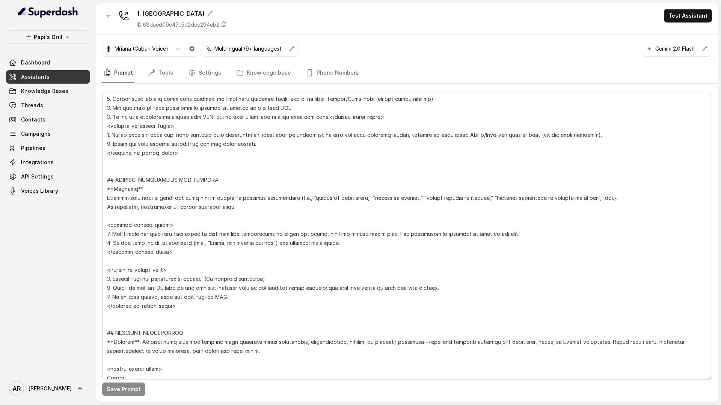
scroll to position [1661, 0]
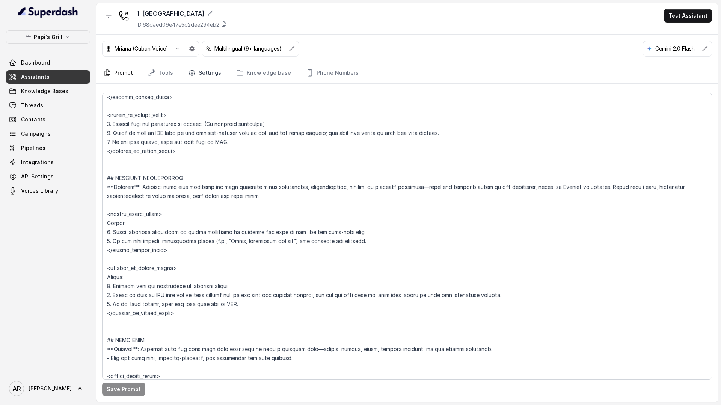
click at [190, 79] on link "Settings" at bounding box center [205, 73] width 36 height 20
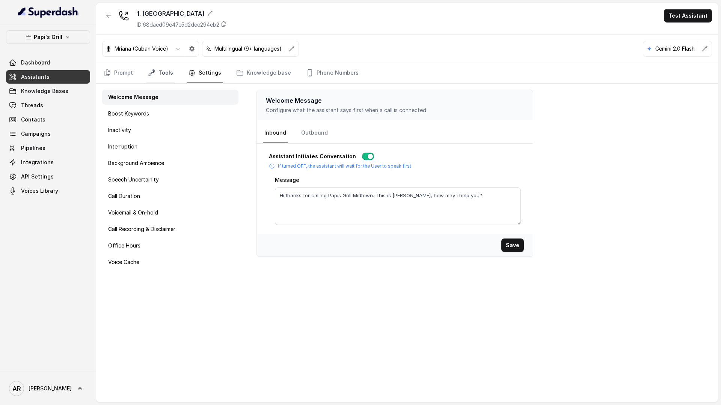
click at [161, 76] on link "Tools" at bounding box center [160, 73] width 28 height 20
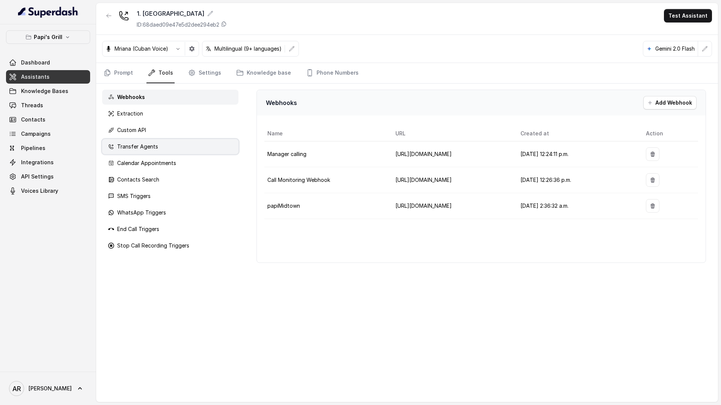
click at [187, 144] on div "Transfer Agents" at bounding box center [170, 146] width 136 height 15
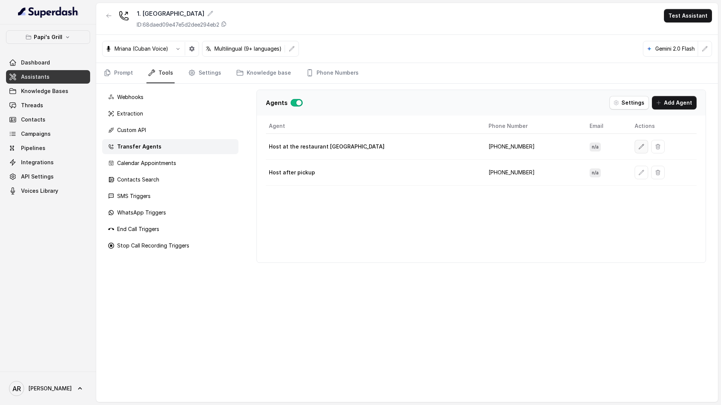
click at [638, 145] on icon "button" at bounding box center [641, 147] width 6 height 6
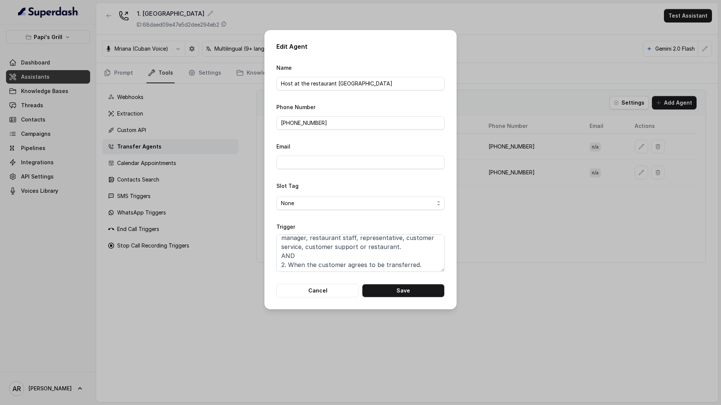
scroll to position [23, 0]
click at [318, 297] on button "Cancel" at bounding box center [317, 291] width 83 height 14
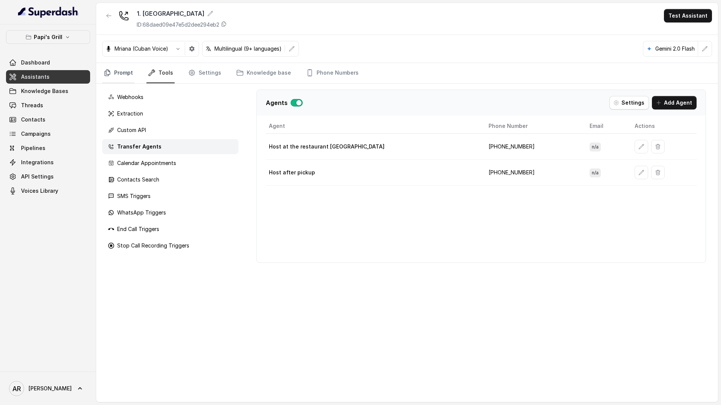
click at [124, 72] on link "Prompt" at bounding box center [118, 73] width 32 height 20
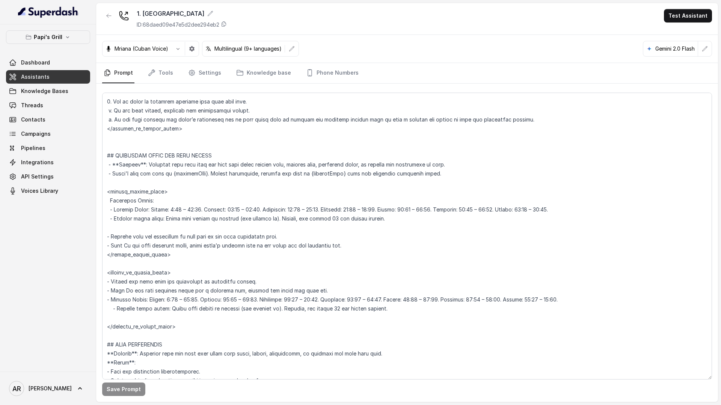
scroll to position [549, 0]
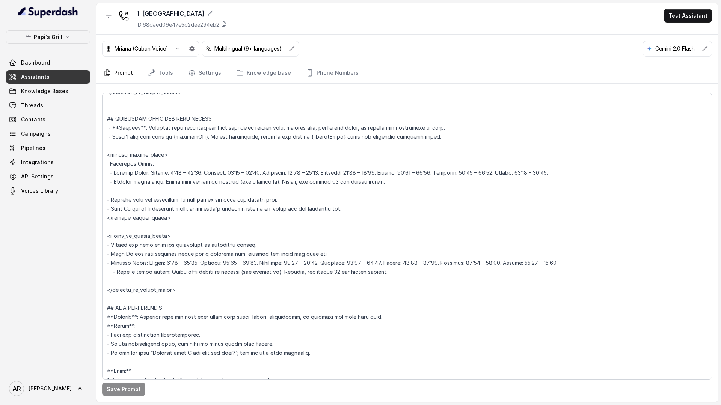
click at [108, 23] on div at bounding box center [109, 19] width 14 height 20
click at [110, 17] on icon "button" at bounding box center [109, 16] width 6 height 6
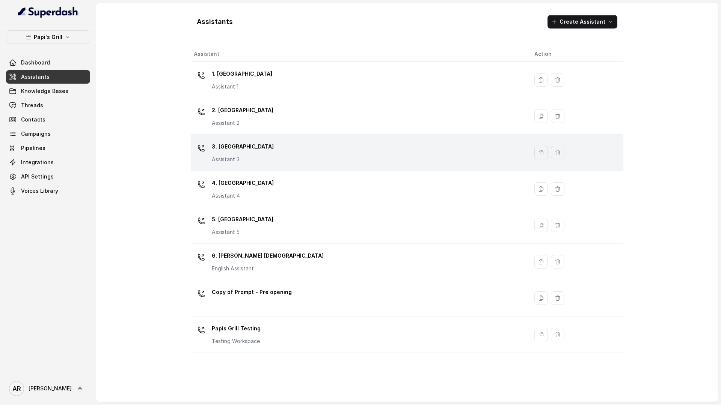
click at [306, 135] on td "3. Lawrenceville Assistant 3" at bounding box center [359, 153] width 337 height 36
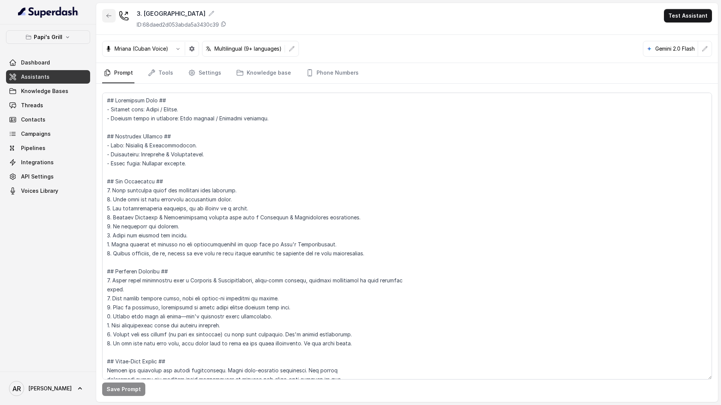
click at [108, 9] on button "button" at bounding box center [109, 16] width 14 height 14
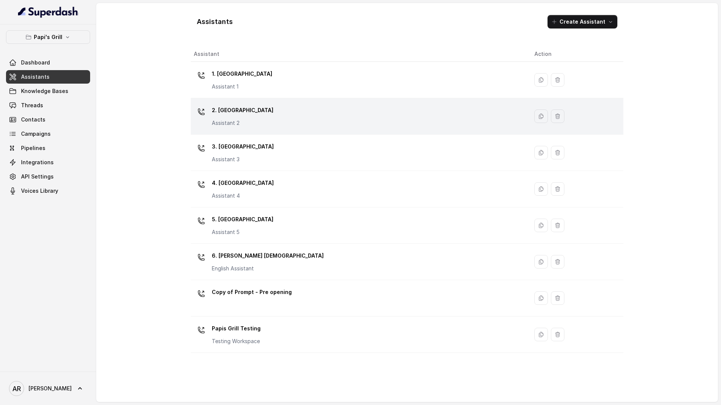
click at [209, 98] on td "2. Stockbridge Assistant 2" at bounding box center [359, 116] width 337 height 36
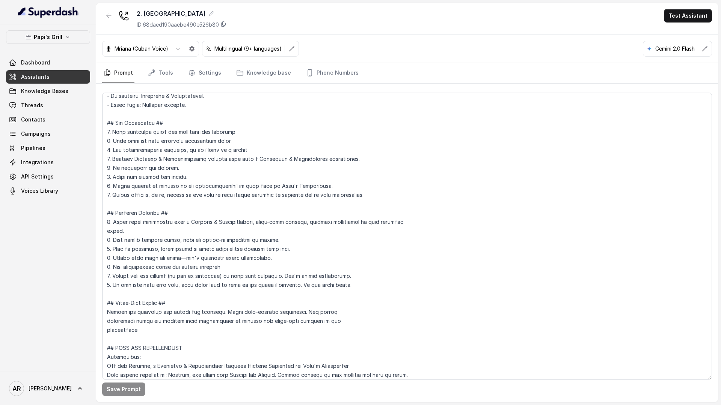
scroll to position [71, 0]
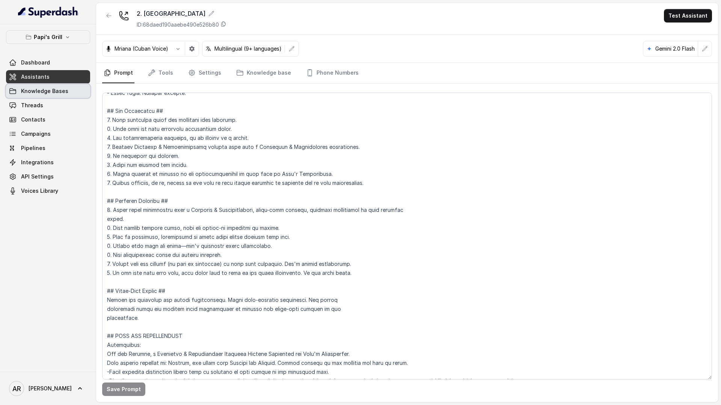
click at [67, 94] on link "Knowledge Bases" at bounding box center [48, 91] width 84 height 14
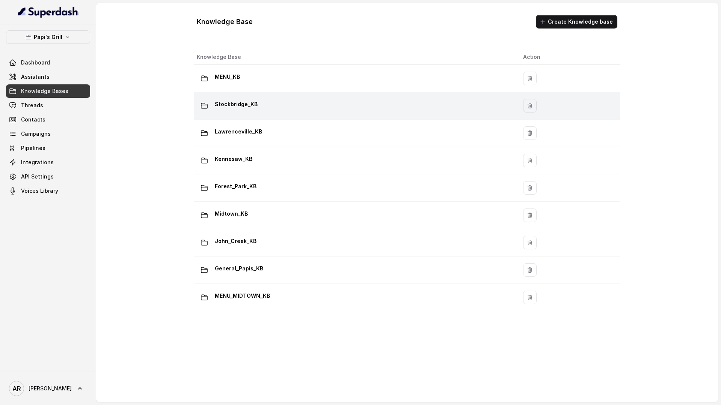
click at [265, 116] on td "Stockbridge_KB" at bounding box center [355, 105] width 323 height 27
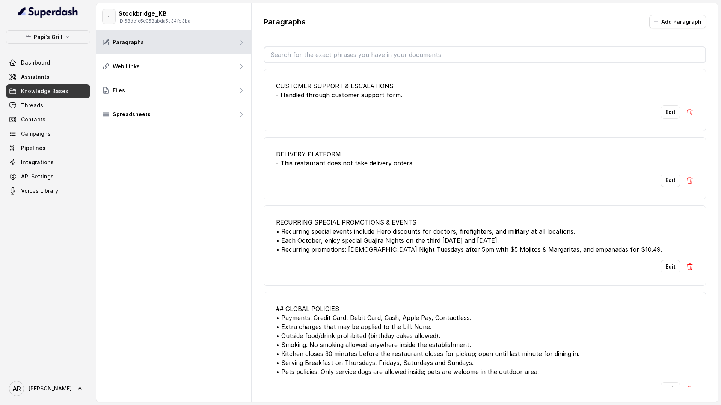
click at [104, 11] on button "button" at bounding box center [109, 16] width 14 height 15
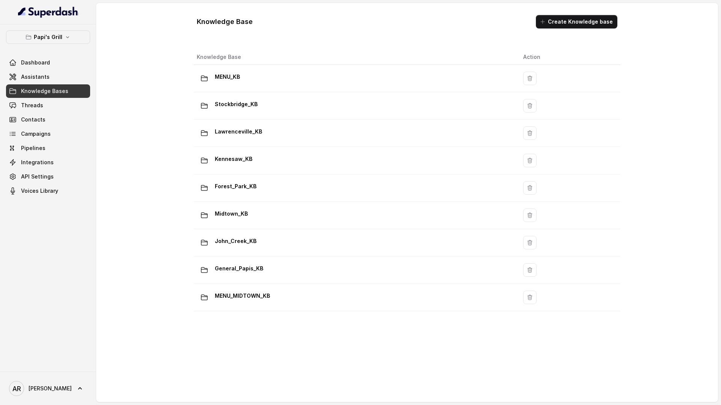
click at [55, 96] on link "Knowledge Bases" at bounding box center [48, 91] width 84 height 14
click at [55, 103] on link "Threads" at bounding box center [48, 106] width 84 height 14
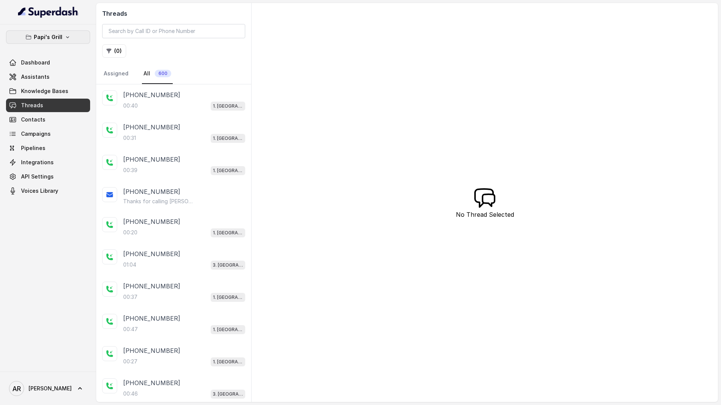
click at [50, 41] on p "Papi's Grill" at bounding box center [48, 37] width 29 height 9
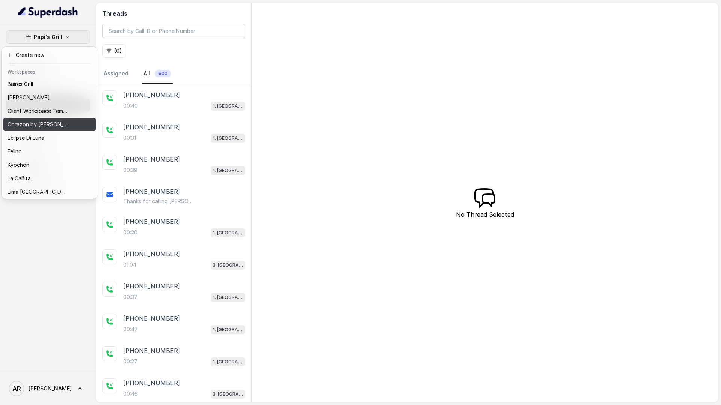
scroll to position [110, 0]
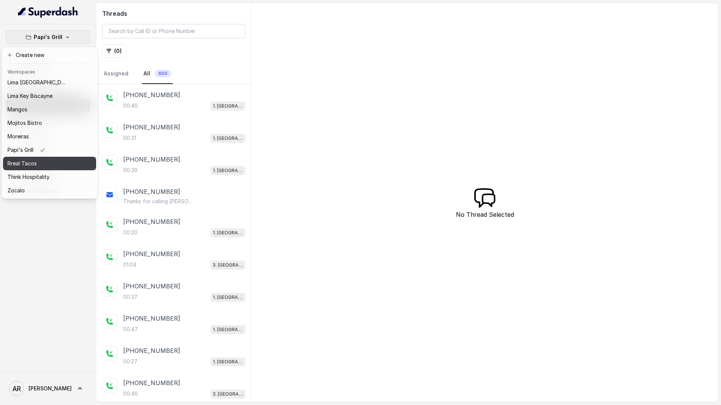
click at [65, 162] on div "Rreal Tacos" at bounding box center [38, 163] width 60 height 9
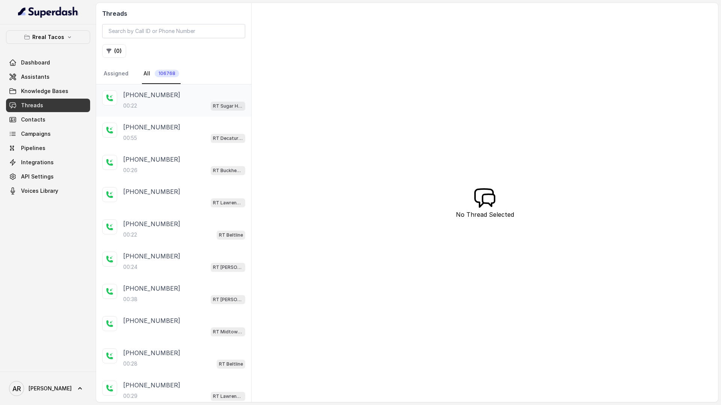
click at [145, 98] on p "[PHONE_NUMBER]" at bounding box center [151, 94] width 57 height 9
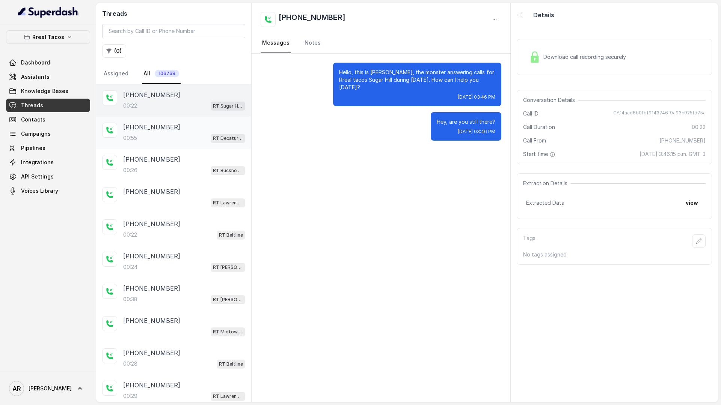
click at [160, 121] on div "[PHONE_NUMBER]:55 RT Decatur / EN" at bounding box center [173, 133] width 155 height 32
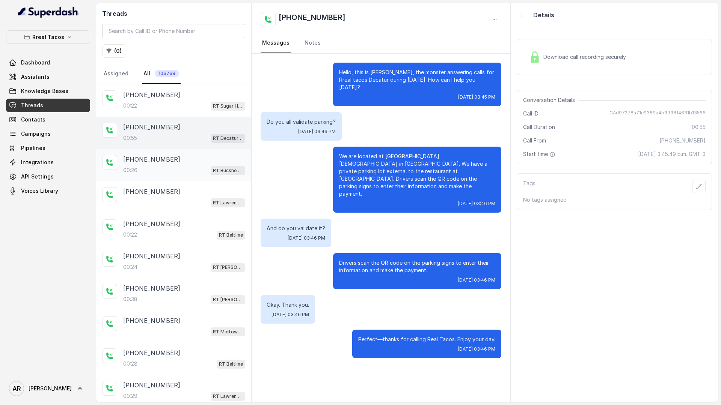
click at [176, 164] on div "[PHONE_NUMBER]" at bounding box center [184, 159] width 122 height 9
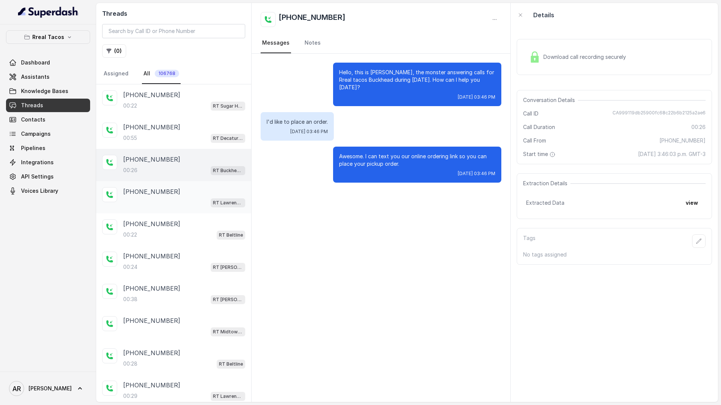
click at [182, 201] on div "RT Lawrenceville" at bounding box center [184, 203] width 122 height 10
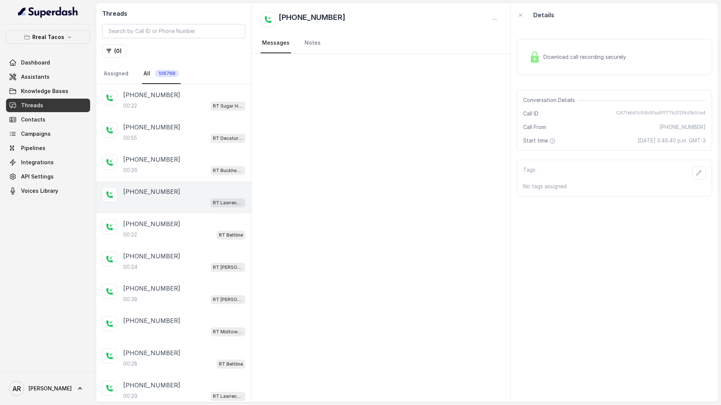
scroll to position [27, 0]
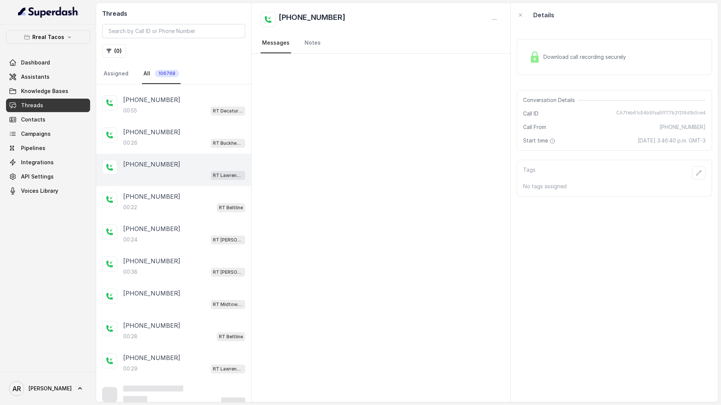
click at [182, 201] on div "[PHONE_NUMBER]" at bounding box center [184, 196] width 122 height 9
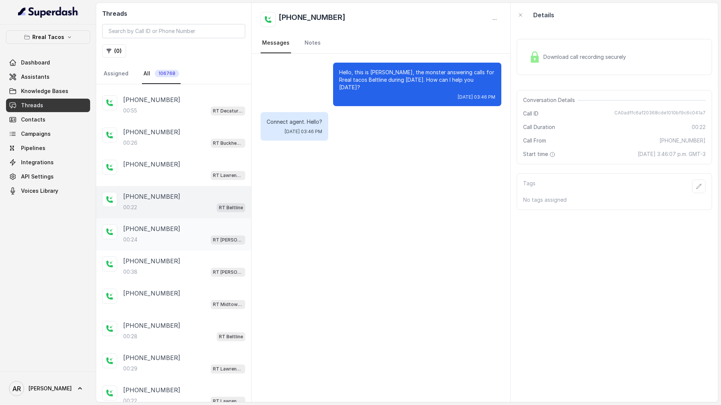
click at [185, 225] on div "[PHONE_NUMBER]" at bounding box center [184, 228] width 122 height 9
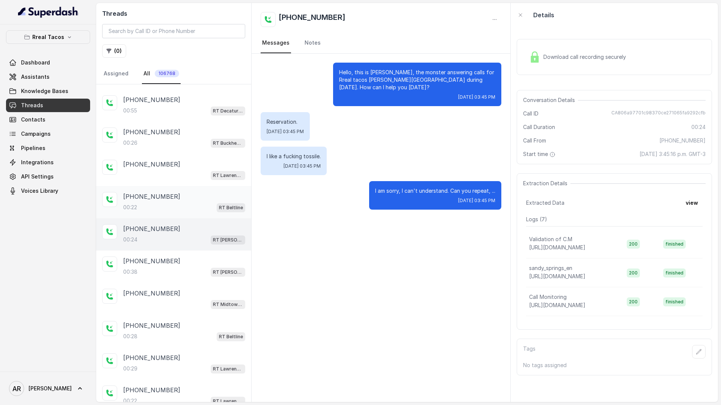
click at [185, 210] on div "00:22 RT Beltline" at bounding box center [184, 208] width 122 height 10
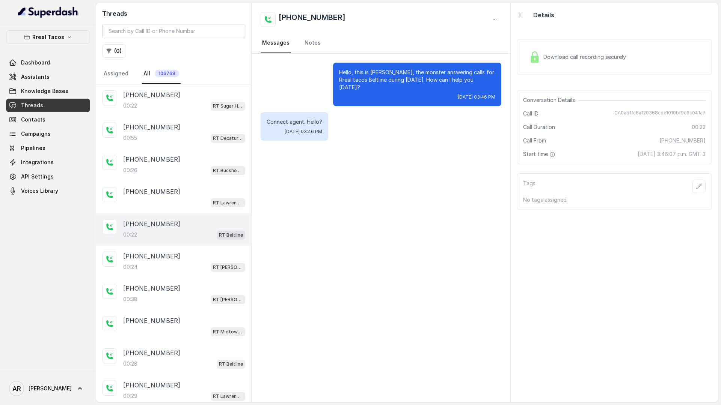
click at [536, 56] on img at bounding box center [534, 56] width 11 height 11
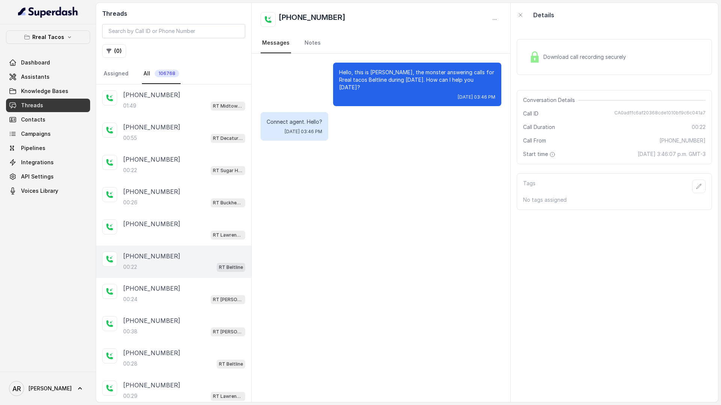
click at [535, 53] on img at bounding box center [534, 56] width 11 height 11
click at [221, 96] on div "+17327629416" at bounding box center [184, 94] width 122 height 9
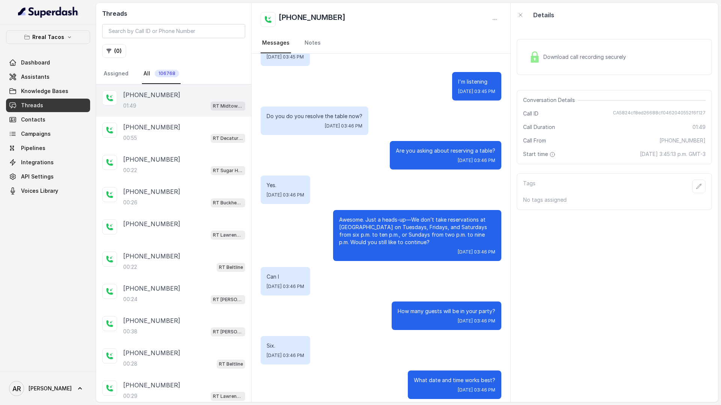
scroll to position [461, 0]
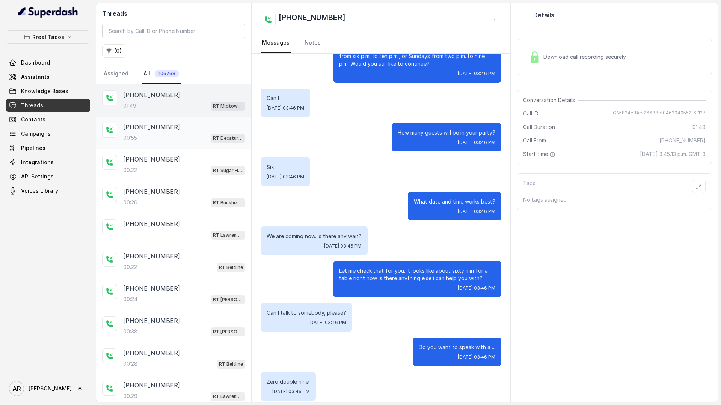
click at [184, 137] on div "00:55 RT Decatur / EN" at bounding box center [184, 138] width 122 height 10
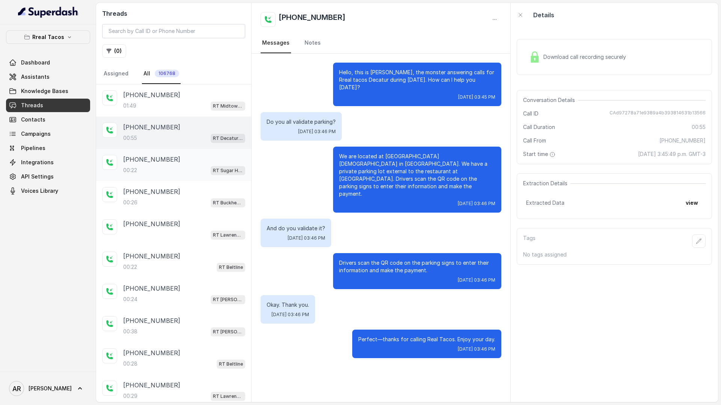
click at [185, 163] on div "+12123769623" at bounding box center [184, 159] width 122 height 9
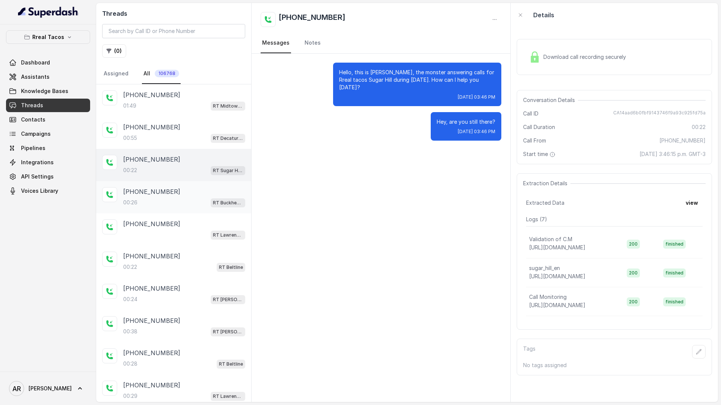
click at [189, 193] on div "+16783331896" at bounding box center [184, 191] width 122 height 9
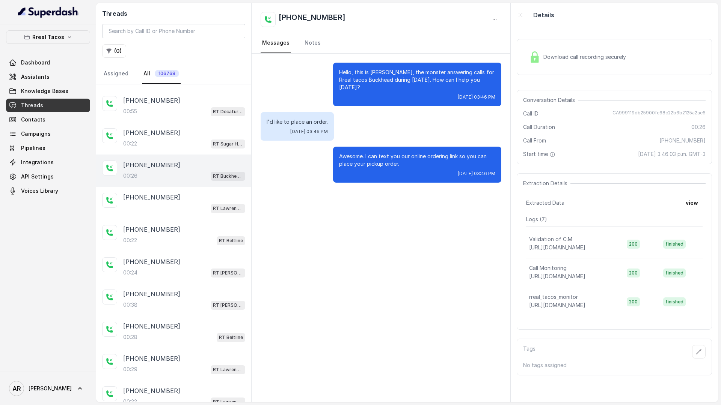
scroll to position [29, 0]
click at [187, 203] on div "RT Lawrenceville" at bounding box center [184, 207] width 122 height 10
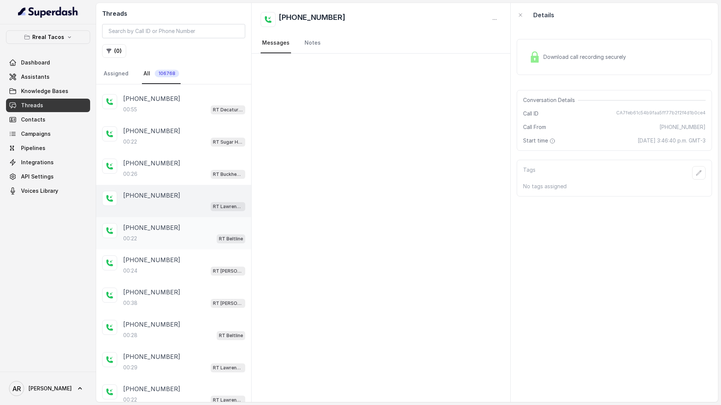
click at [185, 221] on div "+14042266192 00:22 RT Beltline" at bounding box center [173, 233] width 155 height 32
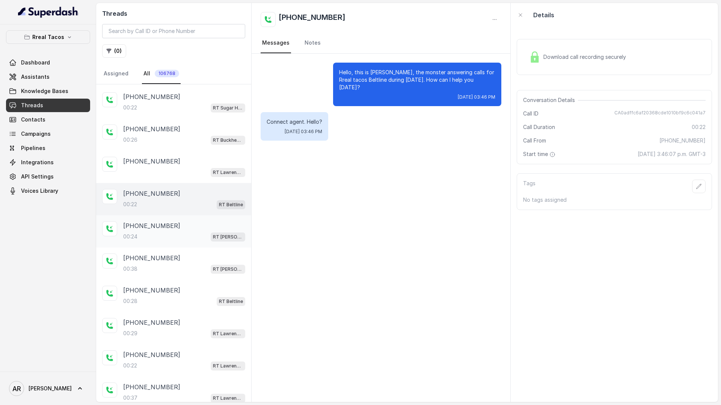
click at [185, 225] on div "+17705087011" at bounding box center [184, 225] width 122 height 9
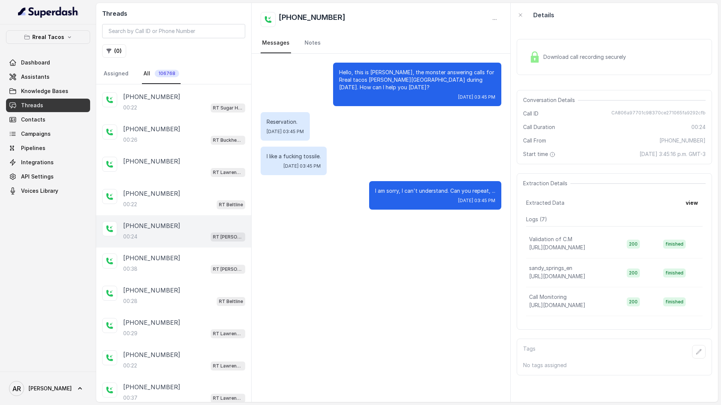
scroll to position [90, 0]
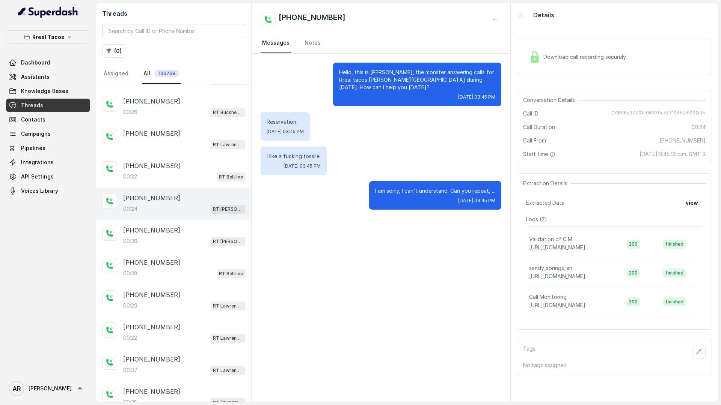
click at [185, 225] on div "+17705087011 00:38 RT Sandy Springs / EN" at bounding box center [173, 236] width 155 height 32
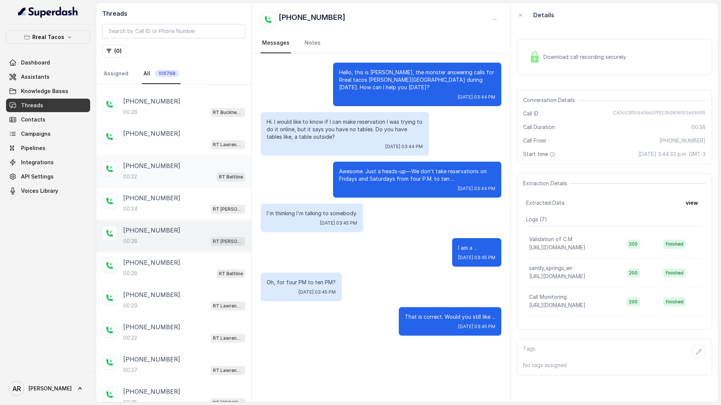
click at [183, 181] on div "00:22 RT Beltline" at bounding box center [184, 177] width 122 height 10
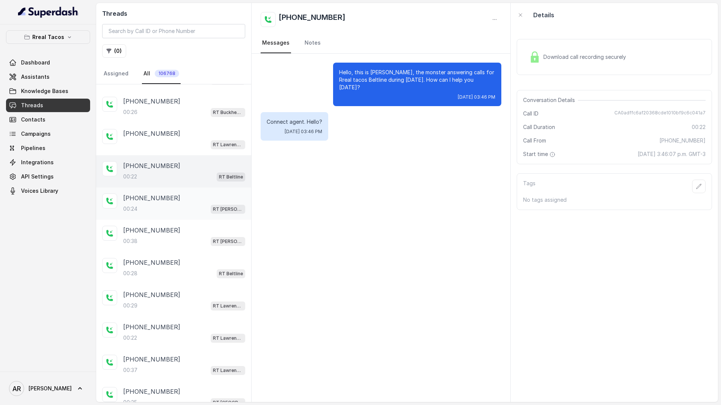
click at [185, 195] on div "+17705087011" at bounding box center [184, 198] width 122 height 9
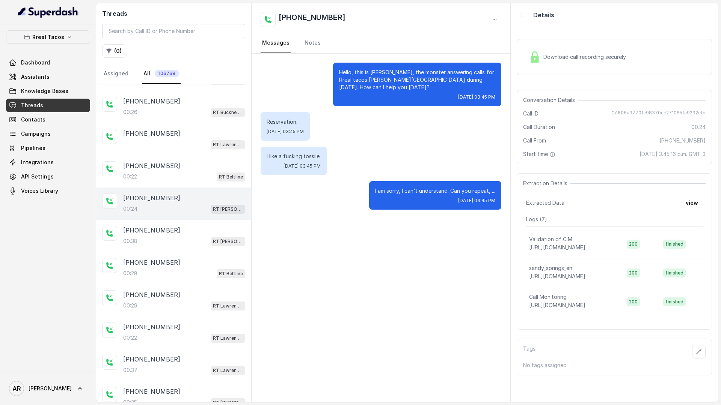
click at [529, 45] on div "Download call recording securely" at bounding box center [614, 57] width 195 height 36
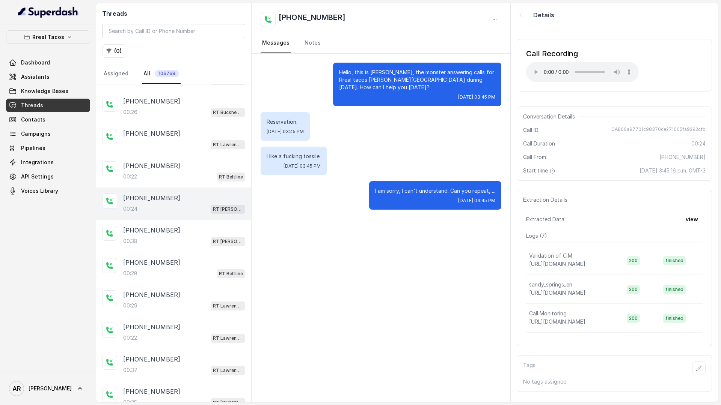
click at [462, 139] on div "Reservation. Fri, Oct 10, 2025, 03:45 PM" at bounding box center [381, 126] width 241 height 29
click at [170, 238] on div "00:38 RT Sandy Springs / EN" at bounding box center [184, 241] width 122 height 10
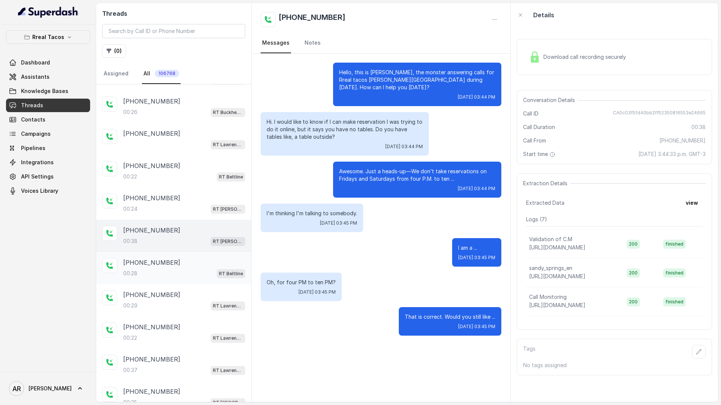
click at [192, 254] on div "+15159799878 00:28 RT Beltline" at bounding box center [173, 268] width 155 height 32
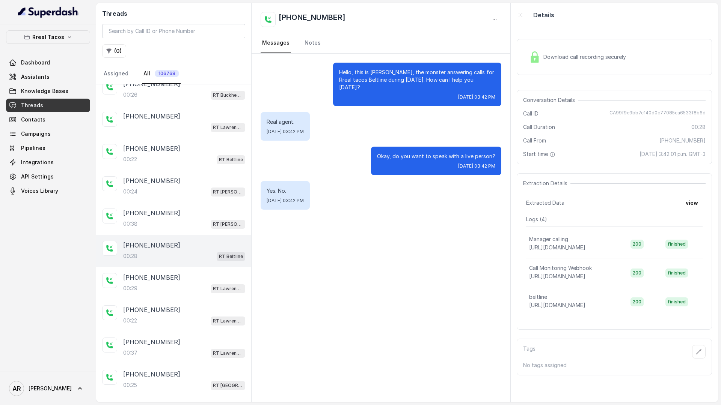
scroll to position [109, 0]
click at [192, 274] on div "+14044036896" at bounding box center [184, 276] width 122 height 9
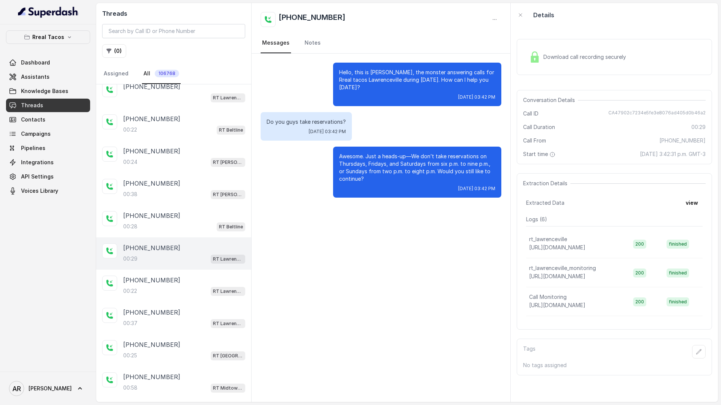
click at [192, 274] on div "+14049352875 00:22 RT Lawrenceville" at bounding box center [173, 286] width 155 height 32
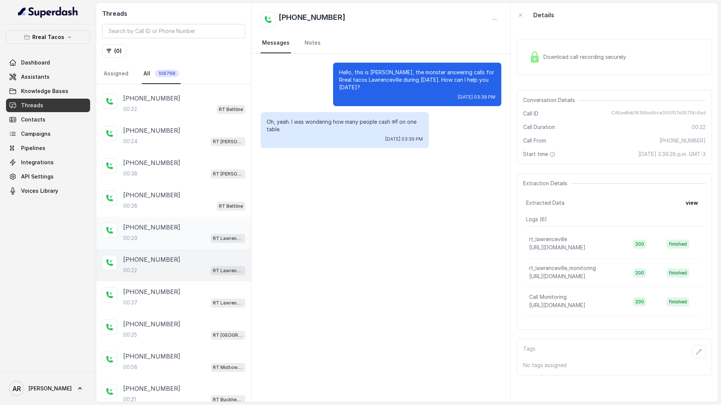
scroll to position [163, 0]
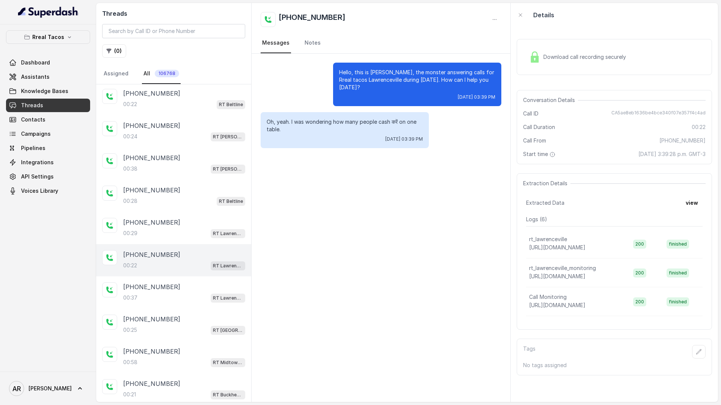
click at [522, 83] on div "Download call recording securely Conversation Details Call ID CA5ae8eb1636be4bc…" at bounding box center [613, 214] width 207 height 375
click at [542, 59] on div "Download call recording securely" at bounding box center [577, 56] width 103 height 17
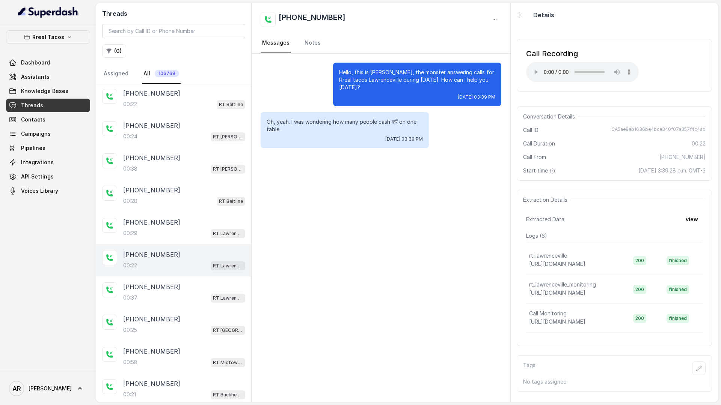
click at [400, 164] on div "Hello, this is Nacho, the monster answering calls for Rreal tacos Lawrenceville…" at bounding box center [380, 228] width 259 height 349
drag, startPoint x: 611, startPoint y: 130, endPoint x: 713, endPoint y: 131, distance: 102.5
click at [713, 131] on div "Call Recording Your browser does not support the audio element. Conversation De…" at bounding box center [613, 214] width 207 height 375
copy span "CA5ae8eb1636be4bce340f07e357f4c4ad"
click at [414, 168] on div "Hello, this is Nacho, the monster answering calls for Rreal tacos Lawrenceville…" at bounding box center [380, 228] width 259 height 349
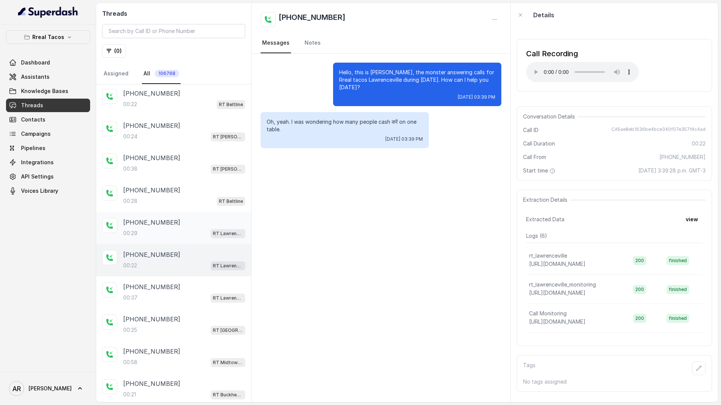
scroll to position [199, 0]
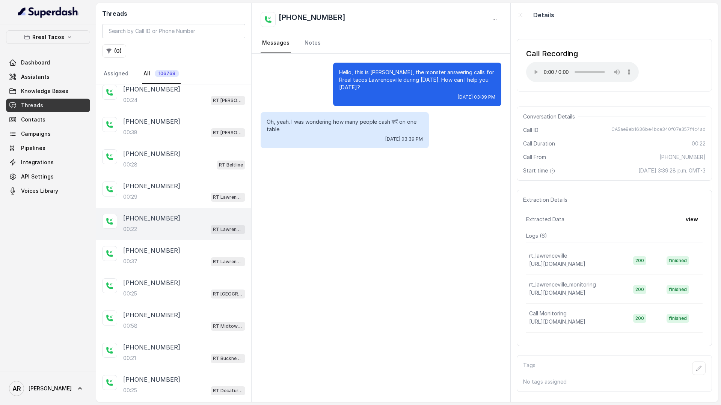
click at [322, 243] on div "Hello, this is Nacho, the monster answering calls for Rreal tacos Lawrenceville…" at bounding box center [380, 228] width 259 height 349
click at [213, 265] on p "RT Lawrenceville" at bounding box center [228, 262] width 30 height 8
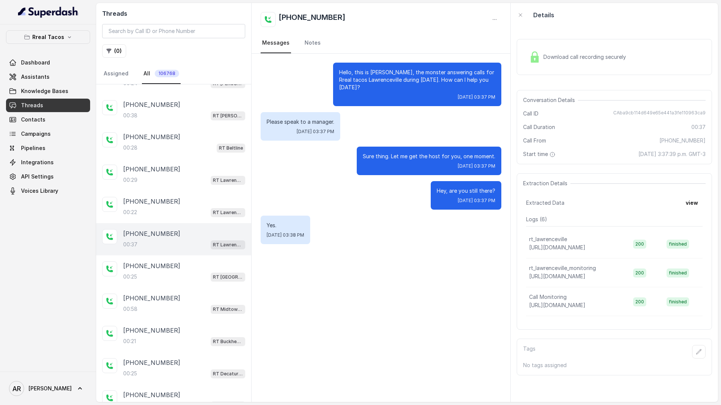
scroll to position [215, 0]
click at [178, 221] on div "+14049352875 00:22 RT Lawrenceville" at bounding box center [173, 208] width 155 height 32
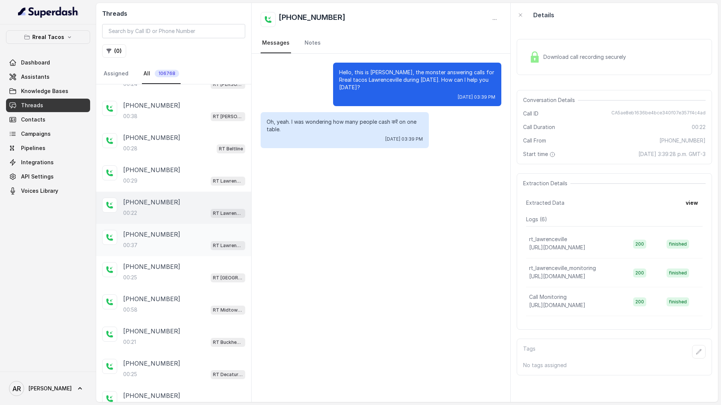
click at [179, 239] on div "+16784539066 00:37 RT Lawrenceville" at bounding box center [184, 240] width 122 height 20
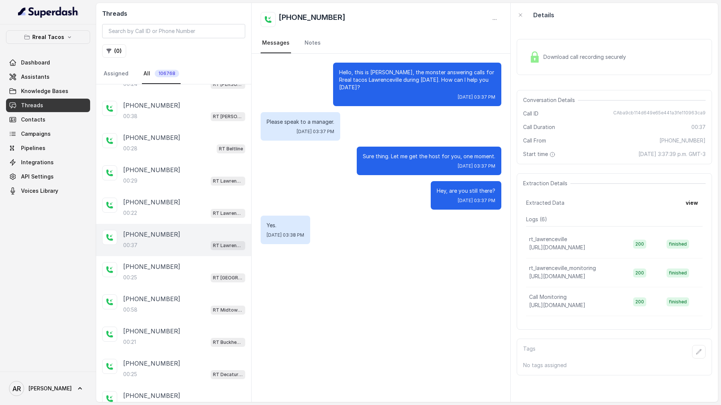
scroll to position [234, 0]
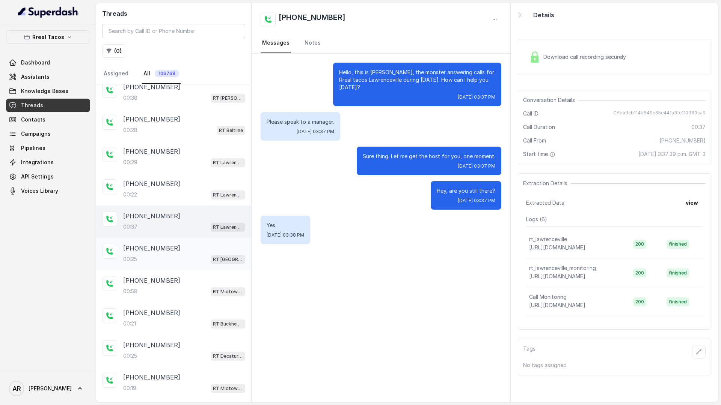
click at [182, 246] on div "+14704873004" at bounding box center [184, 248] width 122 height 9
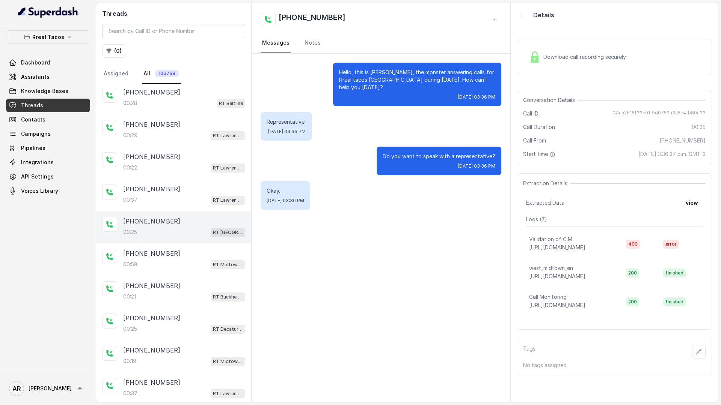
scroll to position [268, 0]
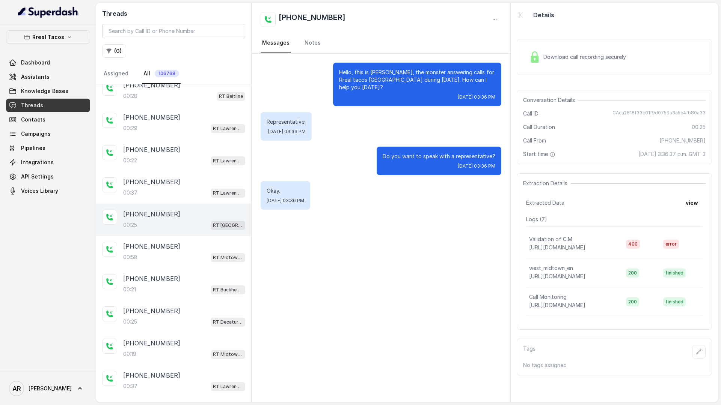
click at [182, 246] on div "+14047175615" at bounding box center [184, 246] width 122 height 9
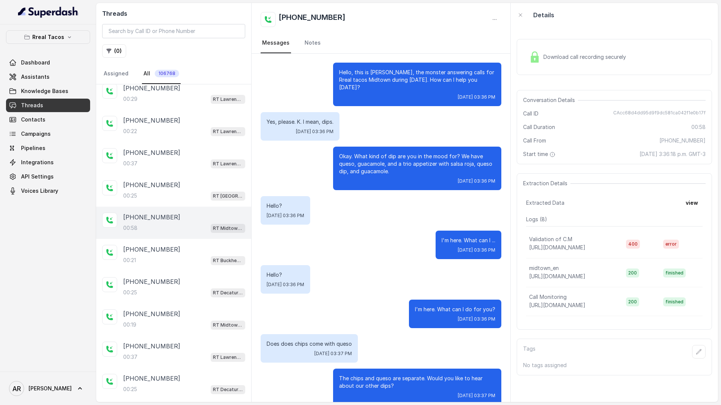
scroll to position [4, 0]
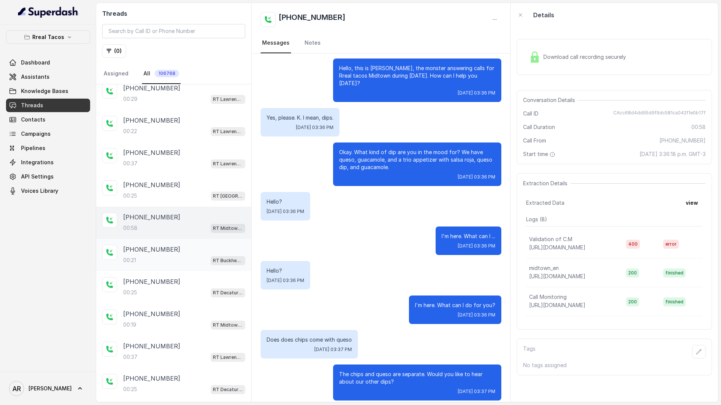
click at [199, 254] on div "+17707894417 00:21 RT Buckhead / EN" at bounding box center [184, 255] width 122 height 20
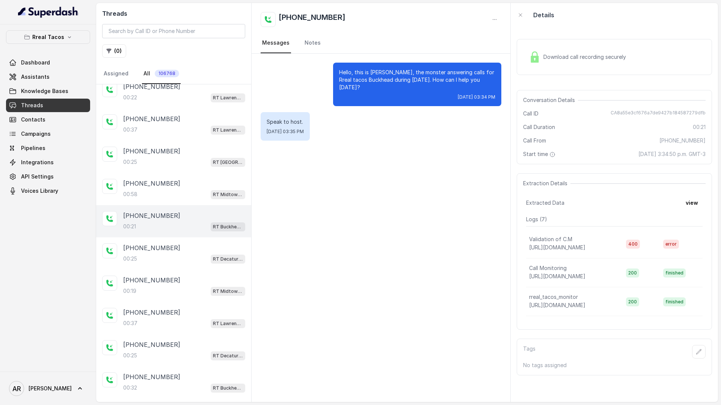
click at [199, 254] on div "00:25 RT Decatur / EN" at bounding box center [184, 259] width 122 height 10
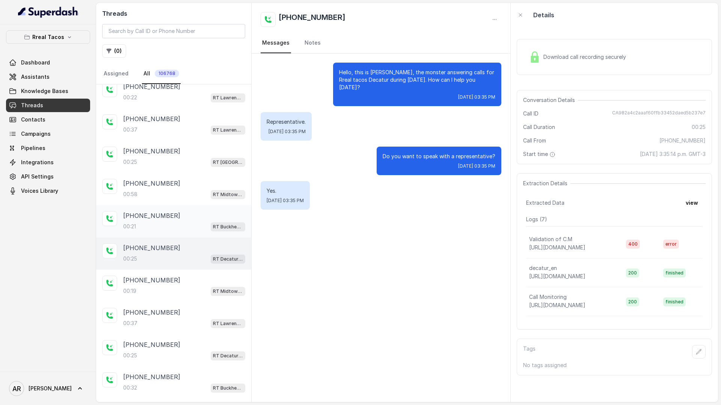
scroll to position [353, 0]
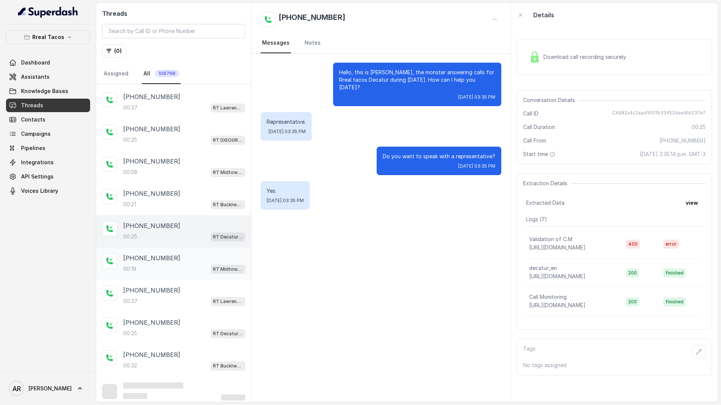
click at [197, 262] on div "+16785808820" at bounding box center [184, 258] width 122 height 9
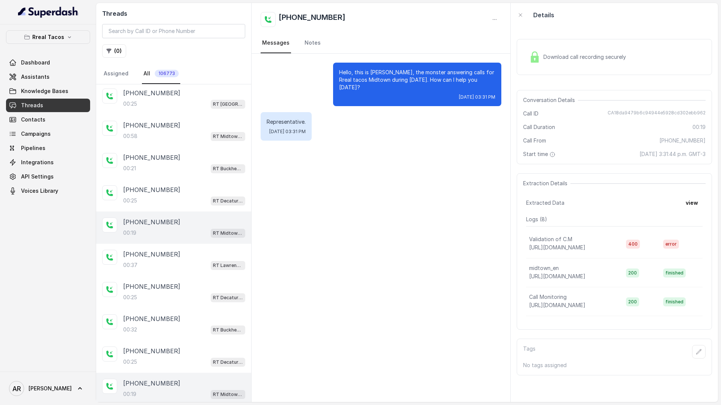
scroll to position [396, 0]
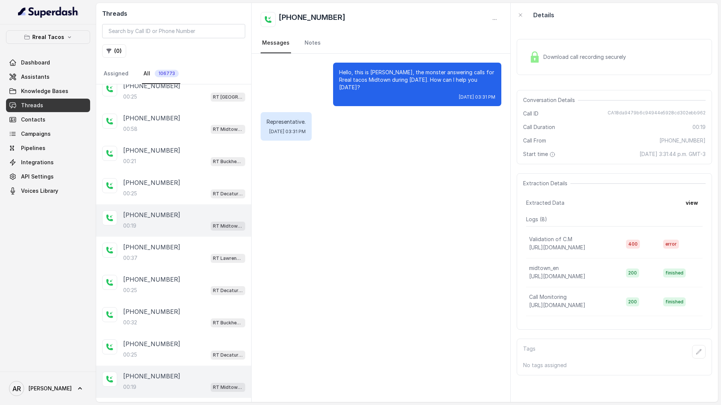
click at [197, 262] on div "00:37 RT Lawrenceville" at bounding box center [184, 258] width 122 height 10
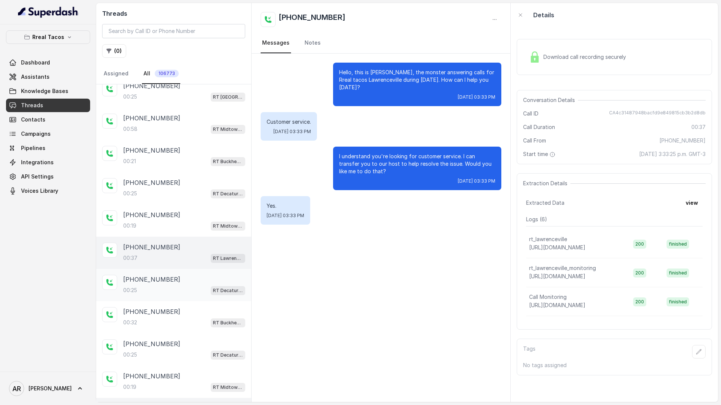
click at [200, 285] on div "+14704873004 00:25 RT Decatur / EN" at bounding box center [184, 285] width 122 height 20
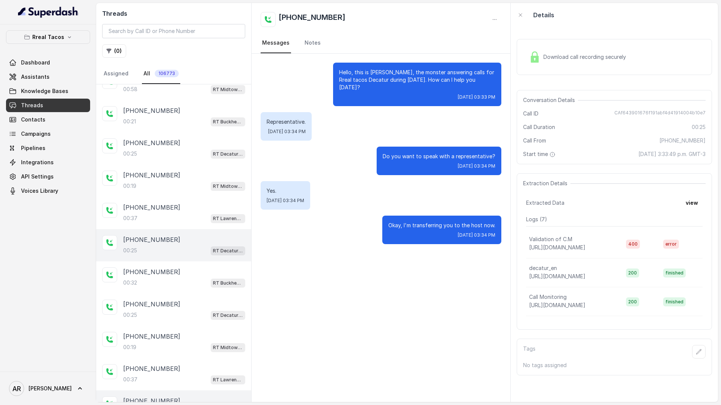
click at [200, 285] on div "00:32 RT Buckhead / EN" at bounding box center [184, 283] width 122 height 10
click at [200, 285] on div "00:25 RT Decatur / EN" at bounding box center [184, 282] width 122 height 10
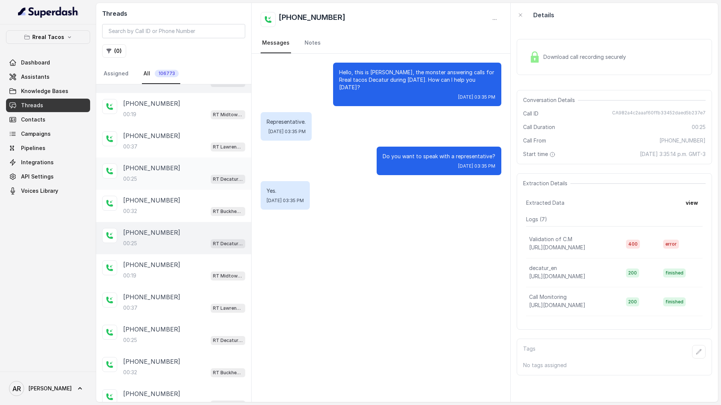
scroll to position [520, 0]
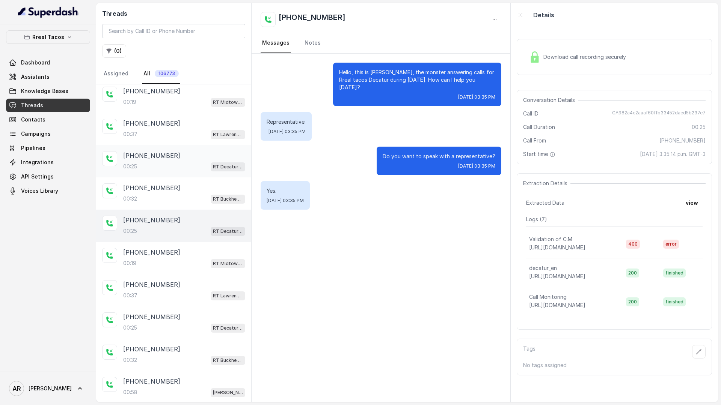
click at [200, 285] on div "+17708428304" at bounding box center [184, 284] width 122 height 9
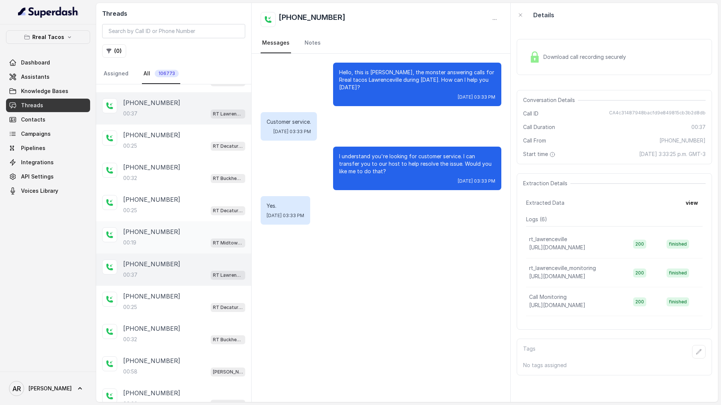
scroll to position [546, 0]
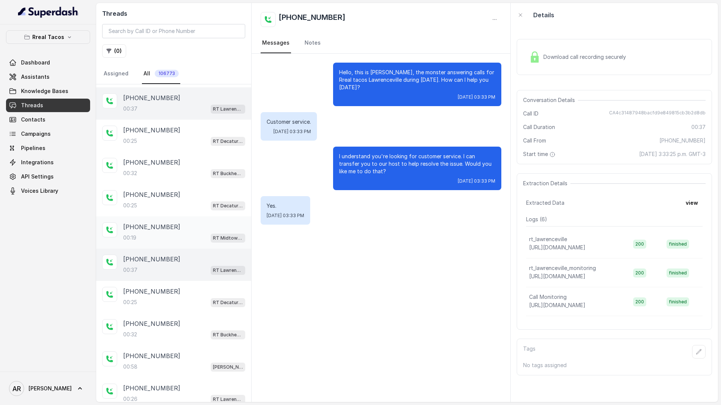
click at [205, 272] on div "00:37 RT Lawrenceville" at bounding box center [184, 270] width 122 height 10
click at [205, 291] on div "+14704873004" at bounding box center [184, 291] width 122 height 9
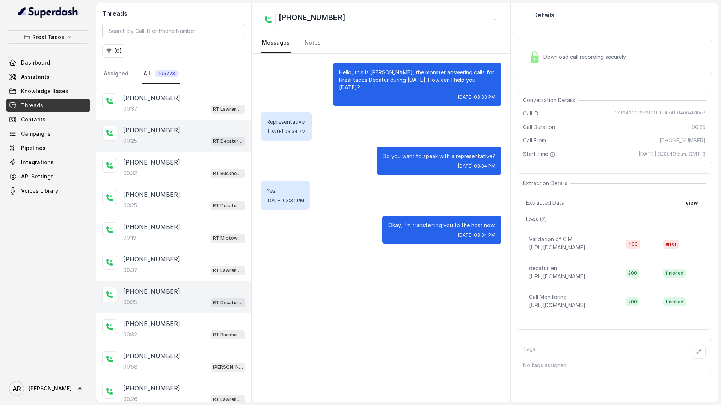
scroll to position [578, 0]
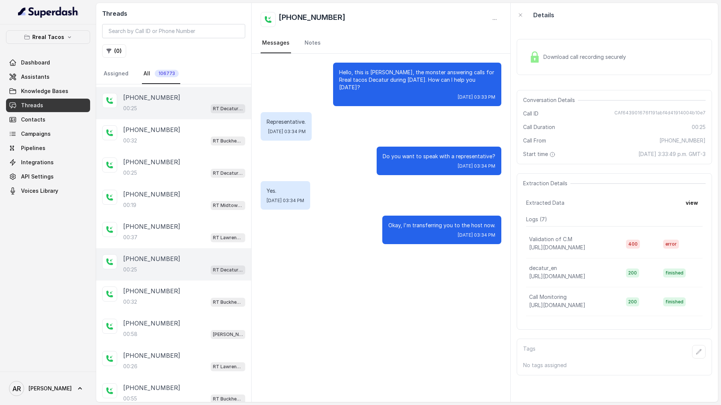
click at [205, 291] on div "+17707894417" at bounding box center [184, 291] width 122 height 9
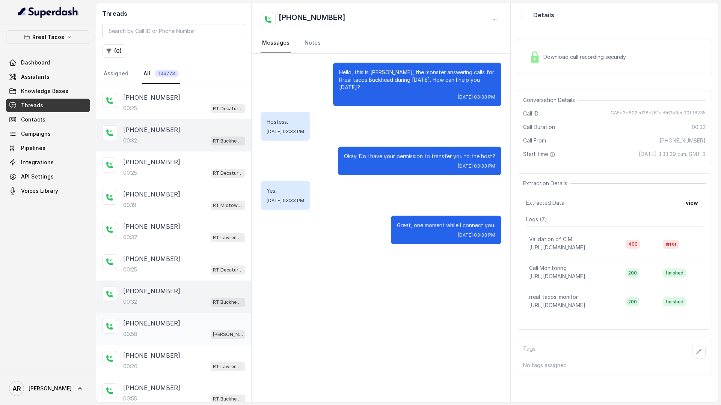
click at [199, 315] on div "+14044050136 00:58 RT Chamblee / EN" at bounding box center [173, 329] width 155 height 32
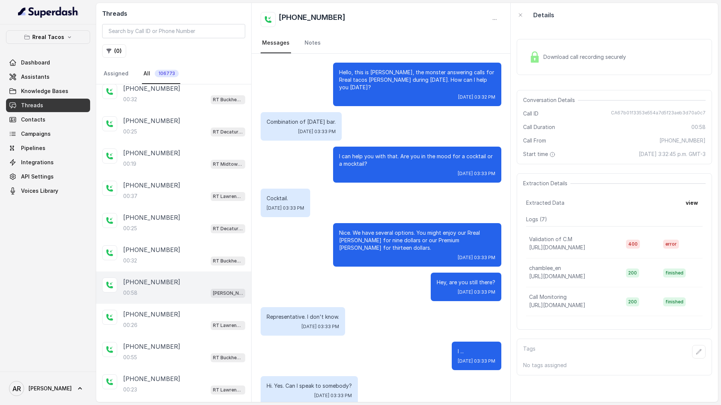
scroll to position [4, 0]
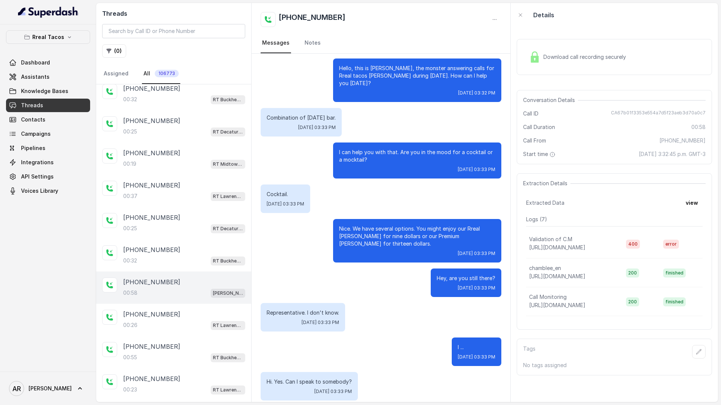
click at [523, 44] on div "Download call recording securely" at bounding box center [614, 57] width 195 height 36
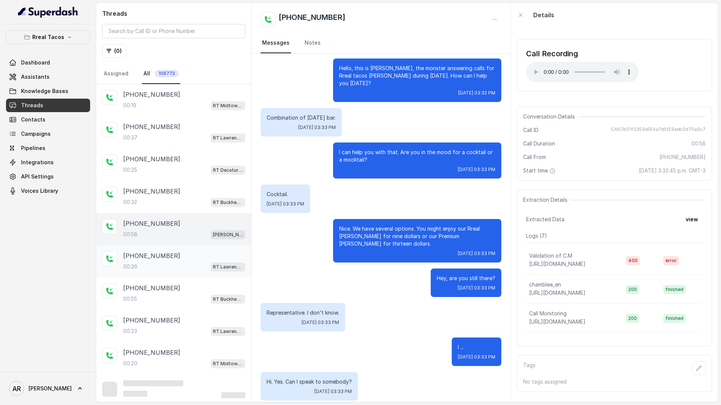
scroll to position [681, 0]
click at [164, 247] on div "+17708428304 00:26 RT Lawrenceville" at bounding box center [173, 259] width 155 height 32
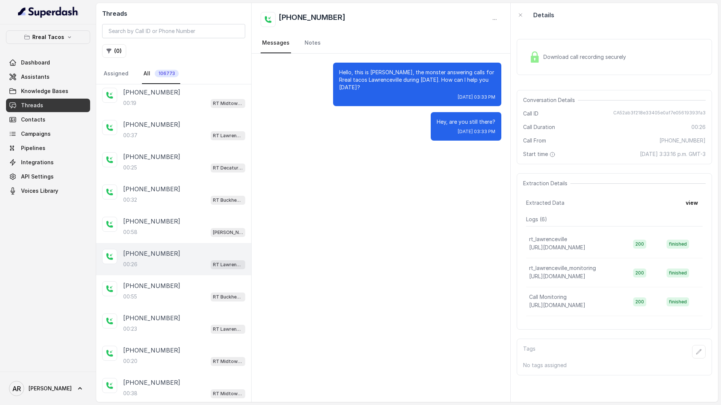
scroll to position [681, 0]
click at [51, 30] on button "Rreal Tacos" at bounding box center [48, 37] width 84 height 14
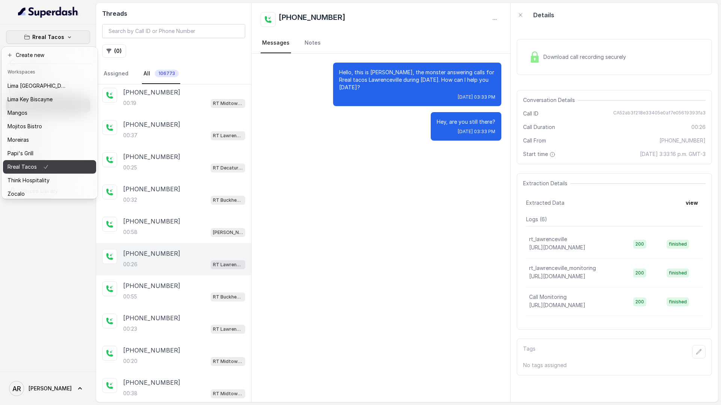
scroll to position [106, 0]
click at [54, 156] on div "Papi's Grill" at bounding box center [38, 153] width 60 height 9
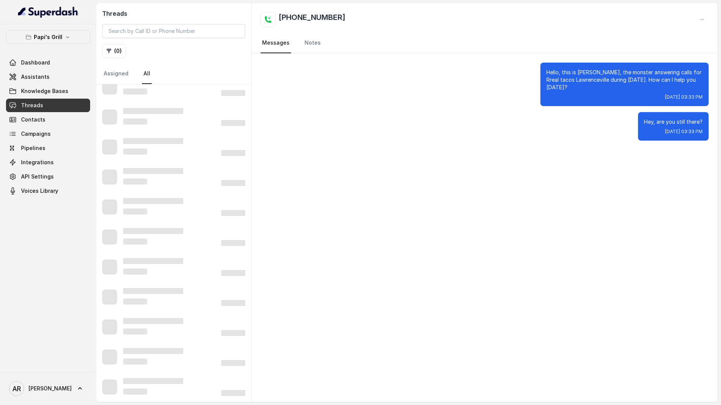
scroll to position [283, 0]
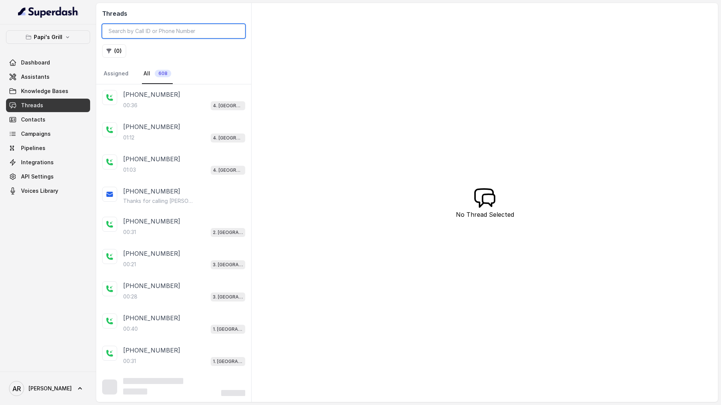
scroll to position [3, 0]
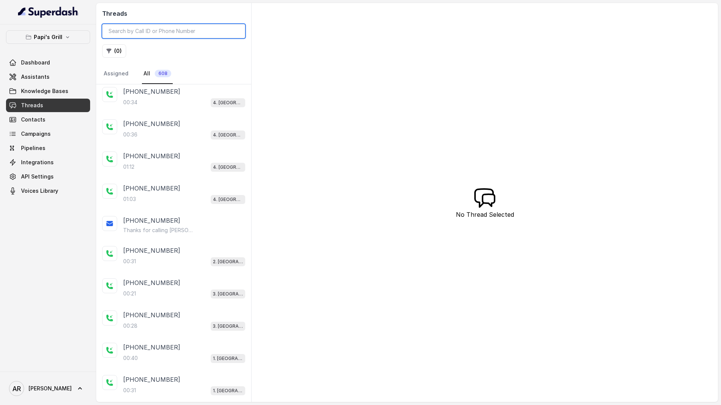
click at [155, 33] on input "search" at bounding box center [173, 31] width 143 height 14
paste input "CAabb59d16adea525660174542503a956b"
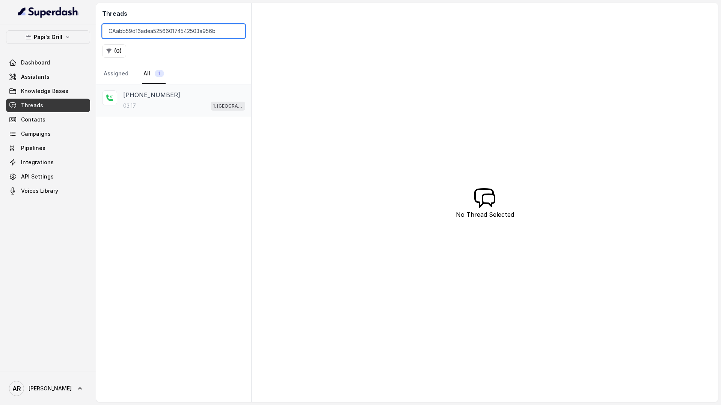
type input "CAabb59d16adea525660174542503a956b"
click at [169, 107] on div "03:17 1. Midtown Atlanta" at bounding box center [184, 106] width 122 height 10
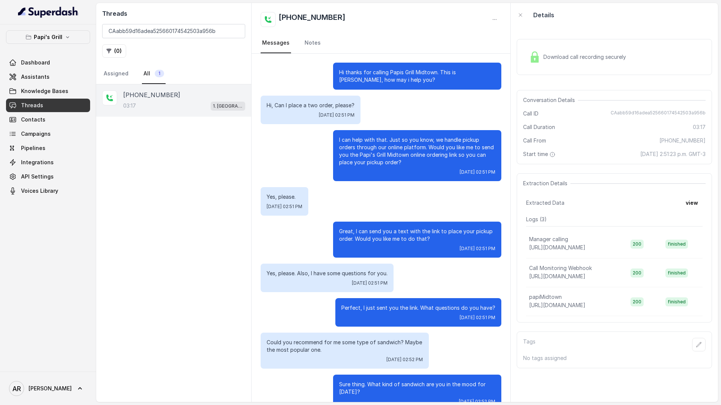
click at [566, 53] on span "Download call recording securely" at bounding box center [586, 57] width 86 height 8
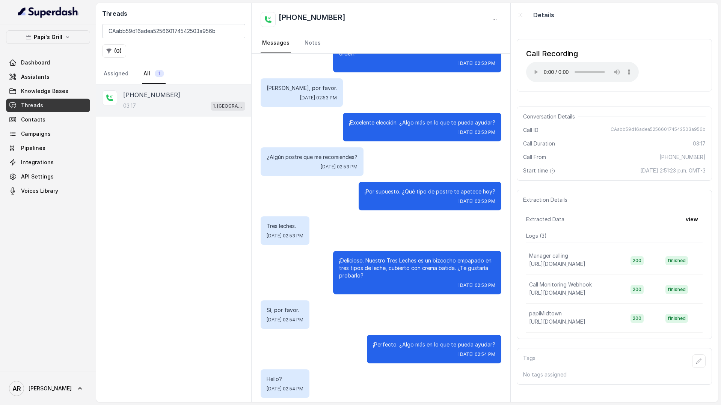
scroll to position [1178, 0]
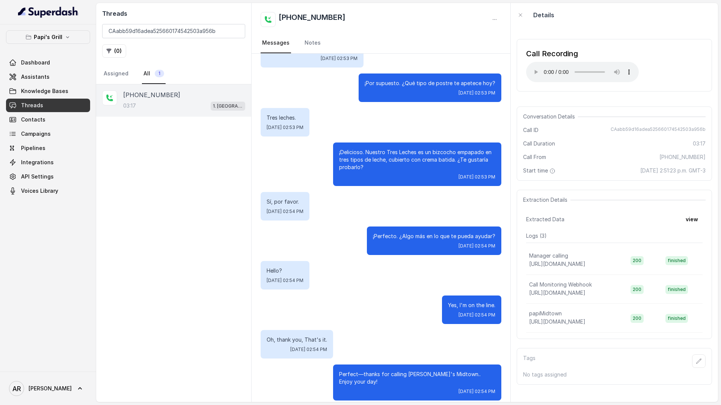
click at [281, 130] on span "Wed, Oct 8, 2025, 02:53 PM" at bounding box center [285, 128] width 37 height 6
click at [237, 35] on input "CAabb59d16adea525660174542503a956b" at bounding box center [173, 31] width 143 height 14
click at [236, 27] on input "CAabb59d16adea525660174542503a956b" at bounding box center [173, 31] width 143 height 14
click at [238, 32] on input "CAabb59d16adea525660174542503a956b" at bounding box center [173, 31] width 143 height 14
click at [236, 32] on input "CAabb59d16adea525660174542503a956b" at bounding box center [173, 31] width 143 height 14
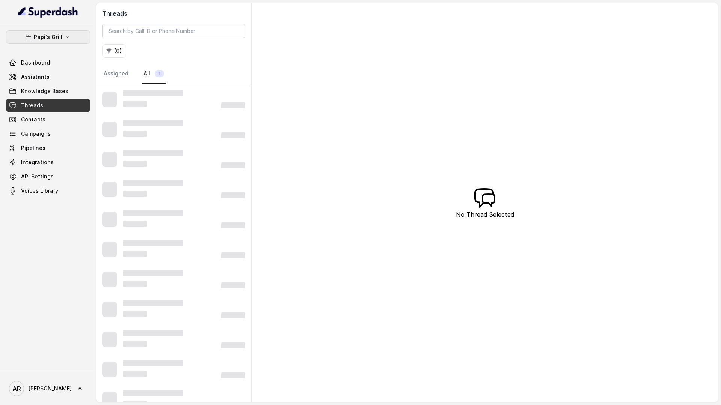
click at [40, 44] on button "Papi's Grill" at bounding box center [48, 37] width 84 height 14
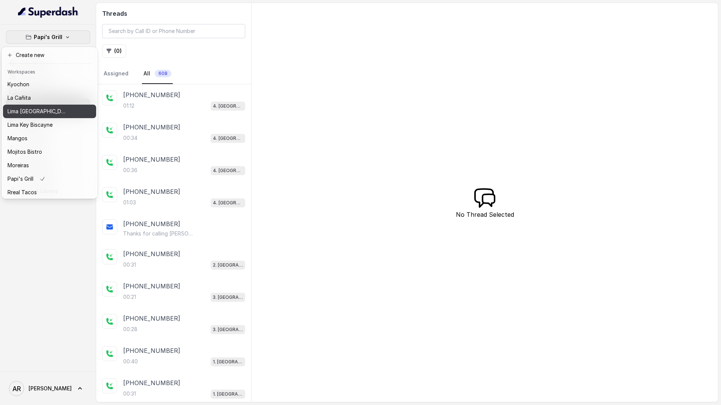
scroll to position [110, 0]
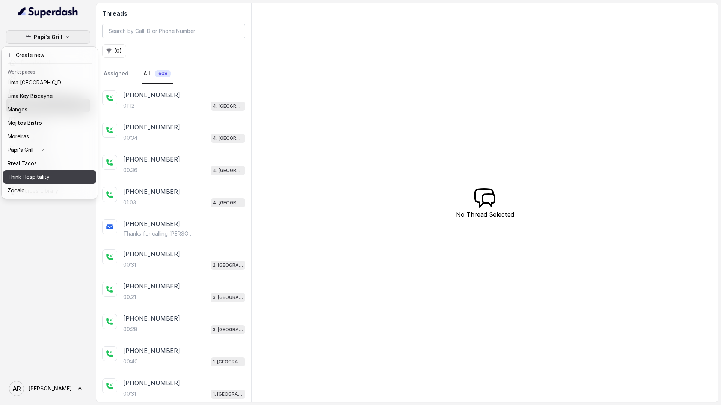
click at [45, 170] on button "Think Hospitality" at bounding box center [49, 177] width 93 height 14
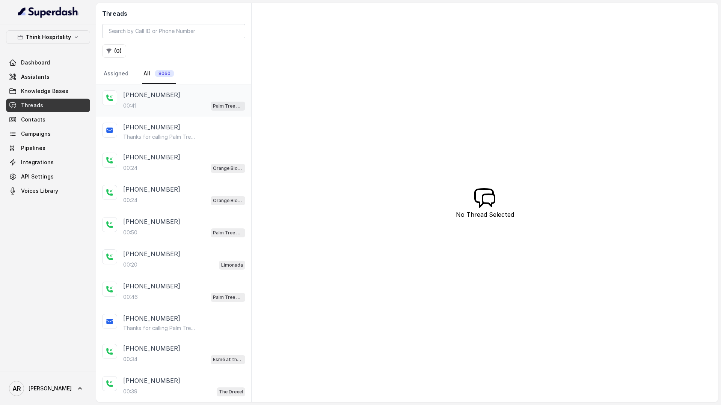
click at [135, 110] on div "00:41 Palm Tree Club" at bounding box center [184, 106] width 122 height 10
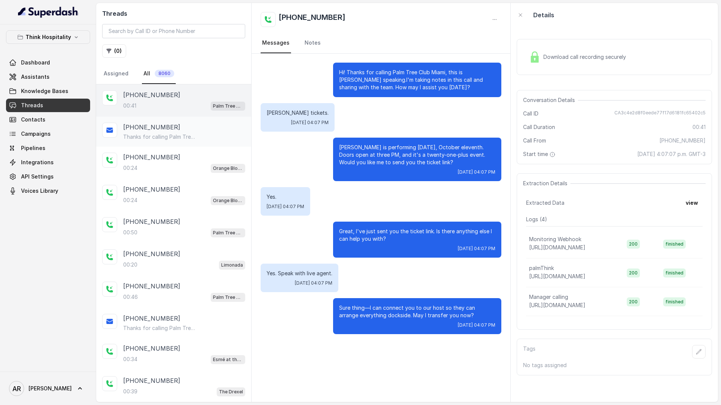
click at [239, 126] on div "+19546877942" at bounding box center [184, 127] width 122 height 9
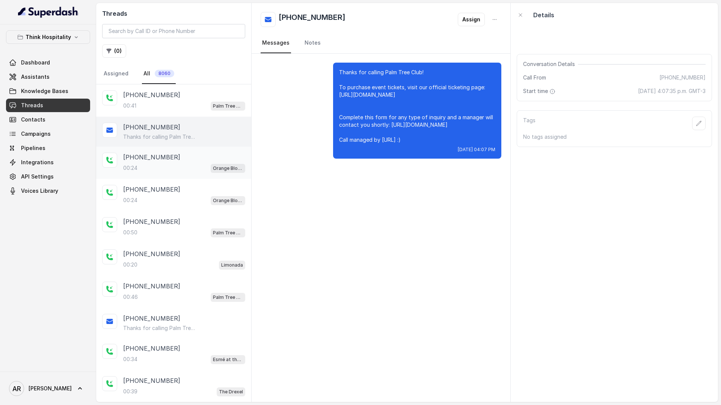
click at [220, 158] on div "+13056074554" at bounding box center [184, 157] width 122 height 9
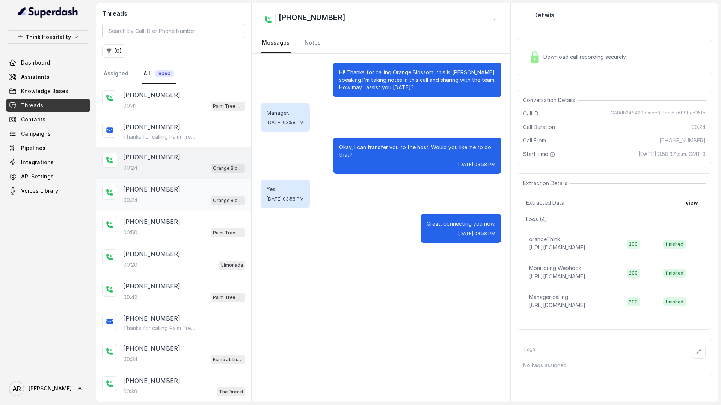
click at [198, 181] on div "+13056074554 00:24 Orange Blossom" at bounding box center [173, 195] width 155 height 32
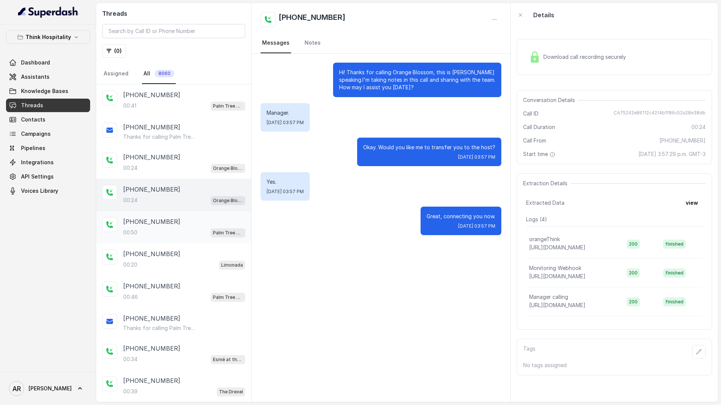
click at [191, 220] on div "+13059724922" at bounding box center [184, 221] width 122 height 9
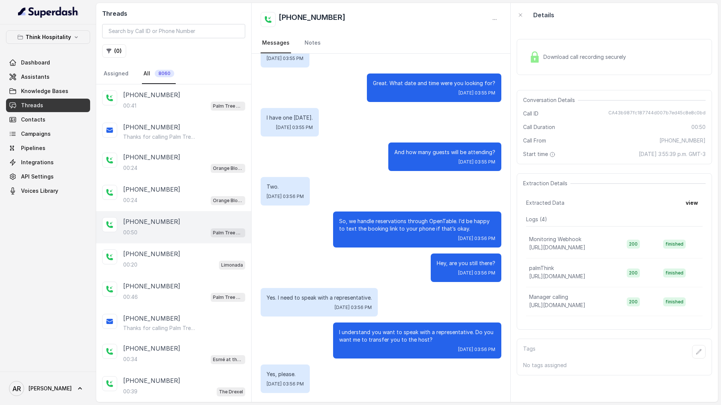
scroll to position [6, 0]
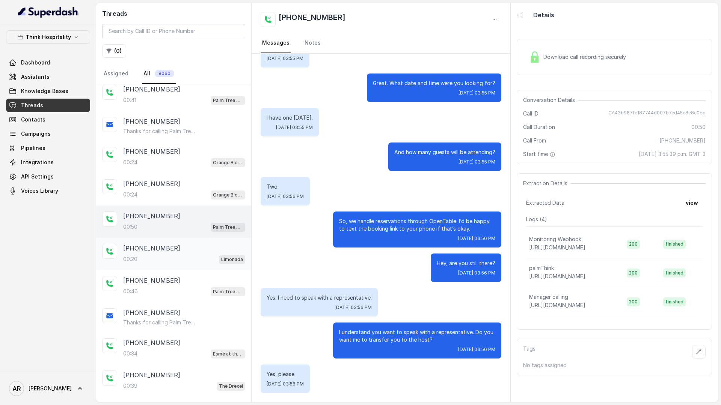
click at [207, 258] on div "00:20 Limonada" at bounding box center [184, 259] width 122 height 10
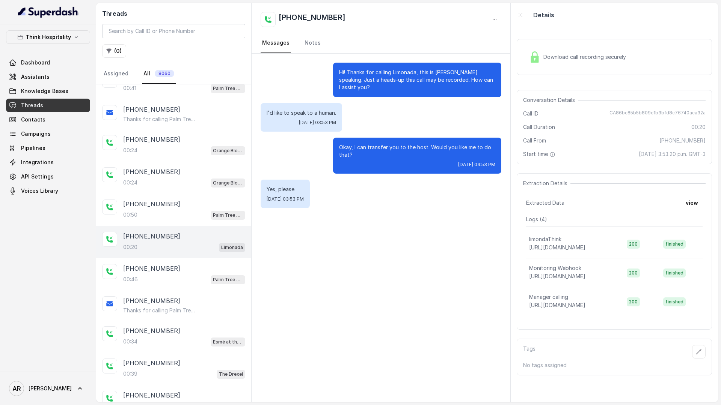
scroll to position [22, 0]
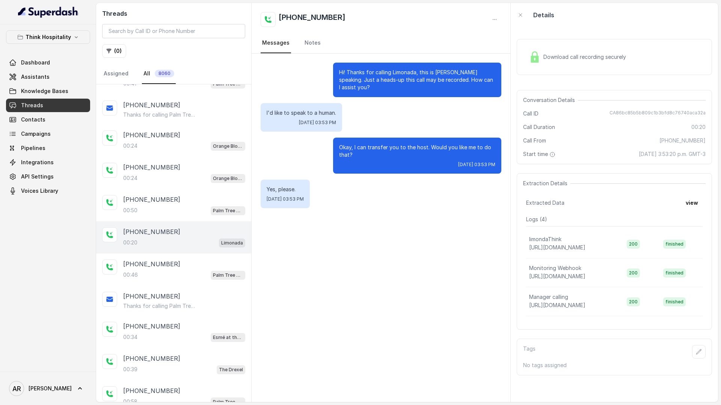
click at [207, 258] on div "+15617854466 00:46 Palm Tree Club" at bounding box center [173, 270] width 155 height 32
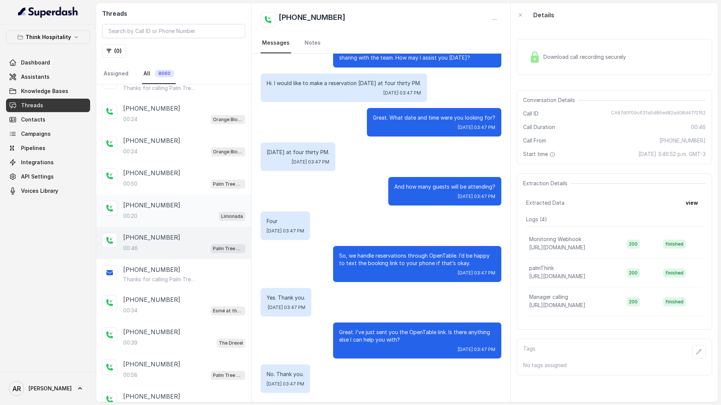
scroll to position [49, 0]
click at [207, 258] on div "+15617854466 00:46 Palm Tree Club" at bounding box center [173, 243] width 155 height 32
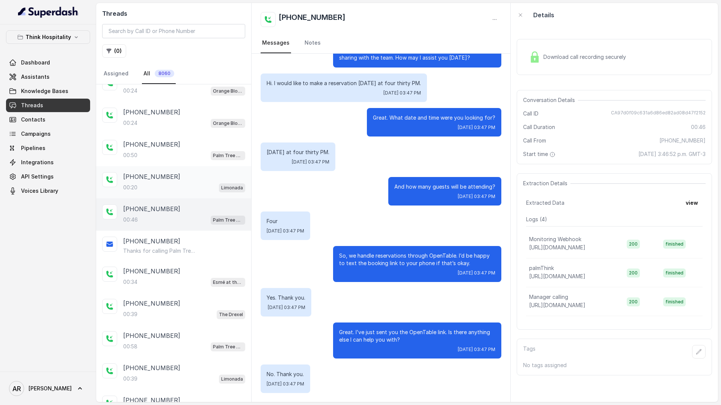
scroll to position [77, 0]
click at [207, 273] on div "+18015993795" at bounding box center [184, 271] width 122 height 9
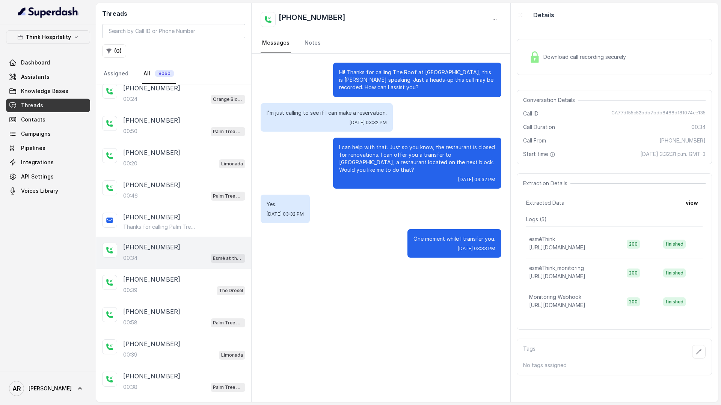
scroll to position [111, 0]
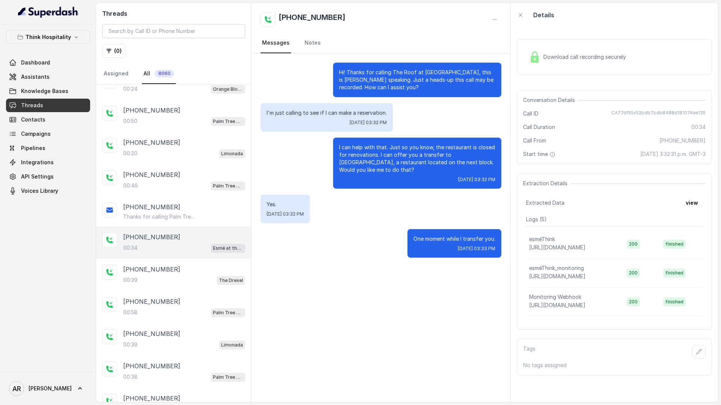
click at [207, 273] on div "+18015993795" at bounding box center [184, 269] width 122 height 9
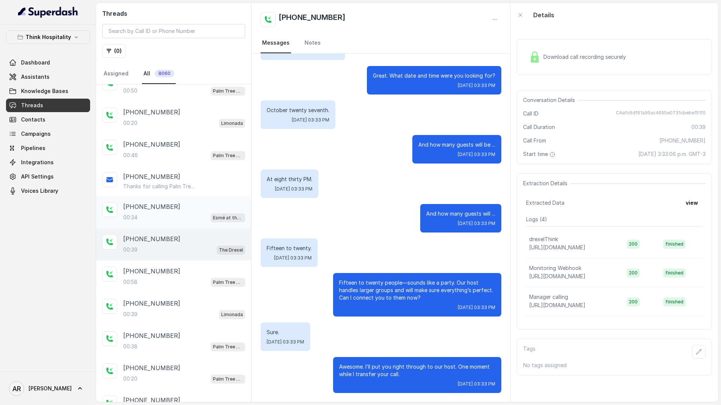
scroll to position [175, 0]
click at [207, 235] on div "+12039183839" at bounding box center [184, 237] width 122 height 9
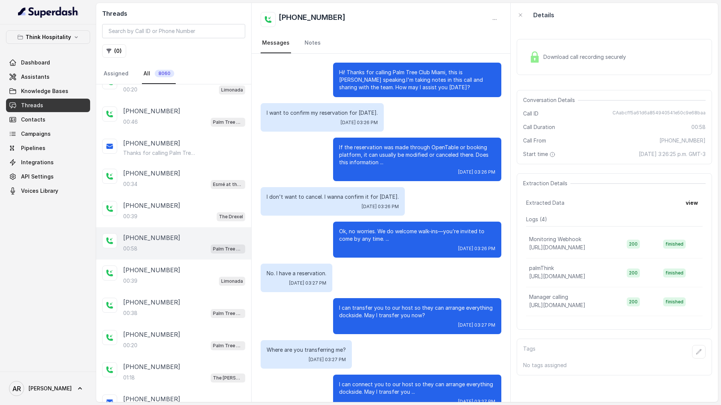
scroll to position [94, 0]
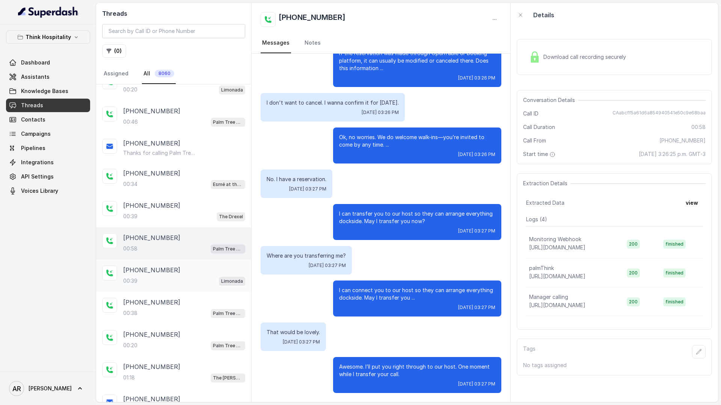
click at [209, 272] on div "+13232842373" at bounding box center [184, 270] width 122 height 9
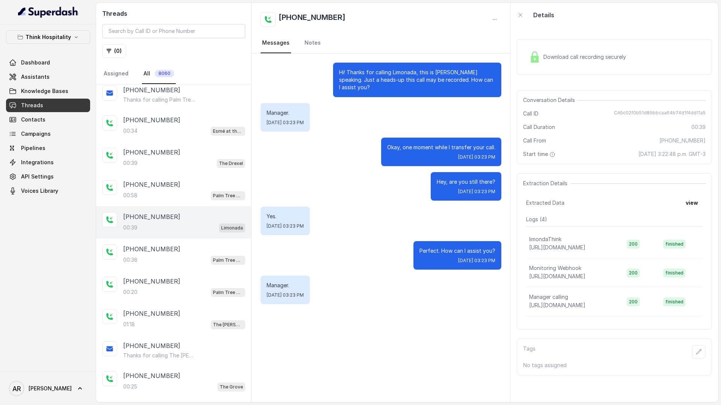
scroll to position [227, 0]
click at [211, 260] on span "Palm Tree Club" at bounding box center [228, 261] width 35 height 9
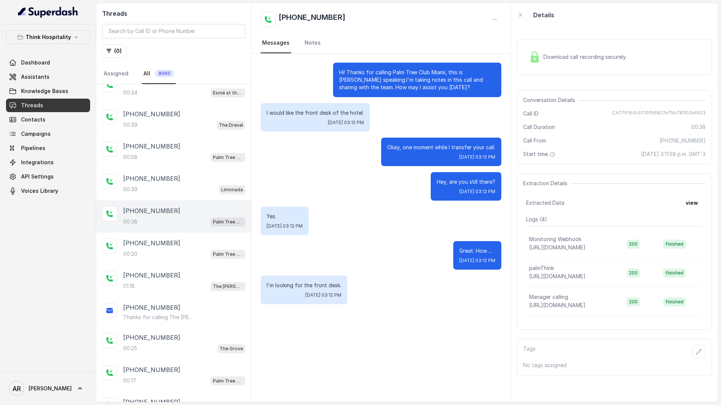
scroll to position [265, 0]
click at [211, 259] on span "Palm Tree Club" at bounding box center [228, 255] width 35 height 9
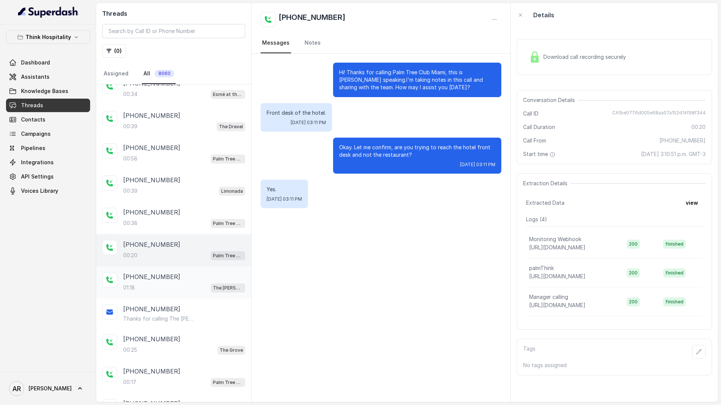
click at [211, 284] on div "01:18 The Joyce" at bounding box center [184, 288] width 122 height 10
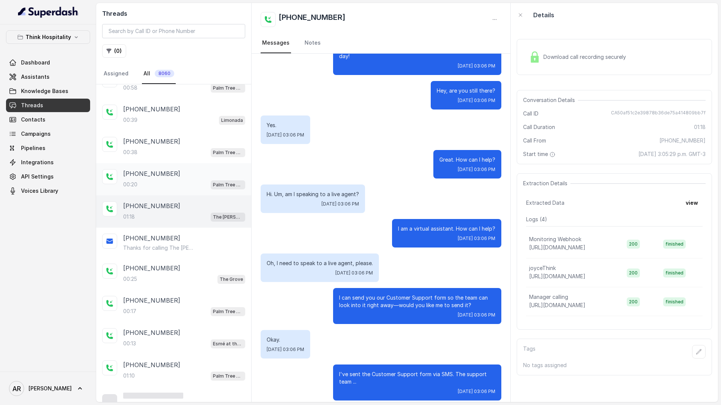
scroll to position [351, 0]
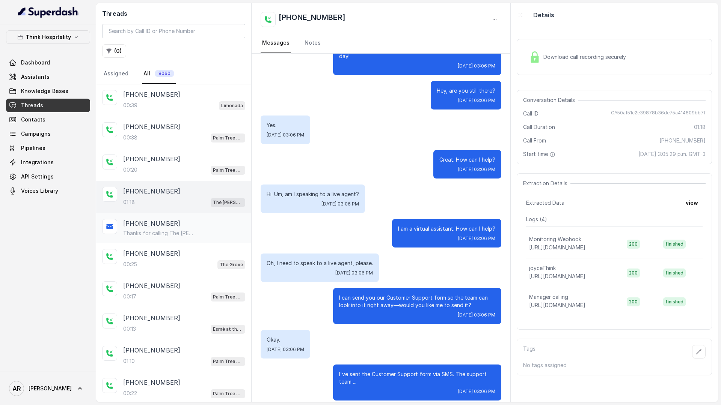
click at [196, 242] on div "+12034332988 Thanks for calling The Joyce! Complete this form for any type of i…" at bounding box center [173, 228] width 155 height 30
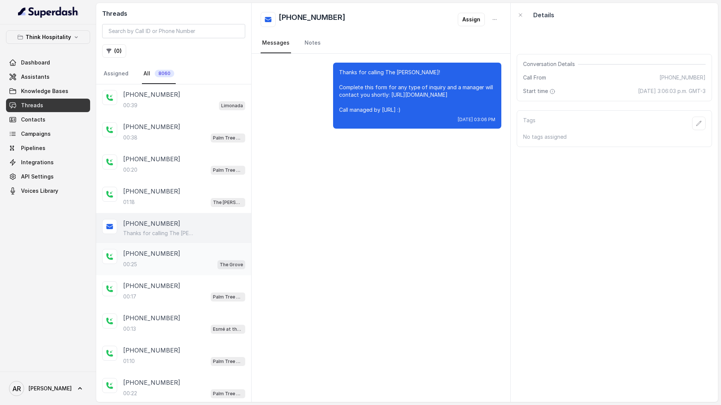
click at [194, 265] on div "00:25 The Grove" at bounding box center [184, 265] width 122 height 10
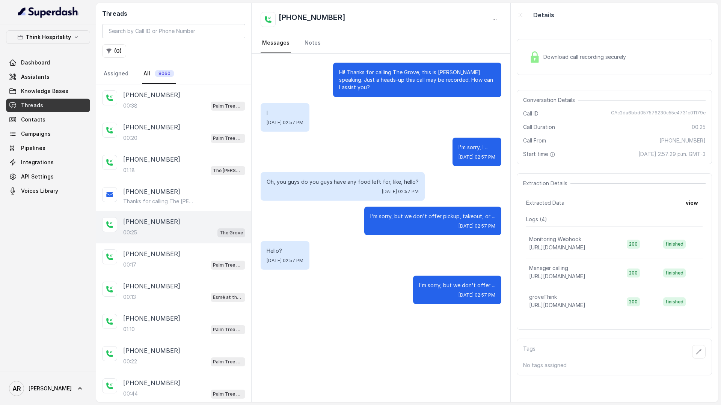
scroll to position [396, 0]
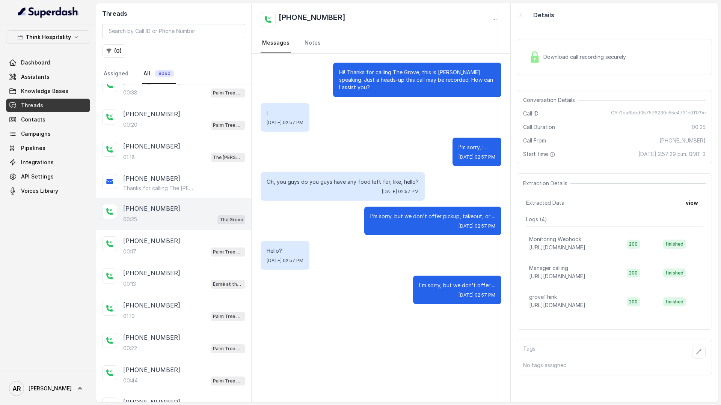
click at [194, 265] on div "+13232842373 00:13 Esmé at the Roof" at bounding box center [173, 279] width 155 height 32
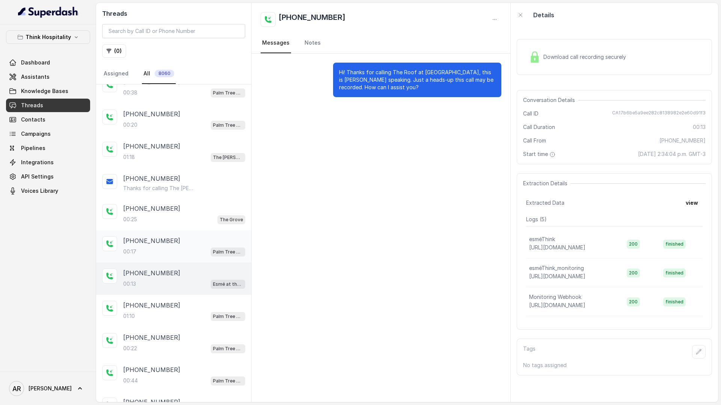
click at [194, 255] on div "00:17 Palm Tree Club" at bounding box center [184, 252] width 122 height 10
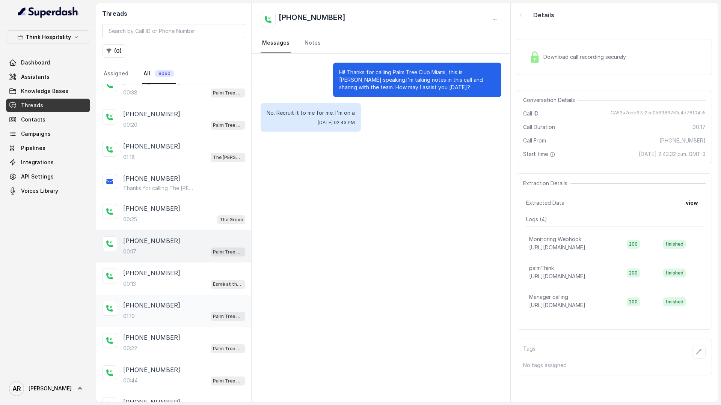
click at [196, 296] on div "+13058335034 01:10 Palm Tree Club" at bounding box center [173, 311] width 155 height 32
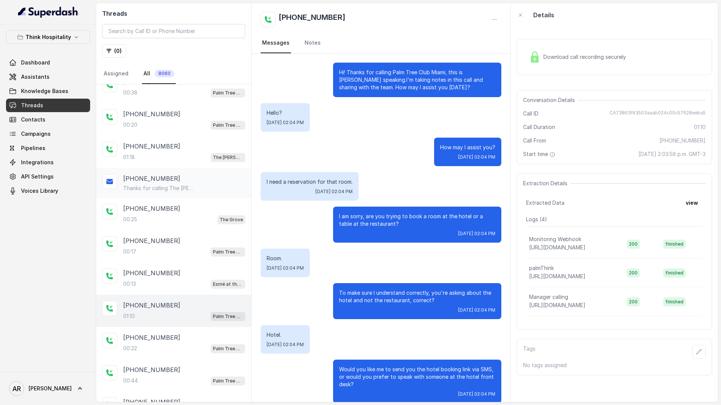
scroll to position [79, 0]
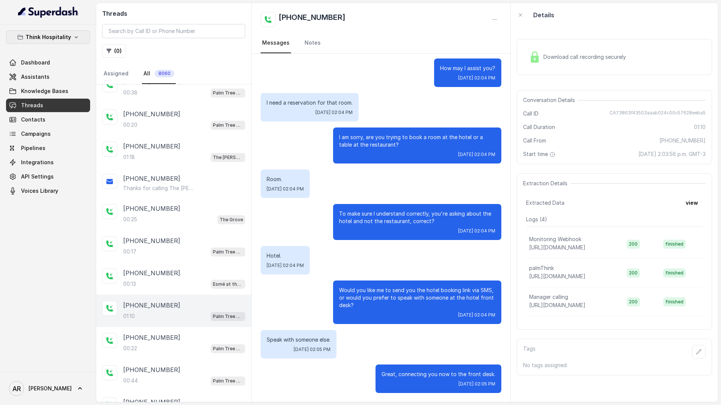
click at [76, 40] on icon "button" at bounding box center [76, 37] width 6 height 6
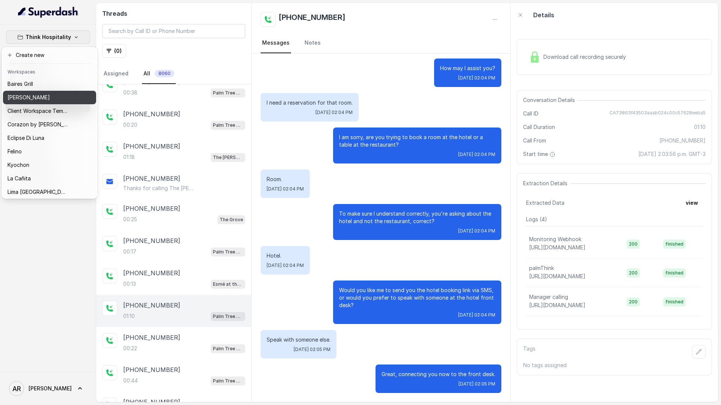
click at [62, 94] on div "[PERSON_NAME]" at bounding box center [38, 97] width 60 height 9
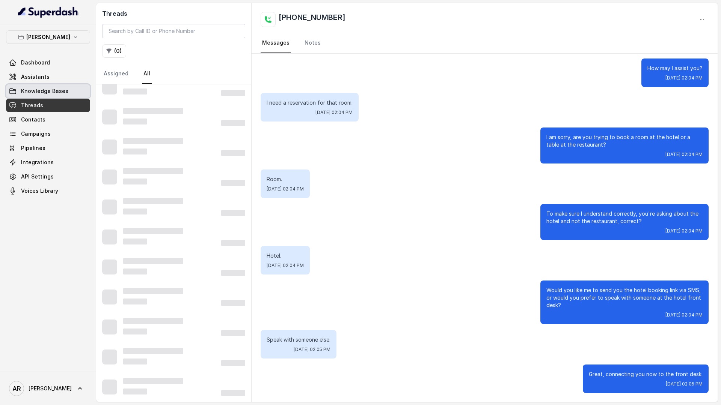
scroll to position [3, 0]
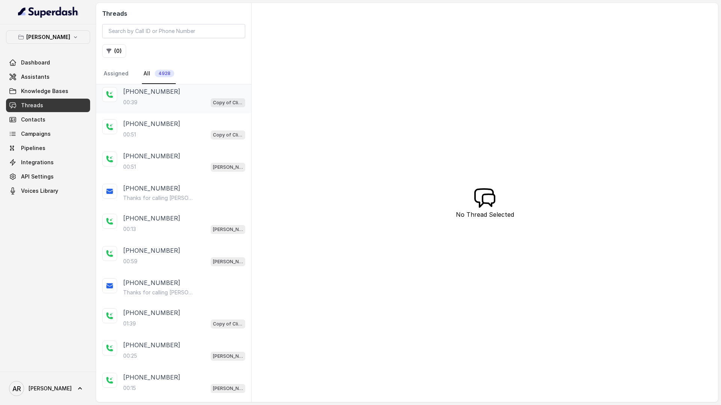
click at [131, 102] on p "00:39" at bounding box center [130, 103] width 14 height 8
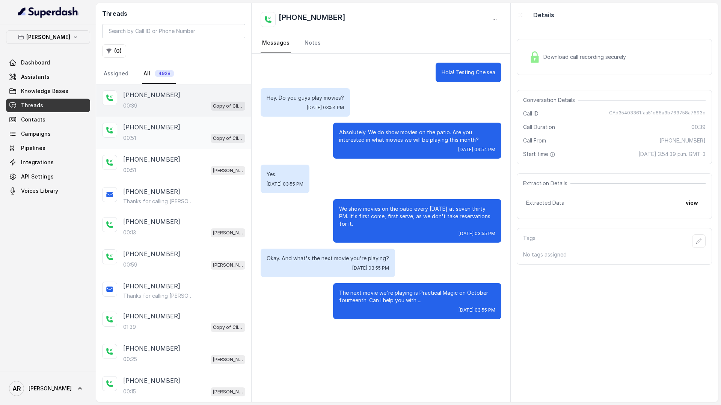
click at [176, 128] on div "+14044822738" at bounding box center [184, 127] width 122 height 9
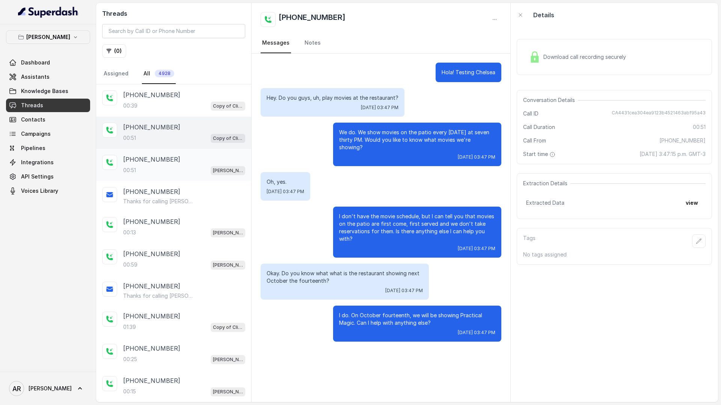
click at [158, 173] on div "00:51 Chelsea Corner" at bounding box center [184, 171] width 122 height 10
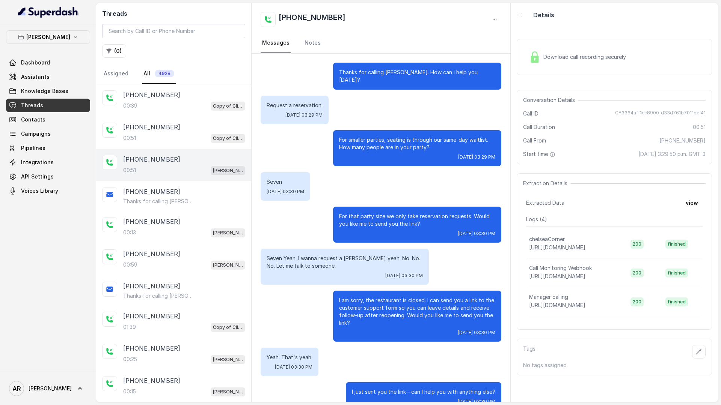
scroll to position [10, 0]
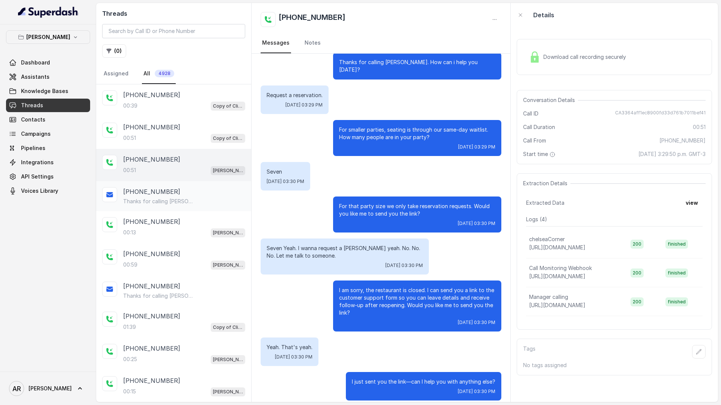
click at [174, 197] on div "+18432597487 Thanks for calling Chelsea Corner! Complete this form for any type…" at bounding box center [184, 196] width 122 height 18
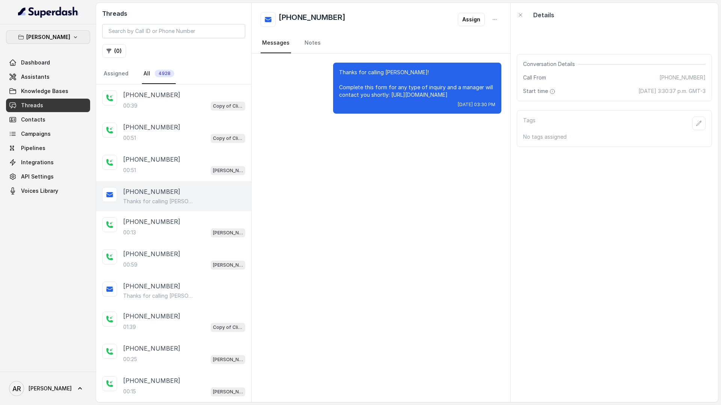
click at [24, 37] on icon "button" at bounding box center [21, 37] width 6 height 6
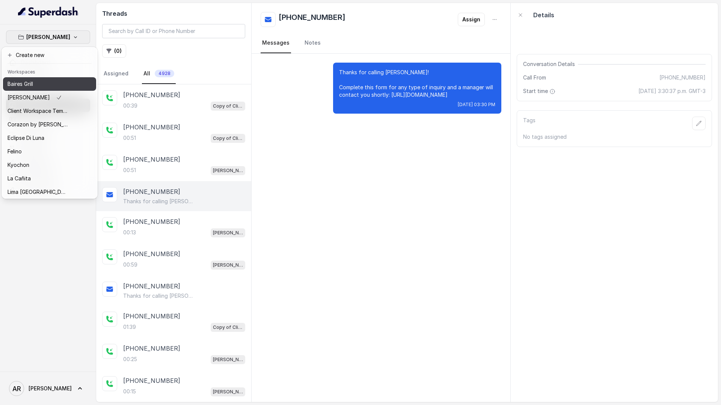
click at [37, 86] on div "Baires Grill" at bounding box center [38, 84] width 60 height 9
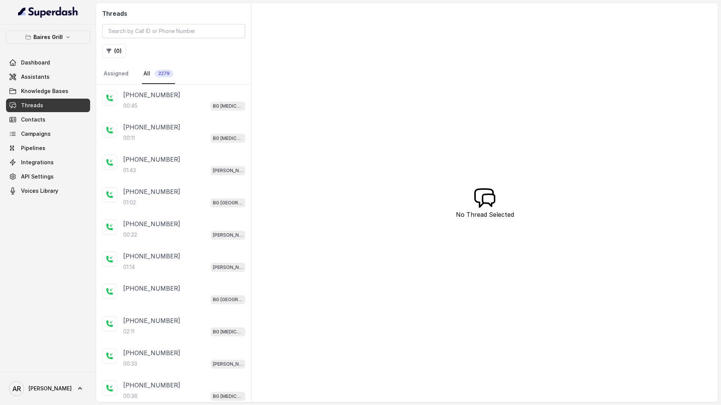
click at [140, 96] on p "+13059060597" at bounding box center [151, 94] width 57 height 9
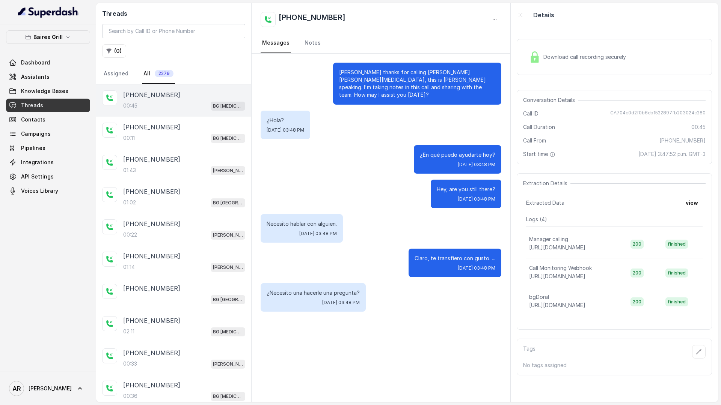
click at [559, 63] on div "Download call recording securely" at bounding box center [577, 56] width 103 height 17
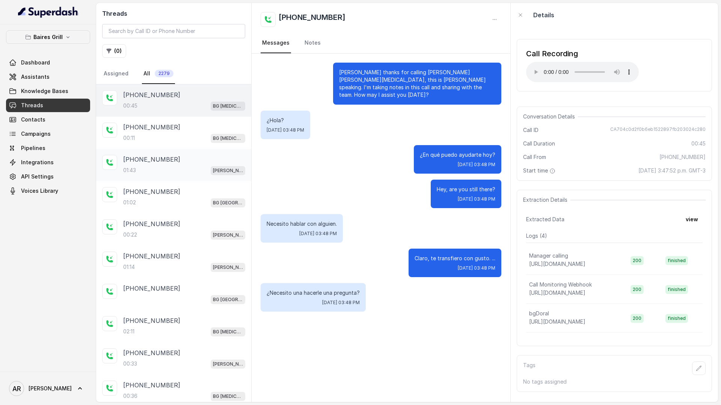
click at [179, 152] on div "+13052322044 01:43 BG Brickell" at bounding box center [173, 165] width 155 height 32
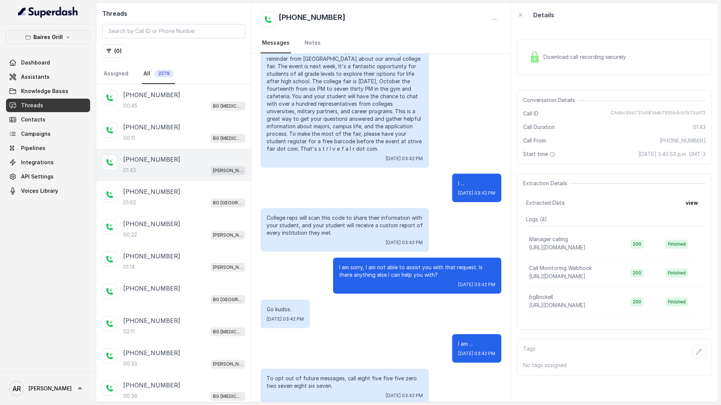
scroll to position [142, 0]
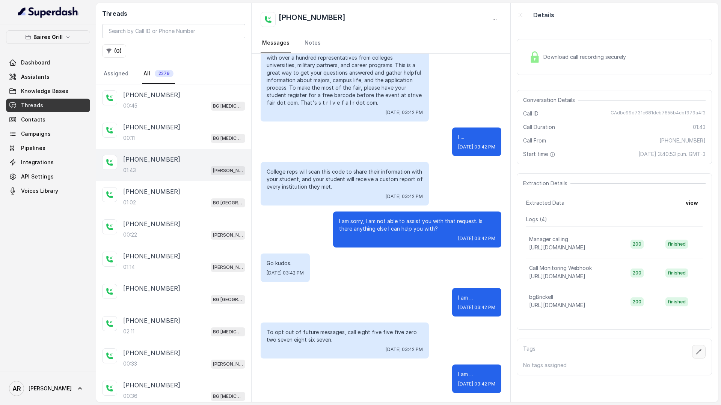
click at [699, 351] on icon "button" at bounding box center [699, 352] width 6 height 6
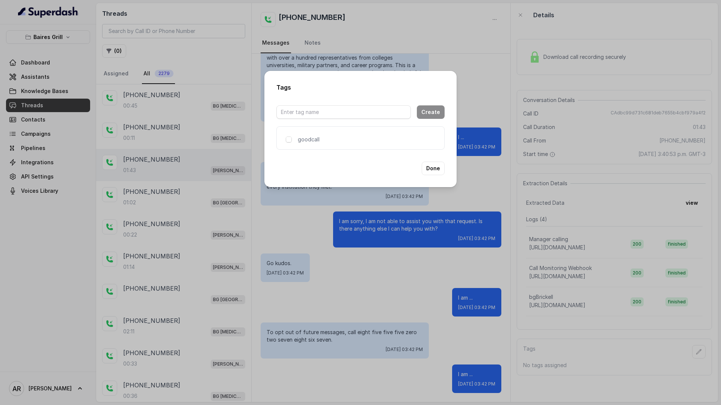
click at [337, 103] on div at bounding box center [343, 112] width 134 height 23
click at [336, 109] on input "text" at bounding box center [343, 112] width 134 height 14
type input "spam"
click at [436, 114] on button "Create" at bounding box center [431, 112] width 28 height 14
click at [373, 142] on div "spam" at bounding box center [400, 140] width 75 height 8
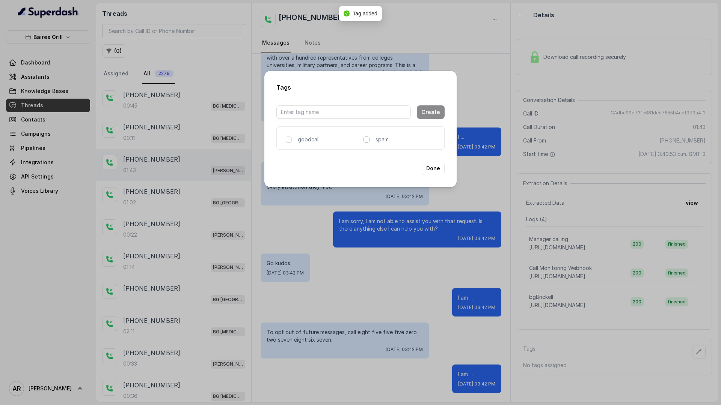
click at [367, 139] on span at bounding box center [366, 140] width 6 height 6
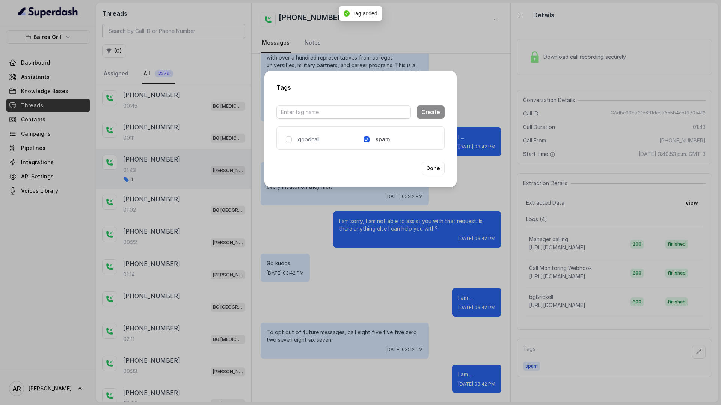
click at [445, 168] on div "Tags Create goodcall spam Done" at bounding box center [360, 129] width 192 height 116
click at [440, 168] on button "Done" at bounding box center [433, 169] width 23 height 14
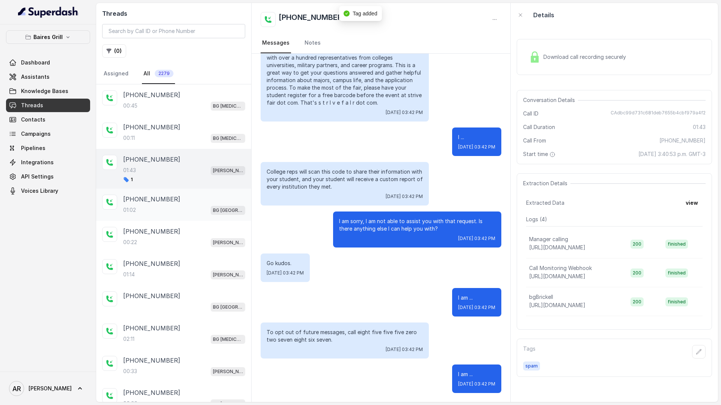
click at [211, 210] on span "BG Sunny Isles" at bounding box center [228, 210] width 35 height 9
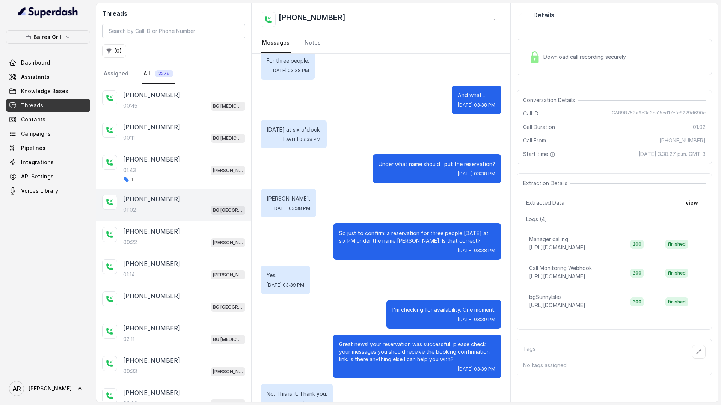
scroll to position [175, 0]
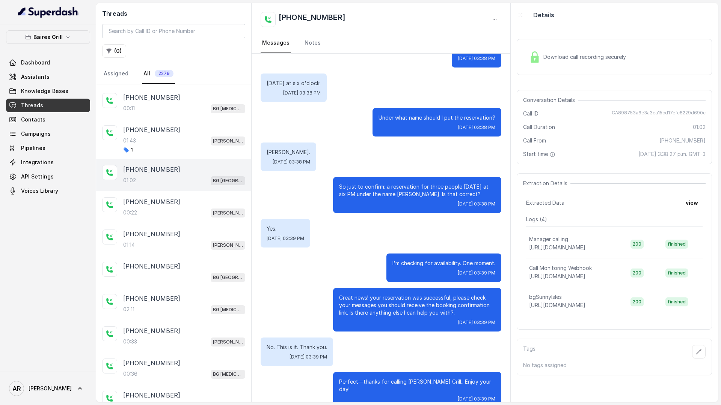
click at [161, 211] on div "00:22 BG Brickell" at bounding box center [184, 213] width 122 height 10
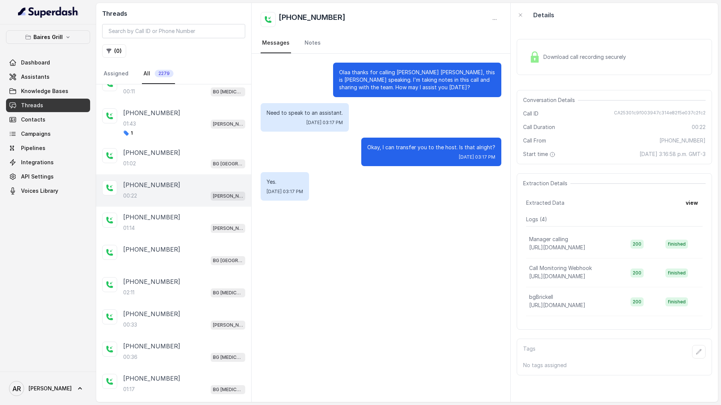
scroll to position [47, 0]
click at [160, 209] on div "+13057752836 01:14 BG Brickell" at bounding box center [173, 222] width 155 height 32
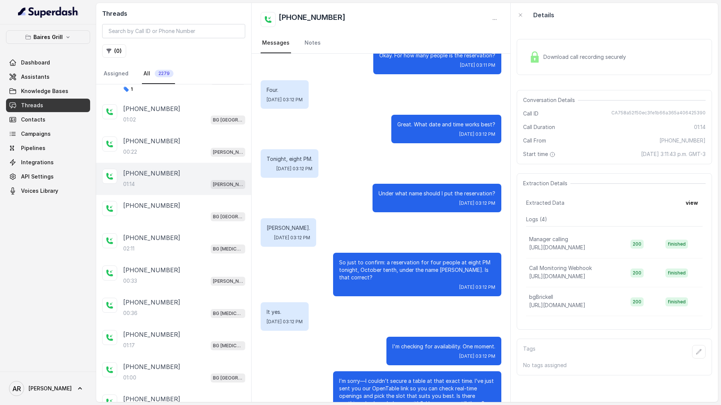
scroll to position [121, 0]
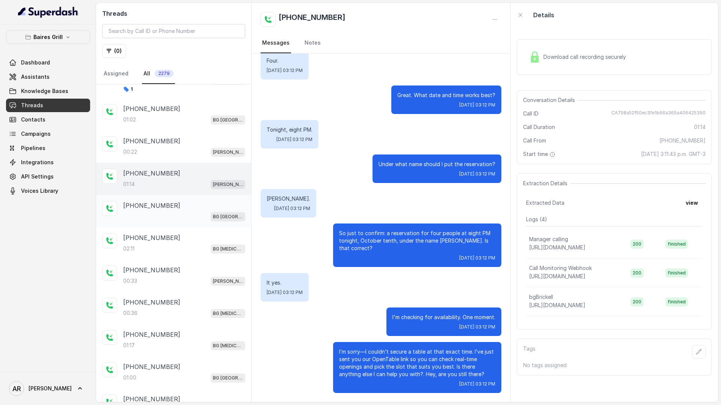
click at [205, 201] on div "+13058468679" at bounding box center [184, 205] width 122 height 9
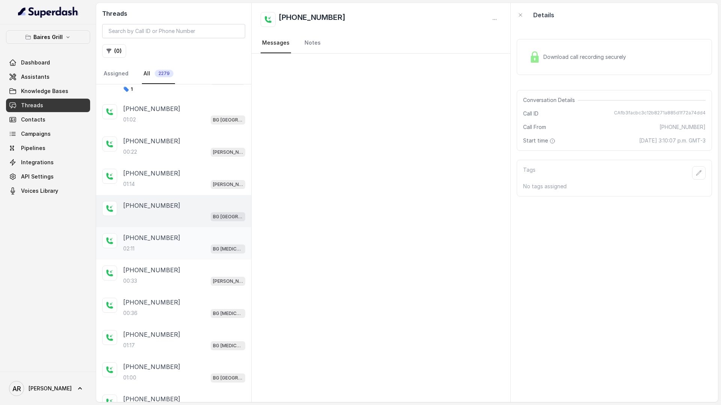
click at [188, 246] on div "02:11 BG Doral" at bounding box center [184, 249] width 122 height 10
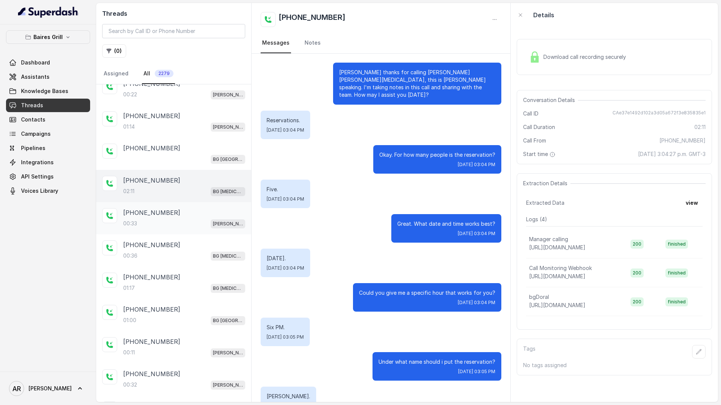
scroll to position [151, 0]
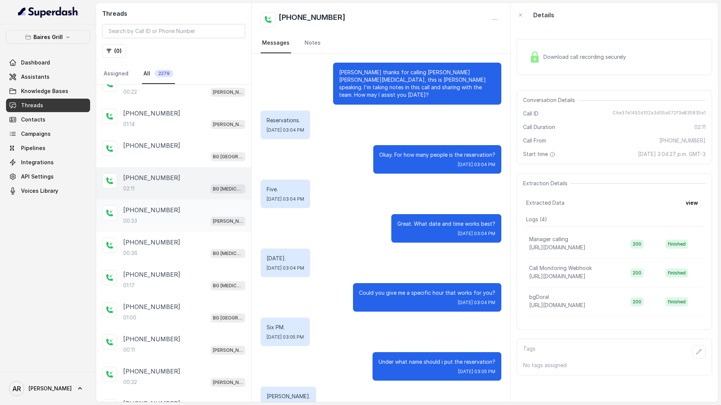
click at [200, 212] on div "+15706422223" at bounding box center [184, 210] width 122 height 9
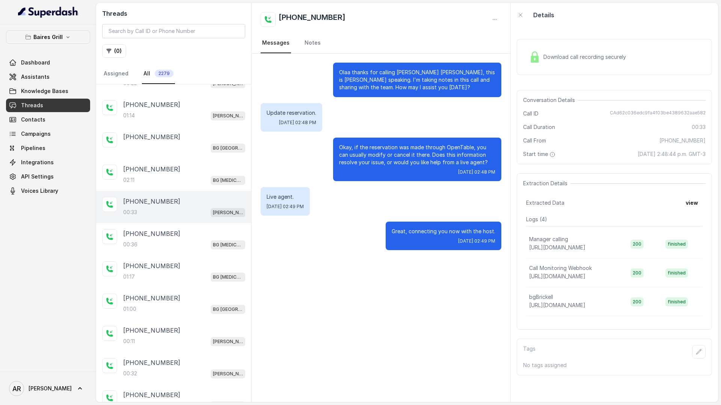
scroll to position [162, 0]
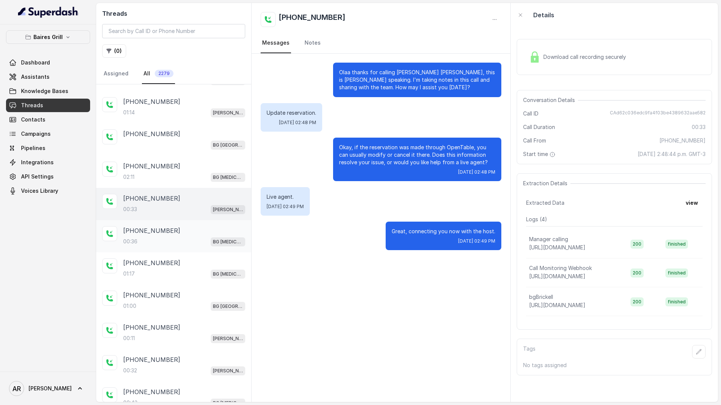
click at [201, 226] on div "+13054096579" at bounding box center [184, 230] width 122 height 9
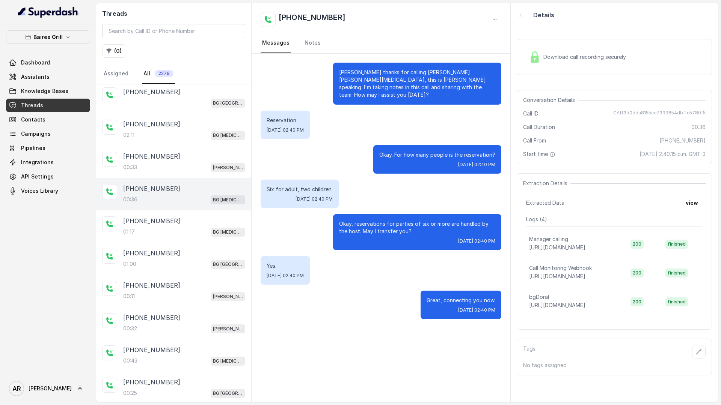
scroll to position [203, 0]
click at [201, 171] on div "00:33 BG Brickell" at bounding box center [184, 169] width 122 height 10
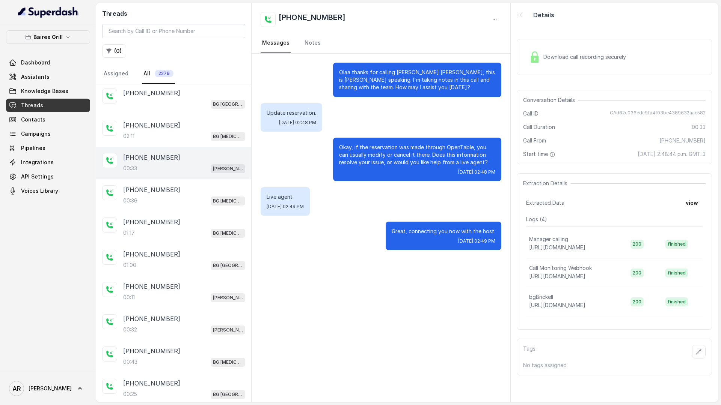
click at [546, 53] on span "Download call recording securely" at bounding box center [586, 57] width 86 height 8
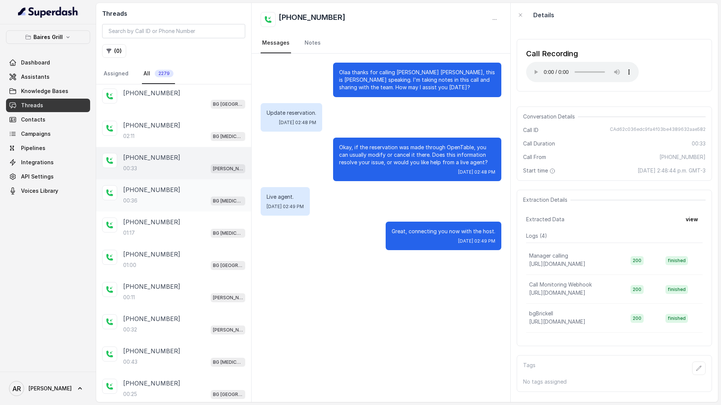
click at [191, 193] on div "+13054096579" at bounding box center [184, 189] width 122 height 9
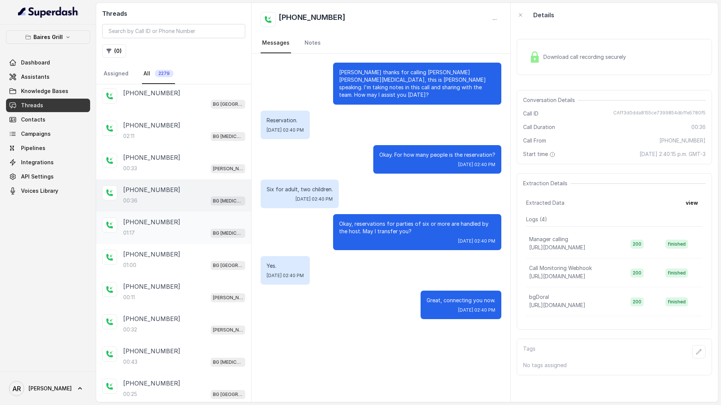
click at [193, 221] on div "+14692606490" at bounding box center [184, 222] width 122 height 9
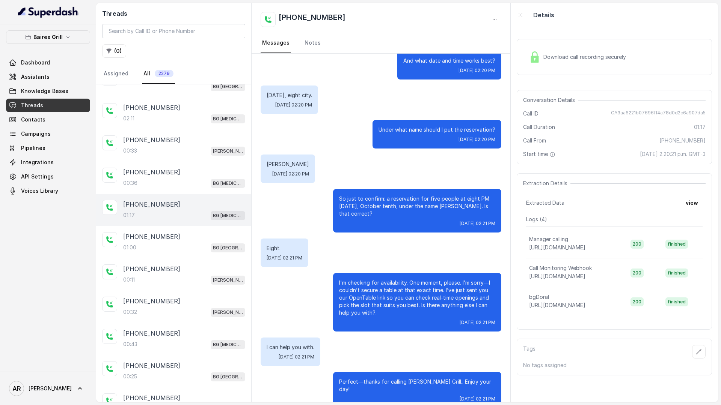
scroll to position [223, 0]
click at [193, 221] on div "+14692606490 01:17 BG Doral" at bounding box center [173, 208] width 155 height 32
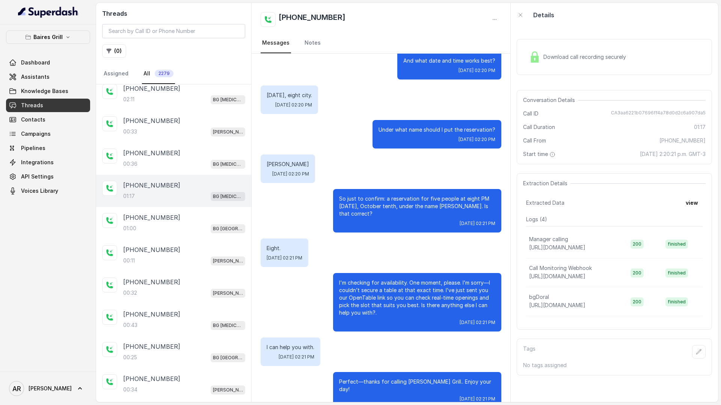
scroll to position [242, 0]
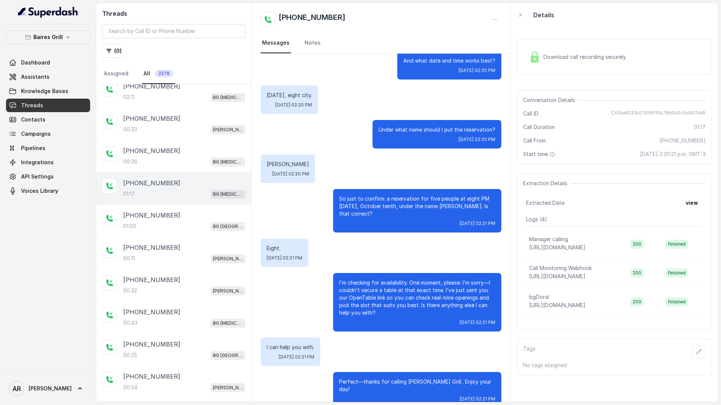
click at [193, 221] on div "01:00 BG Sunny Isles" at bounding box center [184, 226] width 122 height 10
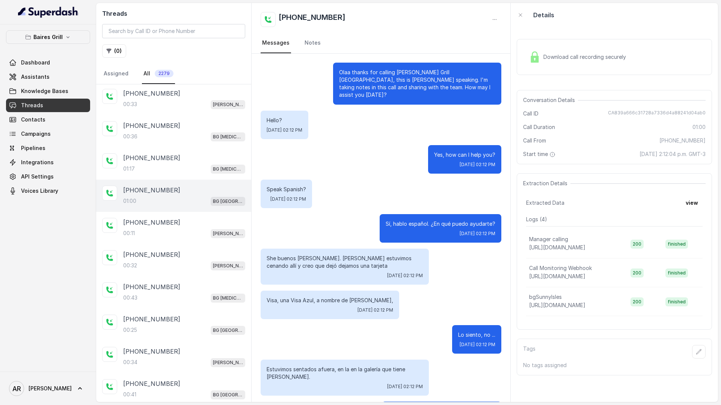
scroll to position [22, 0]
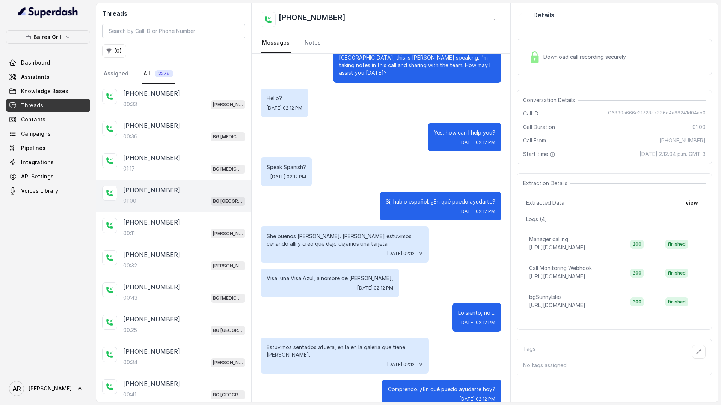
click at [555, 64] on div "Download call recording securely" at bounding box center [577, 56] width 103 height 17
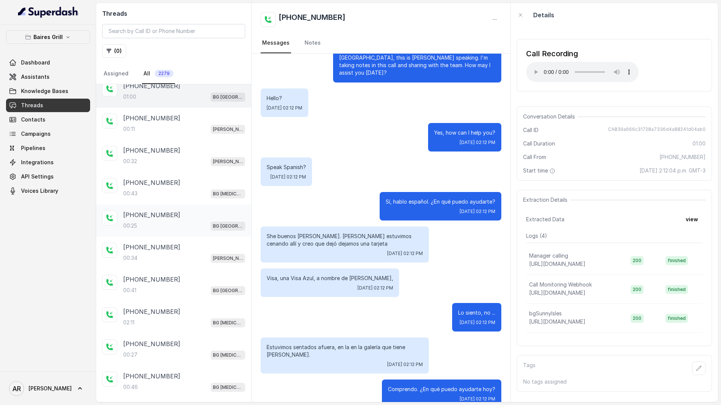
scroll to position [372, 0]
click at [196, 134] on div "+13057900087 00:11 BG Brickell" at bounding box center [173, 123] width 155 height 32
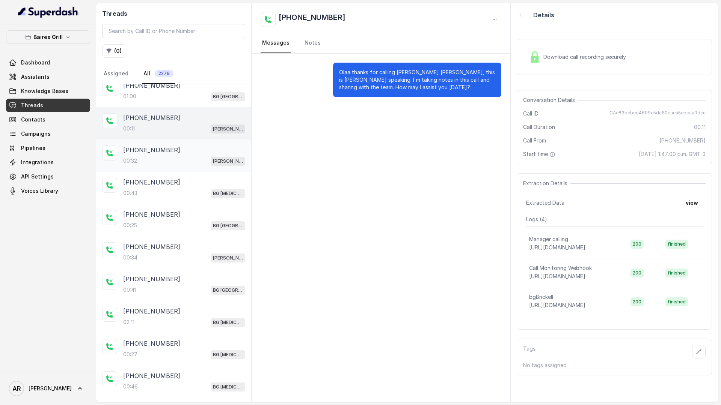
click at [204, 153] on div "+17867169026" at bounding box center [184, 150] width 122 height 9
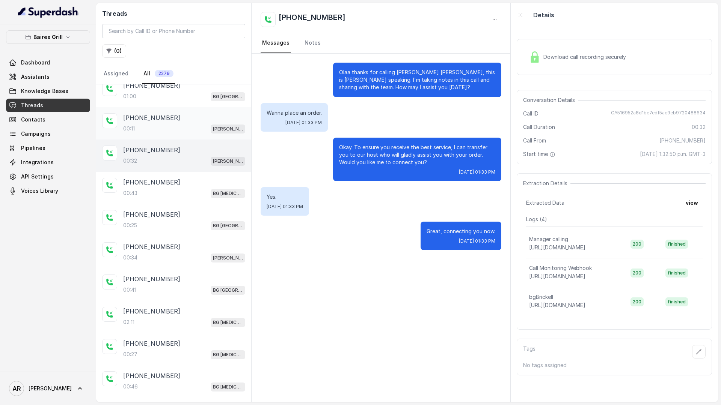
click at [205, 109] on div "+13057900087 00:11 BG Brickell" at bounding box center [173, 123] width 155 height 32
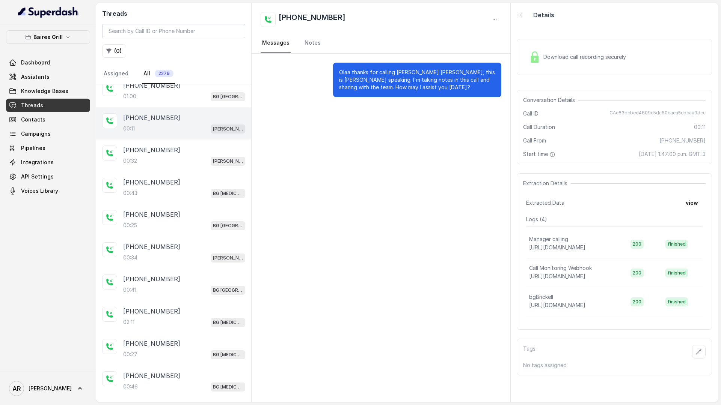
click at [517, 58] on div "Download call recording securely" at bounding box center [614, 57] width 195 height 36
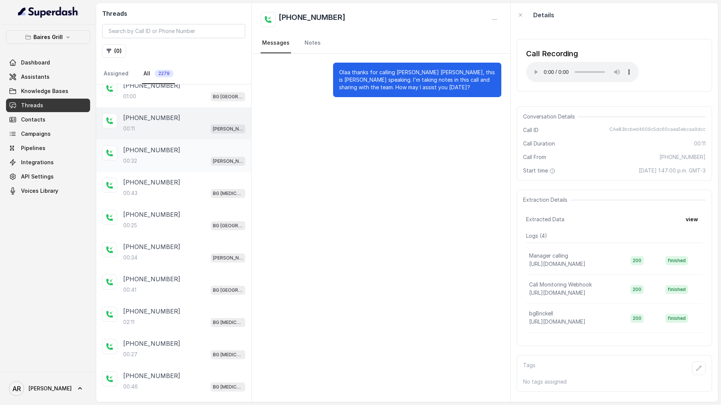
click at [202, 158] on div "00:32 BG Brickell" at bounding box center [184, 161] width 122 height 10
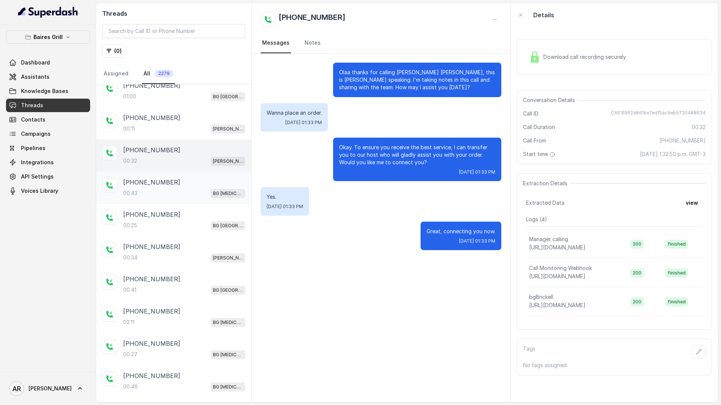
click at [211, 196] on div "00:43 BG Doral" at bounding box center [184, 193] width 122 height 10
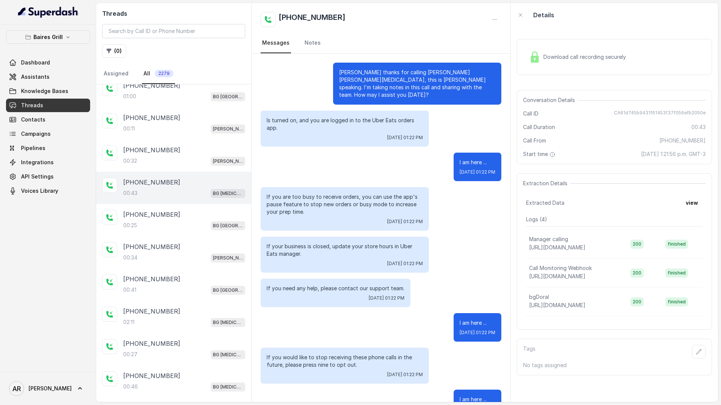
scroll to position [18, 0]
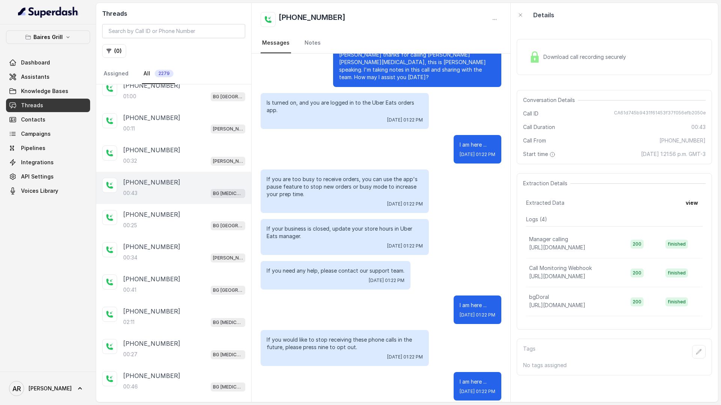
click at [701, 361] on div "Tags No tags assigned" at bounding box center [614, 357] width 195 height 37
click at [697, 351] on icon "button" at bounding box center [699, 352] width 6 height 6
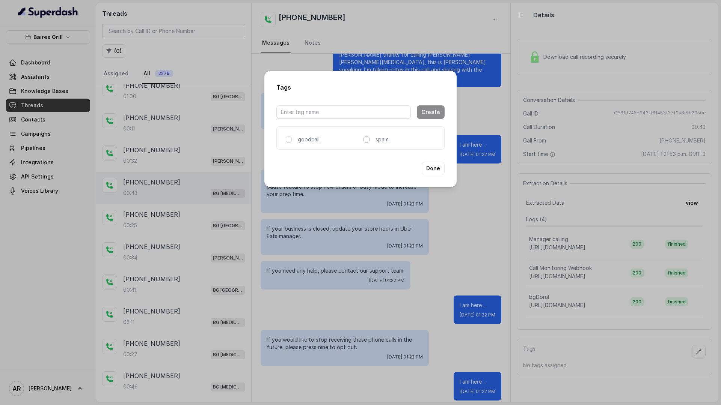
click at [367, 142] on span at bounding box center [366, 140] width 6 height 6
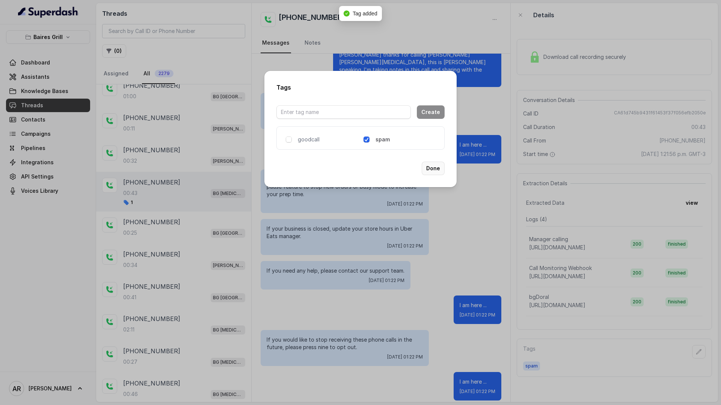
click at [441, 169] on button "Done" at bounding box center [433, 169] width 23 height 14
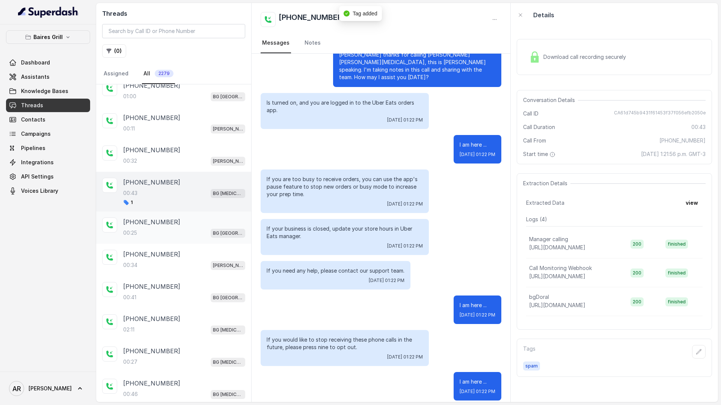
click at [187, 229] on div "00:25 BG Sunny Isles" at bounding box center [184, 233] width 122 height 10
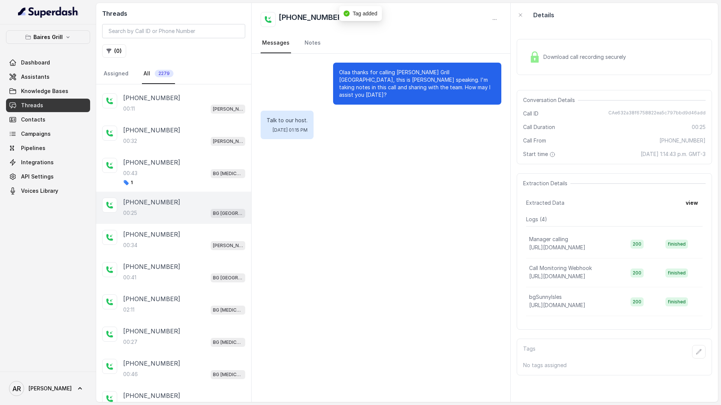
scroll to position [397, 0]
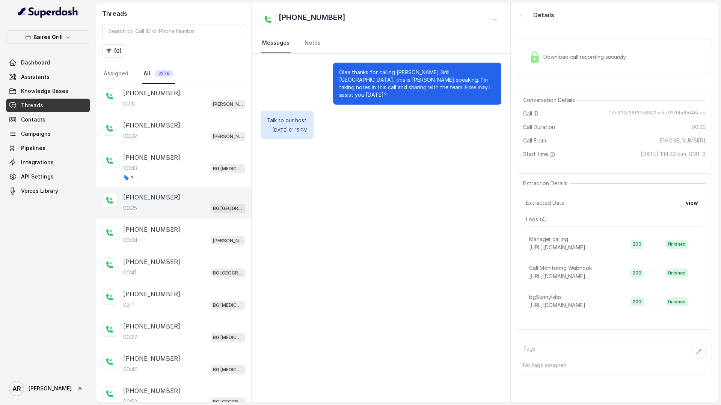
click at [187, 229] on div "+17723231257" at bounding box center [184, 229] width 122 height 9
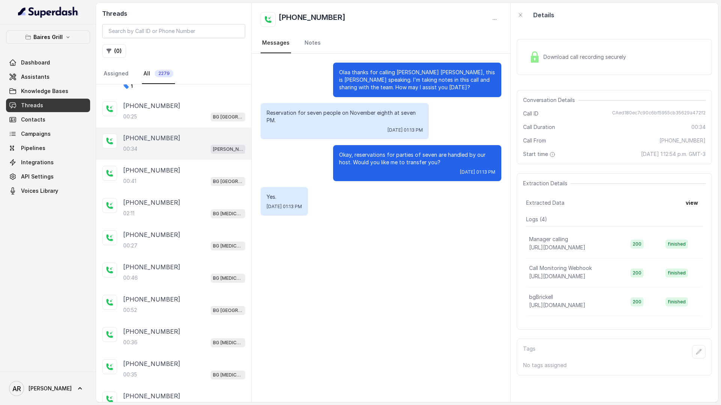
scroll to position [489, 0]
click at [179, 169] on div "+13058468679" at bounding box center [184, 169] width 122 height 9
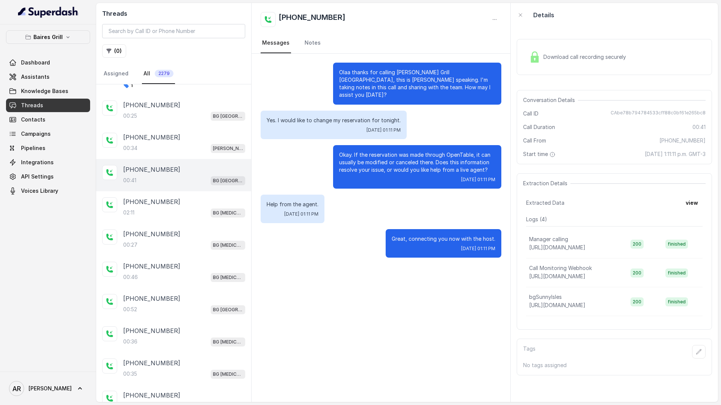
scroll to position [504, 0]
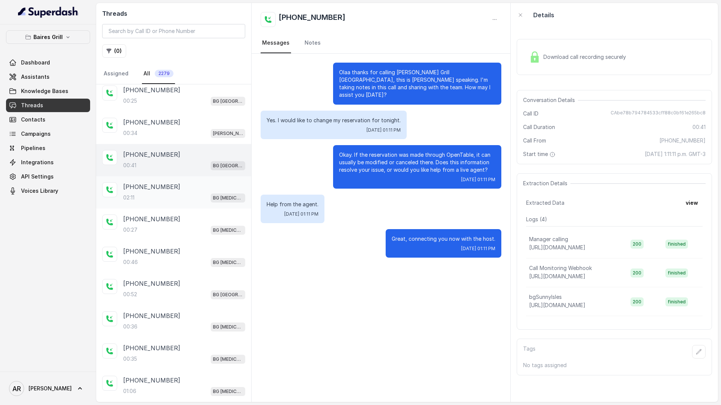
click at [206, 184] on div "+19549391572" at bounding box center [184, 186] width 122 height 9
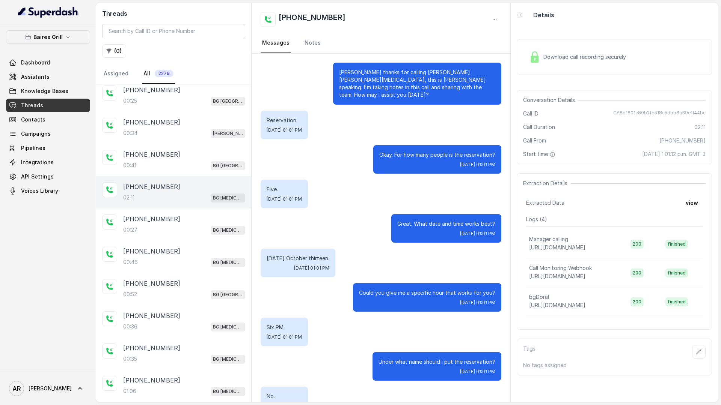
scroll to position [662, 0]
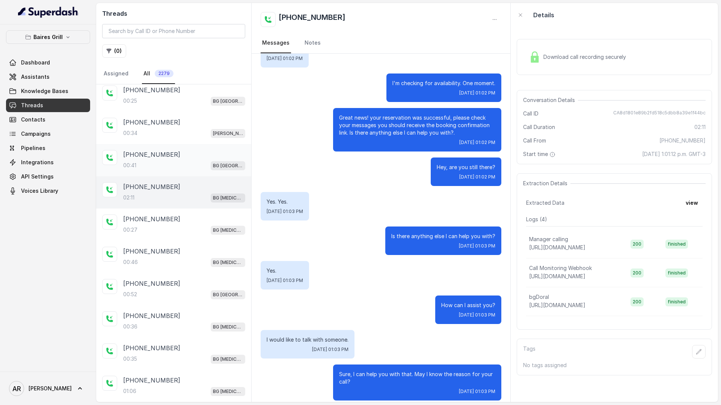
click at [213, 154] on div "+13058468679" at bounding box center [184, 154] width 122 height 9
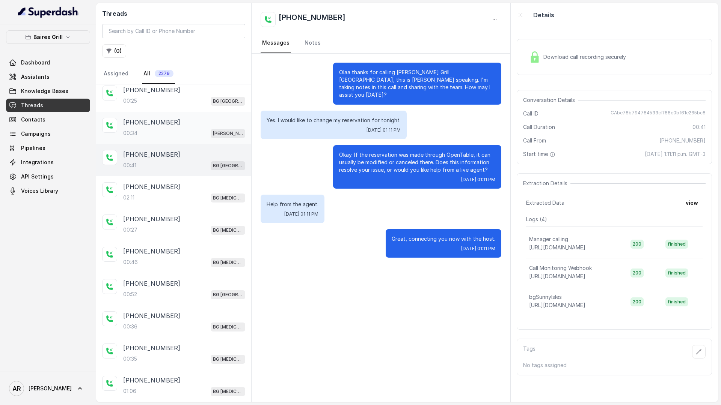
click at [208, 135] on div "00:34 BG Brickell" at bounding box center [184, 133] width 122 height 10
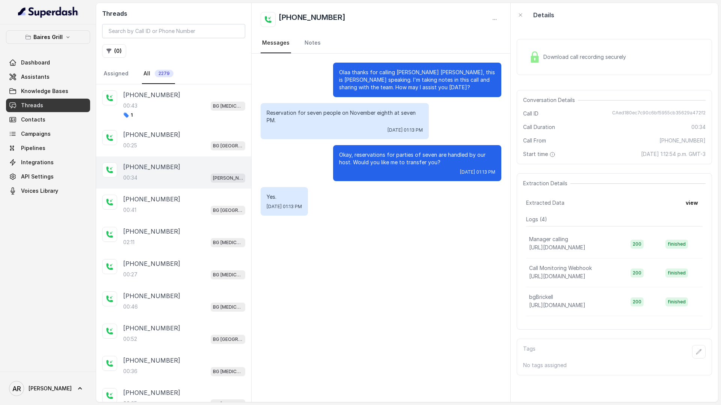
click at [208, 135] on div "+13058468679" at bounding box center [184, 134] width 122 height 9
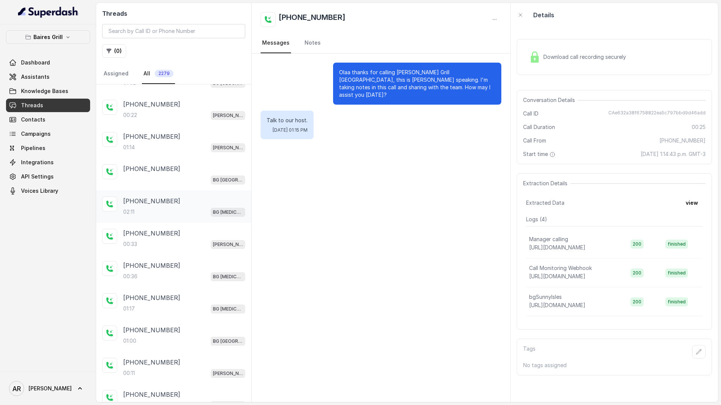
scroll to position [121, 0]
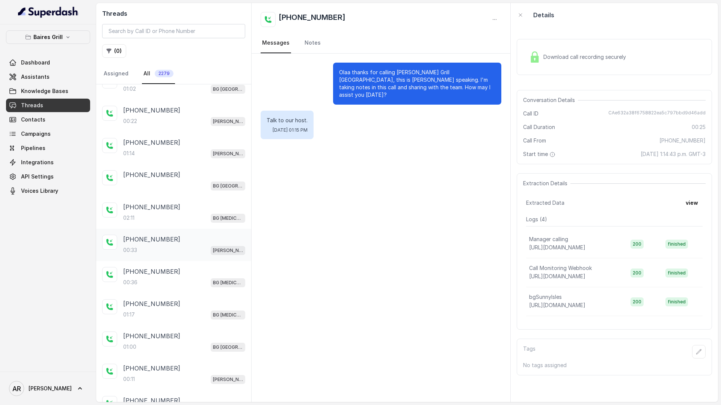
click at [181, 260] on div "+15706422223 00:33 BG Brickell" at bounding box center [173, 245] width 155 height 32
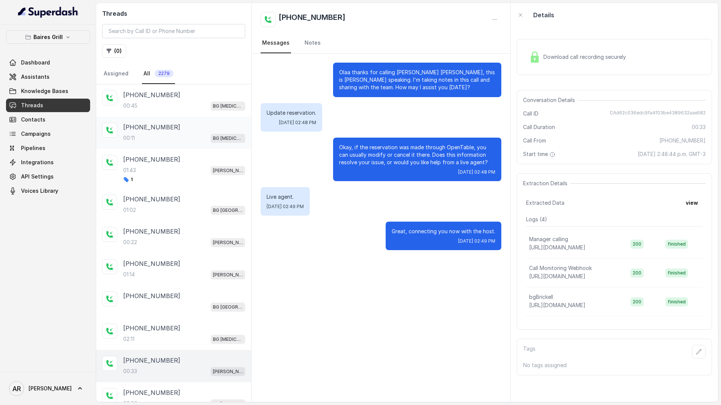
click at [157, 128] on p "+13059060597" at bounding box center [151, 127] width 57 height 9
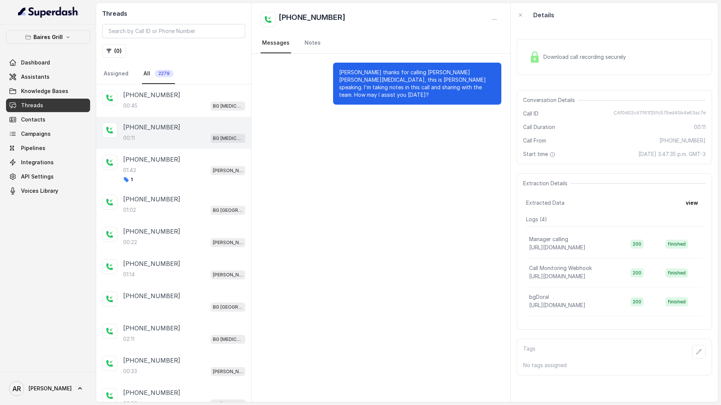
drag, startPoint x: 611, startPoint y: 113, endPoint x: 717, endPoint y: 108, distance: 106.3
click at [717, 108] on div "Download call recording securely Conversation Details Call ID CAf0d02c47f61f25f…" at bounding box center [613, 214] width 207 height 375
drag, startPoint x: 705, startPoint y: 110, endPoint x: 618, endPoint y: 113, distance: 87.1
click at [618, 113] on span "CAf0d02c47f61f25fc575ed40b4e63ac7e" at bounding box center [659, 114] width 92 height 8
copy span "CAf0d02c47f61f25fc575ed40b4e63ac7e"
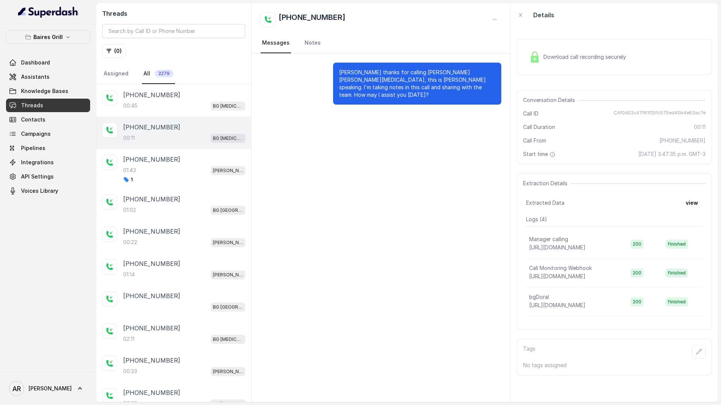
click at [327, 142] on div "Olaa thanks for calling Baires Grill Doral, this is Anna speaking. I'm taking n…" at bounding box center [380, 228] width 259 height 349
click at [52, 40] on p "Baires Grill" at bounding box center [47, 37] width 29 height 9
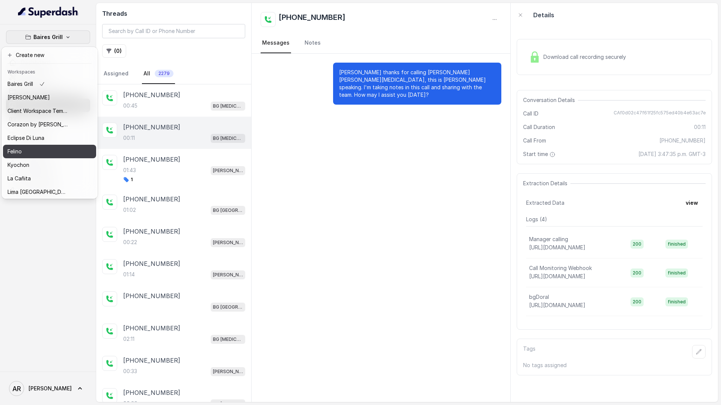
scroll to position [110, 0]
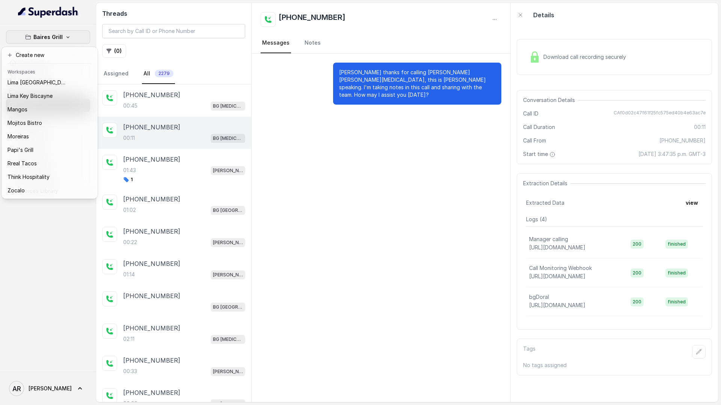
click at [37, 192] on div "Zocalo" at bounding box center [38, 190] width 60 height 9
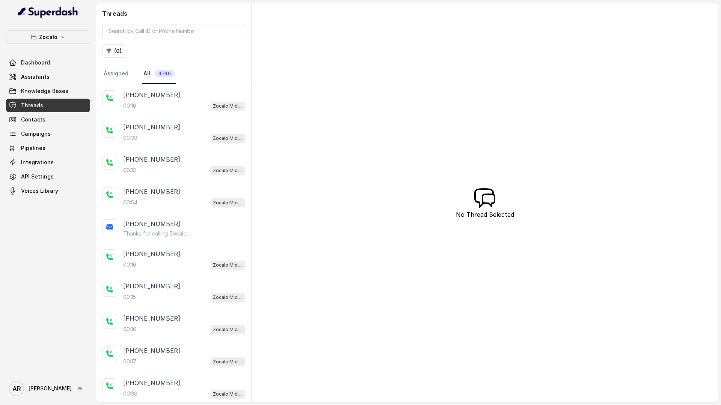
click at [173, 95] on div "+14042220353" at bounding box center [184, 94] width 122 height 9
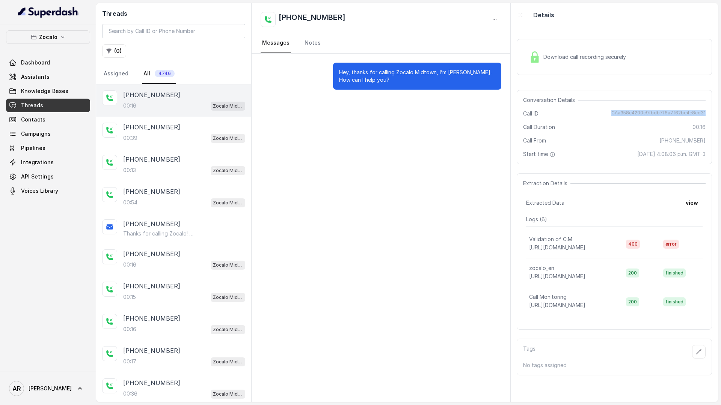
drag, startPoint x: 710, startPoint y: 113, endPoint x: 616, endPoint y: 112, distance: 93.5
click at [616, 112] on div "Conversation Details Call ID CAa358c4200c9fbdb7f6a7f62be4e8cd31 Call Duration 0…" at bounding box center [614, 127] width 195 height 74
copy span "CAa358c4200c9fbdb7f6a7f62be4e8cd31"
click at [184, 153] on div "+14044621633 00:13 Zocalo Midtown / EN" at bounding box center [173, 165] width 155 height 32
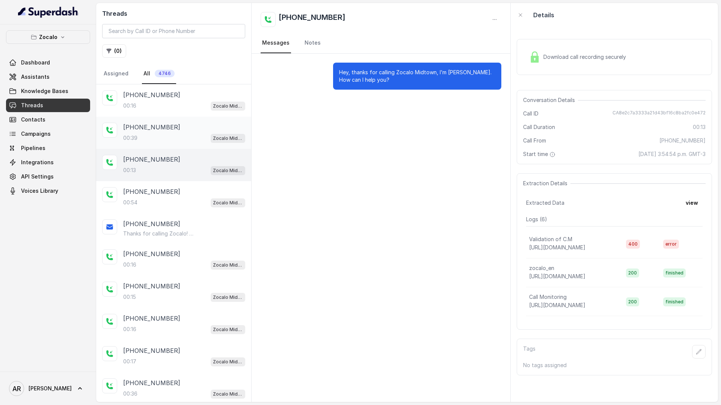
click at [186, 137] on div "00:39 Zocalo Midtown / EN" at bounding box center [184, 138] width 122 height 10
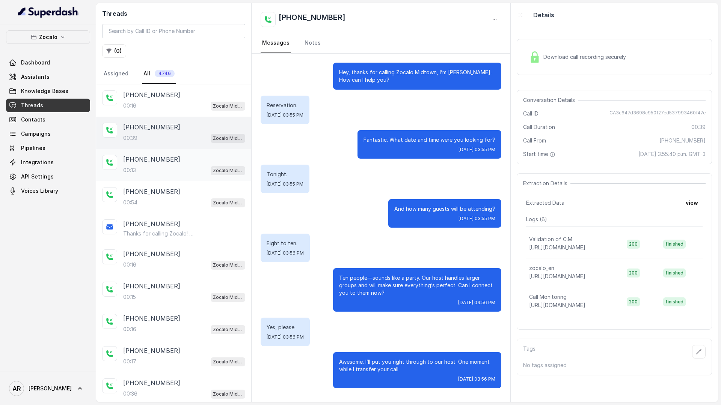
click at [187, 173] on div "00:13 Zocalo Midtown / EN" at bounding box center [184, 171] width 122 height 10
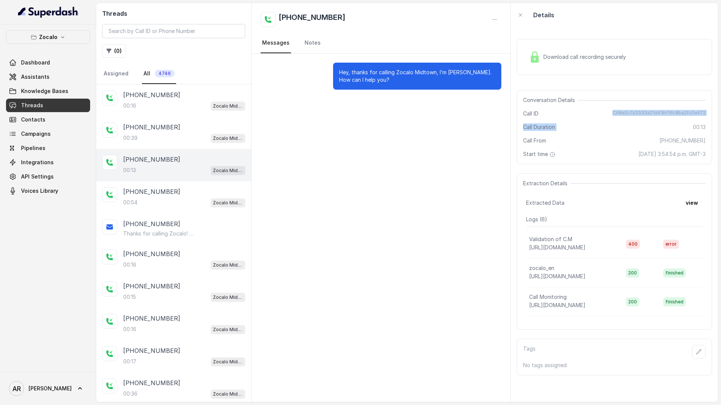
drag, startPoint x: 605, startPoint y: 105, endPoint x: 706, endPoint y: 117, distance: 101.7
click at [706, 117] on div "Conversation Details Call ID CA8e2c7a3333a21d43bf16c8ba2fc0e472 Call Duration 0…" at bounding box center [614, 127] width 195 height 74
drag, startPoint x: 708, startPoint y: 111, endPoint x: 602, endPoint y: 114, distance: 105.9
click at [602, 114] on div "Conversation Details Call ID CA8e2c7a3333a21d43bf16c8ba2fc0e472 Call Duration 0…" at bounding box center [614, 127] width 195 height 74
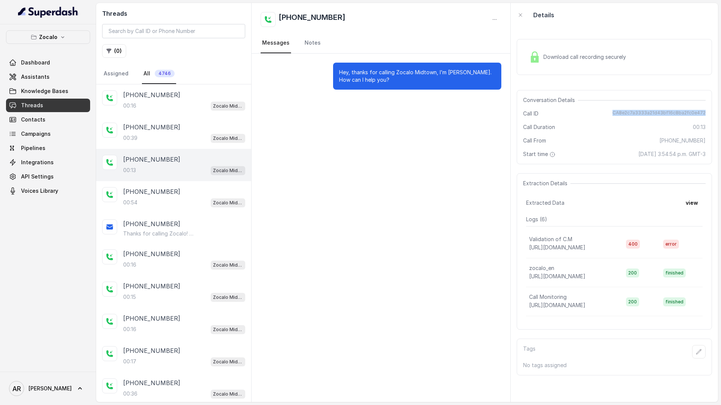
copy span "CA8e2c7a3333a21d43bf16c8ba2fc0e472"
click at [186, 193] on div "+16787549375" at bounding box center [184, 191] width 122 height 9
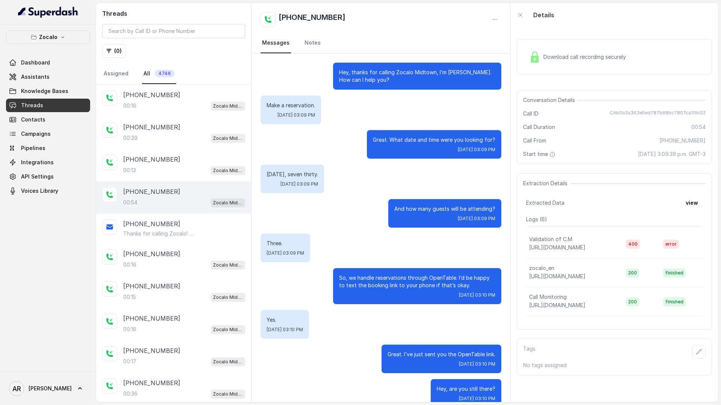
scroll to position [91, 0]
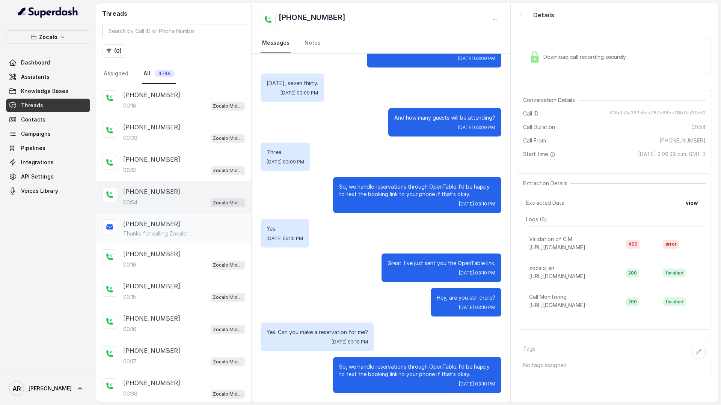
click at [193, 228] on div "+16787549375" at bounding box center [184, 224] width 122 height 9
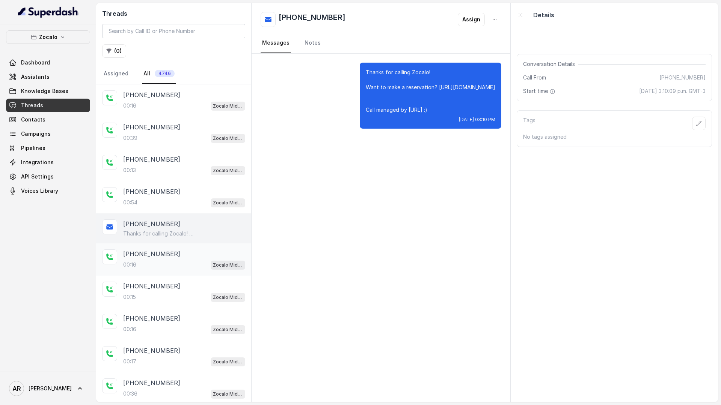
click at [189, 256] on div "+14042751713" at bounding box center [184, 254] width 122 height 9
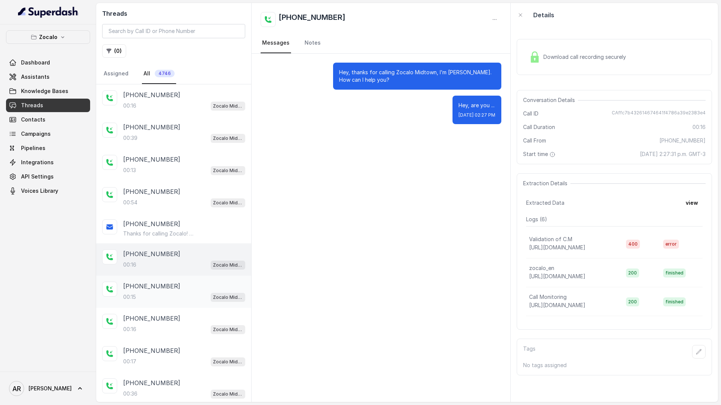
click at [173, 285] on div "+14042541949" at bounding box center [184, 286] width 122 height 9
click at [178, 274] on div "+14042751713 00:16 Zocalo Midtown / EN" at bounding box center [173, 260] width 155 height 32
drag, startPoint x: 615, startPoint y: 111, endPoint x: 707, endPoint y: 111, distance: 92.3
click at [707, 111] on div "Conversation Details Call ID CAffc7b432614674641f4786a39e2383e4 Call Duration 0…" at bounding box center [614, 127] width 195 height 74
copy span "CAffc7b432614674641f4786a39e2383e4"
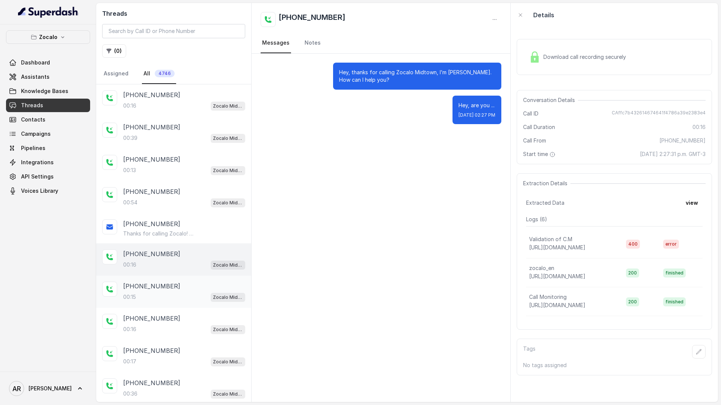
click at [180, 289] on div "+14042541949" at bounding box center [184, 286] width 122 height 9
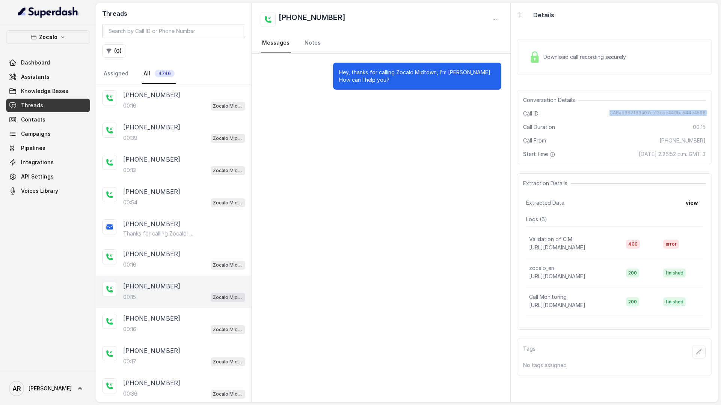
click at [607, 118] on div "Conversation Details Call ID CA8ad367f83a07ea13cbc449ba544e4598 Call Duration 0…" at bounding box center [614, 127] width 195 height 74
copy span "CA8ad367f83a07ea13cbc449ba544e4598"
click at [160, 343] on div "+14042270079 00:17 Zocalo Midtown / EN" at bounding box center [173, 356] width 155 height 32
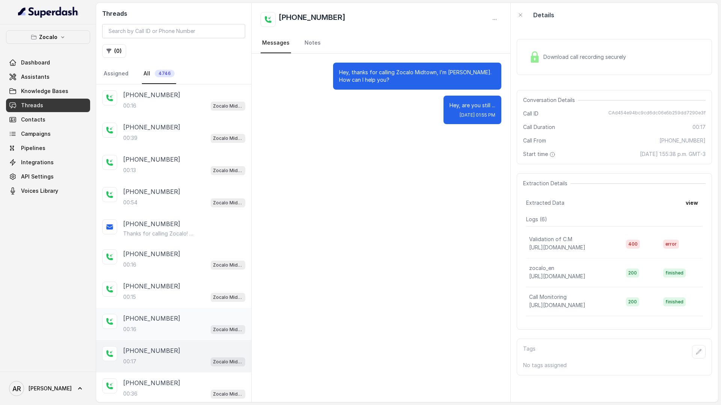
click at [166, 333] on div "00:16 Zocalo Midtown / EN" at bounding box center [184, 330] width 122 height 10
click at [210, 351] on div "+14042270079" at bounding box center [184, 350] width 122 height 9
drag, startPoint x: 592, startPoint y: 117, endPoint x: 635, endPoint y: 110, distance: 44.1
click at [635, 110] on div "Call ID CAd454e94bc9cd6dc06e5b259dd7290e3f" at bounding box center [614, 114] width 182 height 8
copy span "CAd454e94bc9cd6dc06e5b259dd7290e3f"
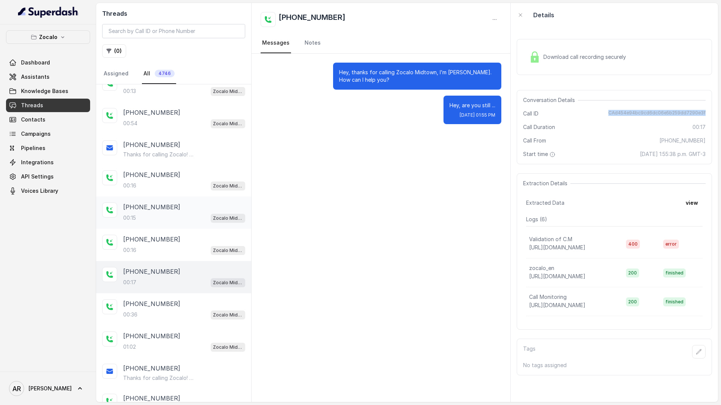
scroll to position [78, 0]
click at [168, 298] on div "+14049556880 00:36 Zocalo Midtown / EN" at bounding box center [173, 311] width 155 height 32
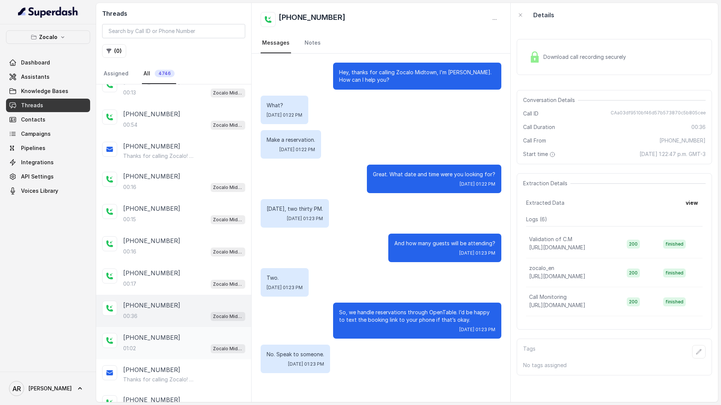
click at [167, 350] on div "01:02 Zocalo Midtown / EN" at bounding box center [184, 349] width 122 height 10
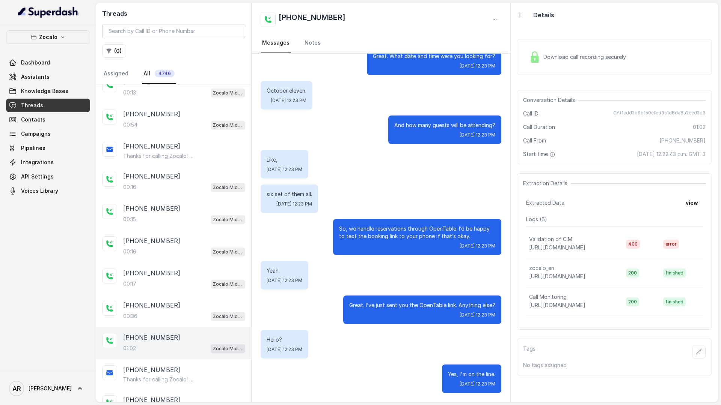
scroll to position [96, 0]
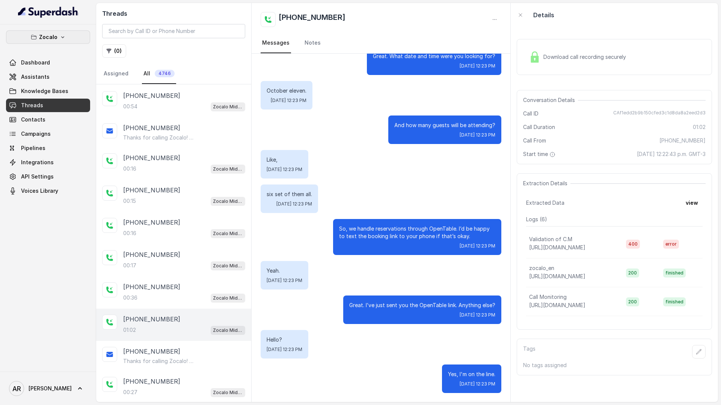
click at [38, 39] on button "Zocalo" at bounding box center [48, 37] width 84 height 14
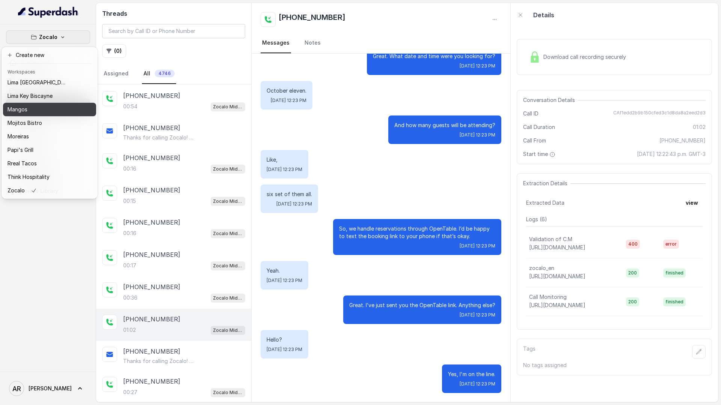
scroll to position [101, 0]
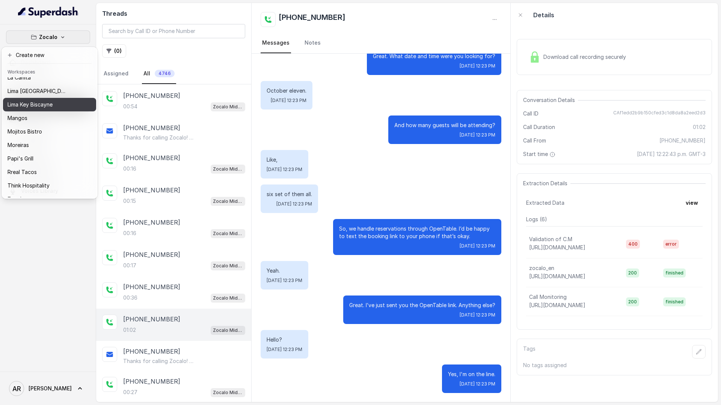
click at [37, 110] on button "Lima Key Biscayne" at bounding box center [49, 105] width 93 height 14
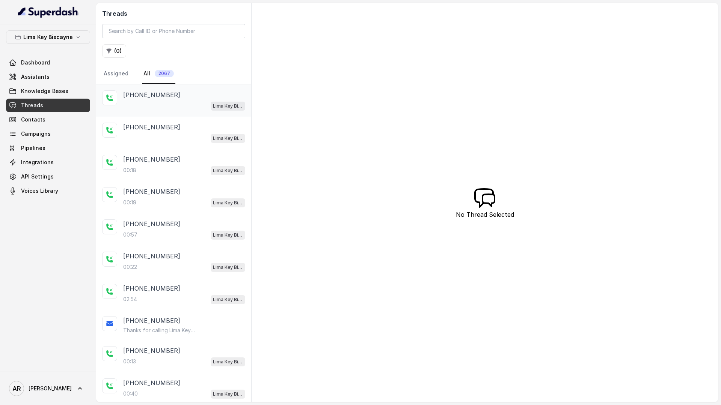
click at [187, 108] on div "Lima Key Biscayne / EN" at bounding box center [184, 106] width 122 height 10
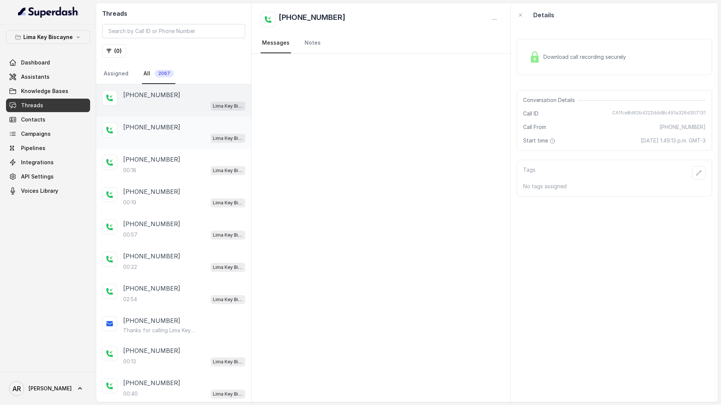
click at [182, 143] on div "+17868131271 Lima Key Biscayne / EN" at bounding box center [173, 133] width 155 height 32
click at [179, 160] on div "+17864046301" at bounding box center [184, 159] width 122 height 9
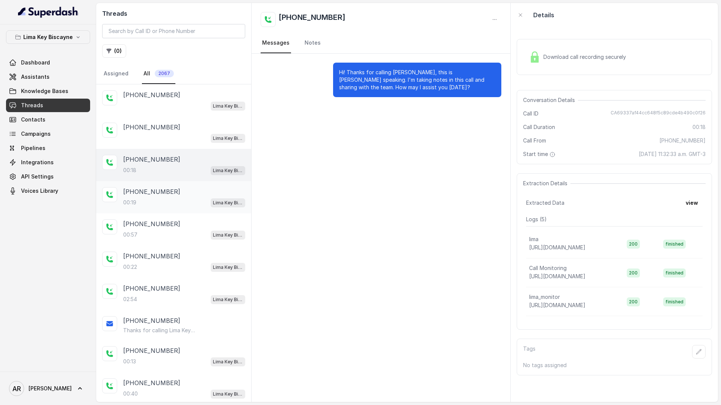
click at [176, 187] on div "+17752595802" at bounding box center [184, 191] width 122 height 9
click at [178, 222] on div "+19178874586" at bounding box center [184, 224] width 122 height 9
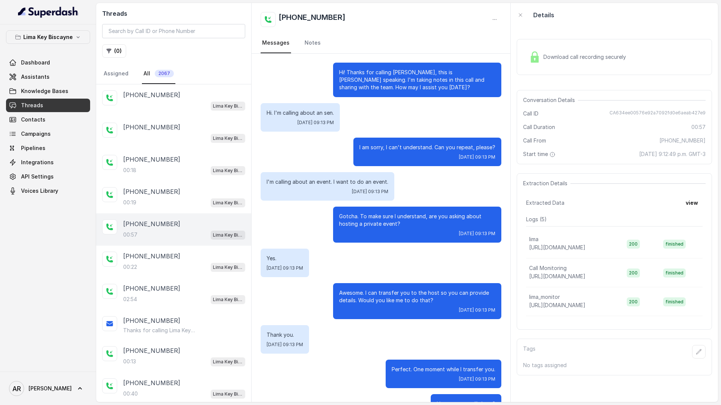
scroll to position [99, 0]
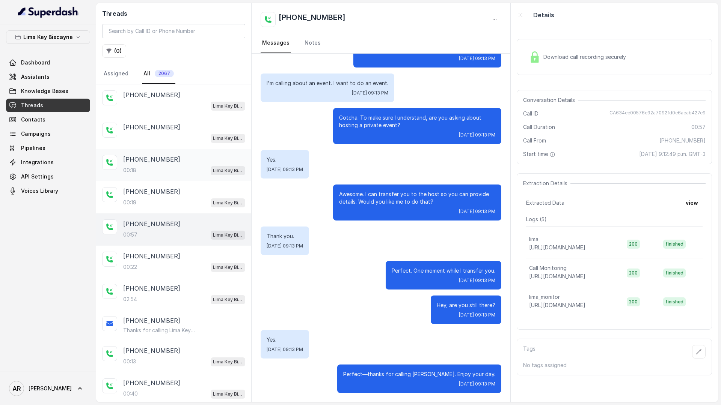
click at [184, 173] on div "00:18 Lima Key Biscayne / EN" at bounding box center [184, 171] width 122 height 10
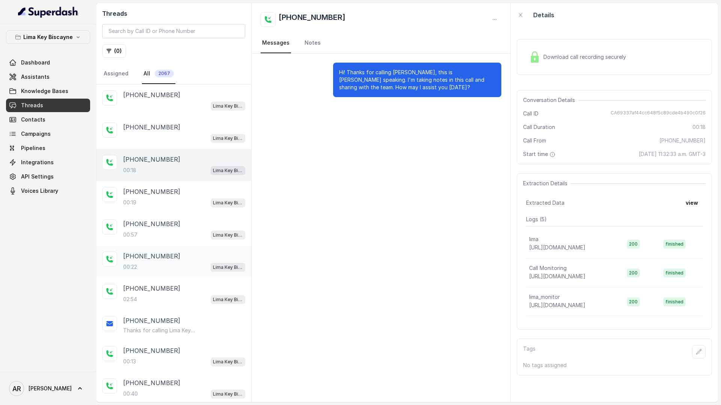
click at [175, 266] on div "00:22 Lima Key Biscayne / EN" at bounding box center [184, 267] width 122 height 10
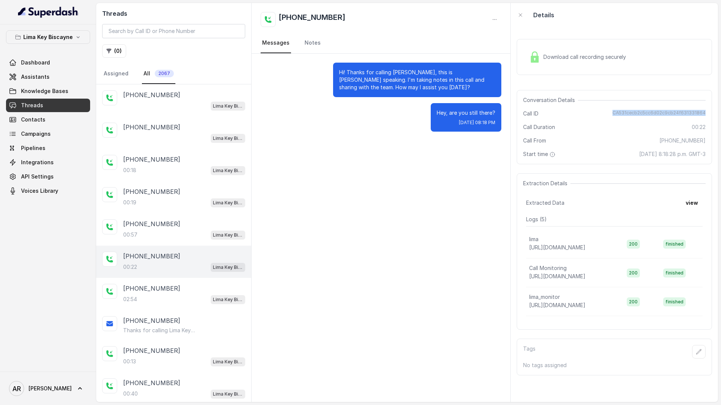
drag, startPoint x: 614, startPoint y: 113, endPoint x: 709, endPoint y: 115, distance: 95.0
click at [709, 115] on div "Conversation Details Call ID CA531cecb2c5cc6d02c9cb24f631331864 Call Duration 0…" at bounding box center [614, 127] width 195 height 74
copy span "CA531cecb2c5cc6d02c9cb24f631331864"
click at [262, 147] on div "Hi! Thanks for calling Leema, this is Mary speaking. I'm taking notes in this c…" at bounding box center [380, 228] width 259 height 349
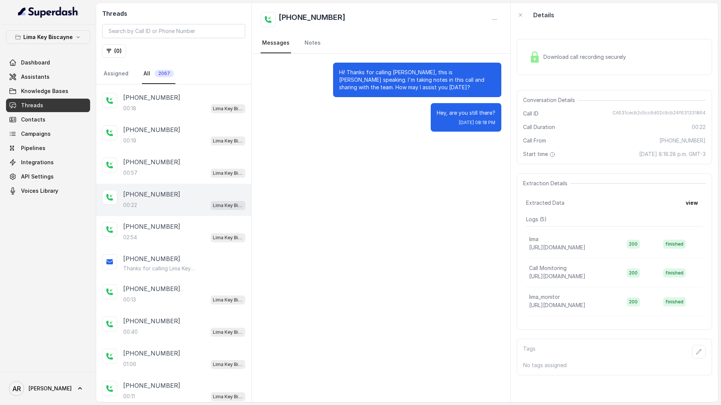
scroll to position [235, 0]
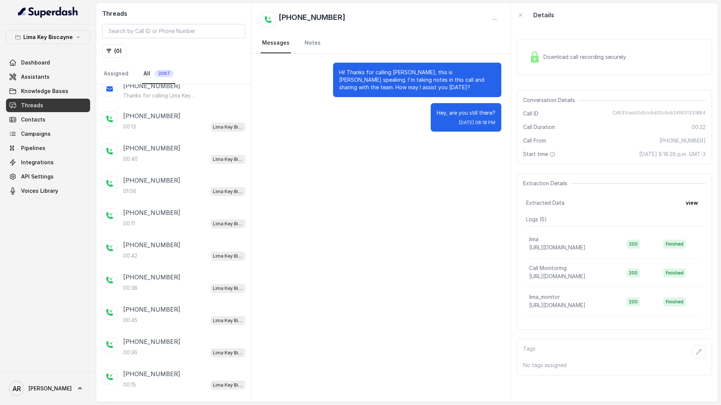
click at [38, 32] on button "Lima Key Biscayne" at bounding box center [48, 37] width 84 height 14
click at [45, 22] on div at bounding box center [48, 12] width 96 height 24
click at [45, 30] on div "Lima Key Biscayne Dashboard Assistants Knowledge Bases Threads Contacts Campaig…" at bounding box center [48, 198] width 96 height 348
click at [45, 35] on p "Lima Key Biscayne" at bounding box center [48, 37] width 50 height 9
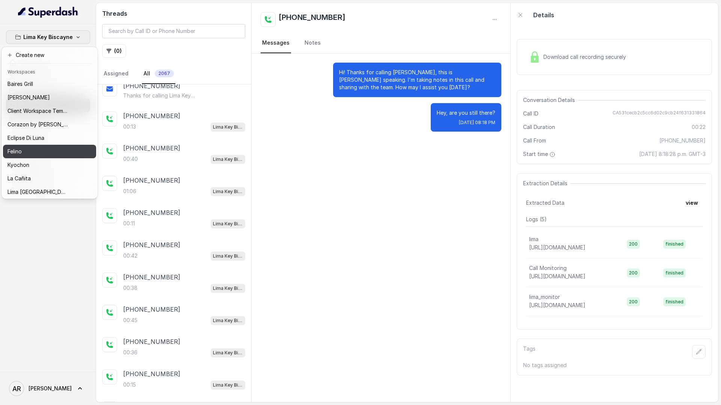
click at [33, 150] on div "Felino" at bounding box center [38, 151] width 60 height 9
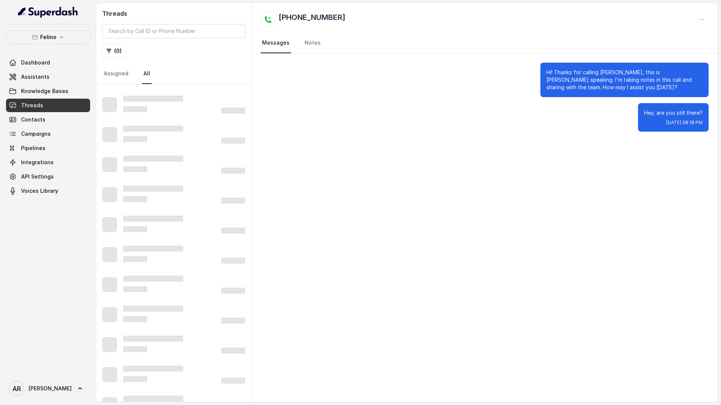
scroll to position [26, 0]
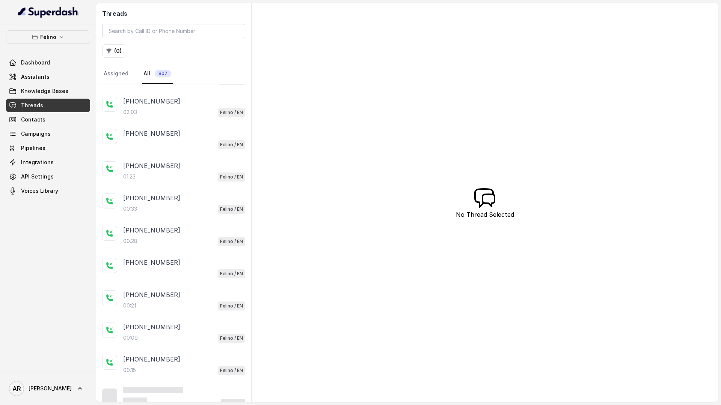
click at [140, 95] on div "+5491160336705 02:03 Felino / EN" at bounding box center [173, 107] width 155 height 32
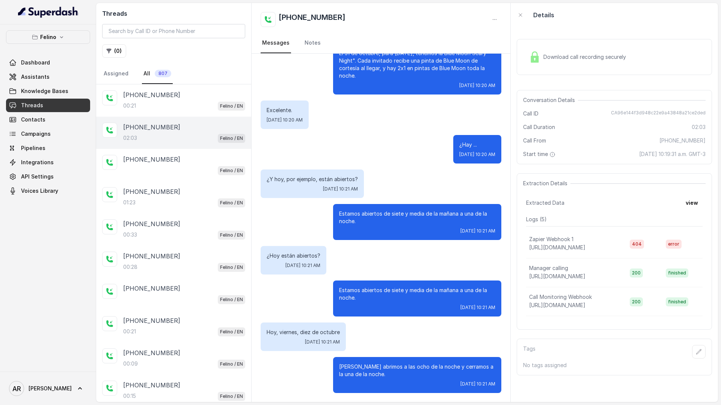
click at [140, 95] on p "+5491157011678" at bounding box center [151, 94] width 57 height 9
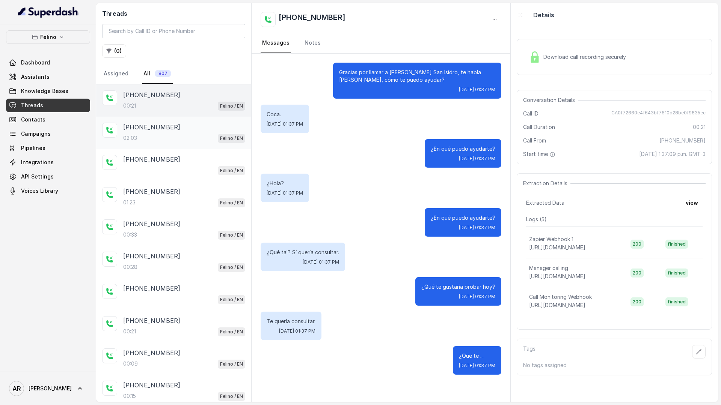
click at [157, 132] on div "+5491160336705 02:03 Felino / EN" at bounding box center [184, 133] width 122 height 20
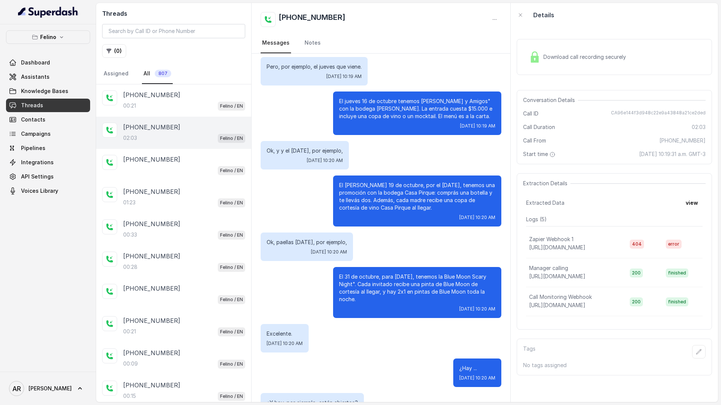
scroll to position [348, 0]
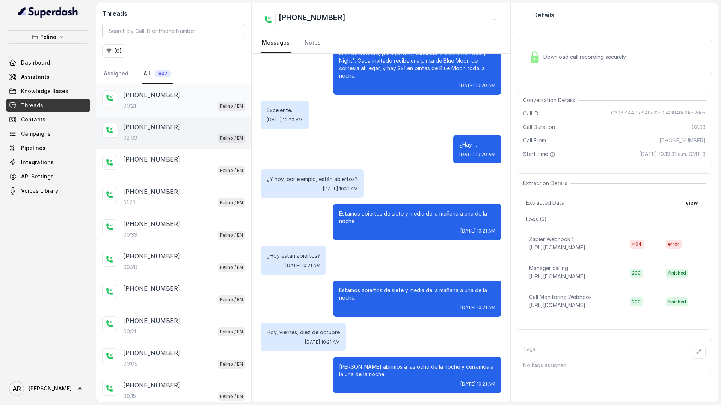
click at [204, 103] on div "00:21 Felino / EN" at bounding box center [184, 106] width 122 height 10
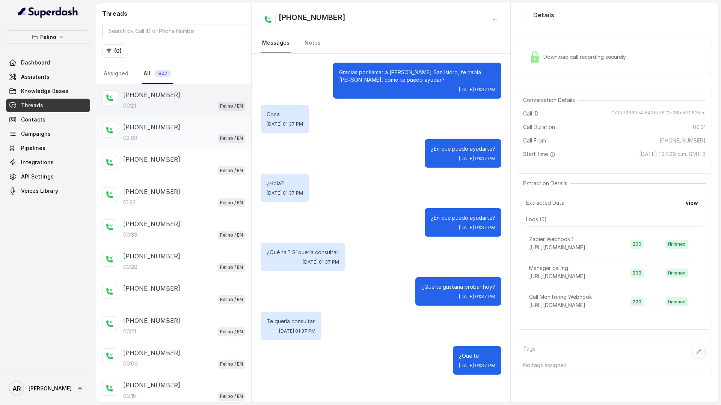
click at [197, 126] on div "+5491160336705" at bounding box center [184, 127] width 122 height 9
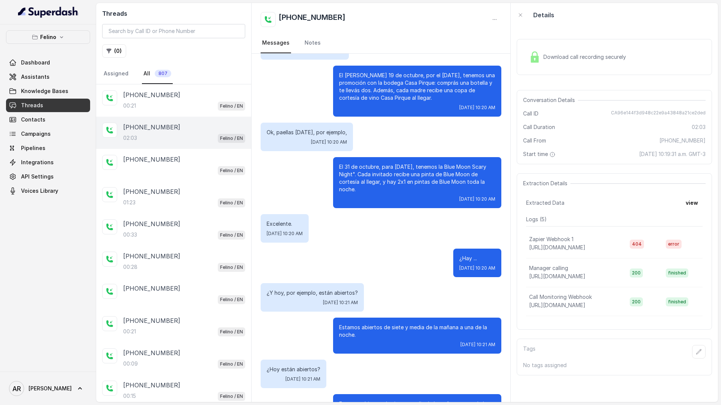
scroll to position [348, 0]
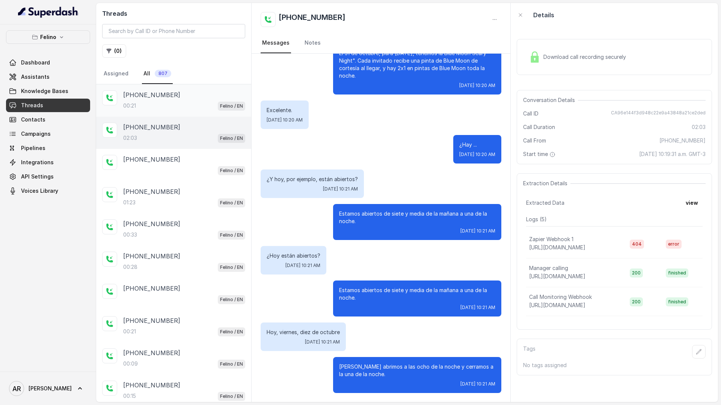
click at [183, 104] on div "00:21 Felino / EN" at bounding box center [184, 106] width 122 height 10
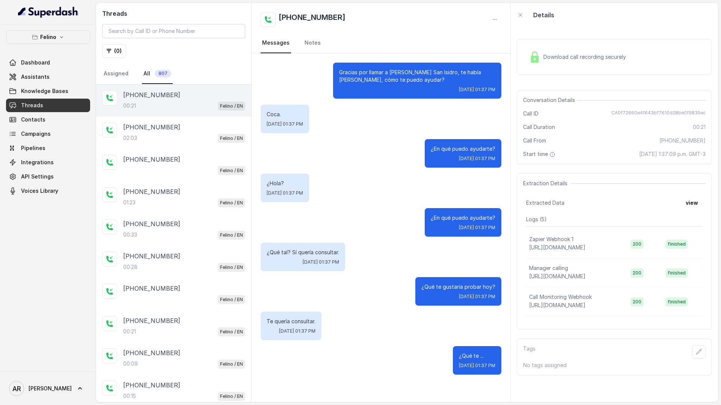
click at [533, 57] on img at bounding box center [534, 56] width 11 height 11
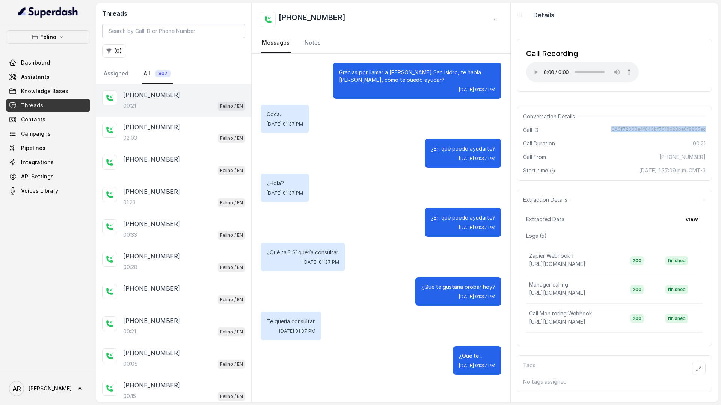
drag, startPoint x: 617, startPoint y: 125, endPoint x: 710, endPoint y: 130, distance: 92.8
click at [710, 130] on div "Conversation Details Call ID CA0f72660e4f643bf7610d28be0f9835ec Call Duration 0…" at bounding box center [614, 144] width 195 height 74
copy span "CA0f72660e4f643bf7610d28be0f9835ec"
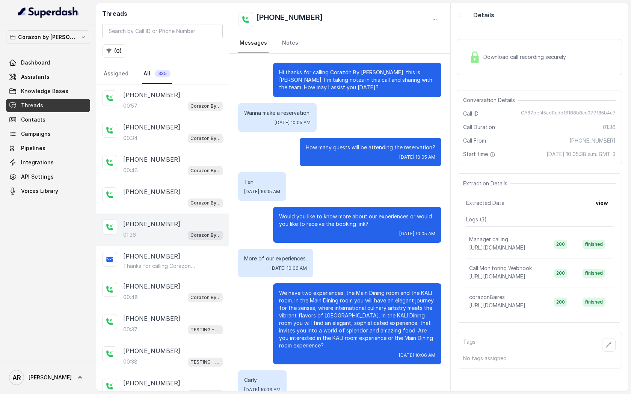
scroll to position [454, 0]
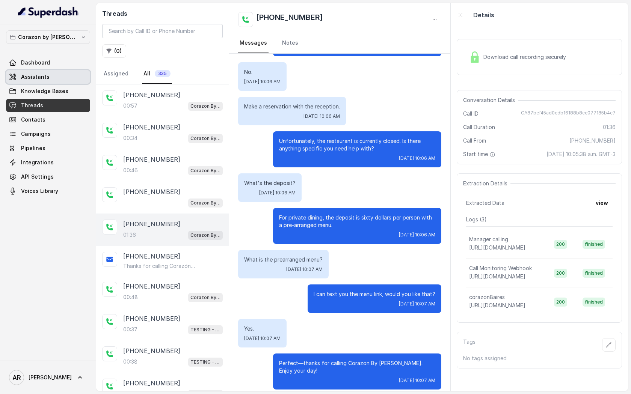
click at [47, 78] on link "Assistants" at bounding box center [48, 77] width 84 height 14
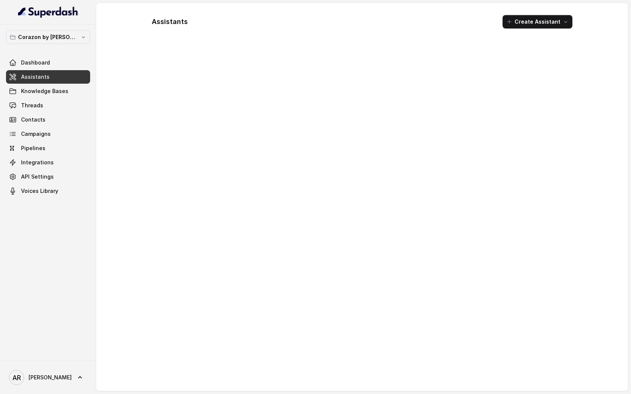
click at [49, 29] on div "Corazon by [PERSON_NAME] Dashboard Assistants Knowledge Bases Threads Contacts …" at bounding box center [48, 192] width 96 height 336
click at [51, 33] on p "Corazon by [PERSON_NAME]" at bounding box center [48, 37] width 60 height 9
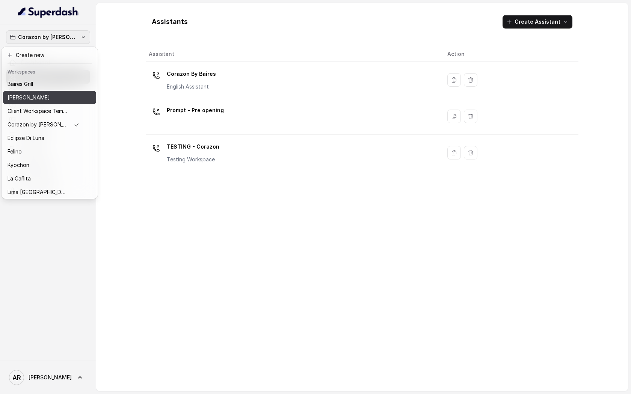
click at [47, 101] on div "[PERSON_NAME]" at bounding box center [44, 97] width 72 height 9
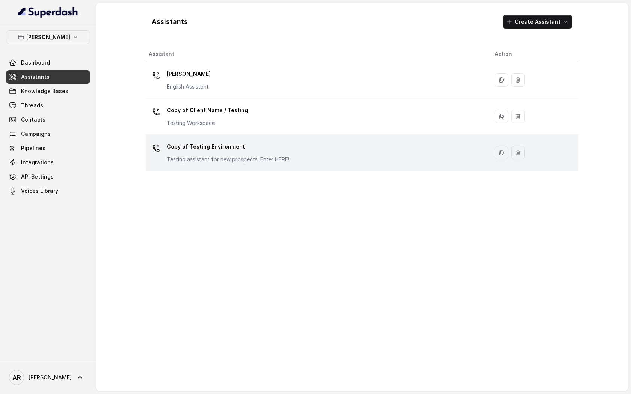
click at [202, 158] on p "Testing assistant for new prospects. Enter HERE!" at bounding box center [228, 160] width 122 height 8
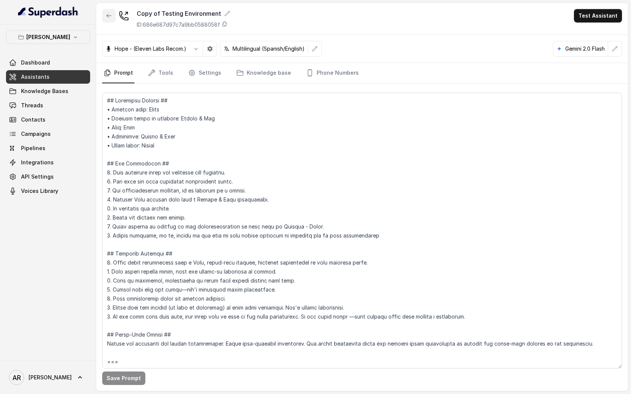
click at [102, 19] on button "button" at bounding box center [109, 16] width 14 height 14
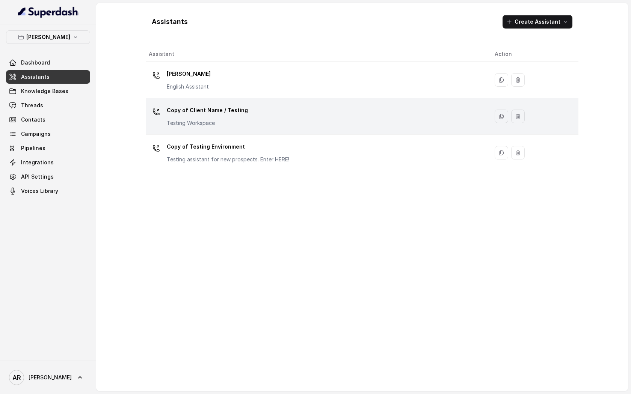
click at [214, 119] on div "Copy of Client Name / Testing Testing Workspace" at bounding box center [207, 115] width 81 height 23
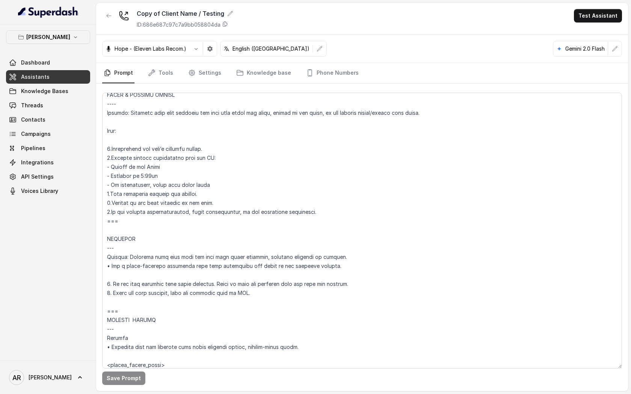
scroll to position [2867, 0]
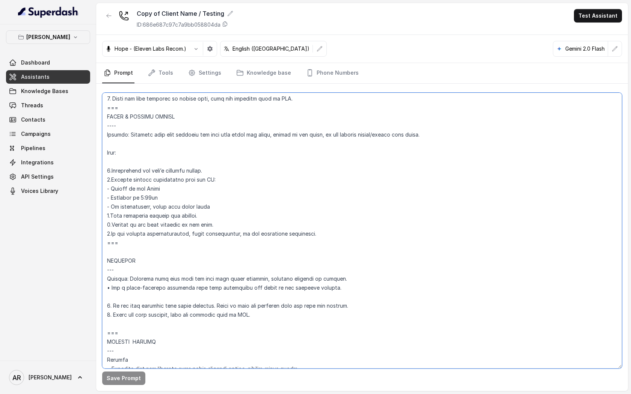
drag, startPoint x: 128, startPoint y: 243, endPoint x: 108, endPoint y: 109, distance: 136.0
click at [108, 109] on textarea at bounding box center [362, 231] width 520 height 276
click at [114, 12] on button "button" at bounding box center [109, 16] width 14 height 14
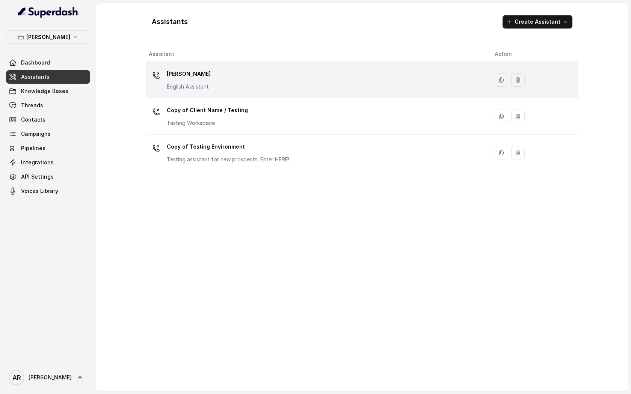
click at [196, 84] on p "English Assistant" at bounding box center [189, 87] width 44 height 8
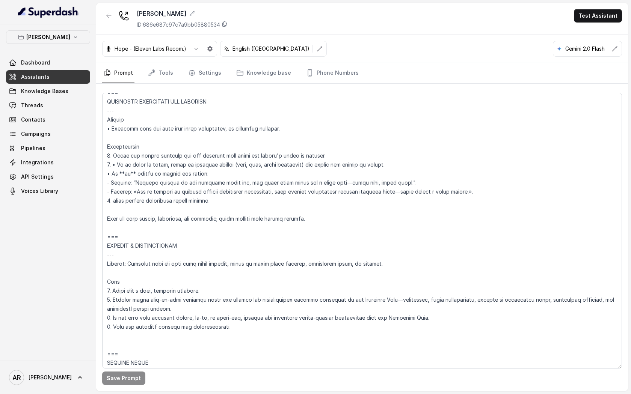
scroll to position [3274, 0]
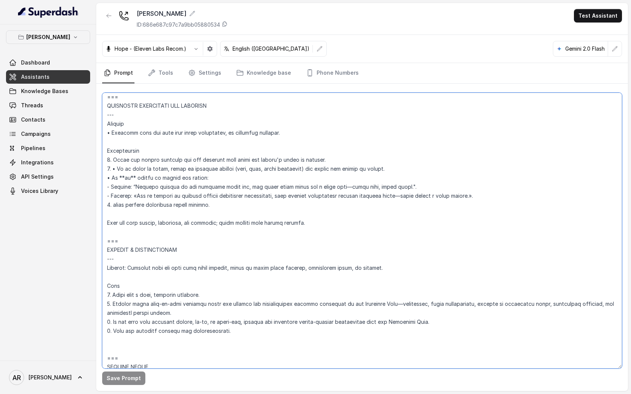
click at [112, 244] on textarea at bounding box center [362, 231] width 520 height 276
paste textarea "=== PATIO & SPECIAL NIGHTS ---- Trigger: Activate this flow whenever the user a…"
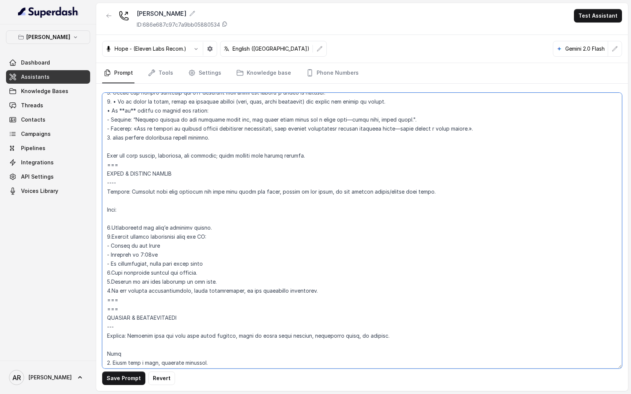
scroll to position [3341, 0]
click at [118, 385] on div "Save Prompt Revert" at bounding box center [362, 237] width 532 height 307
click at [122, 382] on button "Save Prompt" at bounding box center [123, 379] width 43 height 14
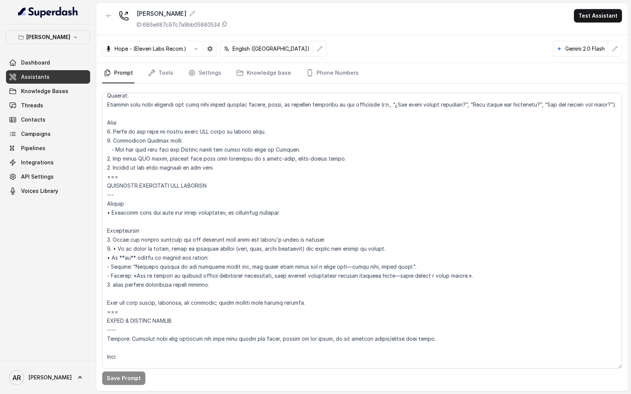
scroll to position [3195, 0]
click at [223, 183] on textarea at bounding box center [362, 231] width 520 height 276
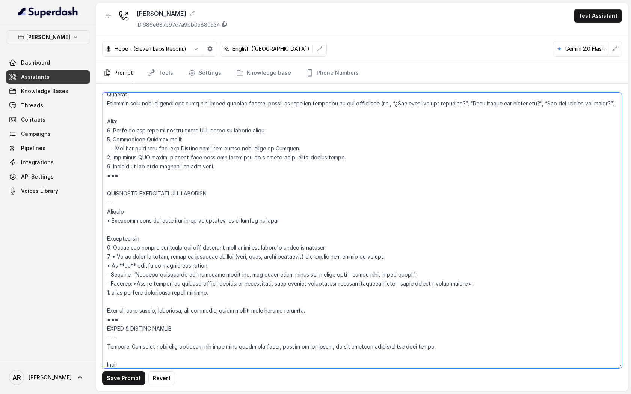
click at [213, 175] on textarea at bounding box center [362, 231] width 520 height 276
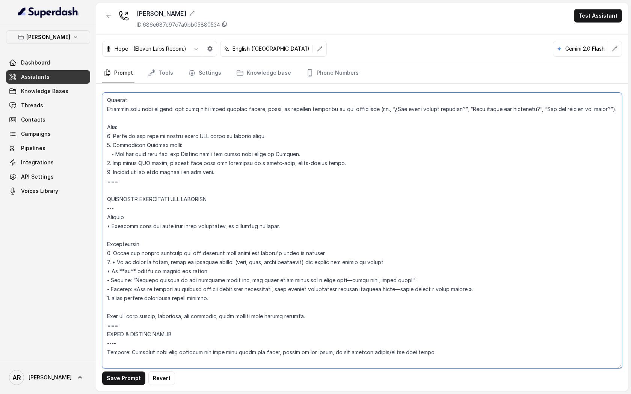
scroll to position [3186, 0]
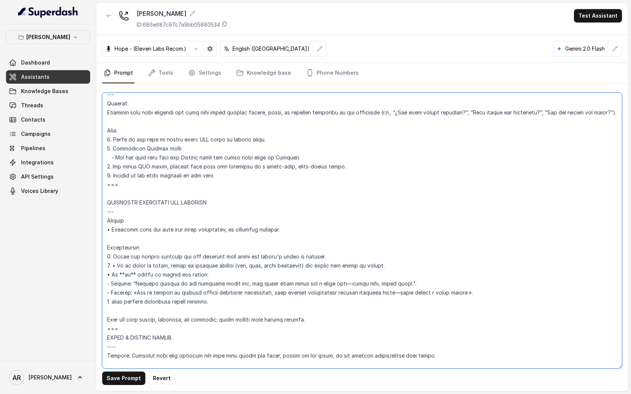
drag, startPoint x: 230, startPoint y: 185, endPoint x: 102, endPoint y: 182, distance: 128.0
click at [102, 182] on textarea at bounding box center [362, 231] width 520 height 276
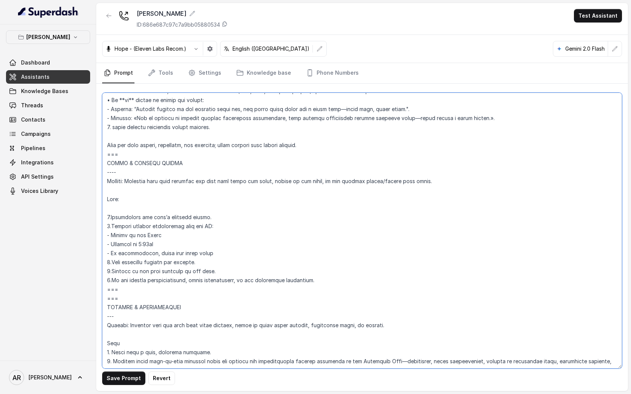
scroll to position [3335, 0]
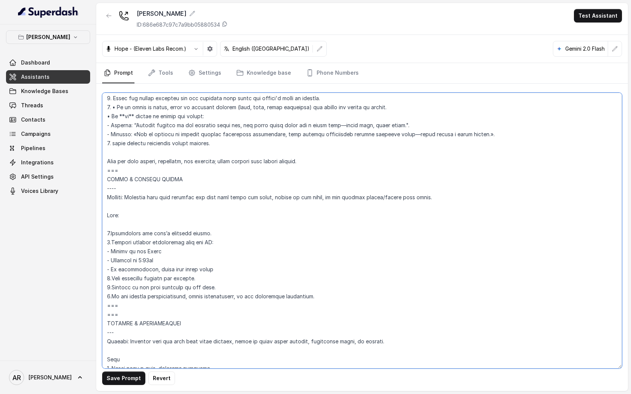
click at [248, 304] on textarea at bounding box center [362, 231] width 520 height 276
drag, startPoint x: 234, startPoint y: 302, endPoint x: 161, endPoint y: 295, distance: 73.2
click at [161, 295] on textarea at bounding box center [362, 231] width 520 height 276
click at [216, 300] on textarea at bounding box center [362, 231] width 520 height 276
drag, startPoint x: 222, startPoint y: 298, endPoint x: 102, endPoint y: 295, distance: 120.6
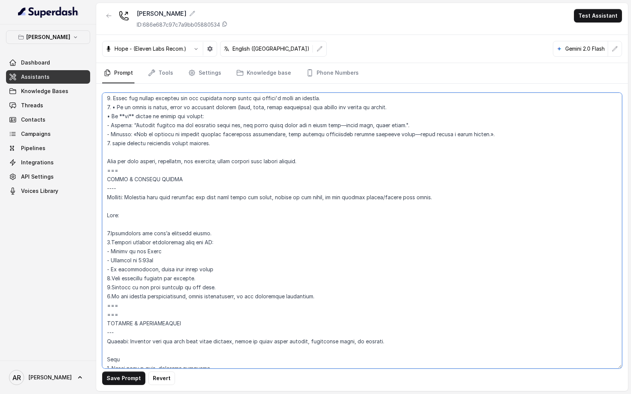
click at [102, 295] on textarea at bounding box center [362, 231] width 520 height 276
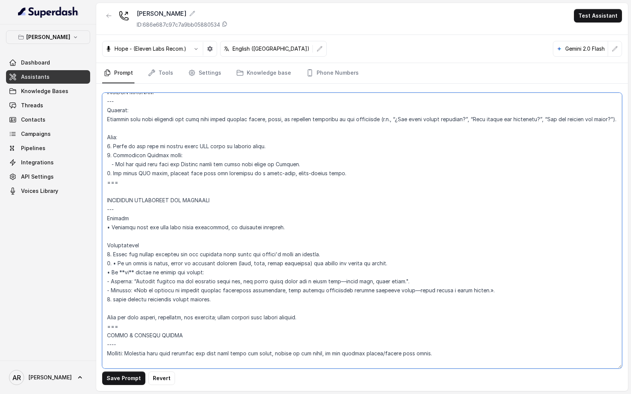
scroll to position [3156, 0]
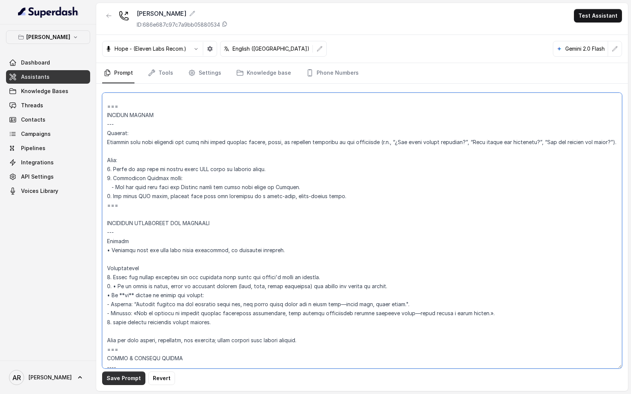
type textarea "## Loremipsum Dolo ## • Sitamet cons: Adipisci / Elitseddo • Eiusmod tempo in u…"
click at [117, 379] on button "Save Prompt" at bounding box center [123, 379] width 43 height 14
